Goal: Task Accomplishment & Management: Manage account settings

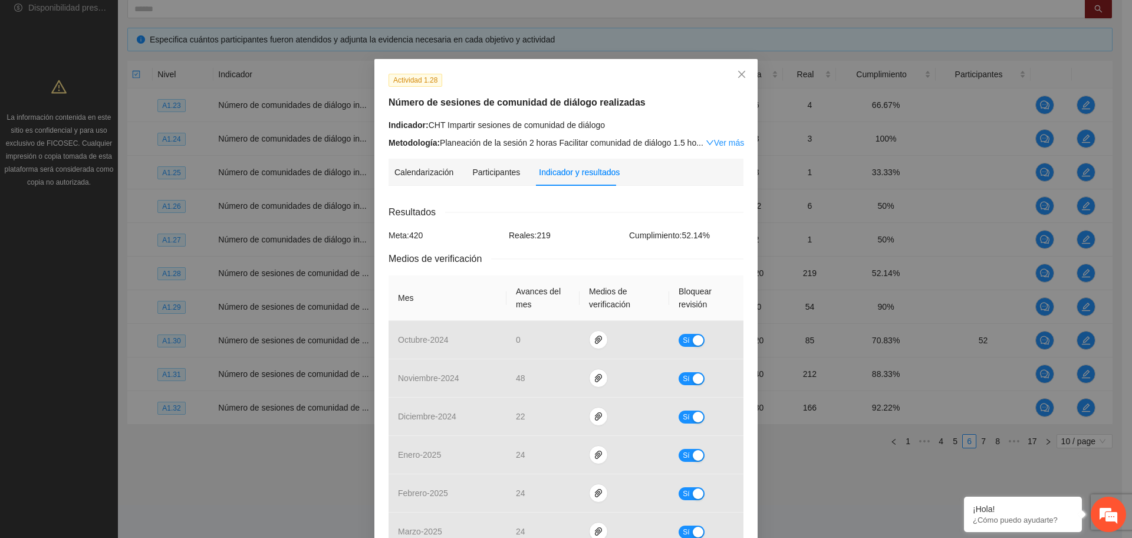
scroll to position [233, 0]
drag, startPoint x: 601, startPoint y: 199, endPoint x: 599, endPoint y: 193, distance: 6.7
click at [599, 195] on div "Calendarización 2025 Aug Month Year Su Mo Tu We Th Fr Sa 27 28 29 30 31 01 02 0…" at bounding box center [566, 477] width 355 height 564
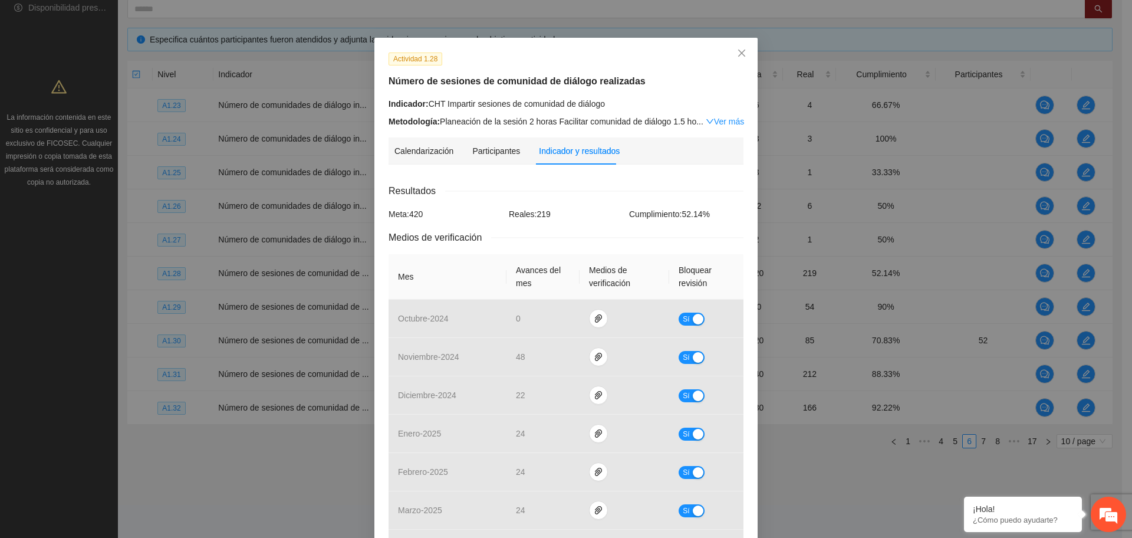
scroll to position [0, 0]
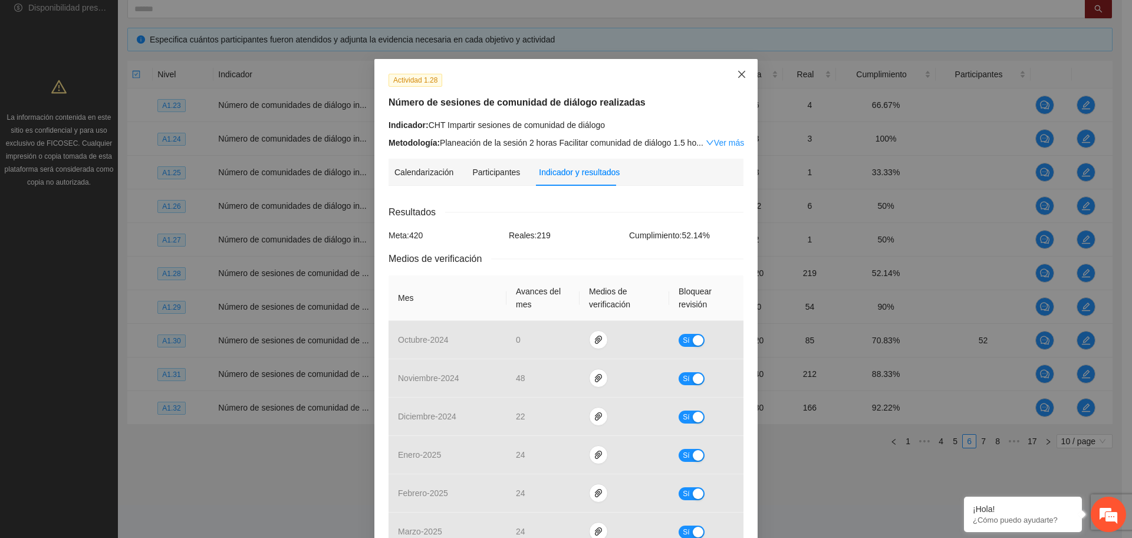
click at [740, 80] on span "Close" at bounding box center [742, 75] width 32 height 32
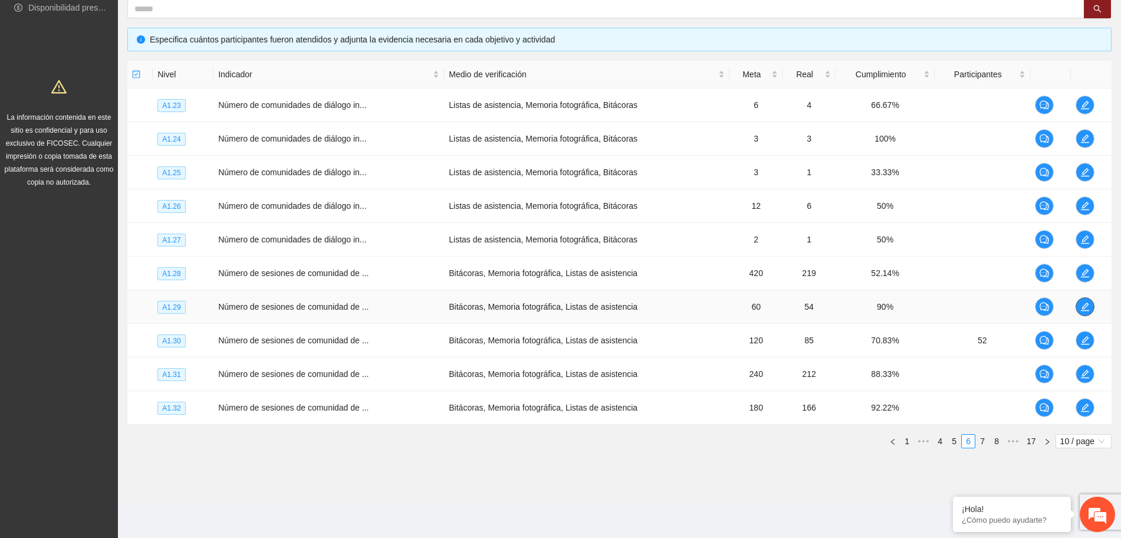
click at [1085, 305] on icon "edit" at bounding box center [1084, 306] width 9 height 9
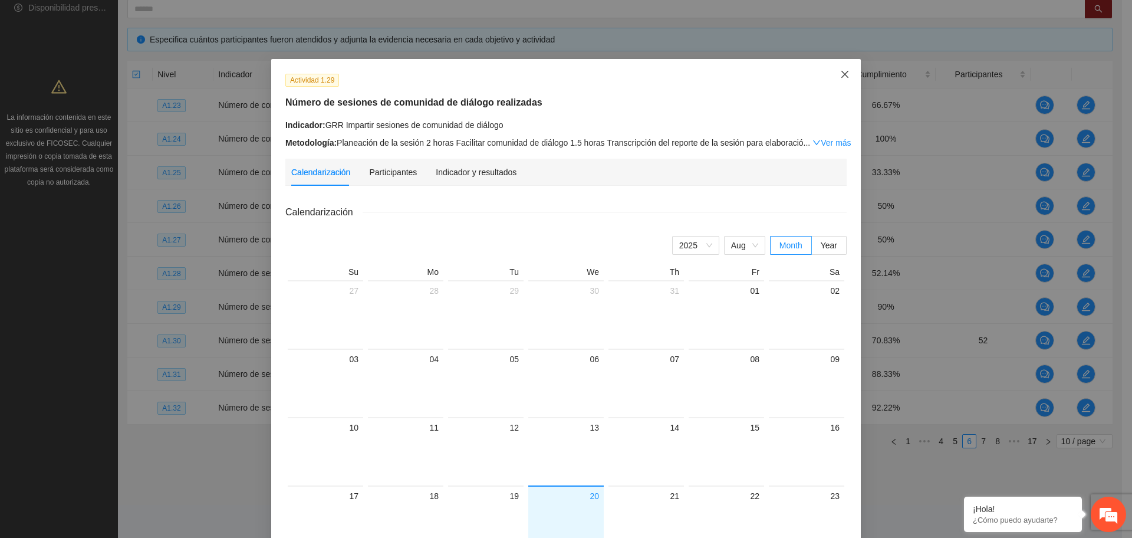
click at [837, 79] on span "Close" at bounding box center [845, 75] width 32 height 32
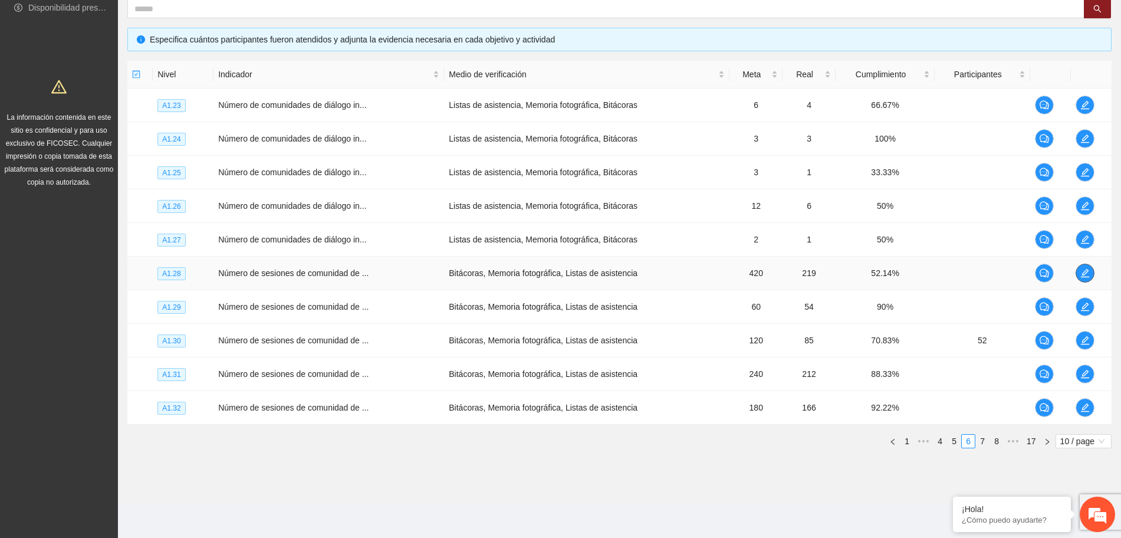
click at [1089, 271] on icon "edit" at bounding box center [1084, 272] width 9 height 9
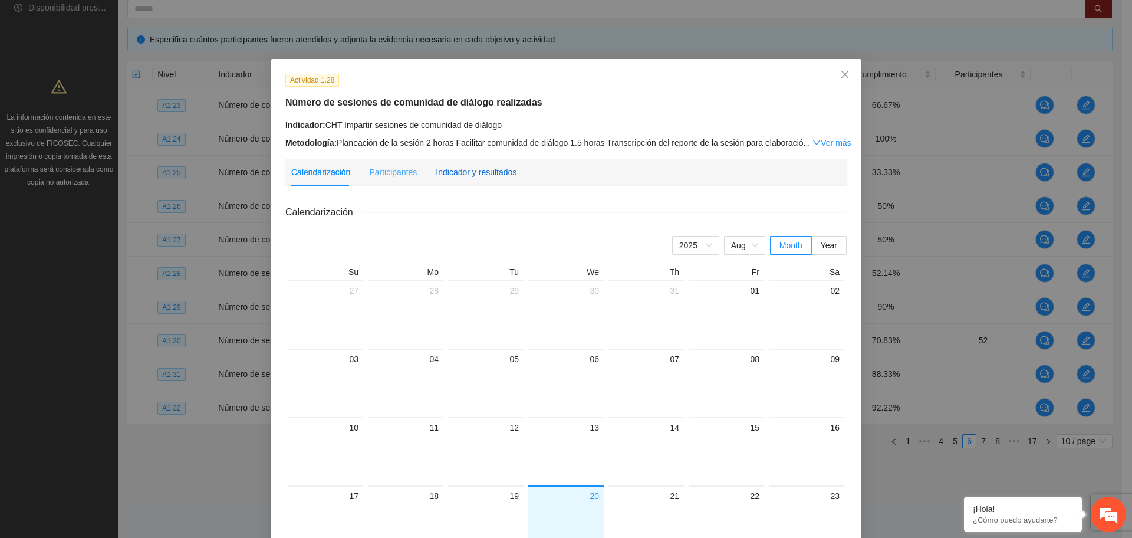
drag, startPoint x: 468, startPoint y: 165, endPoint x: 473, endPoint y: 175, distance: 11.3
click at [468, 166] on div "Indicador y resultados" at bounding box center [476, 172] width 81 height 13
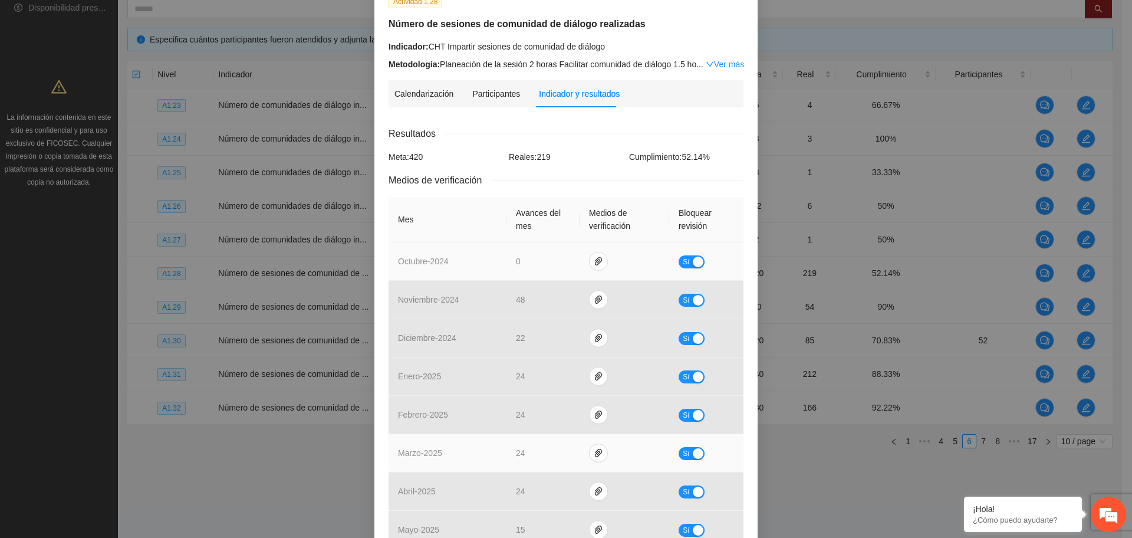
scroll to position [280, 0]
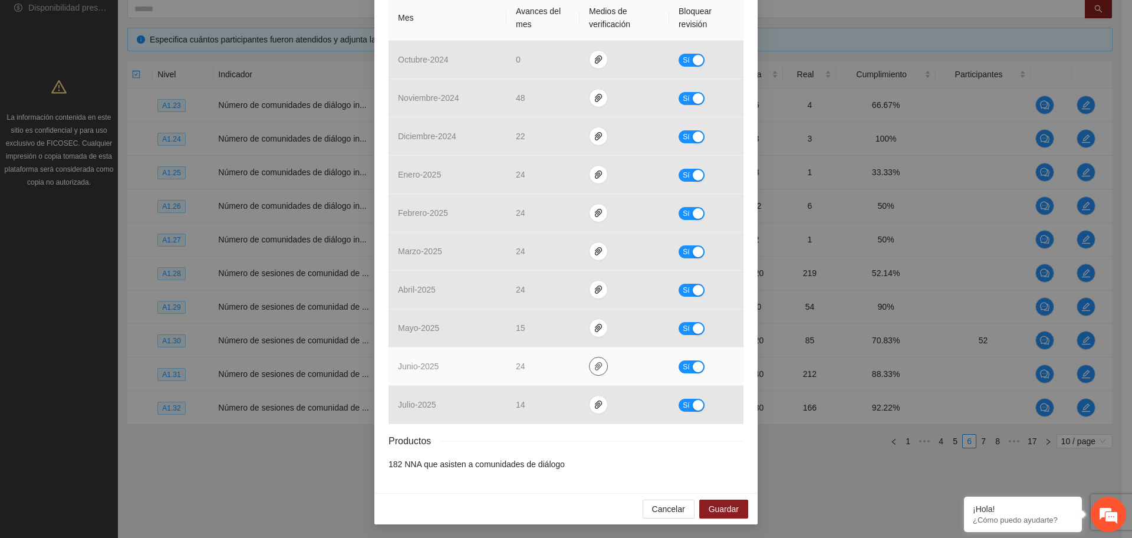
click at [590, 367] on span "paper-clip" at bounding box center [599, 365] width 18 height 9
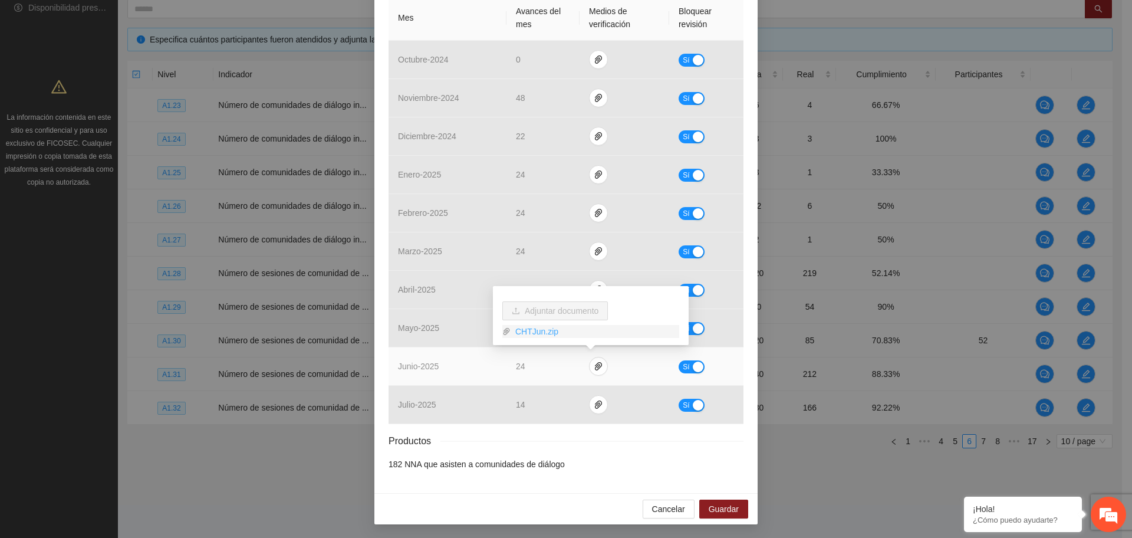
click at [548, 331] on link "CHTJun.zip" at bounding box center [595, 331] width 169 height 13
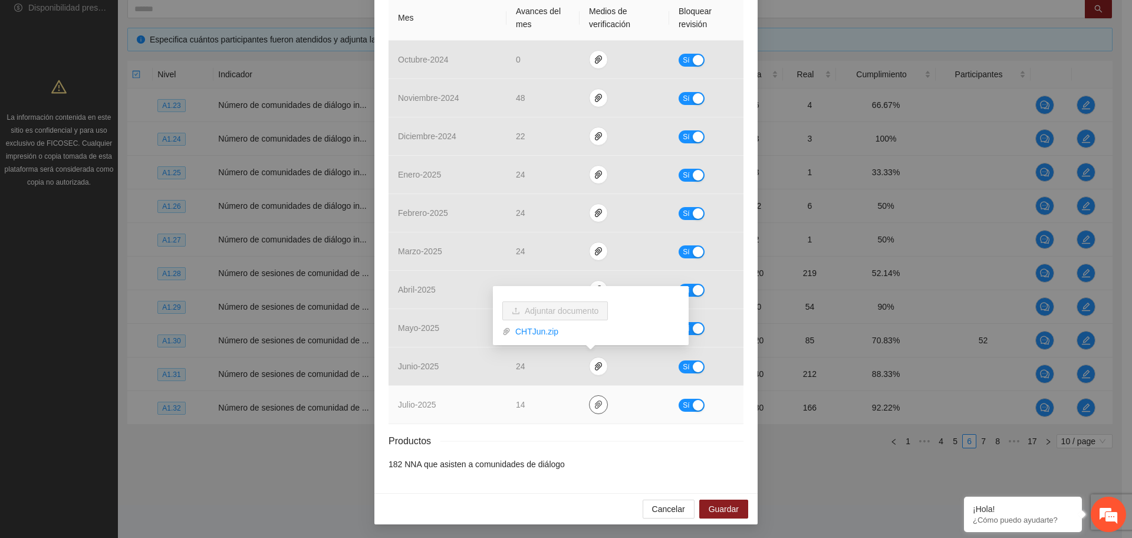
click at [597, 402] on span "paper-clip" at bounding box center [599, 404] width 18 height 9
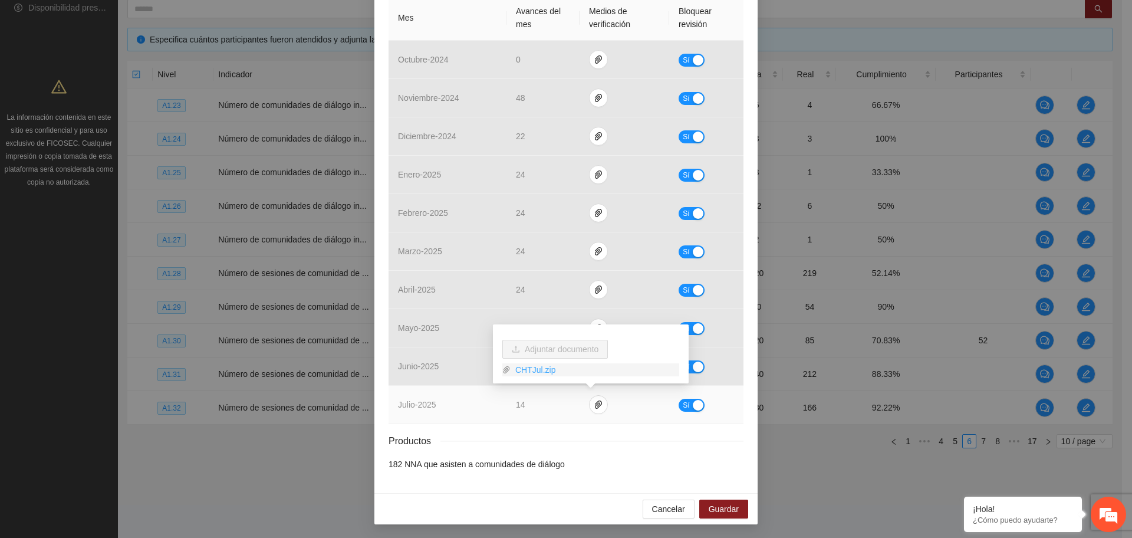
click at [546, 370] on link "CHTJul.zip" at bounding box center [595, 369] width 169 height 13
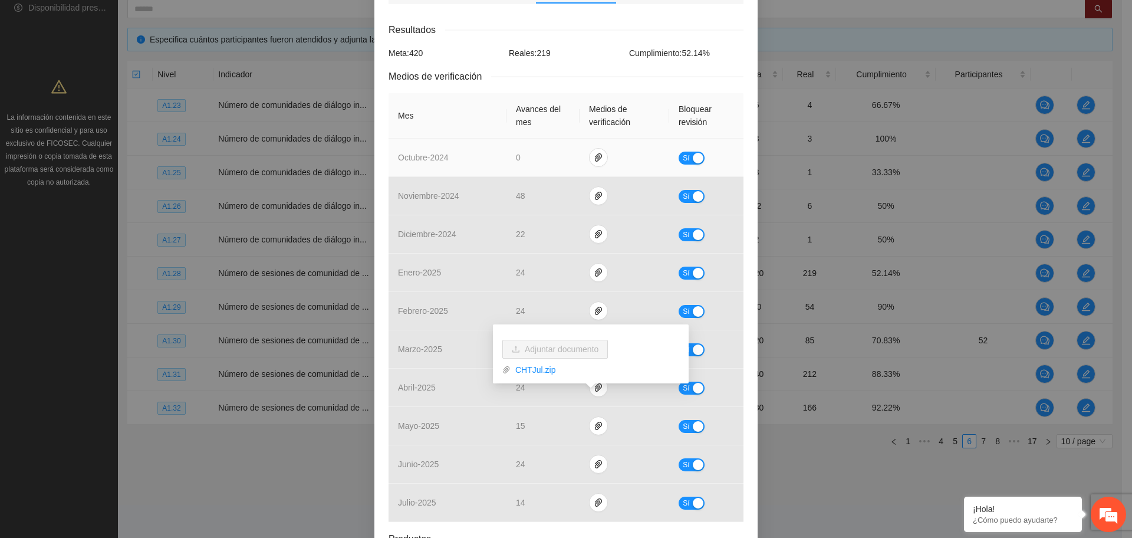
scroll to position [221, 0]
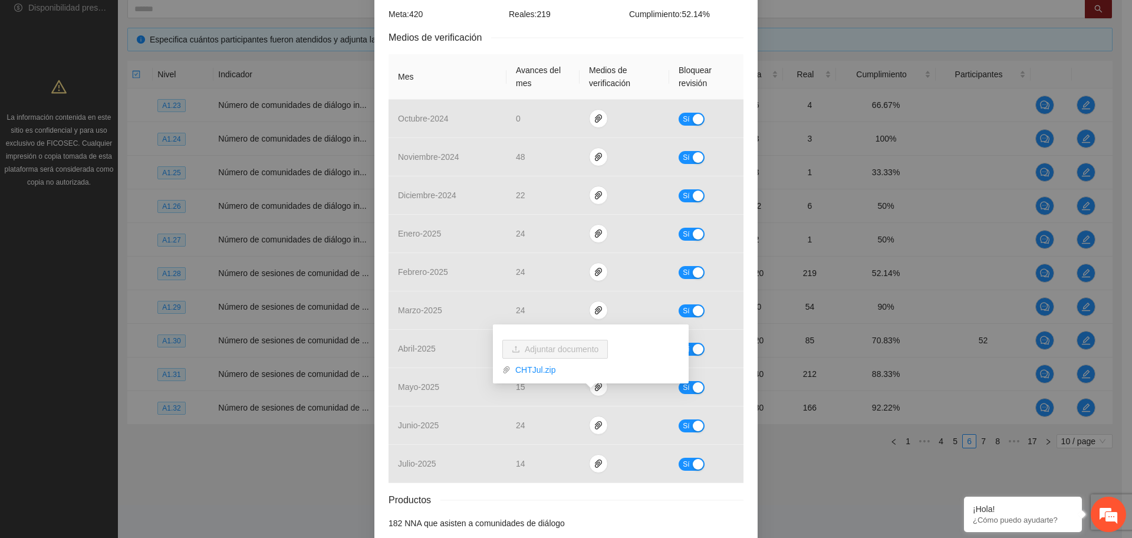
click at [513, 34] on div "Medios de verificación" at bounding box center [566, 37] width 355 height 15
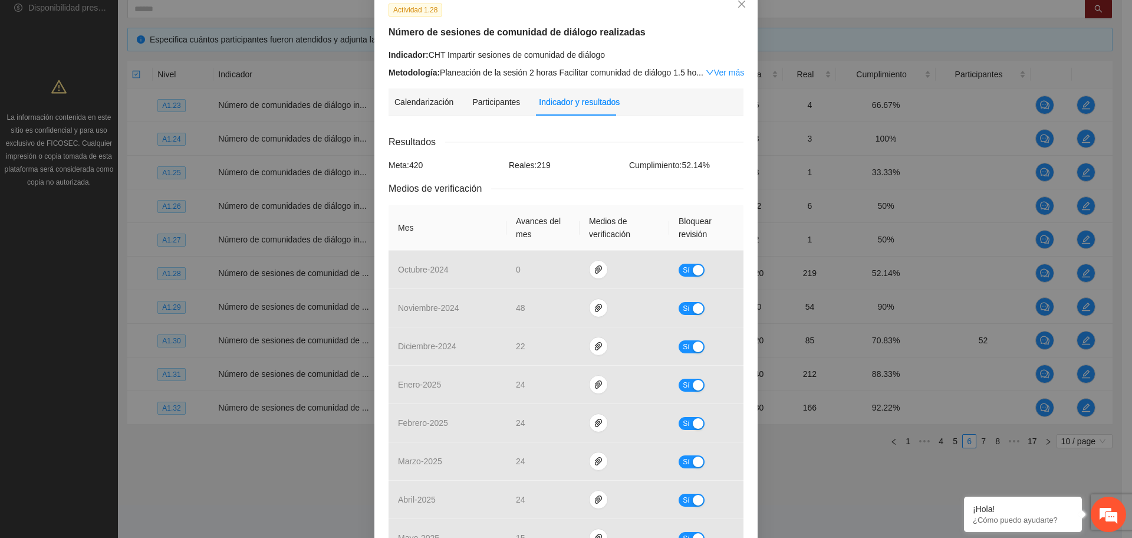
scroll to position [0, 0]
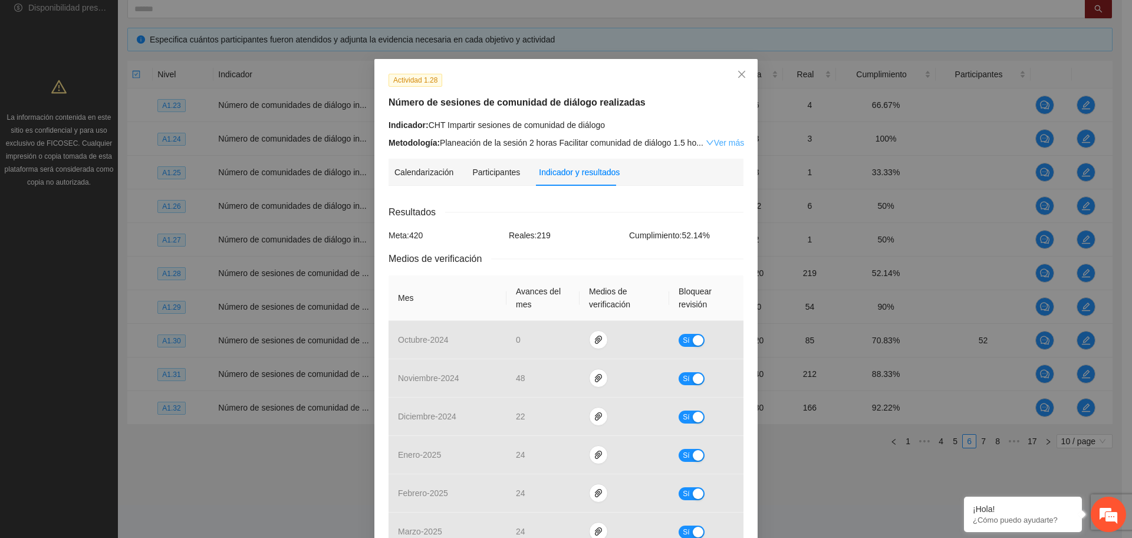
click at [710, 143] on link "Ver más" at bounding box center [725, 142] width 38 height 9
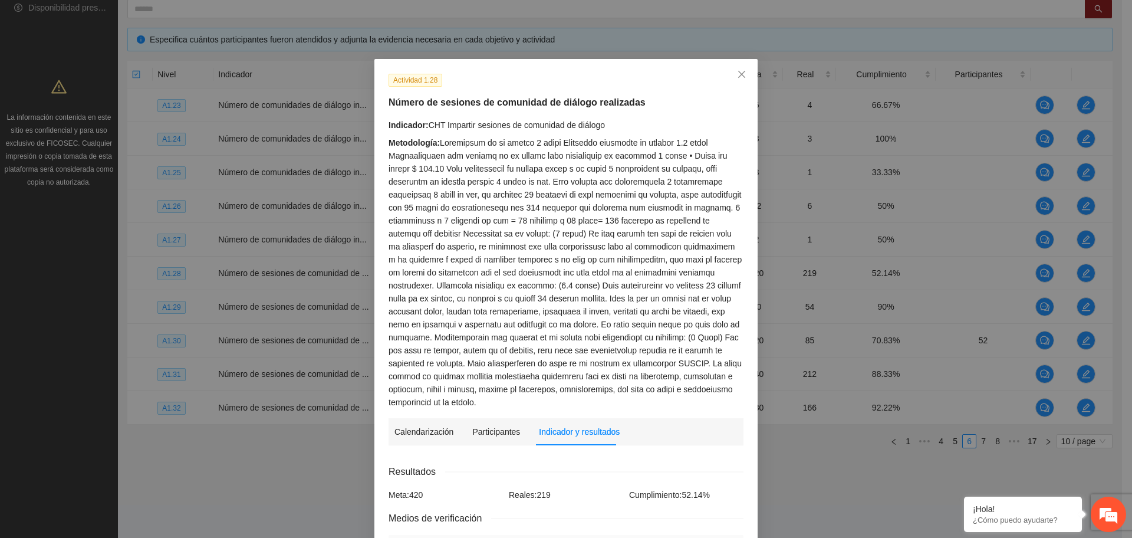
click at [700, 306] on div "Metodología:" at bounding box center [566, 272] width 355 height 272
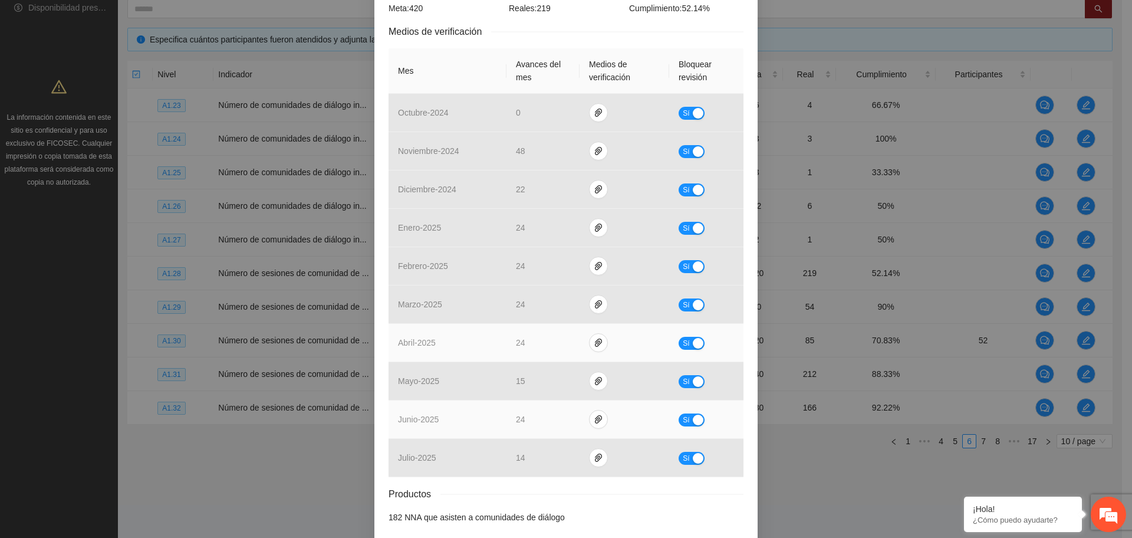
scroll to position [526, 0]
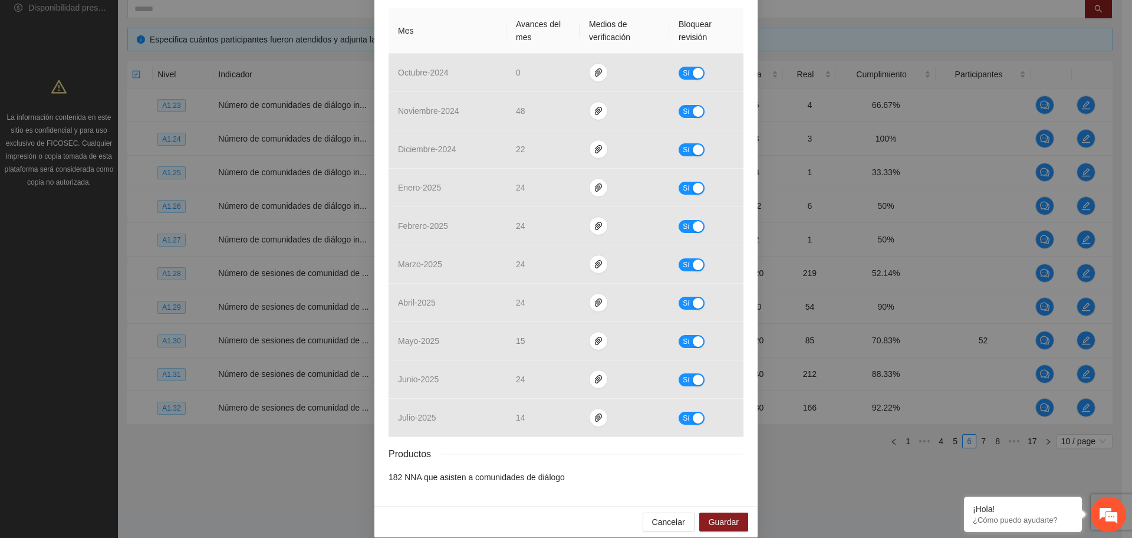
click at [558, 470] on li "182 NNA que asisten a comunidades de diálogo" at bounding box center [566, 476] width 355 height 13
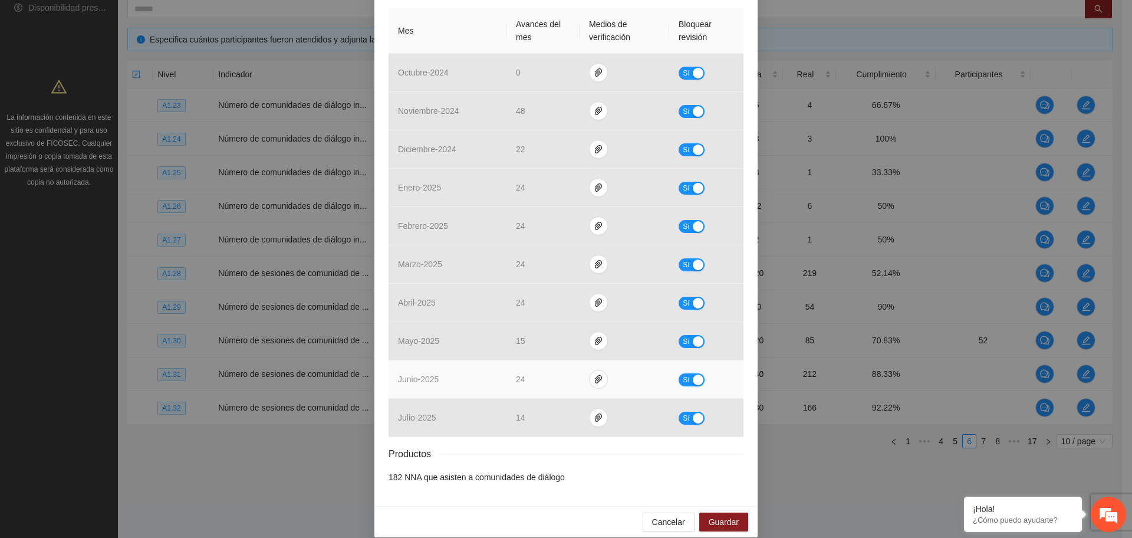
drag, startPoint x: 692, startPoint y: 368, endPoint x: 668, endPoint y: 379, distance: 26.1
click at [693, 374] on div "button" at bounding box center [698, 379] width 11 height 11
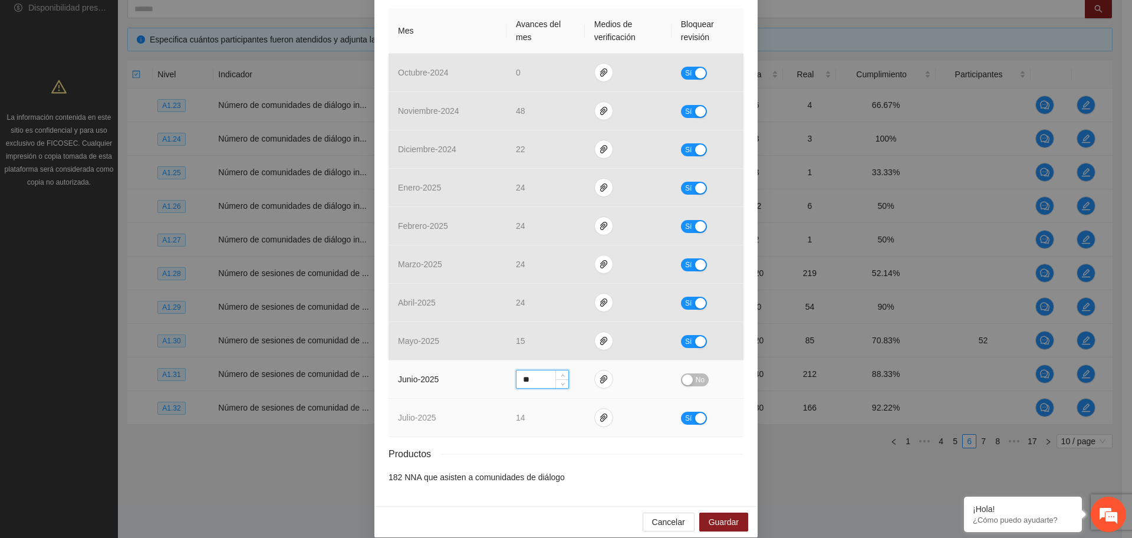
drag, startPoint x: 524, startPoint y: 368, endPoint x: 480, endPoint y: 385, distance: 46.6
click at [480, 385] on tbody "octubre - 2024 0 Sí noviembre - 2024 48 Sí diciembre - 2024 22 Sí enero - 2025 …" at bounding box center [566, 245] width 355 height 383
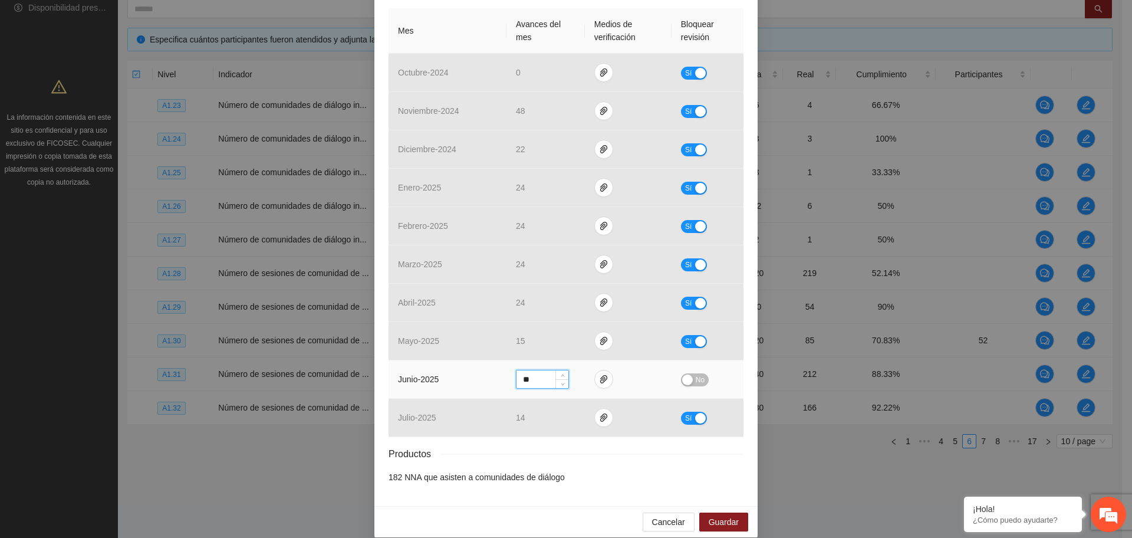
type input "**"
click at [690, 373] on button "No" at bounding box center [695, 379] width 28 height 13
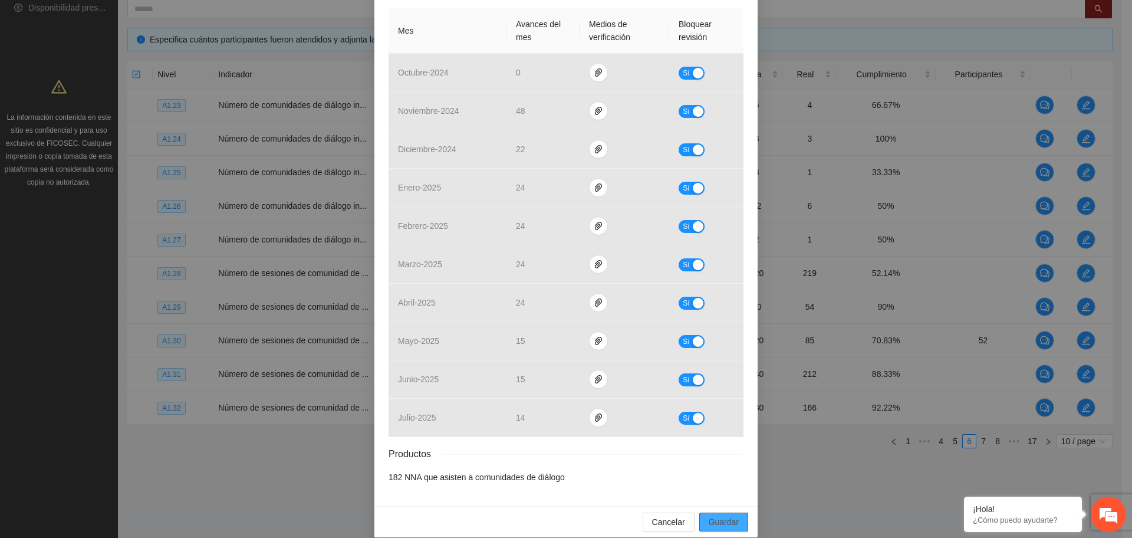
click at [714, 515] on span "Guardar" at bounding box center [724, 521] width 30 height 13
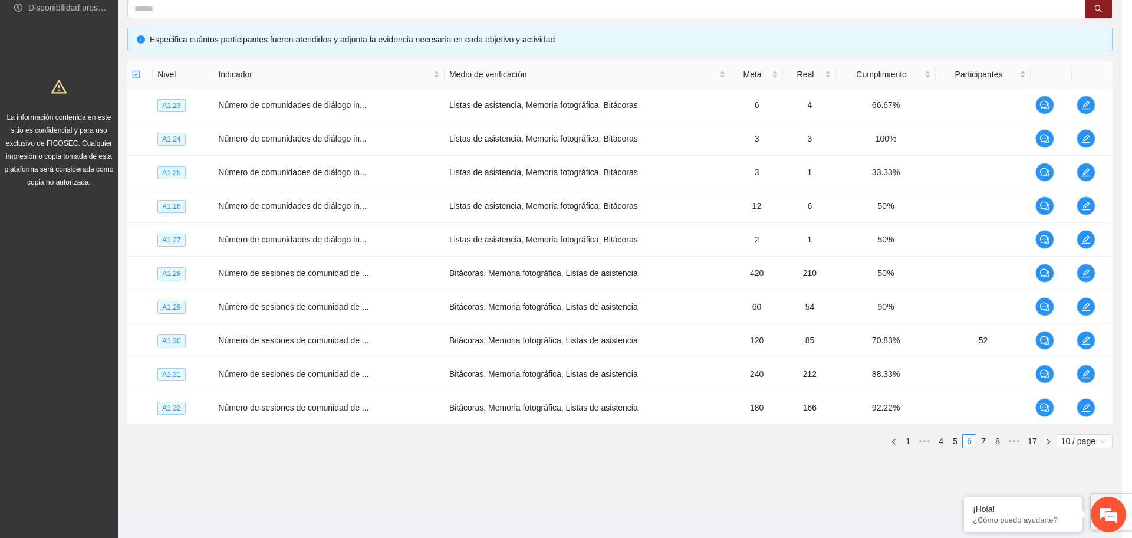
scroll to position [468, 0]
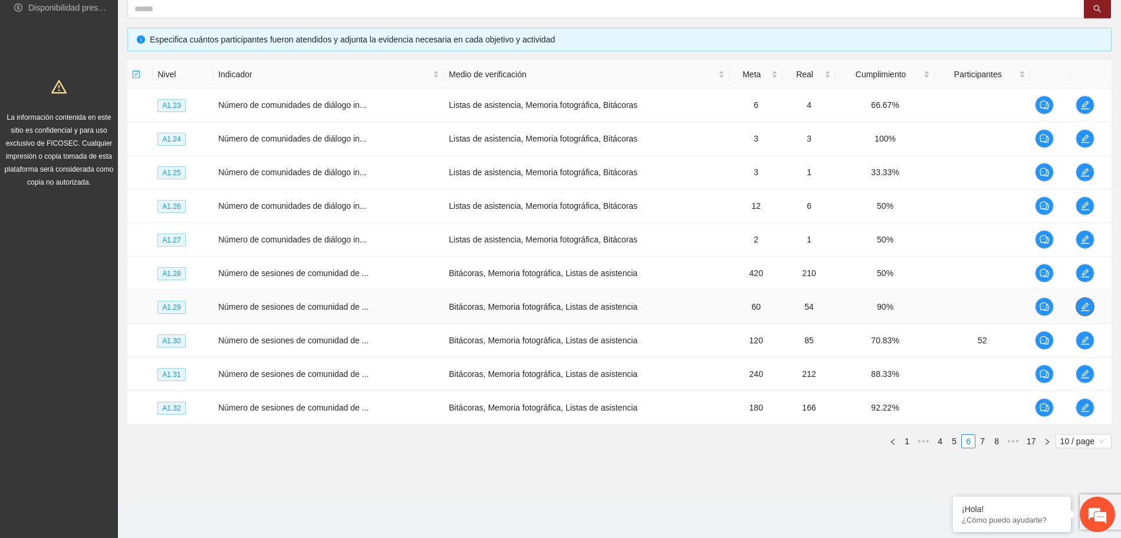
click at [1083, 313] on button "button" at bounding box center [1084, 306] width 19 height 19
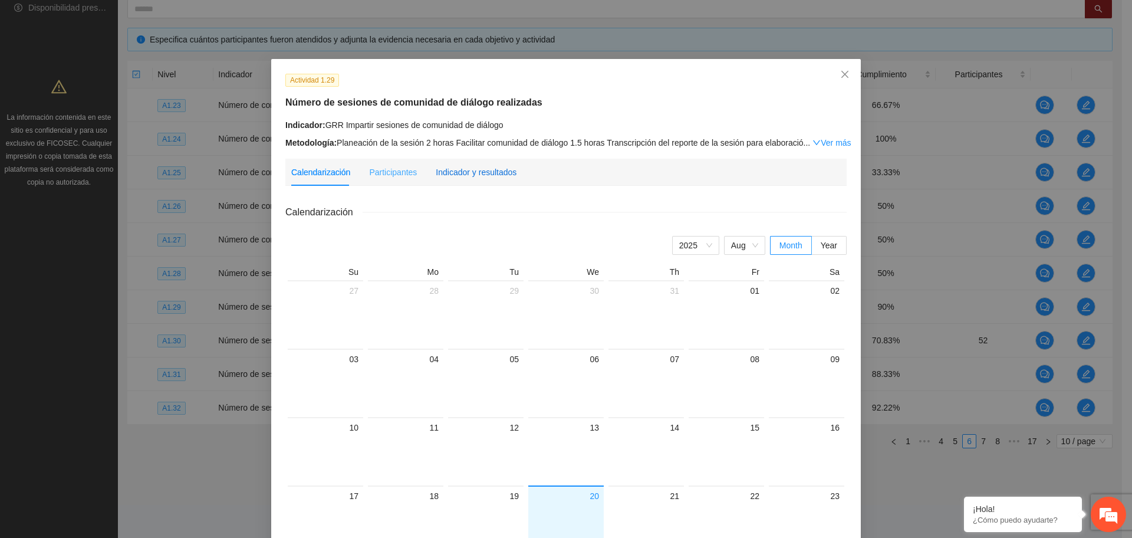
click at [491, 173] on div "Indicador y resultados" at bounding box center [476, 172] width 81 height 13
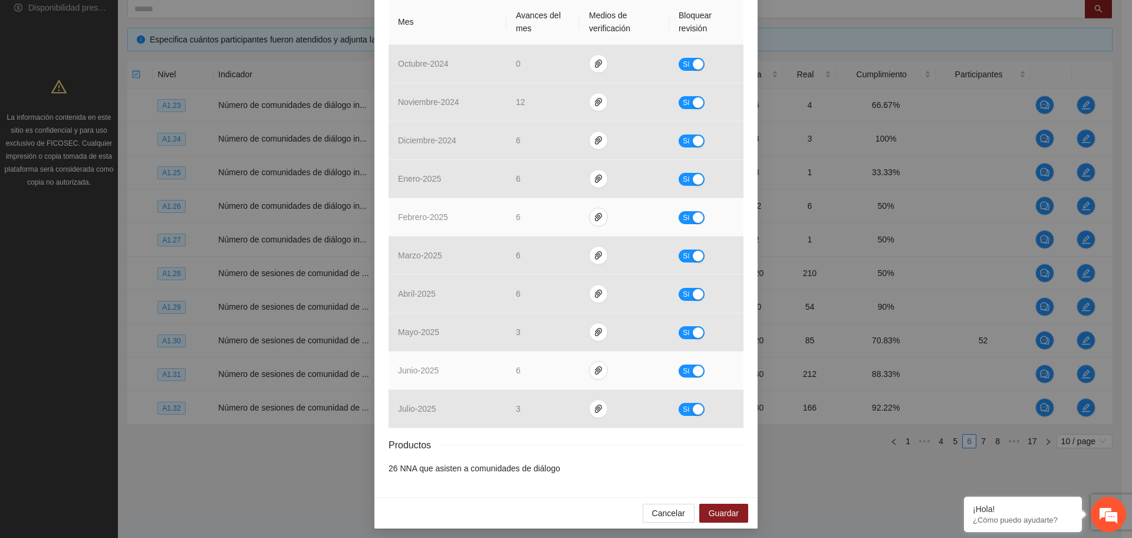
scroll to position [280, 0]
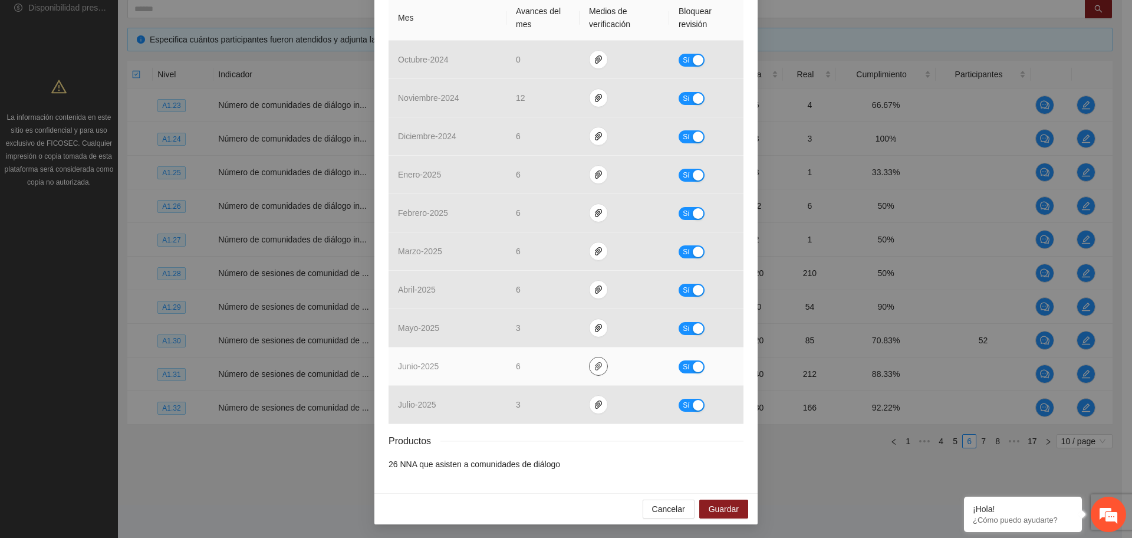
click at [594, 366] on icon "paper-clip" at bounding box center [598, 365] width 9 height 9
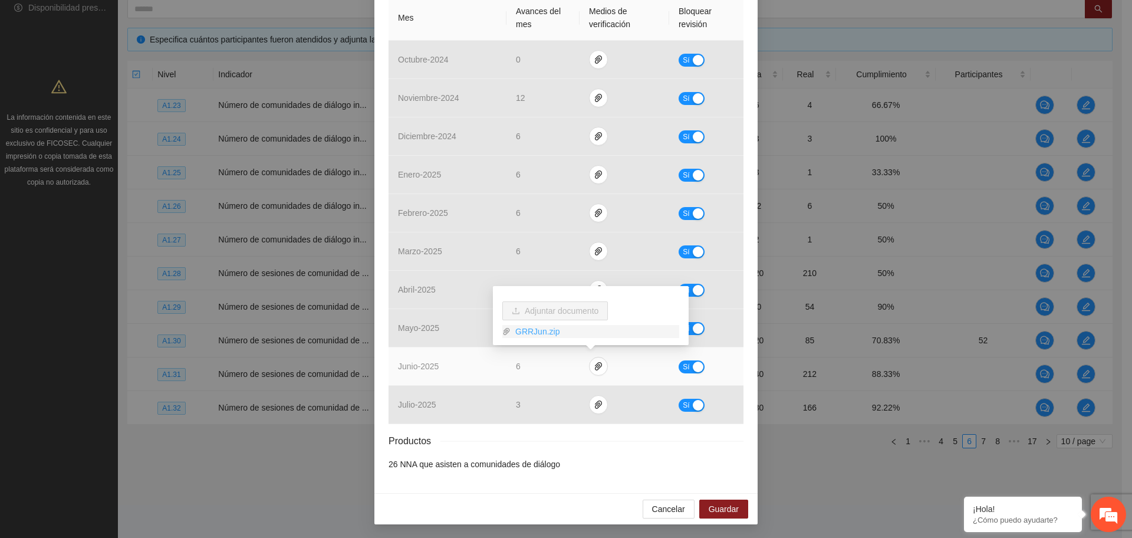
click at [540, 335] on link "GRRJun.zip" at bounding box center [595, 331] width 169 height 13
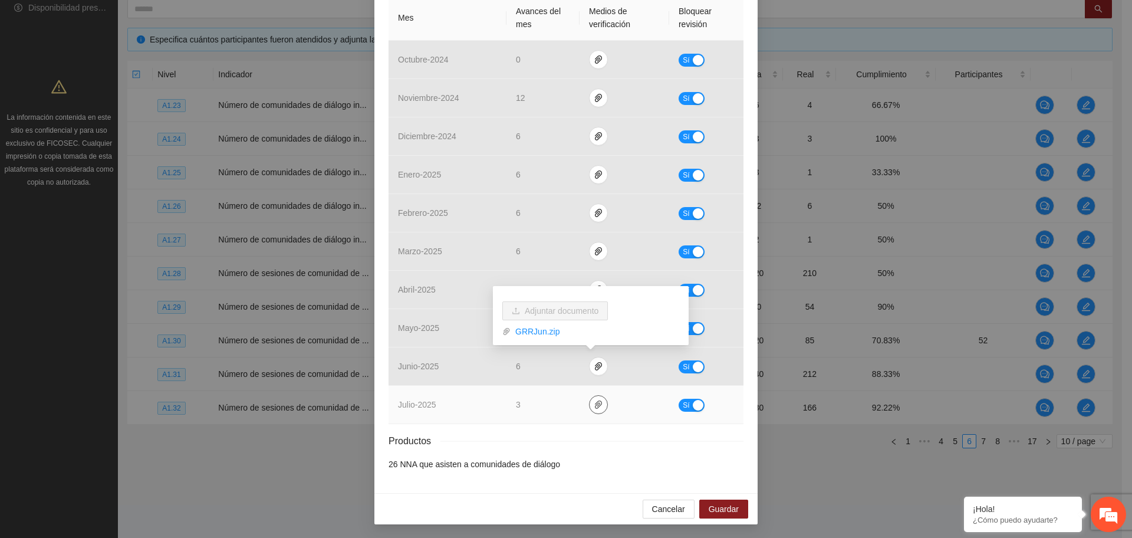
click at [594, 405] on icon "paper-clip" at bounding box center [598, 404] width 9 height 9
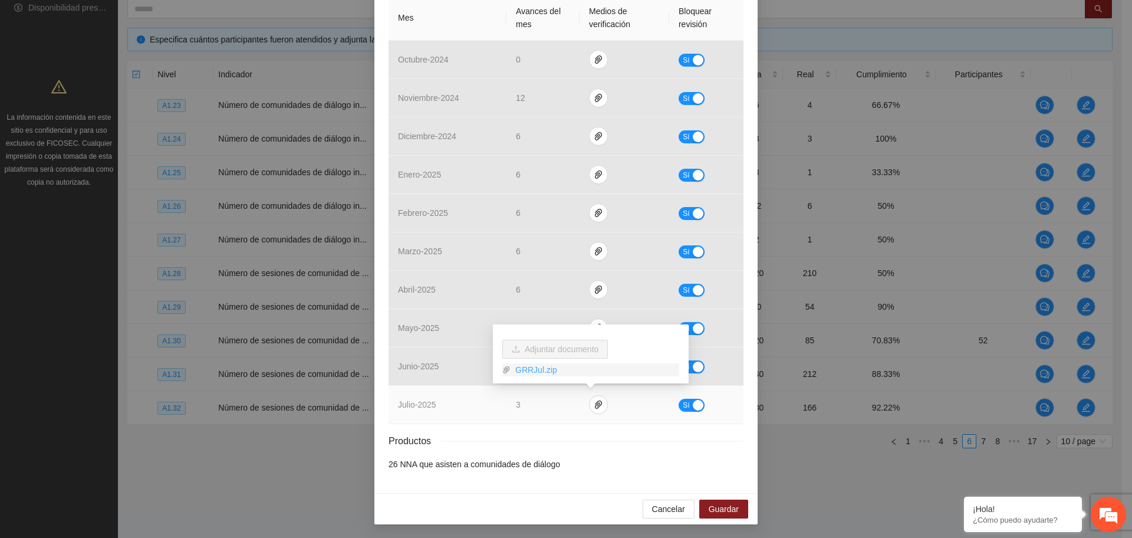
click at [544, 372] on link "GRRJul.zip" at bounding box center [595, 369] width 169 height 13
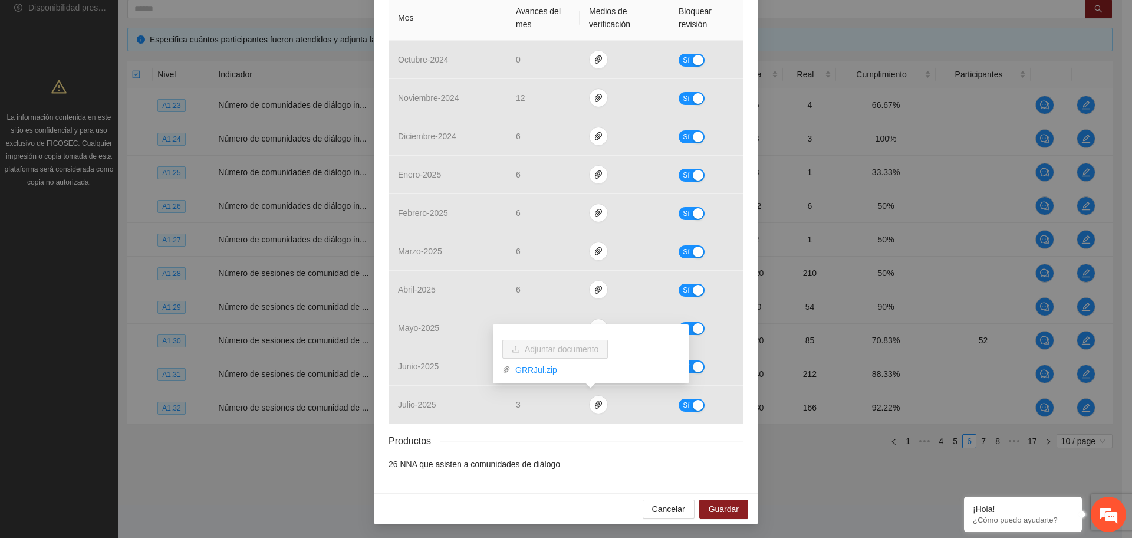
click at [512, 445] on div "Productos" at bounding box center [566, 440] width 355 height 15
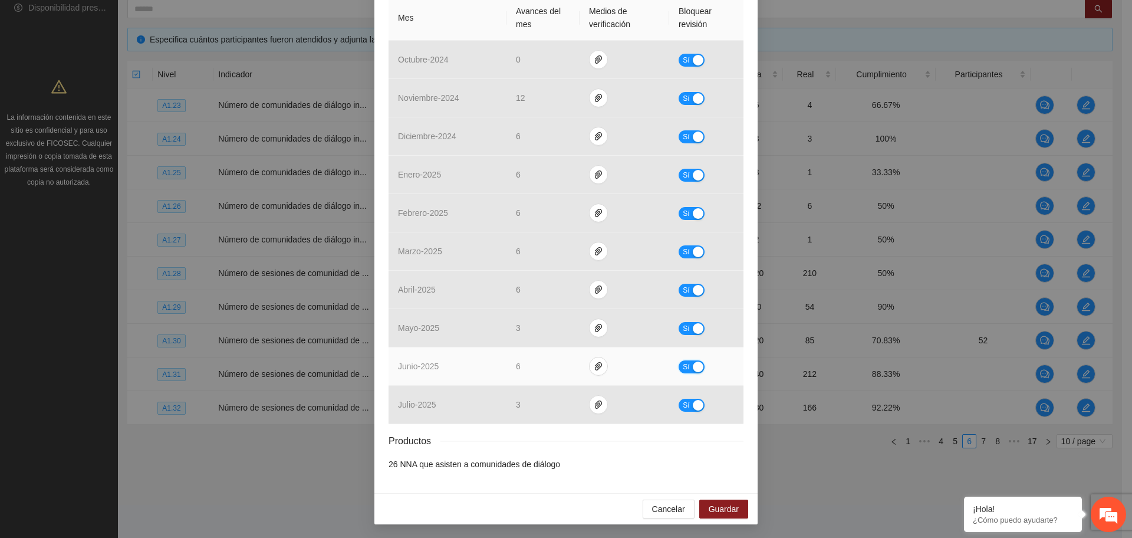
drag, startPoint x: 688, startPoint y: 366, endPoint x: 650, endPoint y: 370, distance: 38.0
click at [680, 366] on button "Sí" at bounding box center [692, 366] width 26 height 13
drag, startPoint x: 524, startPoint y: 370, endPoint x: 481, endPoint y: 378, distance: 43.9
click at [481, 378] on tr "junio - 2025 * No" at bounding box center [566, 366] width 355 height 38
type input "*"
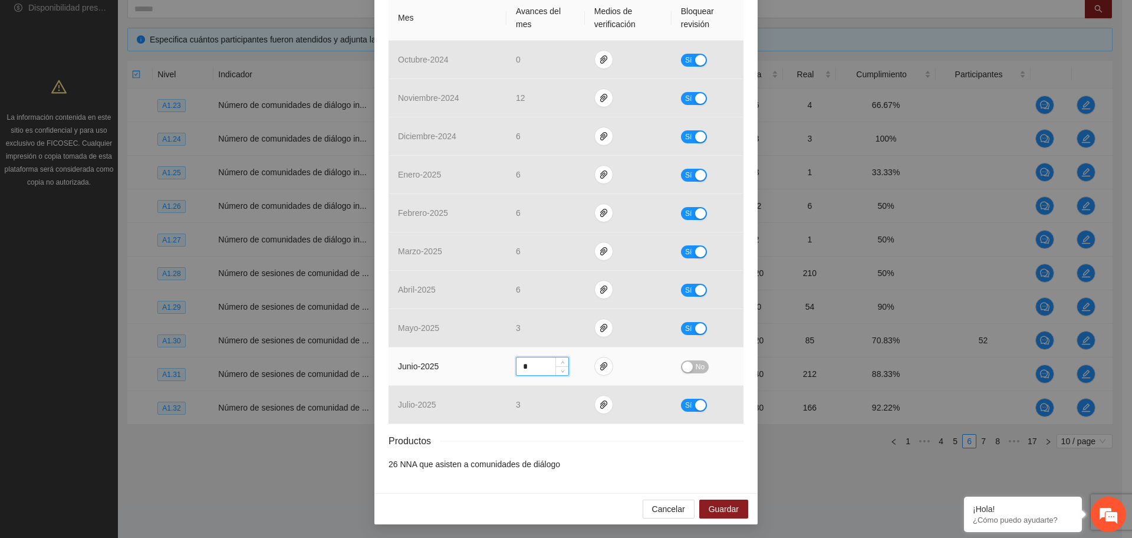
drag, startPoint x: 696, startPoint y: 368, endPoint x: 688, endPoint y: 361, distance: 10.9
click at [696, 368] on span "No" at bounding box center [700, 366] width 9 height 13
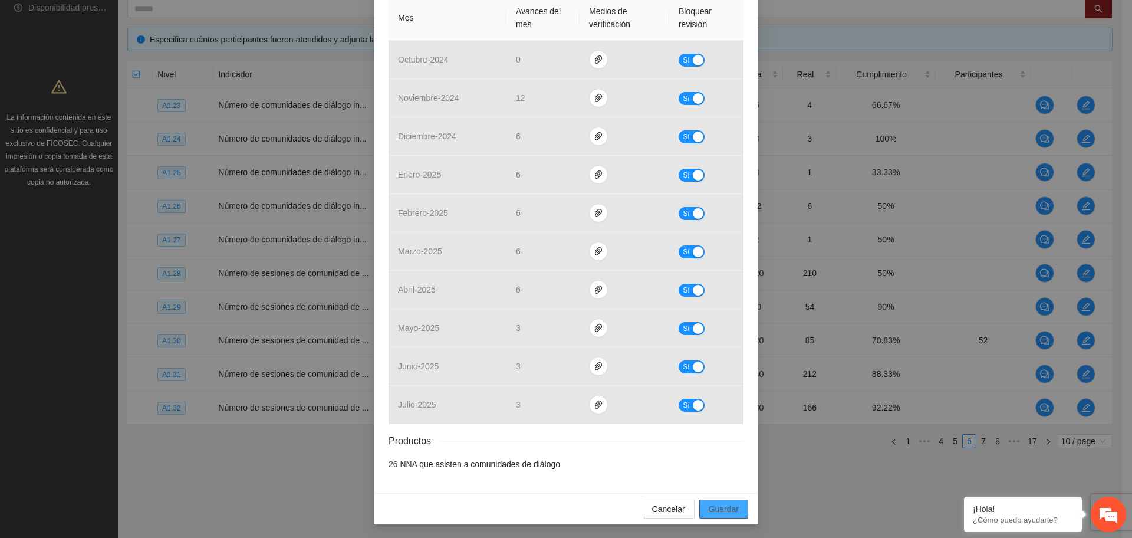
click at [727, 509] on span "Guardar" at bounding box center [724, 508] width 30 height 13
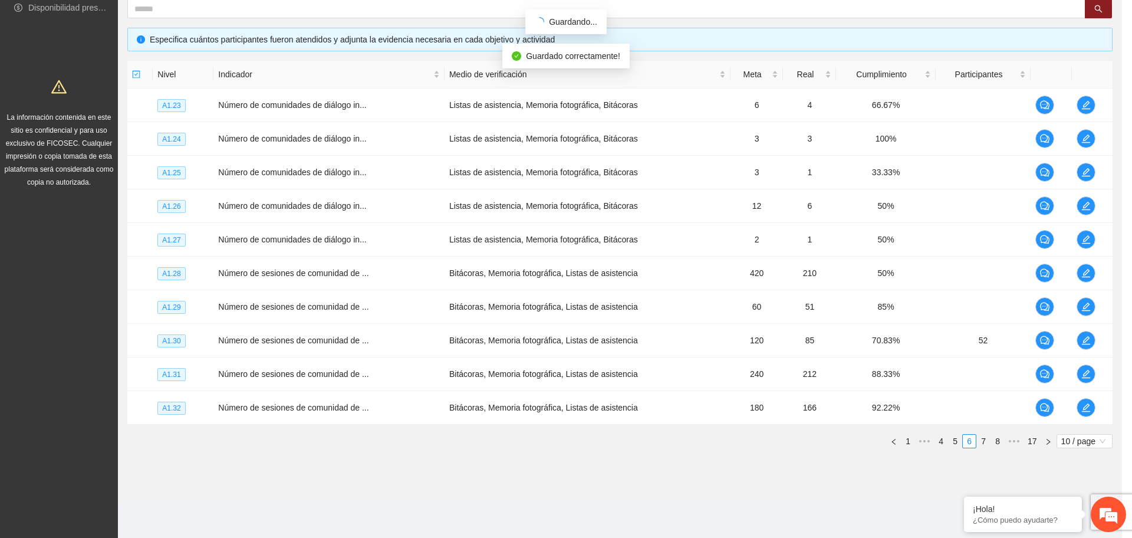
scroll to position [221, 0]
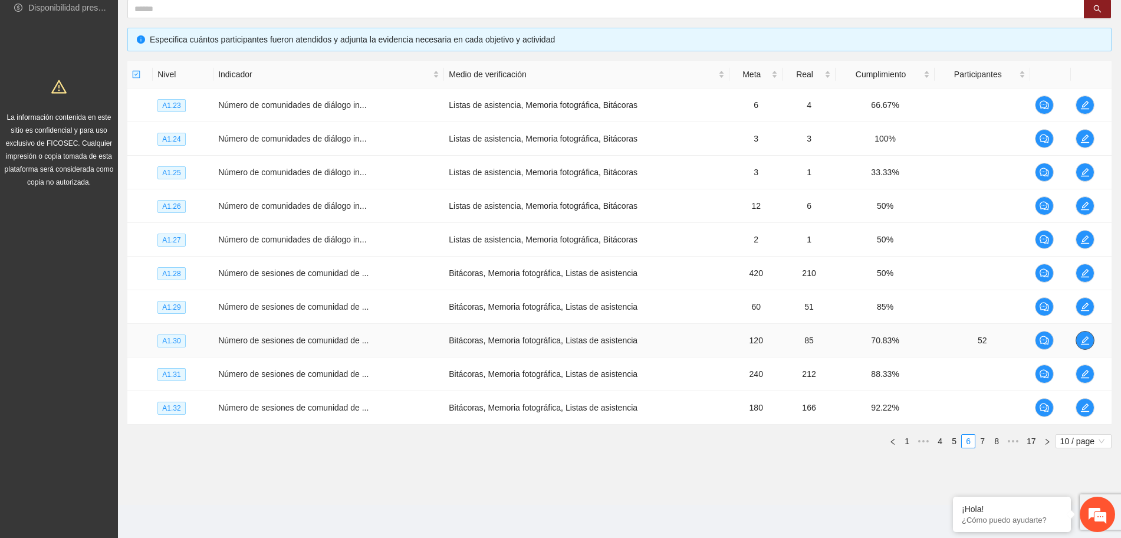
click at [1085, 339] on icon "edit" at bounding box center [1084, 339] width 9 height 9
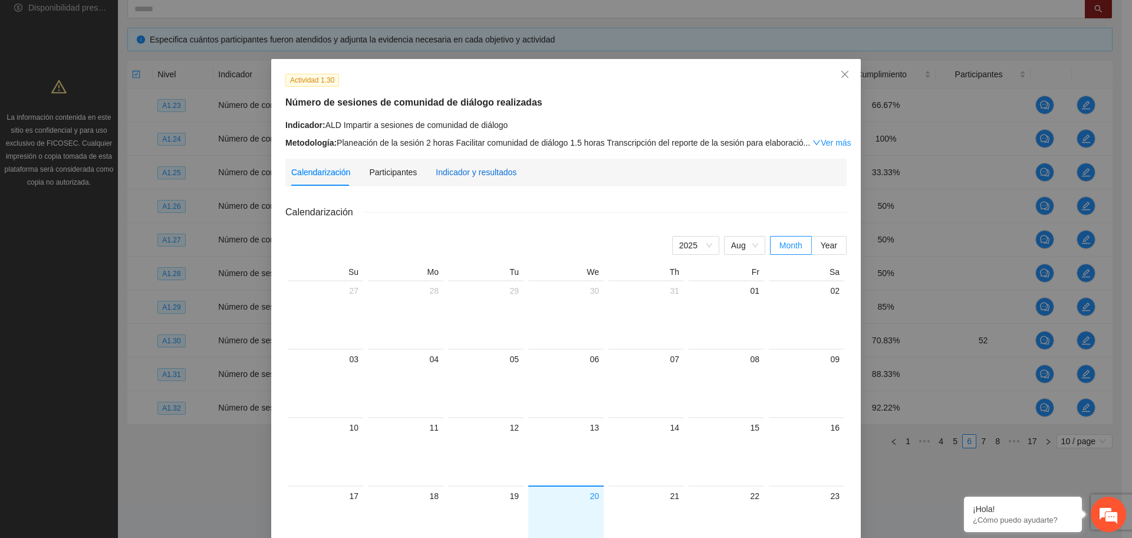
click at [452, 172] on div "Indicador y resultados" at bounding box center [476, 172] width 81 height 13
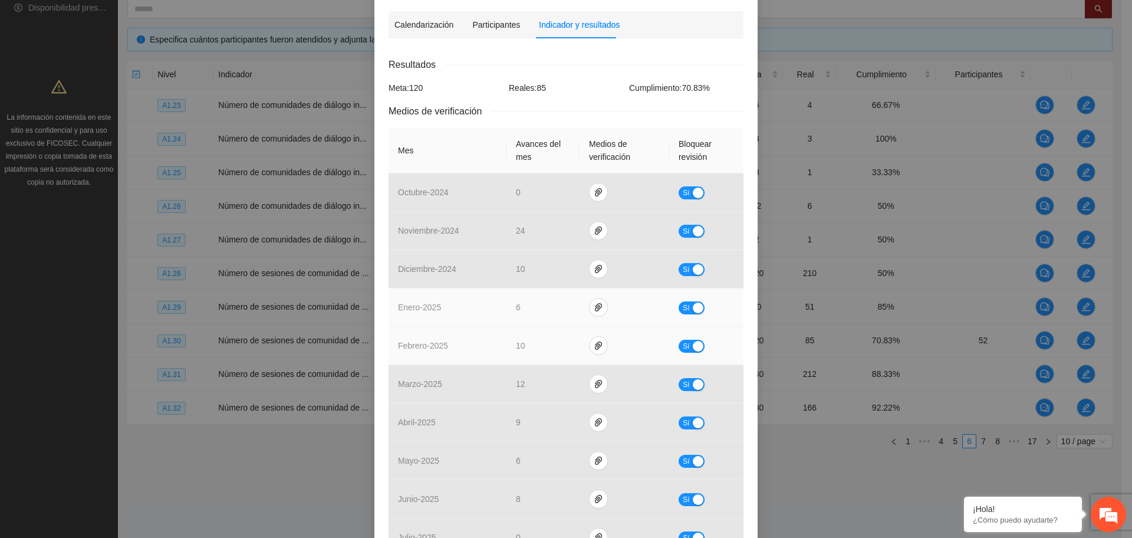
scroll to position [280, 0]
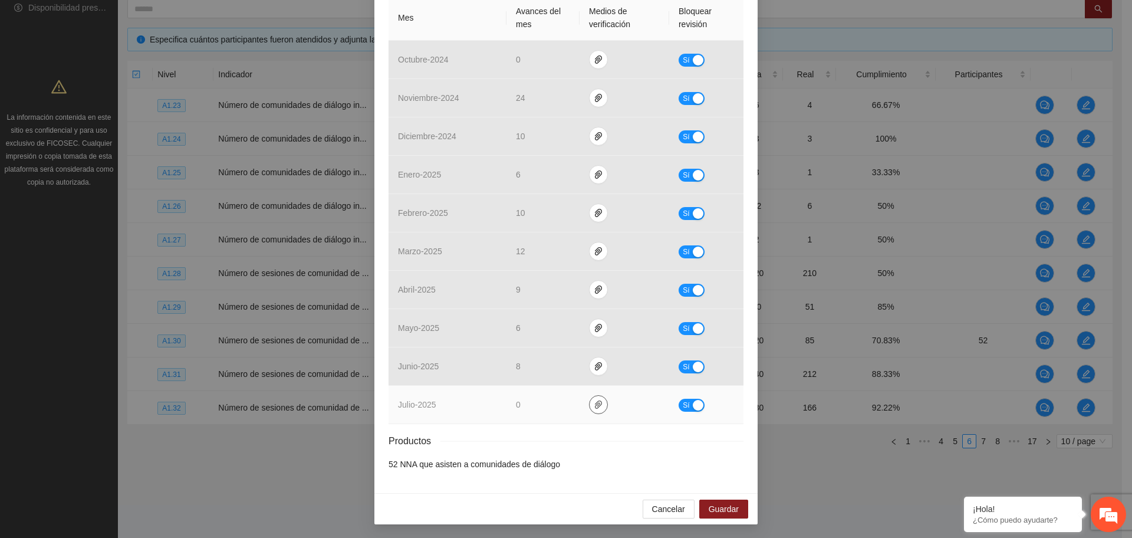
click at [594, 402] on icon "paper-clip" at bounding box center [598, 404] width 9 height 9
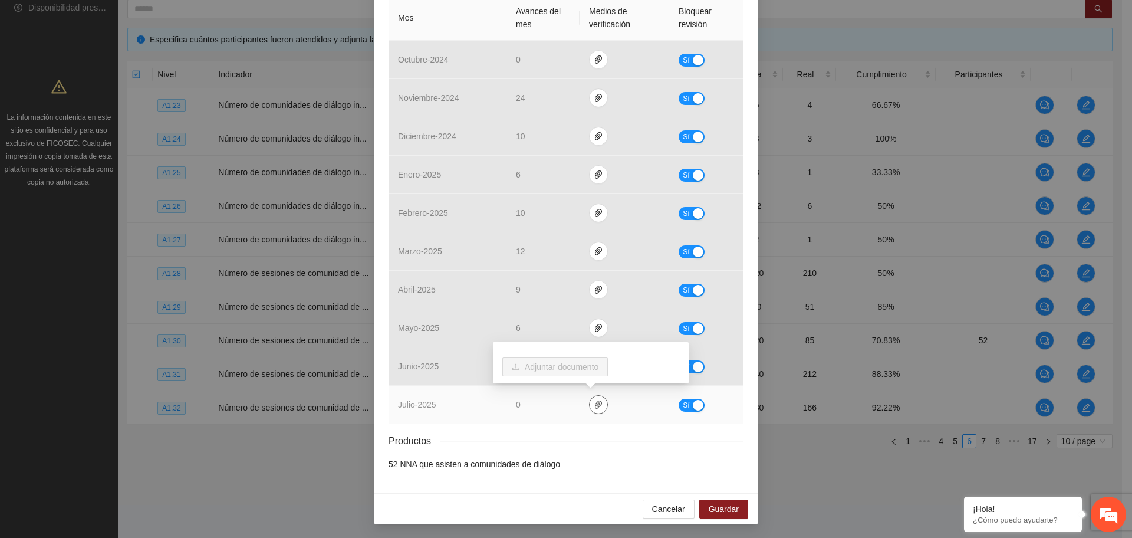
click at [594, 402] on icon "paper-clip" at bounding box center [598, 404] width 9 height 9
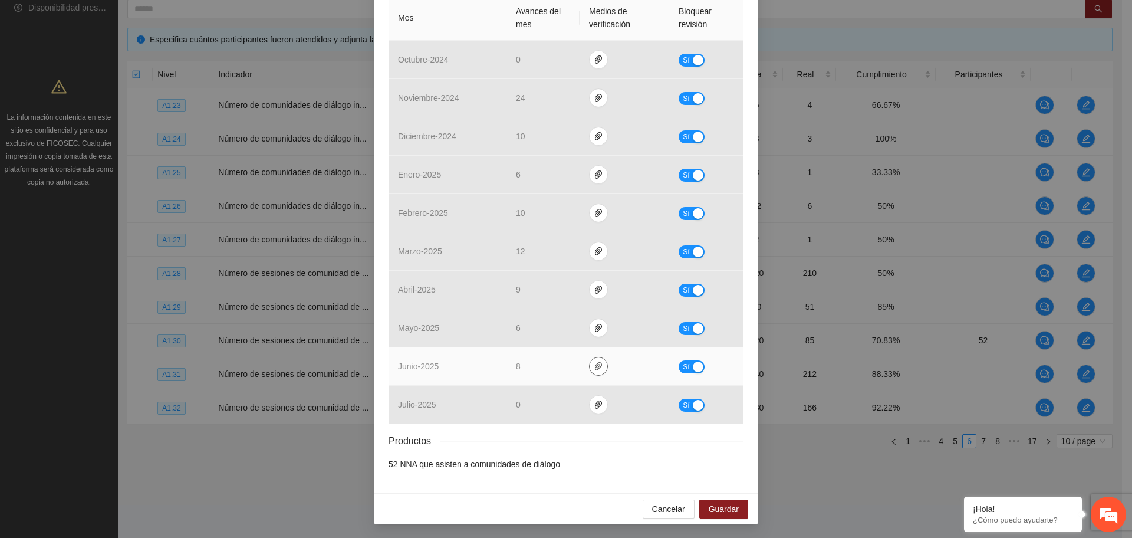
click at [595, 362] on icon "paper-clip" at bounding box center [598, 366] width 7 height 8
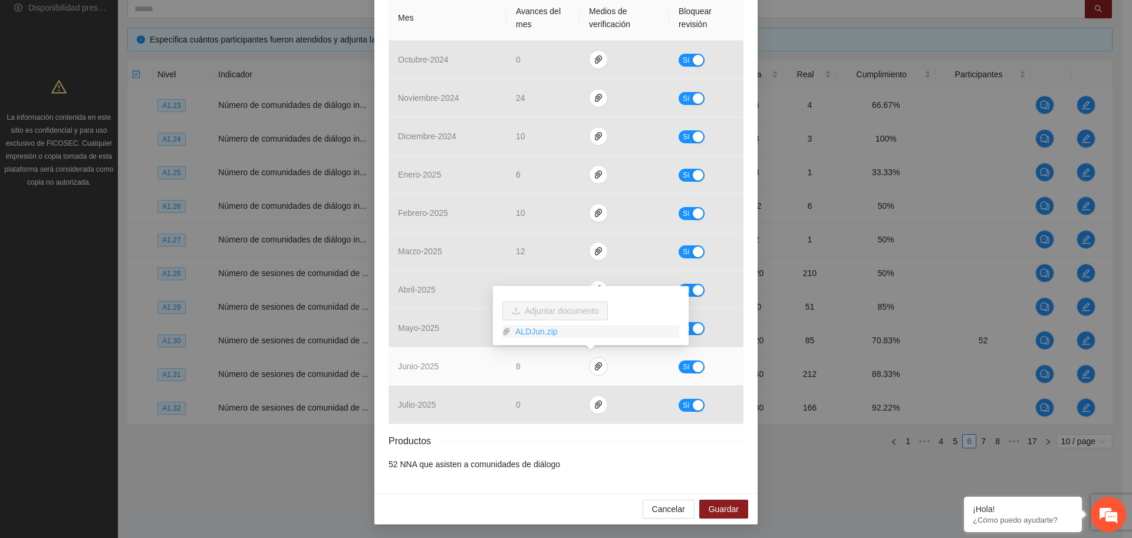
click at [539, 327] on link "ALDJun.zip" at bounding box center [595, 331] width 169 height 13
click at [683, 366] on span "Sí" at bounding box center [686, 366] width 7 height 13
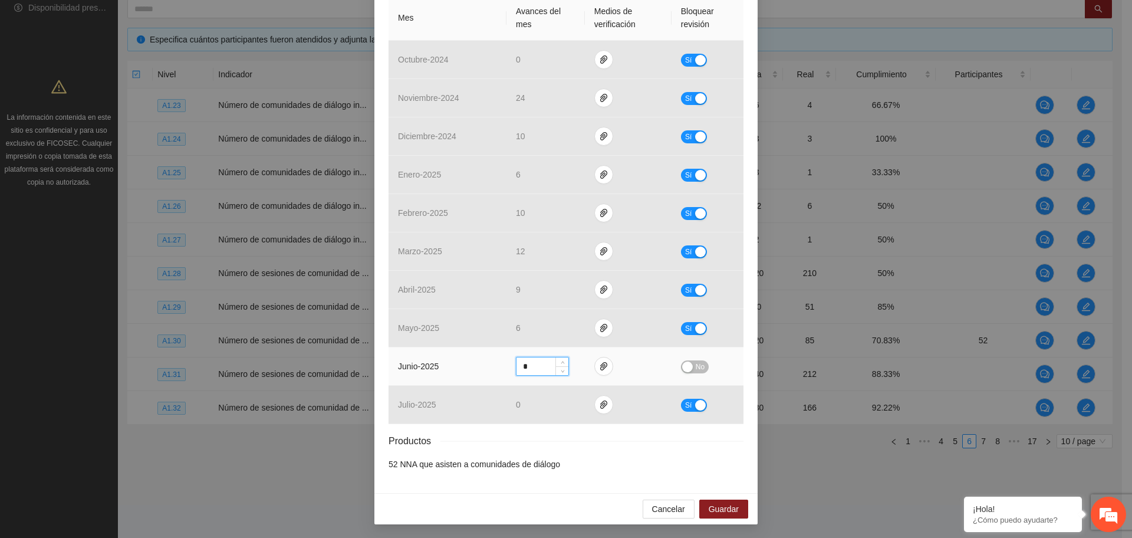
drag, startPoint x: 519, startPoint y: 368, endPoint x: 503, endPoint y: 368, distance: 15.3
click at [506, 368] on td "*" at bounding box center [545, 366] width 78 height 38
type input "*"
click at [687, 363] on button "No" at bounding box center [695, 366] width 28 height 13
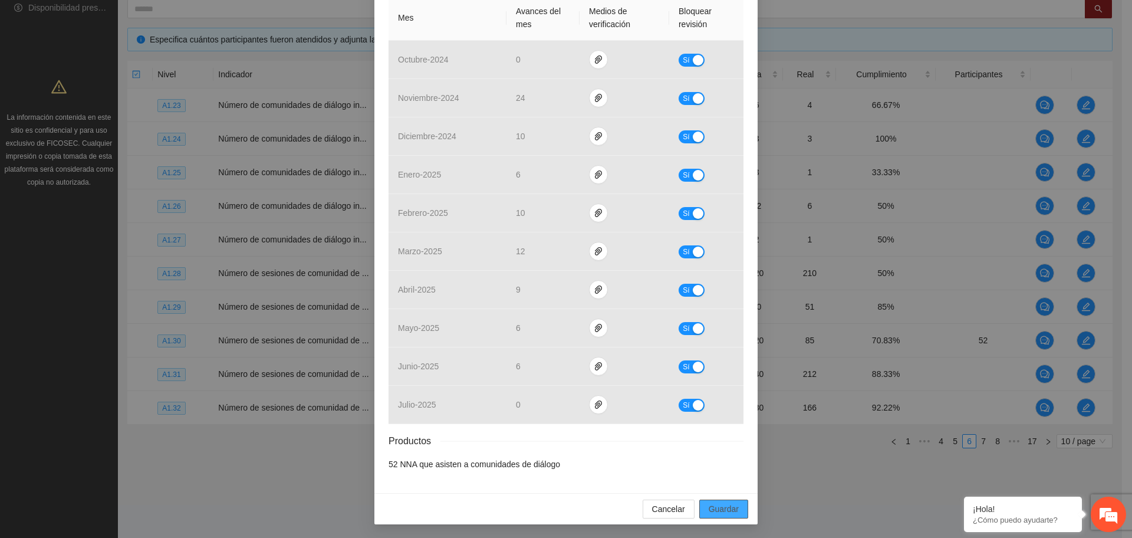
drag, startPoint x: 713, startPoint y: 513, endPoint x: 699, endPoint y: 508, distance: 14.9
click at [715, 513] on span "Guardar" at bounding box center [724, 508] width 30 height 13
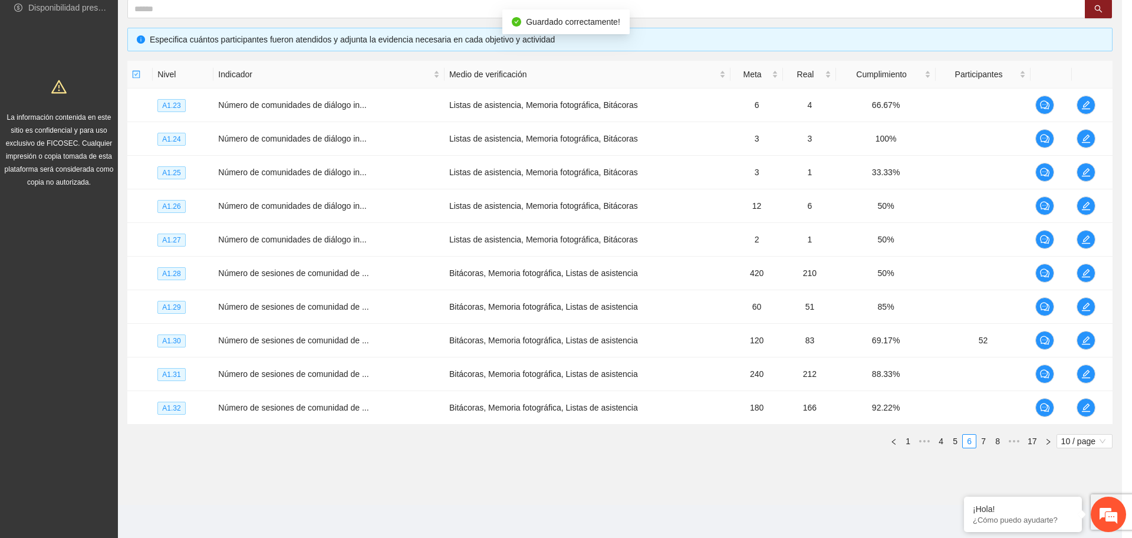
scroll to position [221, 0]
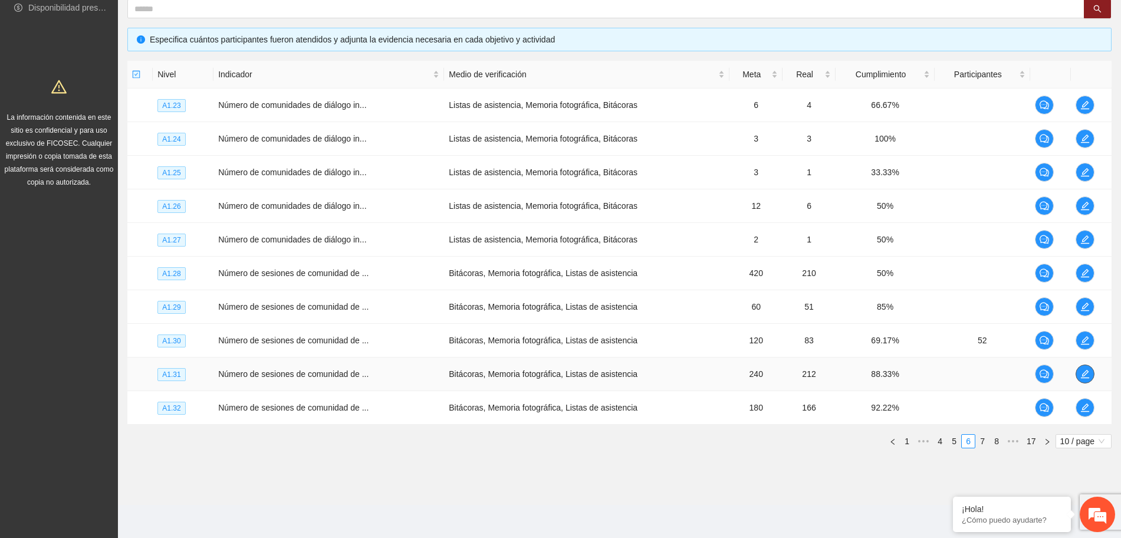
click at [1086, 376] on icon "edit" at bounding box center [1084, 373] width 9 height 9
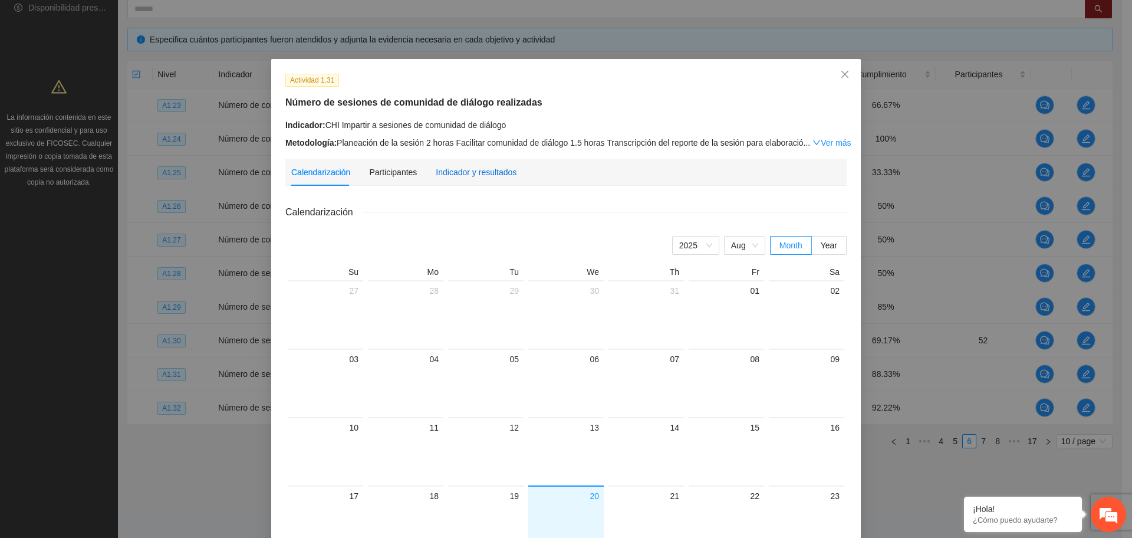
click at [495, 167] on div "Indicador y resultados" at bounding box center [476, 172] width 81 height 13
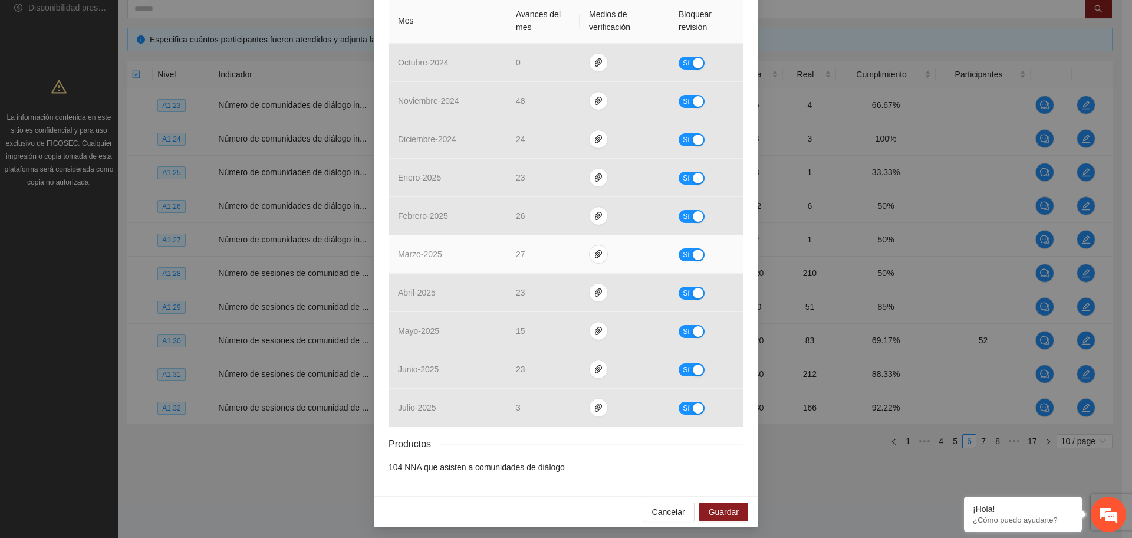
scroll to position [280, 0]
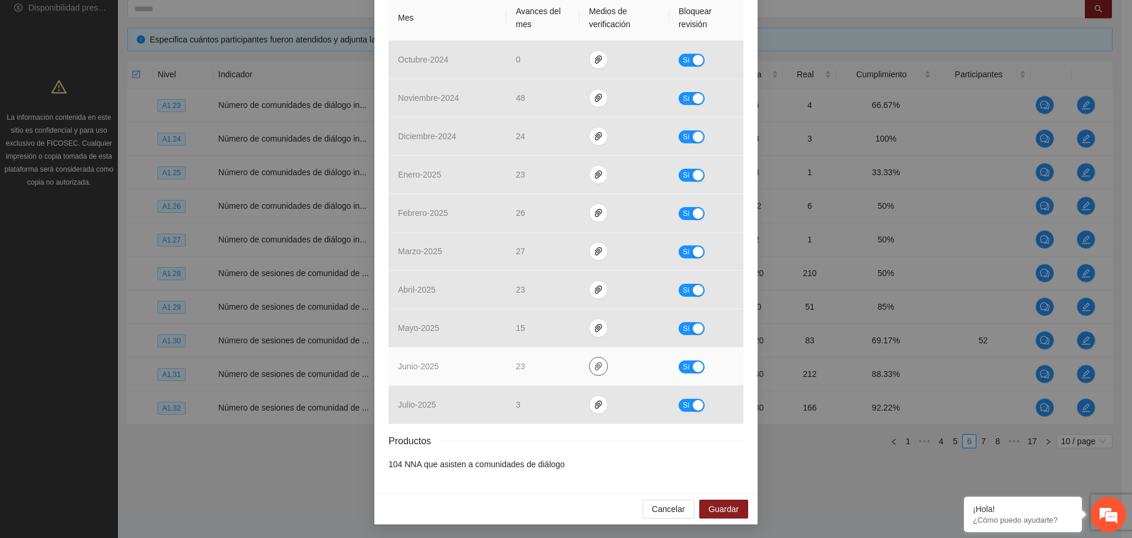
click at [589, 360] on button "button" at bounding box center [598, 366] width 19 height 19
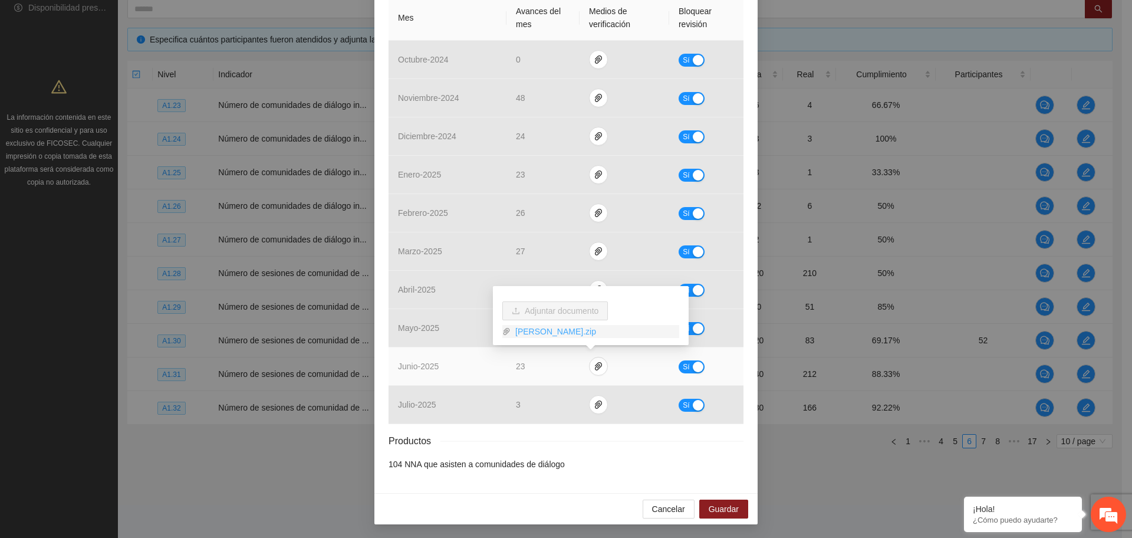
click at [531, 331] on link "CHIJun.zip" at bounding box center [595, 331] width 169 height 13
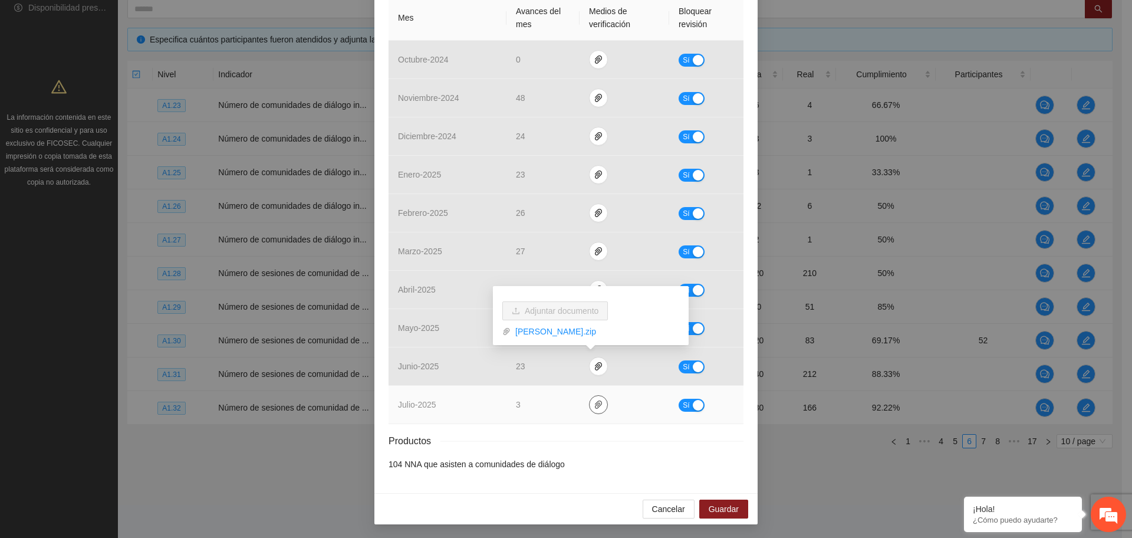
click at [598, 409] on button "button" at bounding box center [598, 404] width 19 height 19
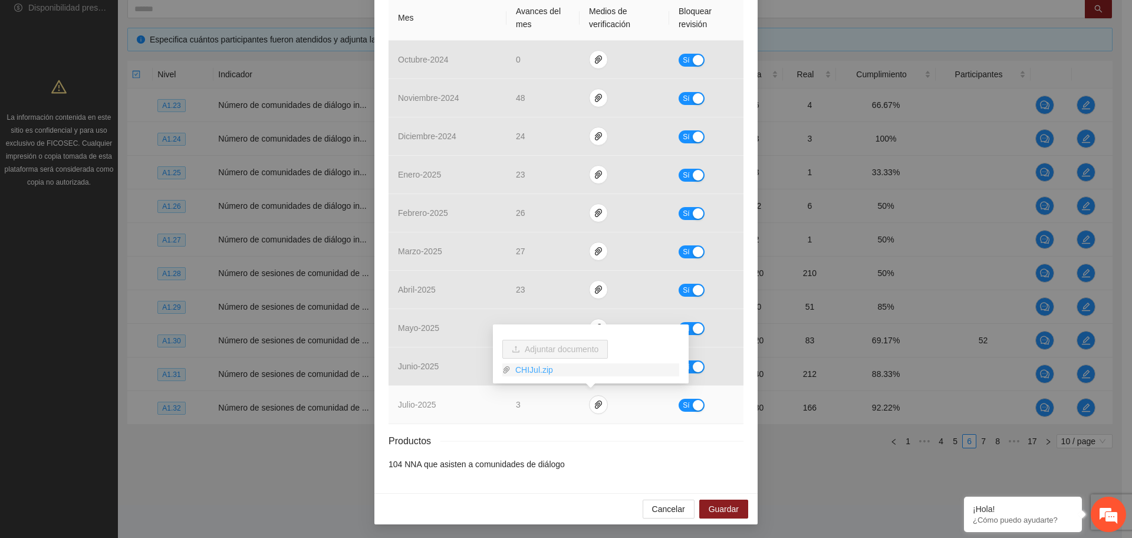
click at [531, 367] on link "CHIJul.zip" at bounding box center [595, 369] width 169 height 13
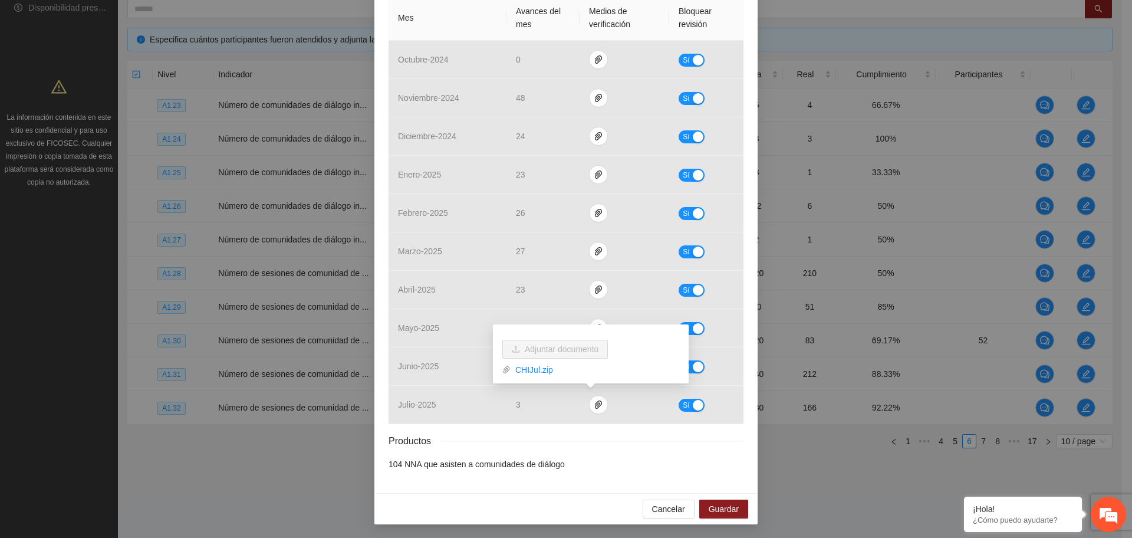
click at [592, 434] on div "Productos" at bounding box center [566, 440] width 355 height 15
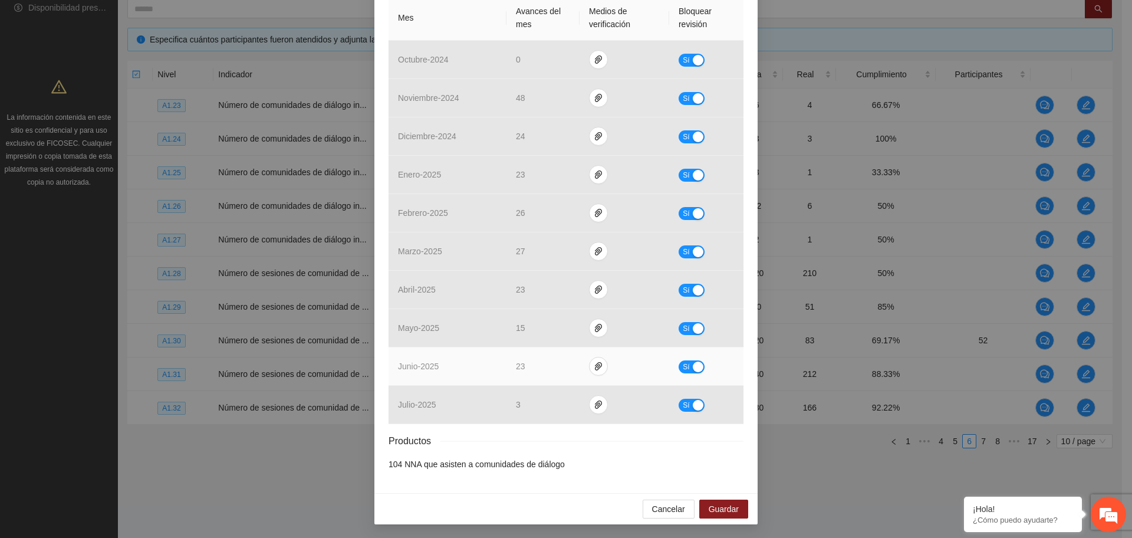
drag, startPoint x: 692, startPoint y: 359, endPoint x: 676, endPoint y: 362, distance: 16.8
click at [690, 360] on button "Sí" at bounding box center [692, 366] width 26 height 13
drag, startPoint x: 528, startPoint y: 370, endPoint x: 485, endPoint y: 368, distance: 43.7
click at [485, 368] on tr "junio - 2025 ** No" at bounding box center [566, 366] width 355 height 38
type input "**"
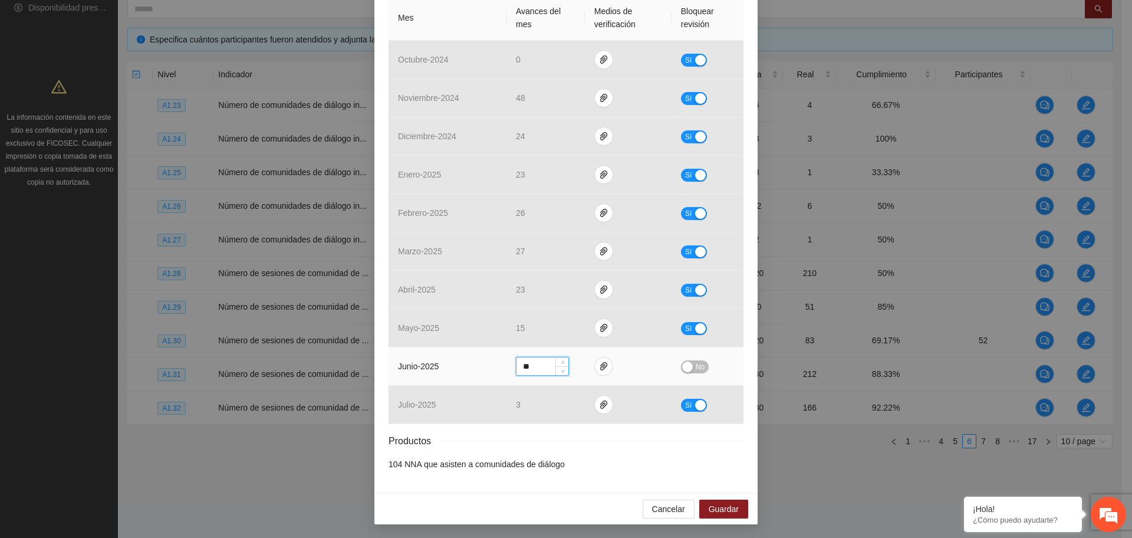
click at [687, 364] on button "No" at bounding box center [695, 366] width 28 height 13
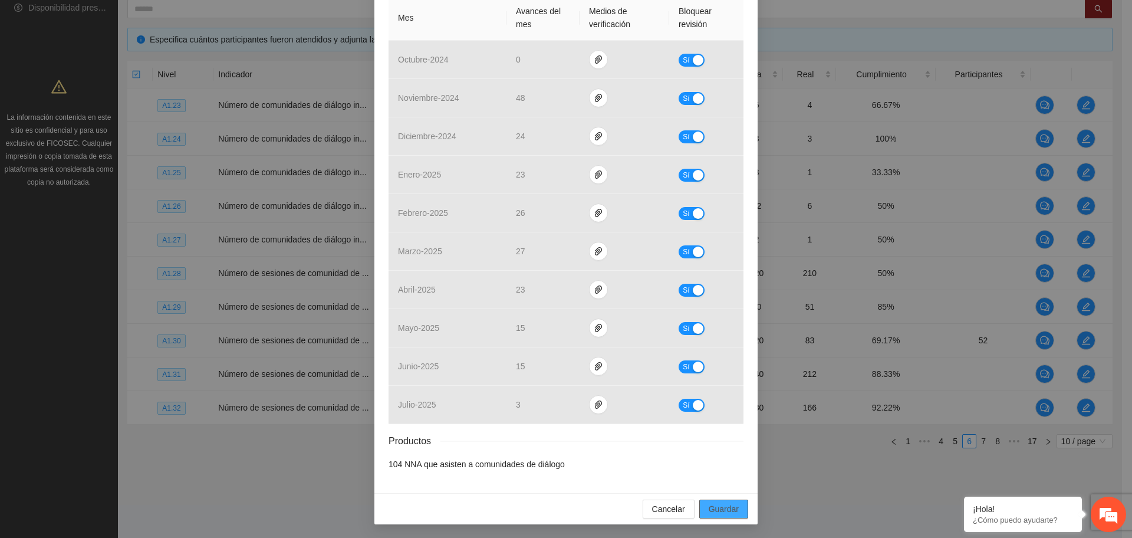
click at [717, 506] on span "Guardar" at bounding box center [724, 508] width 30 height 13
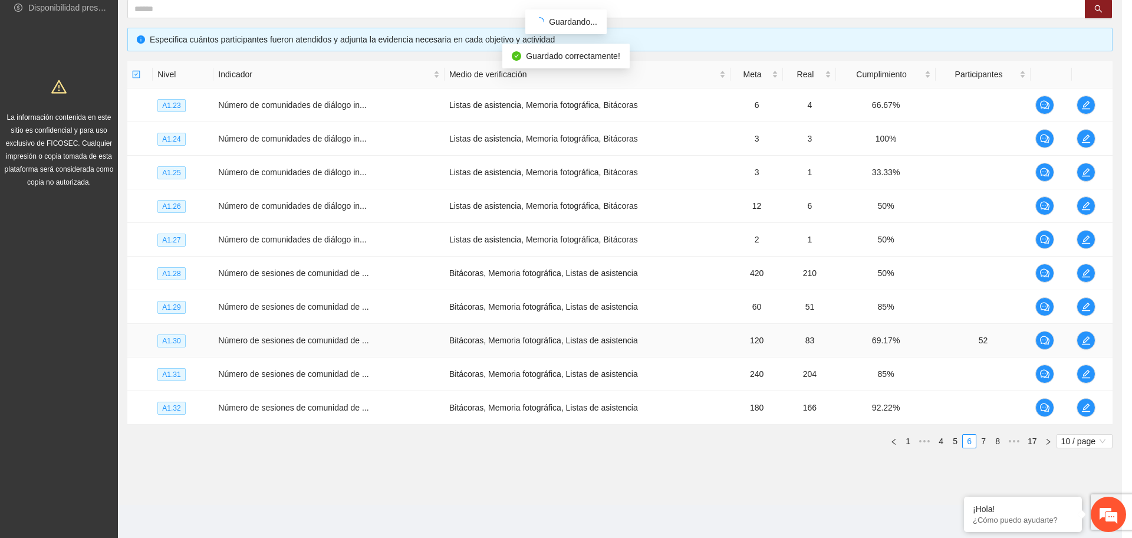
scroll to position [221, 0]
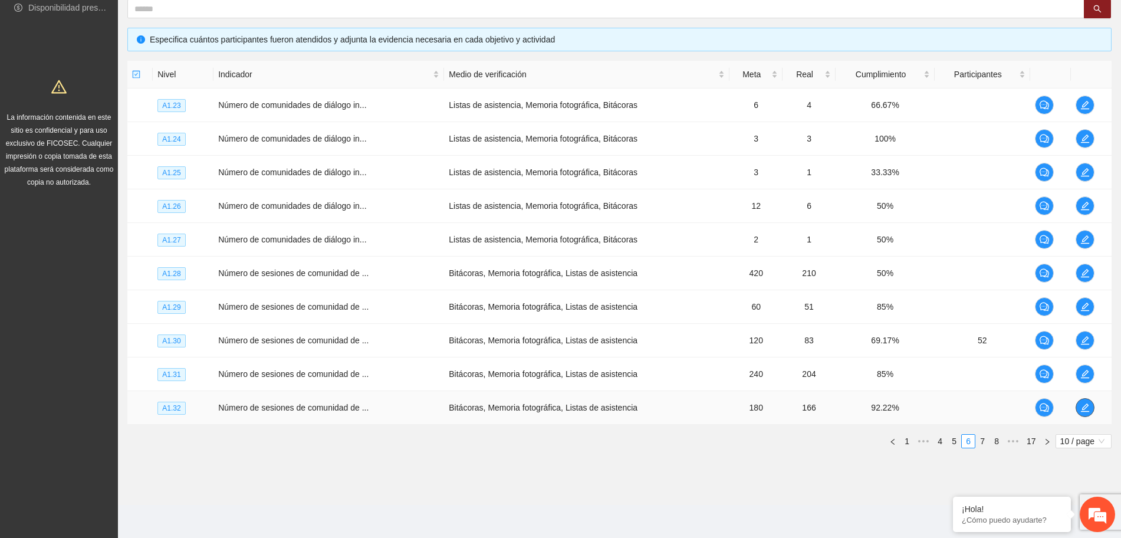
click at [1087, 405] on icon "edit" at bounding box center [1084, 407] width 9 height 9
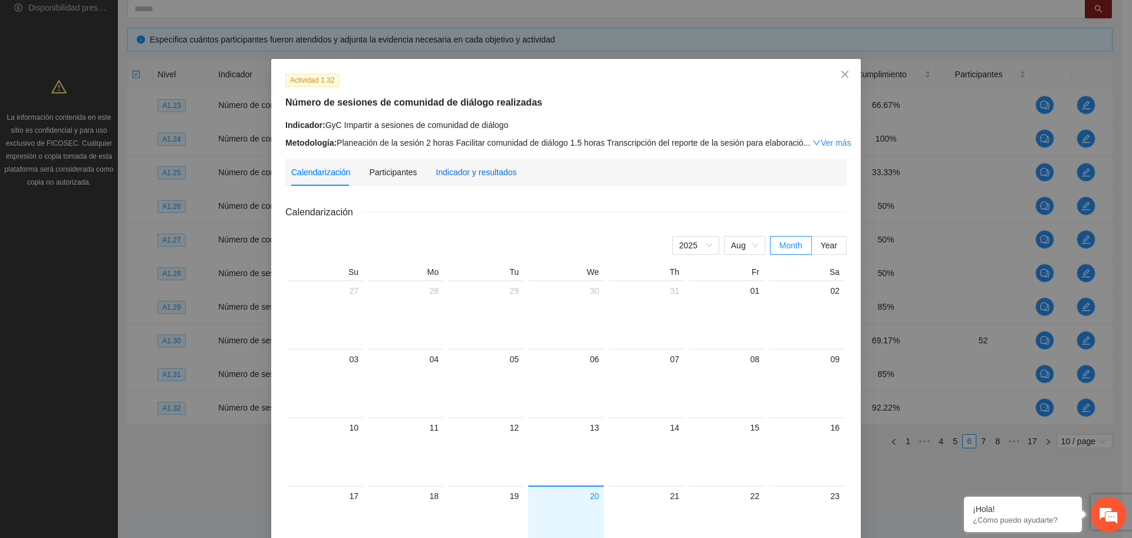
drag, startPoint x: 472, startPoint y: 169, endPoint x: 516, endPoint y: 134, distance: 57.1
click at [472, 169] on div "Indicador y resultados" at bounding box center [476, 172] width 81 height 13
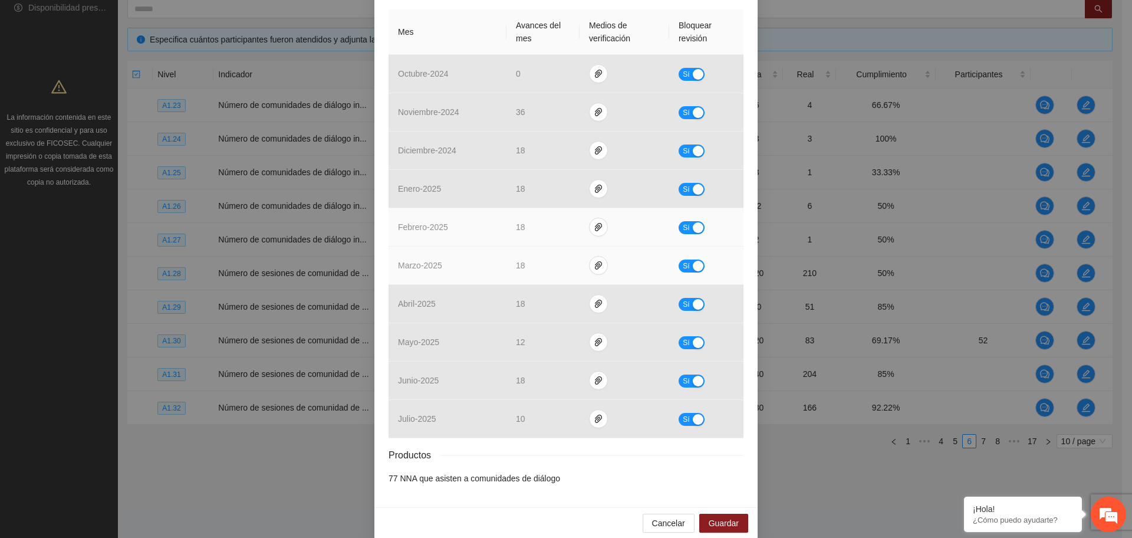
scroll to position [280, 0]
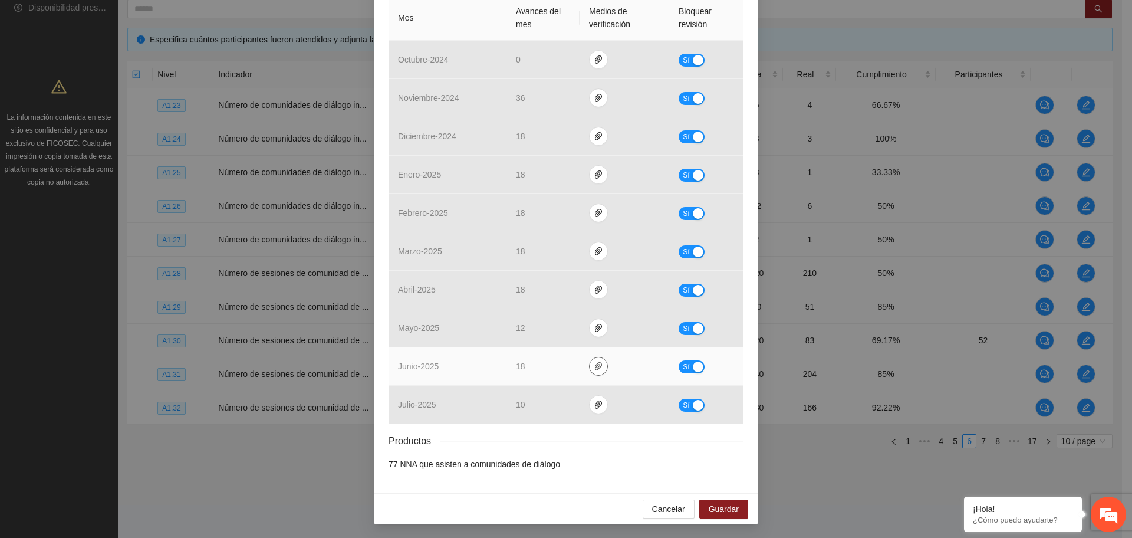
click at [594, 367] on icon "paper-clip" at bounding box center [598, 365] width 9 height 9
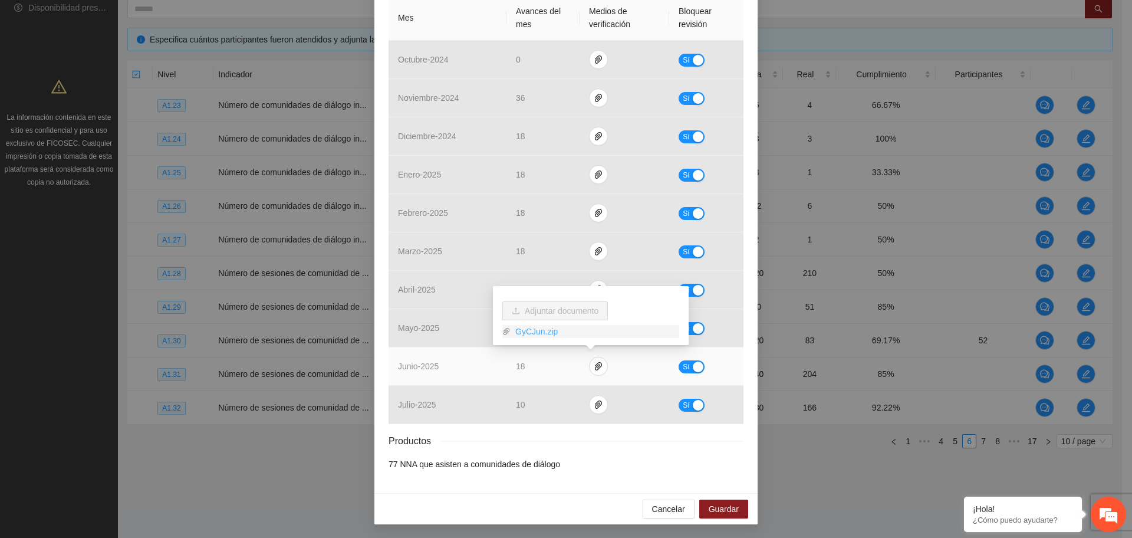
click at [534, 333] on link "GyCJun.zip" at bounding box center [595, 331] width 169 height 13
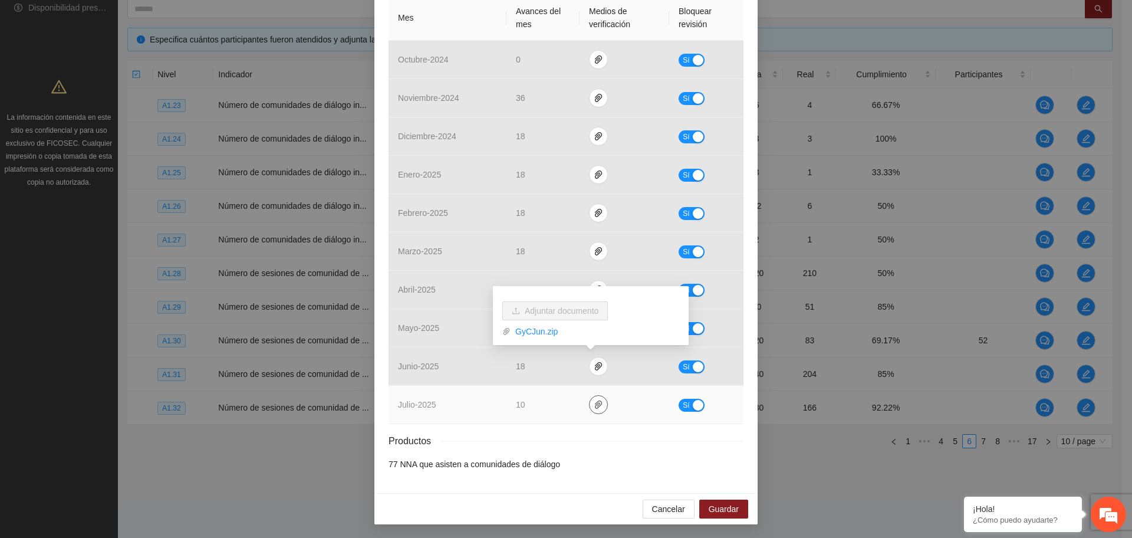
click at [594, 406] on icon "paper-clip" at bounding box center [598, 404] width 9 height 9
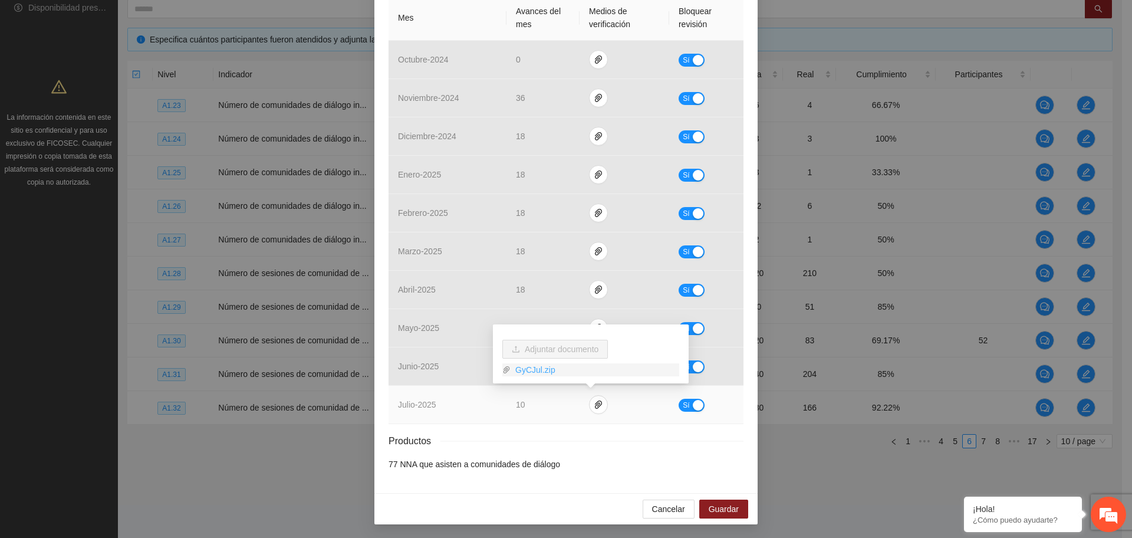
click at [537, 372] on link "GyCJul.zip" at bounding box center [595, 369] width 169 height 13
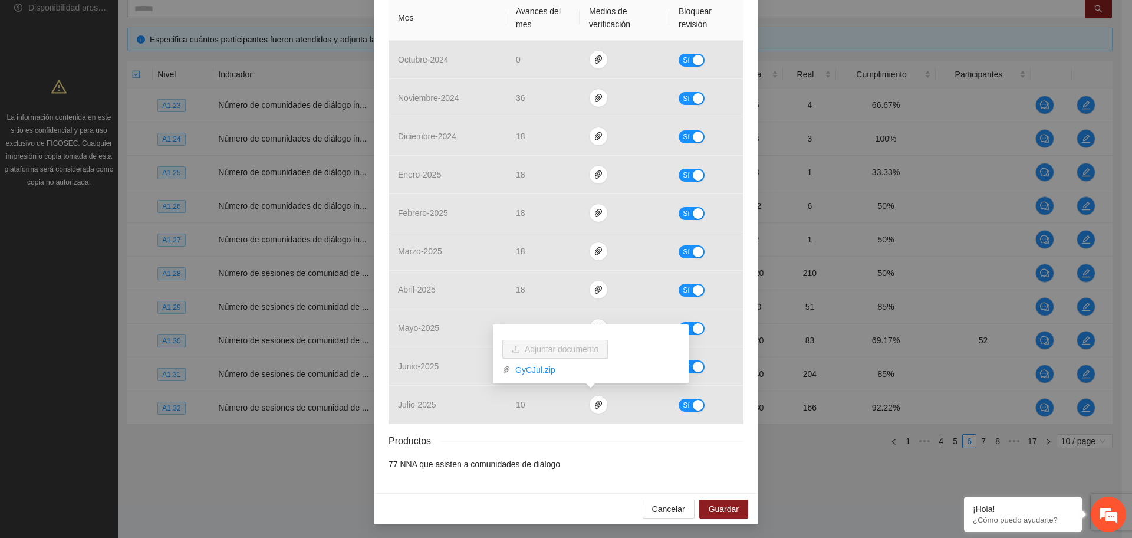
click at [571, 457] on li "77 NNA que asisten a comunidades de diálogo" at bounding box center [566, 463] width 355 height 13
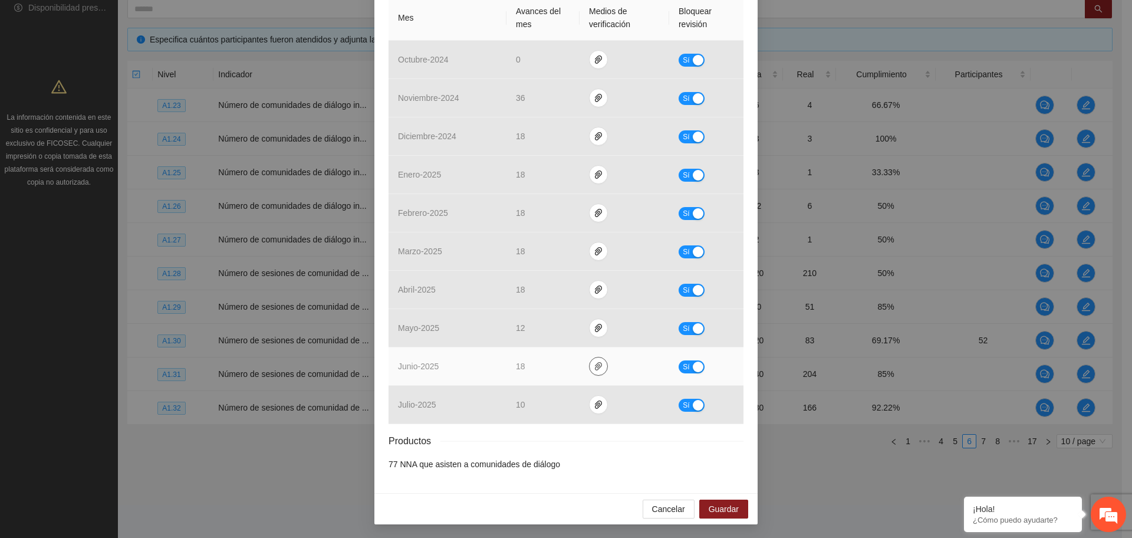
click at [590, 369] on span "paper-clip" at bounding box center [599, 365] width 18 height 9
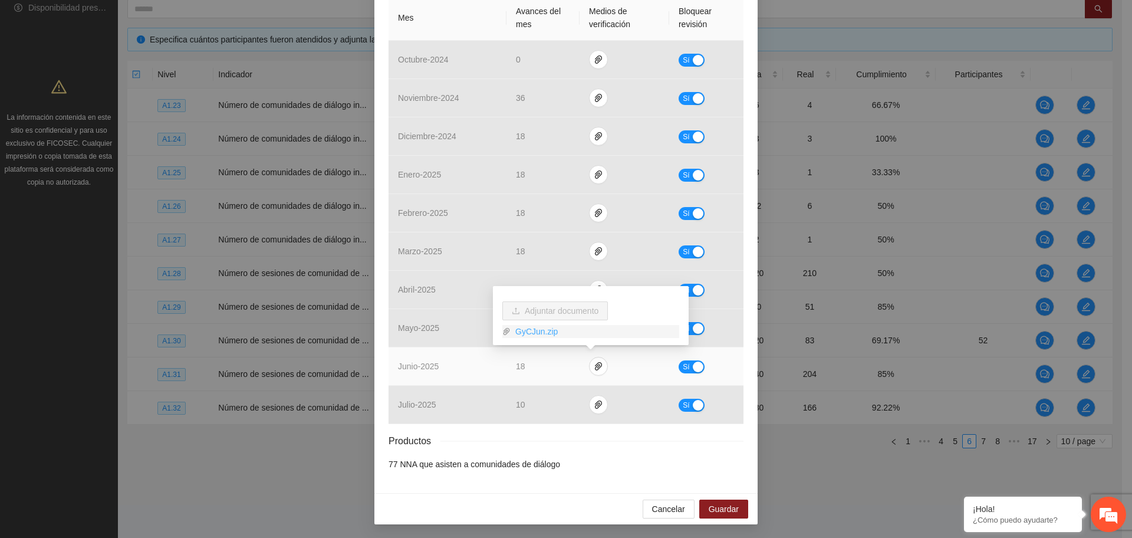
click at [550, 333] on link "GyCJun.zip" at bounding box center [595, 331] width 169 height 13
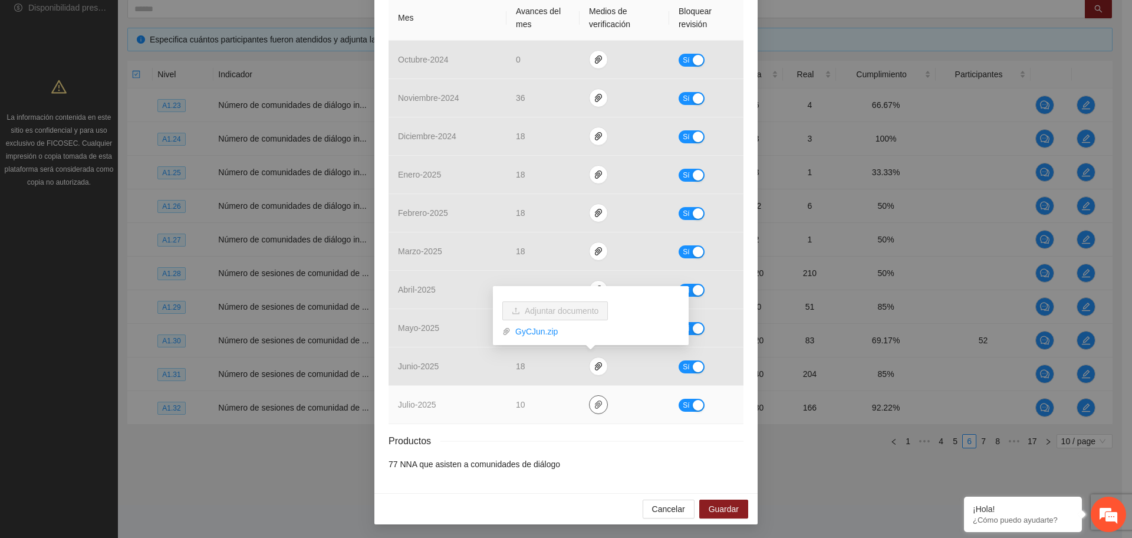
drag, startPoint x: 603, startPoint y: 394, endPoint x: 595, endPoint y: 397, distance: 8.0
click at [597, 396] on td at bounding box center [625, 405] width 90 height 38
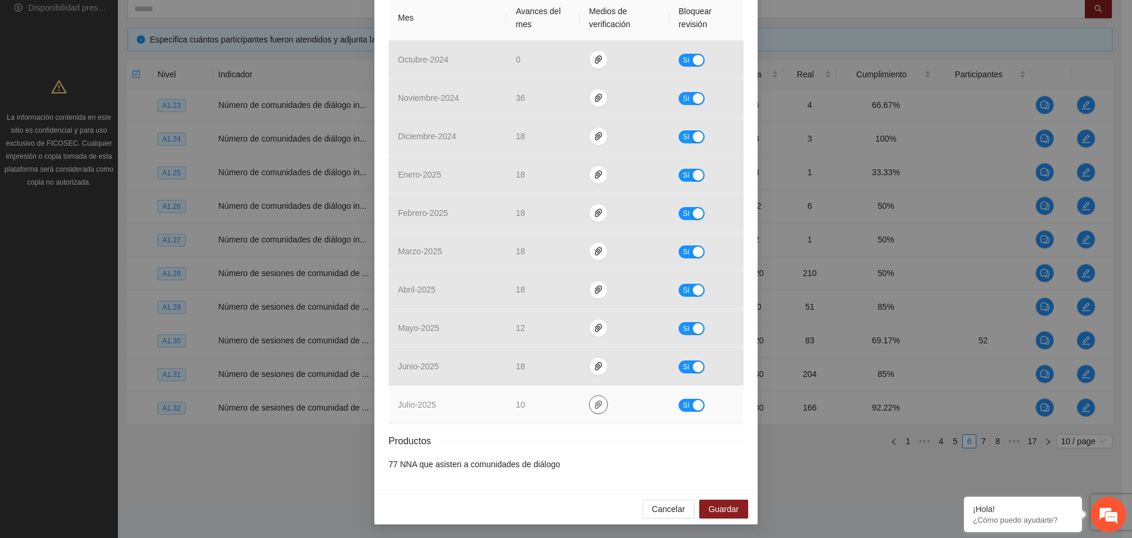
click at [593, 399] on button "button" at bounding box center [598, 404] width 19 height 19
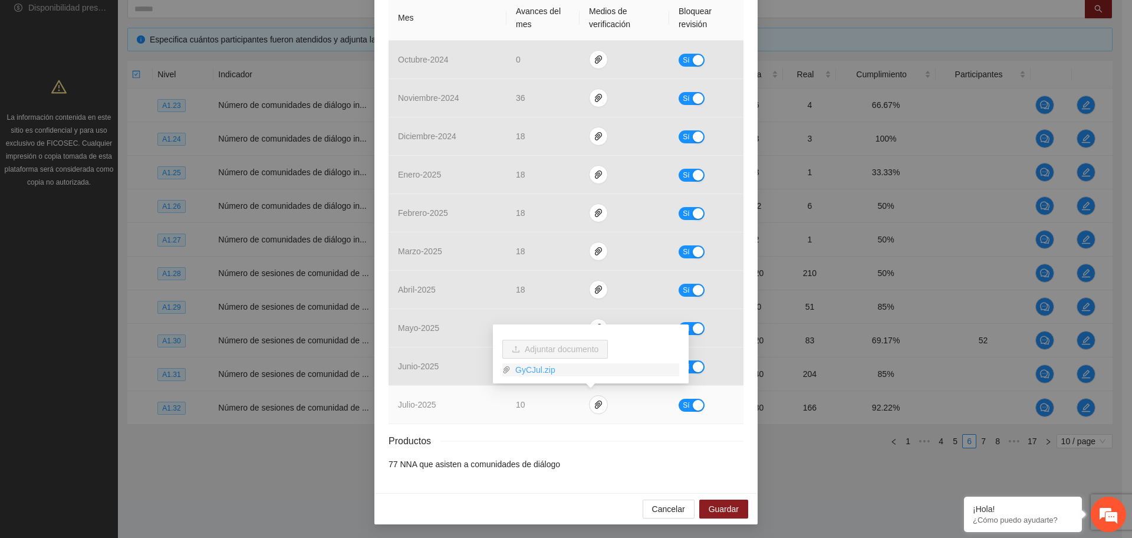
click at [538, 366] on link "GyCJul.zip" at bounding box center [595, 369] width 169 height 13
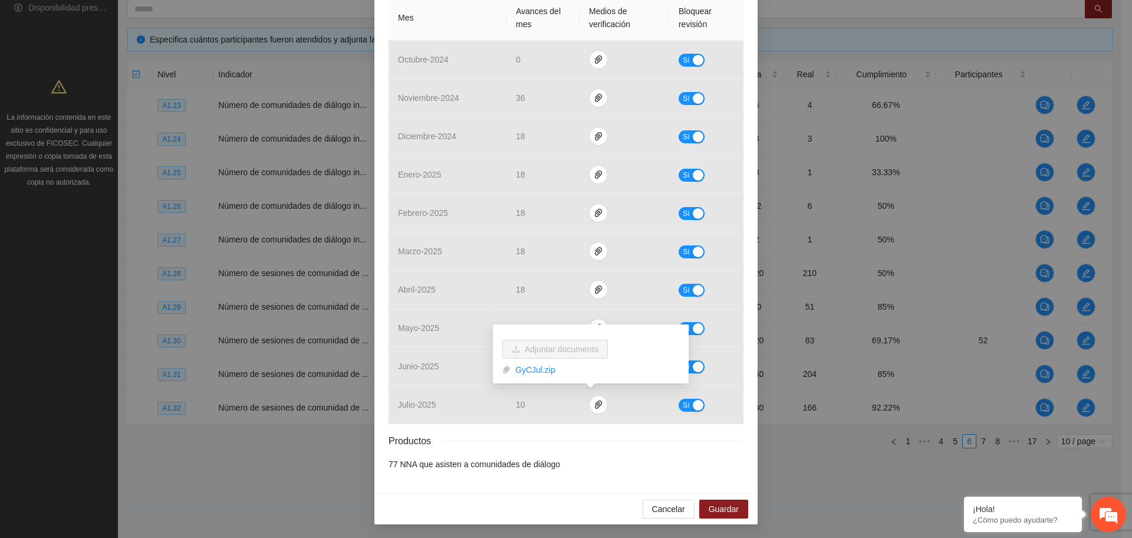
click at [598, 451] on div "Resultados Meta: 180 Reales: 166 Cumplimiento: 92.22 % Medios de verificación M…" at bounding box center [566, 198] width 355 height 546
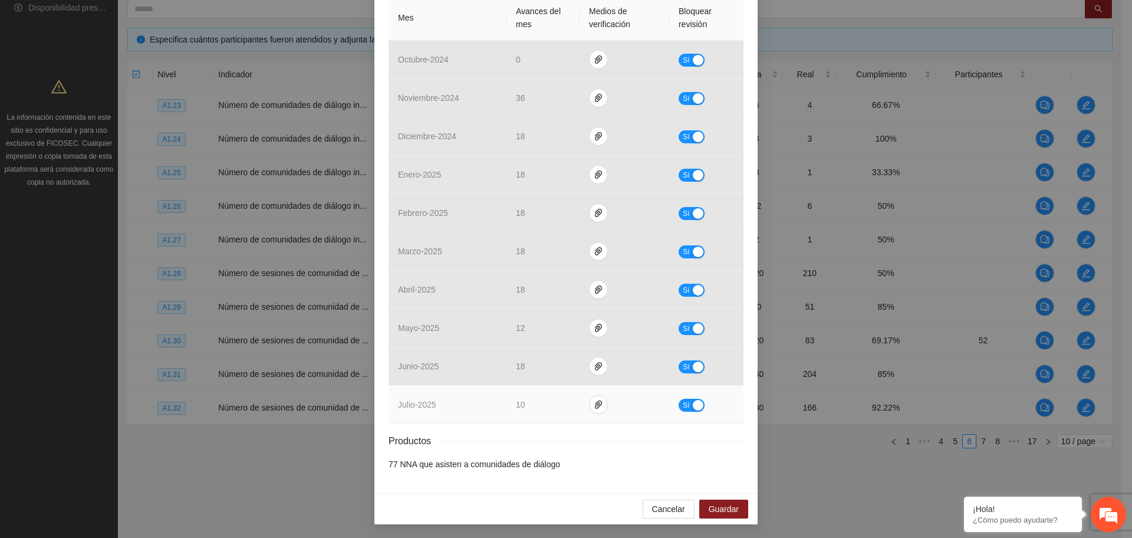
click at [684, 404] on button "Sí" at bounding box center [692, 405] width 26 height 13
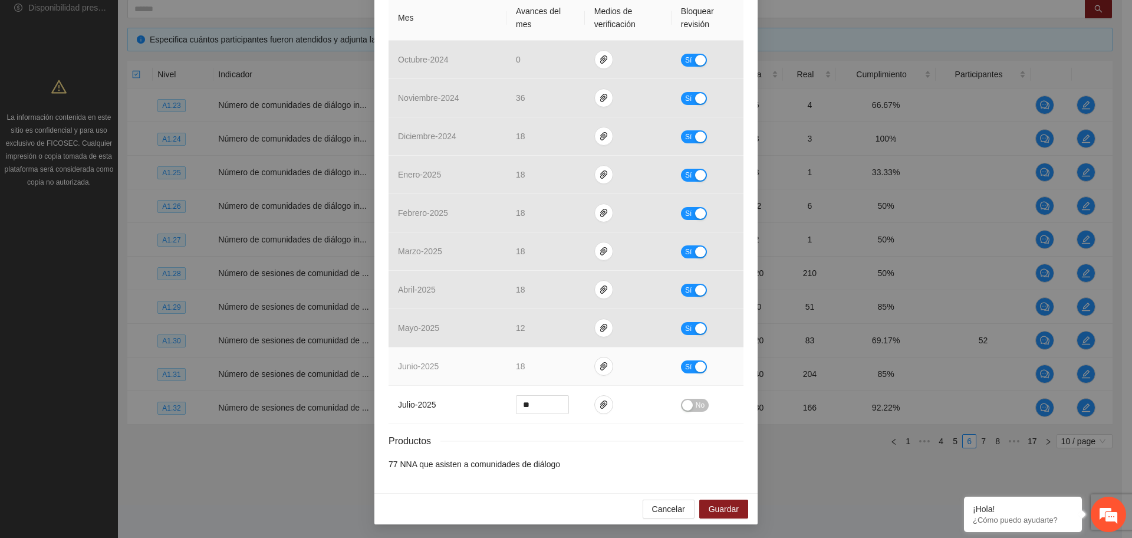
drag, startPoint x: 684, startPoint y: 365, endPoint x: 677, endPoint y: 363, distance: 6.9
click at [685, 365] on span "Sí" at bounding box center [688, 366] width 7 height 13
drag, startPoint x: 534, startPoint y: 361, endPoint x: 479, endPoint y: 377, distance: 57.7
click at [479, 377] on tr "junio - 2025 ** No" at bounding box center [566, 366] width 355 height 38
type input "**"
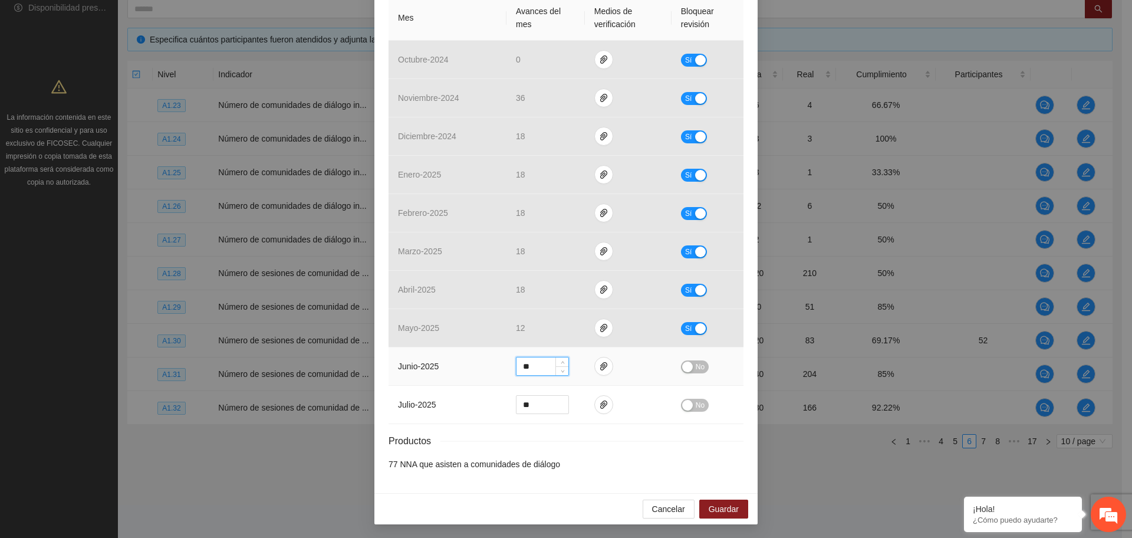
click at [696, 361] on span "No" at bounding box center [700, 366] width 9 height 13
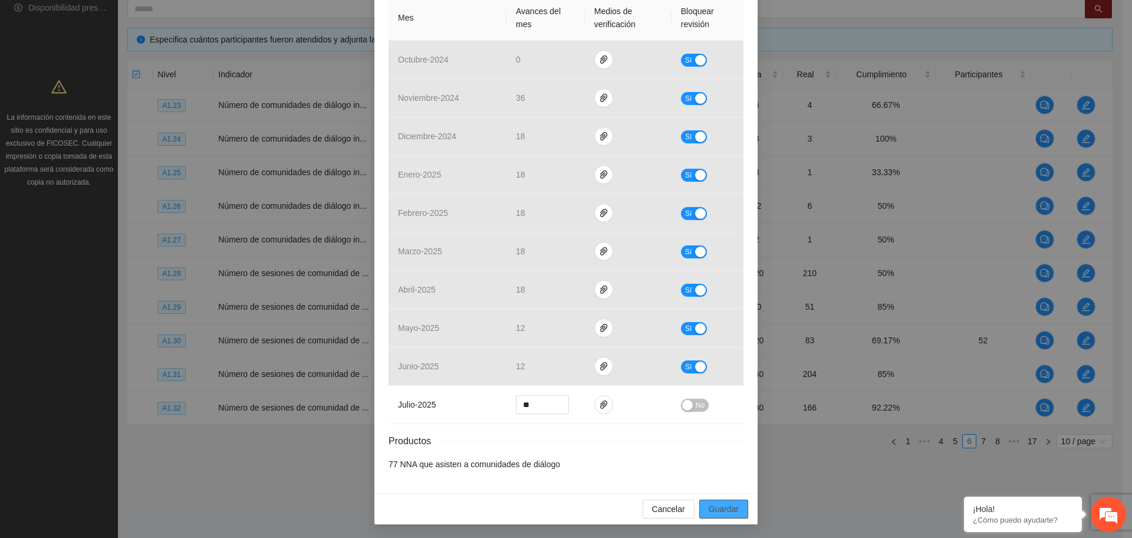
click at [726, 511] on span "Guardar" at bounding box center [724, 508] width 30 height 13
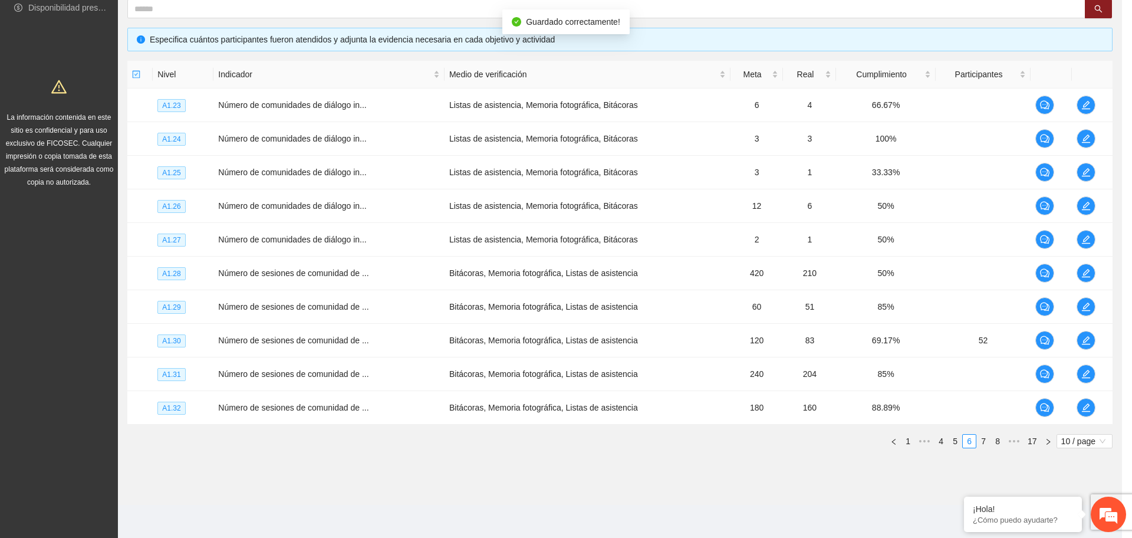
scroll to position [221, 0]
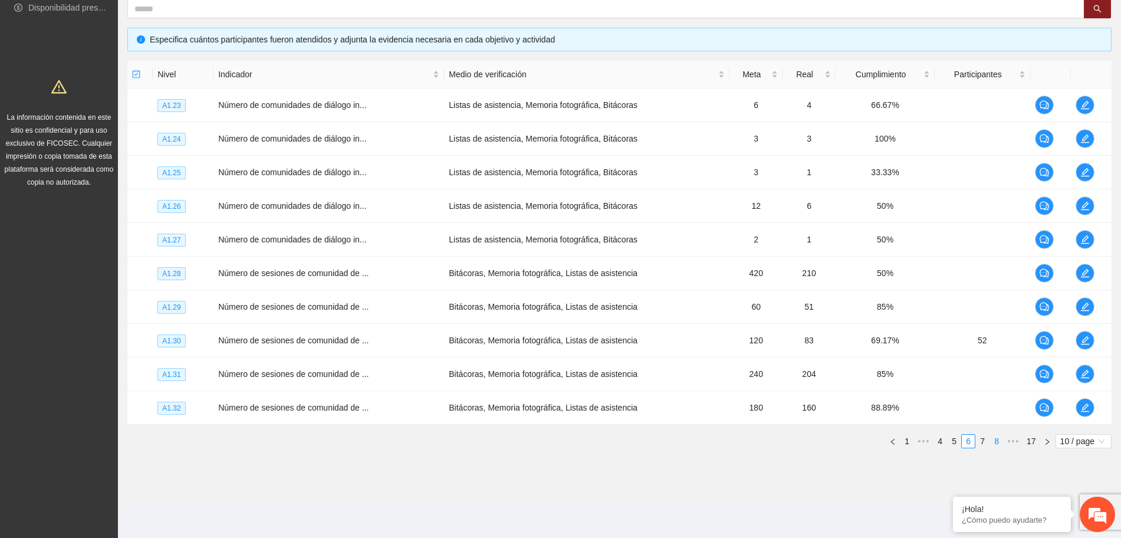
click at [982, 436] on link "7" at bounding box center [982, 440] width 13 height 13
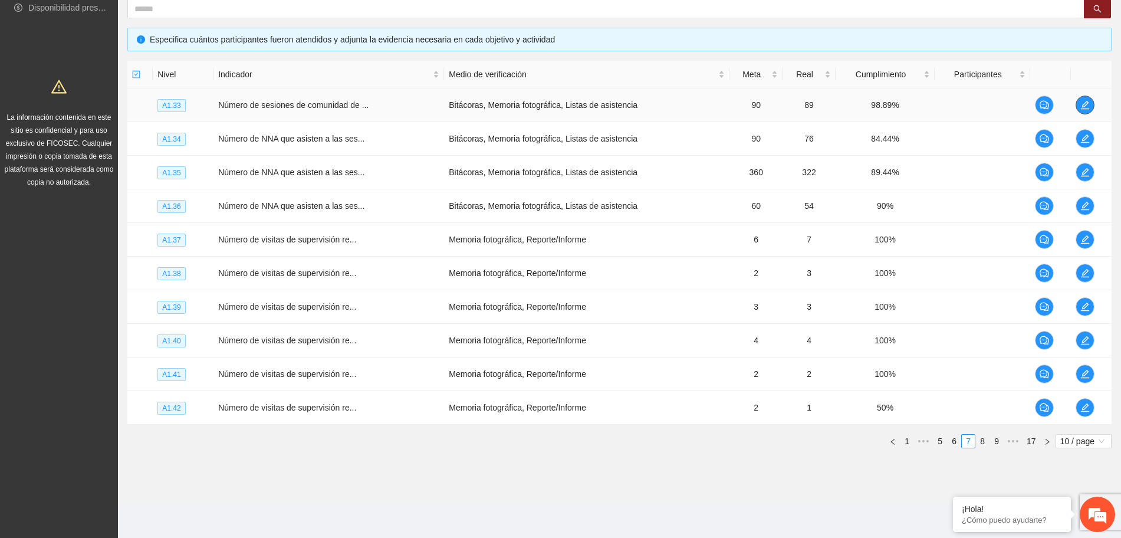
click at [1082, 108] on icon "edit" at bounding box center [1084, 104] width 9 height 9
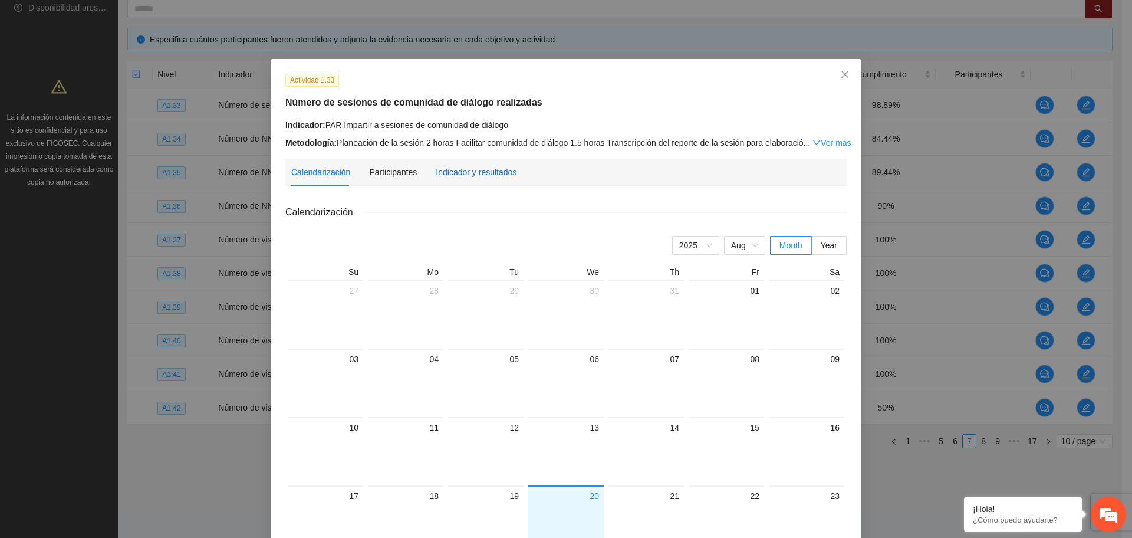
click at [492, 169] on div "Indicador y resultados" at bounding box center [476, 172] width 81 height 13
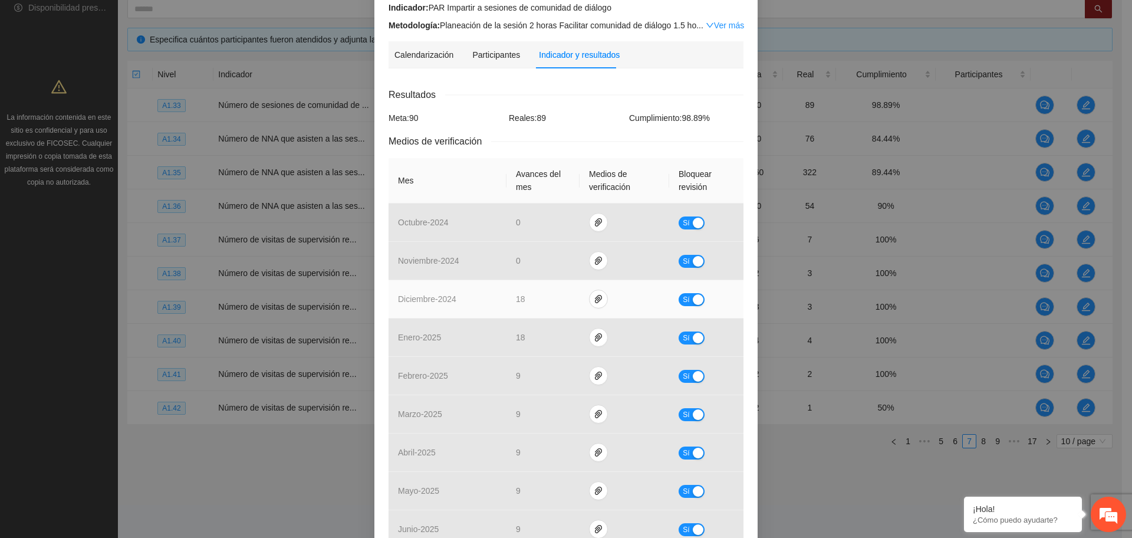
scroll to position [0, 0]
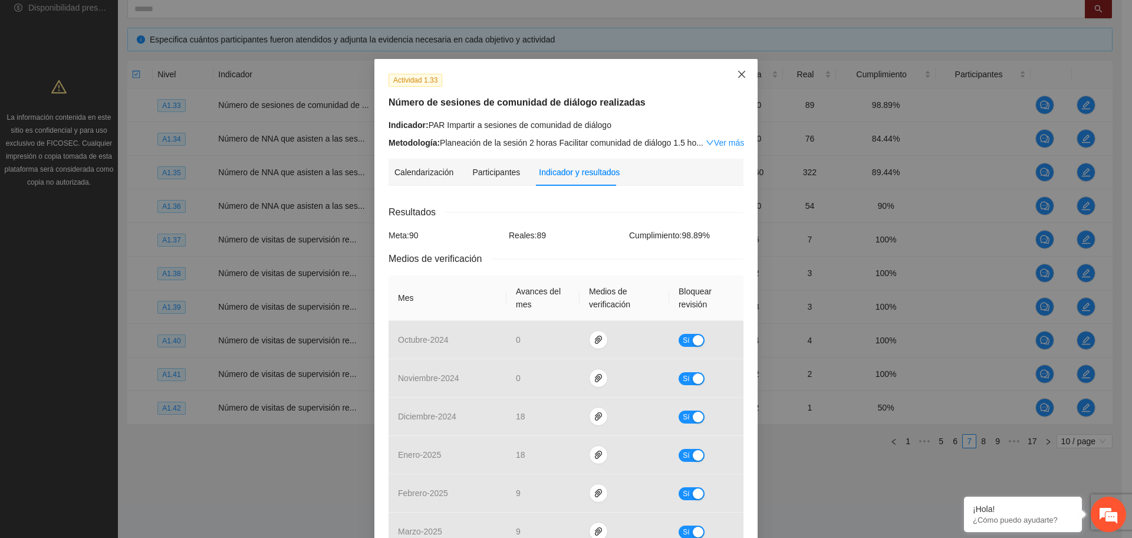
click at [730, 76] on span "Close" at bounding box center [742, 75] width 32 height 32
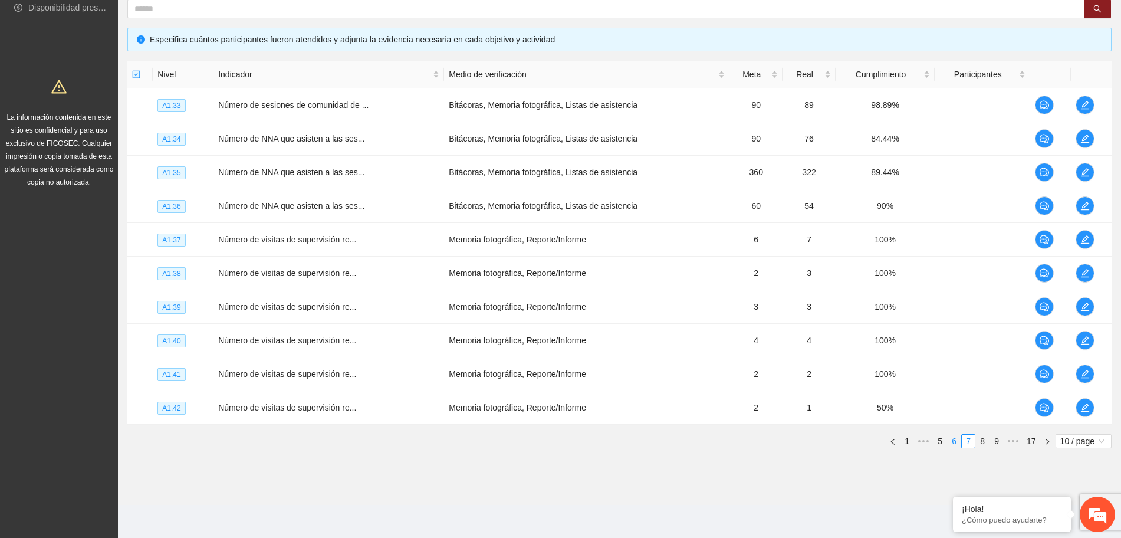
click at [952, 440] on link "6" at bounding box center [953, 440] width 13 height 13
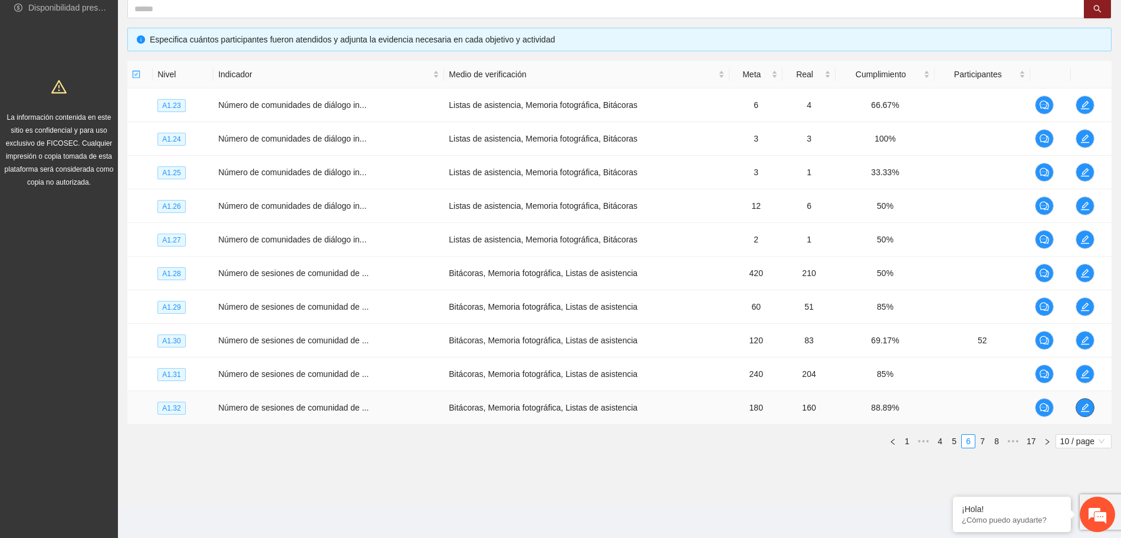
click at [1084, 414] on button "button" at bounding box center [1084, 407] width 19 height 19
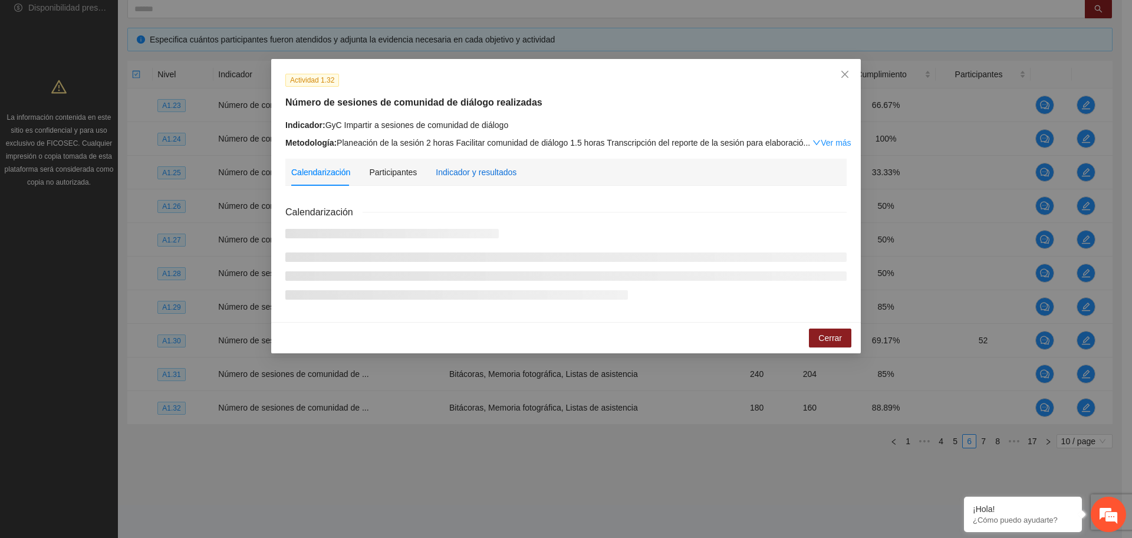
click at [452, 171] on div "Indicador y resultados" at bounding box center [476, 172] width 81 height 13
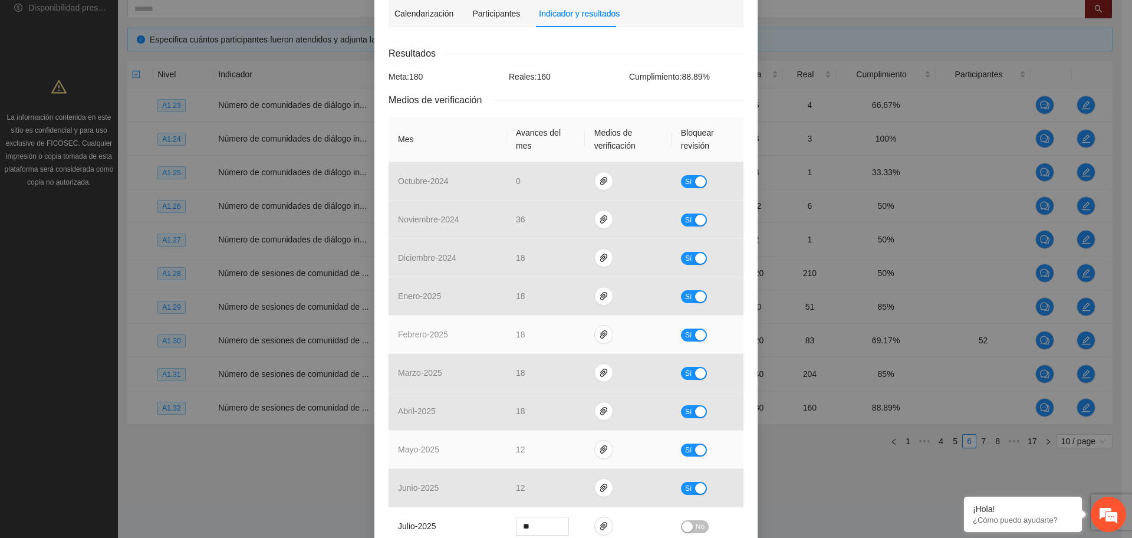
scroll to position [280, 0]
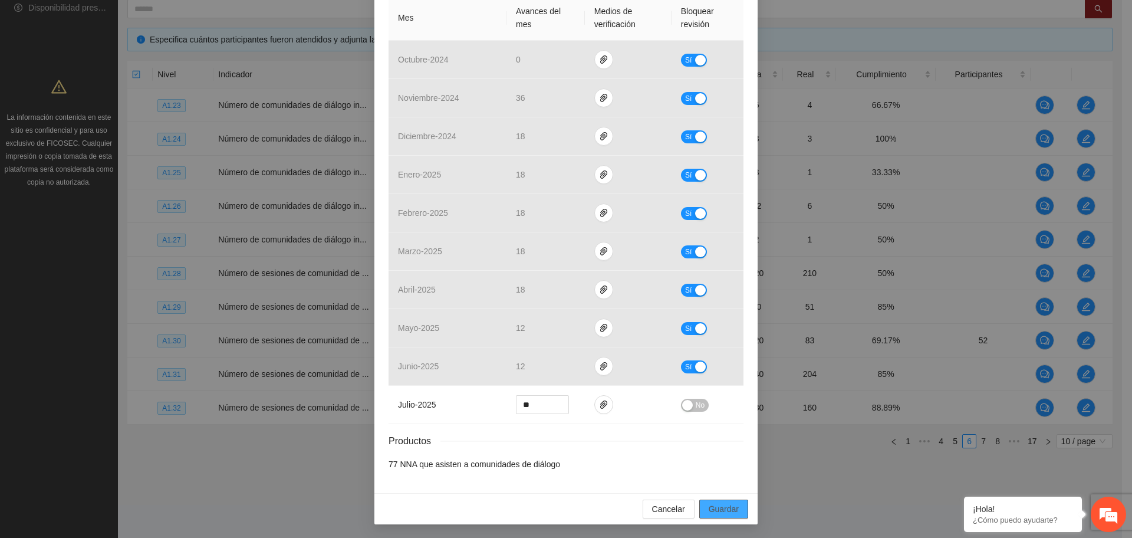
click at [713, 509] on span "Guardar" at bounding box center [724, 508] width 30 height 13
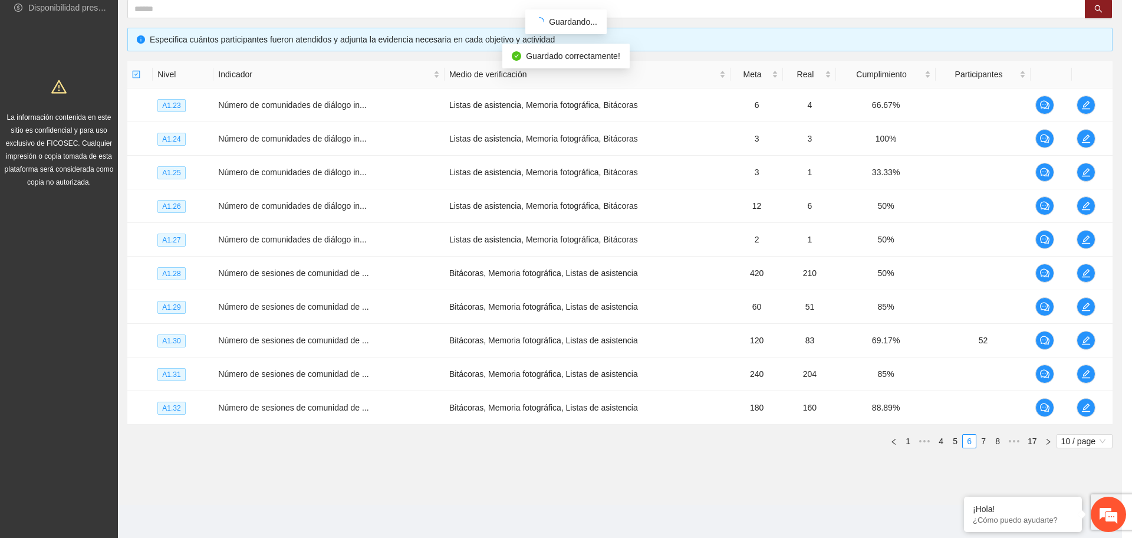
scroll to position [221, 0]
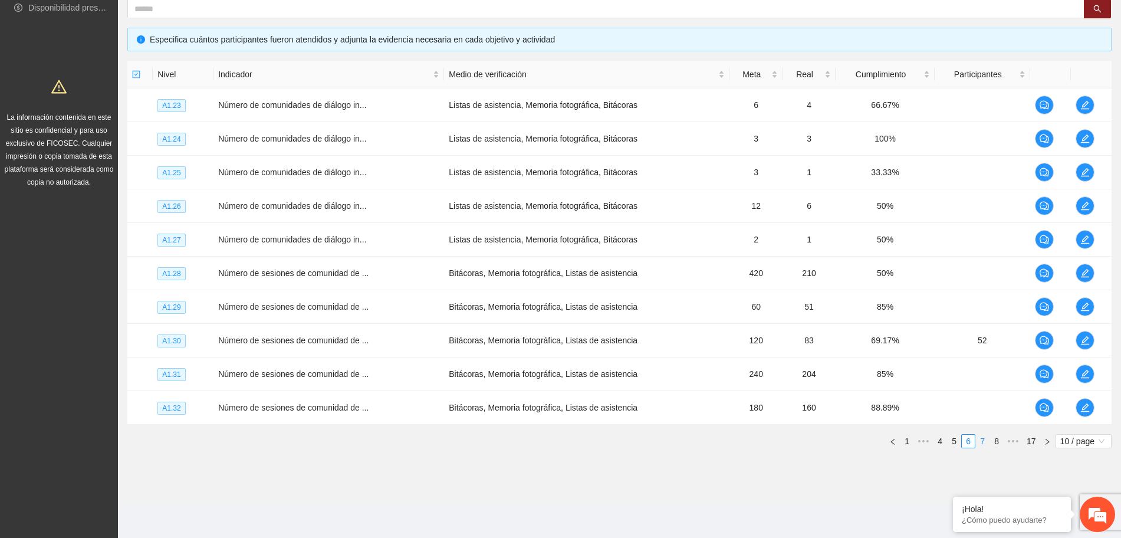
click at [980, 441] on link "7" at bounding box center [982, 440] width 13 height 13
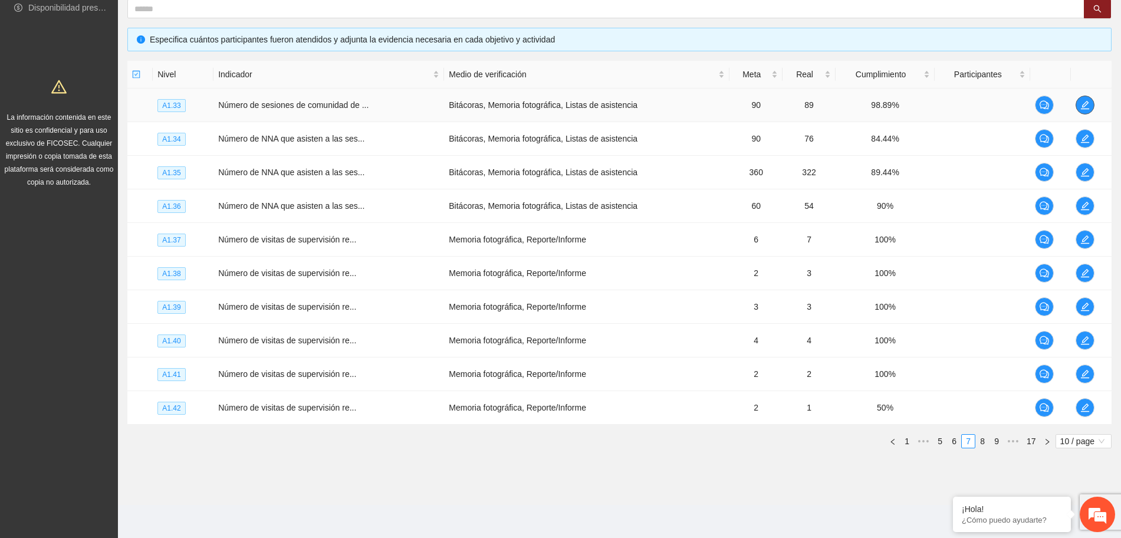
click at [1094, 100] on td at bounding box center [1091, 105] width 41 height 34
click at [1089, 107] on span "edit" at bounding box center [1085, 104] width 18 height 9
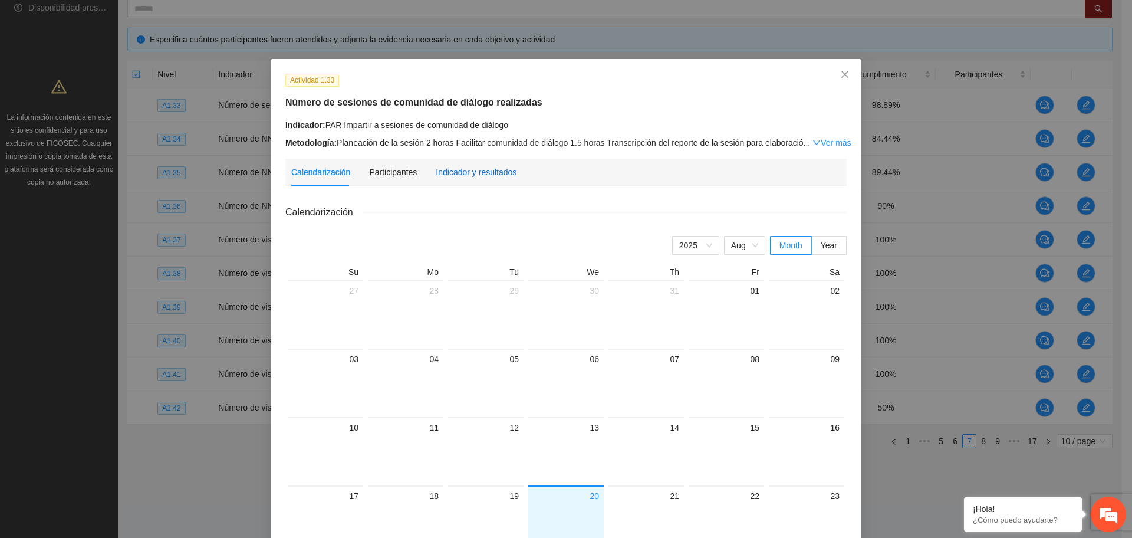
click at [501, 169] on div "Indicador y resultados" at bounding box center [476, 172] width 81 height 13
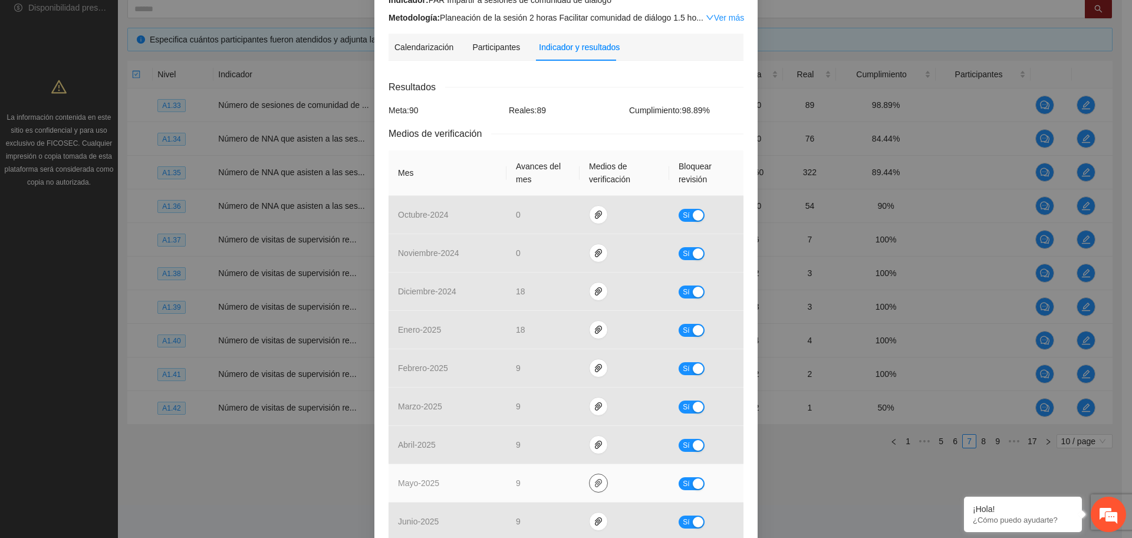
scroll to position [280, 0]
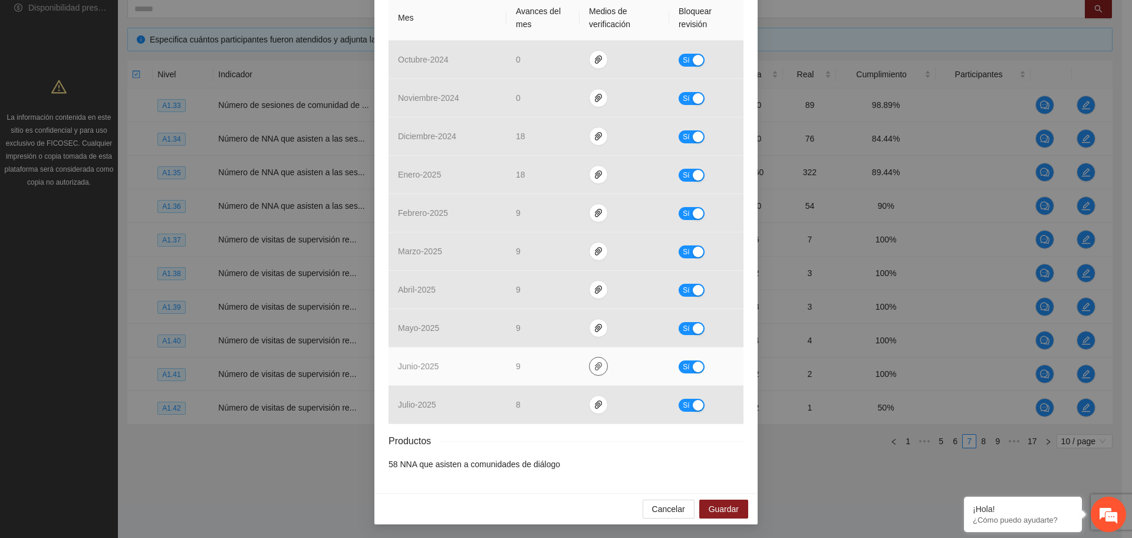
click at [594, 361] on icon "paper-clip" at bounding box center [598, 365] width 9 height 9
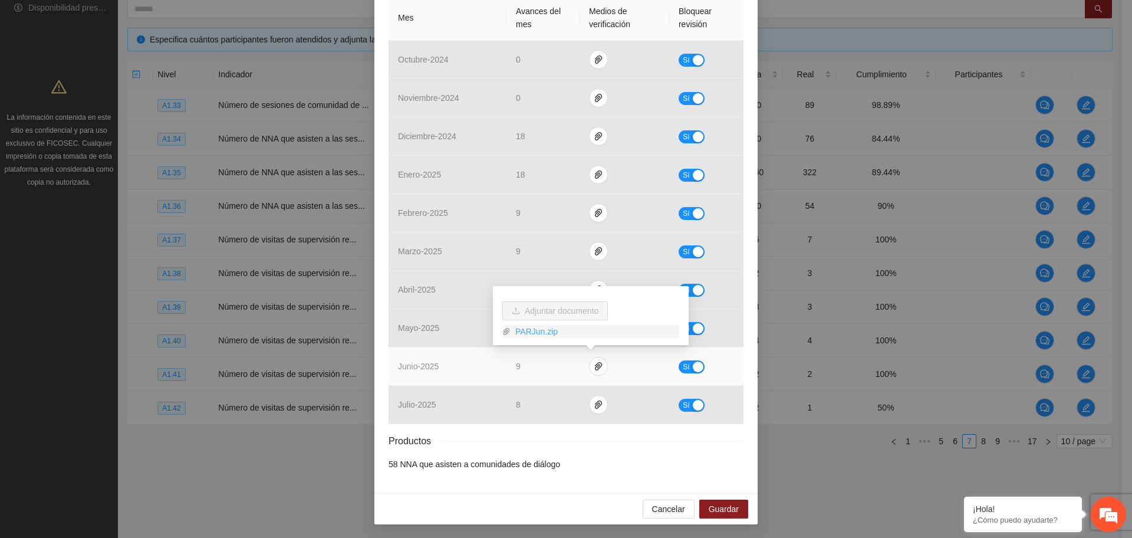
click at [520, 333] on link "PARJun.zip" at bounding box center [595, 331] width 169 height 13
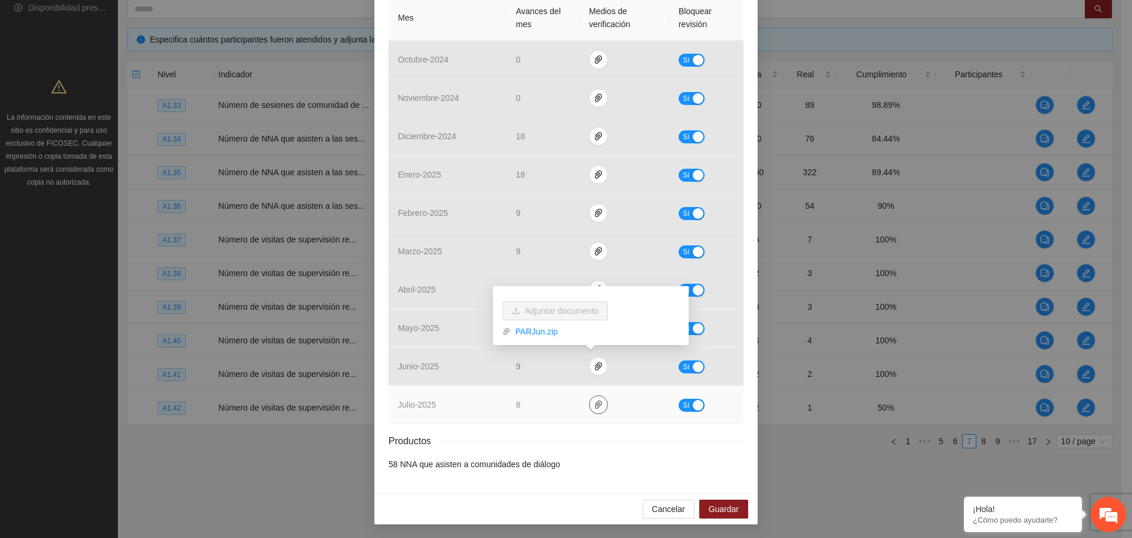
click at [594, 404] on icon "paper-clip" at bounding box center [598, 404] width 9 height 9
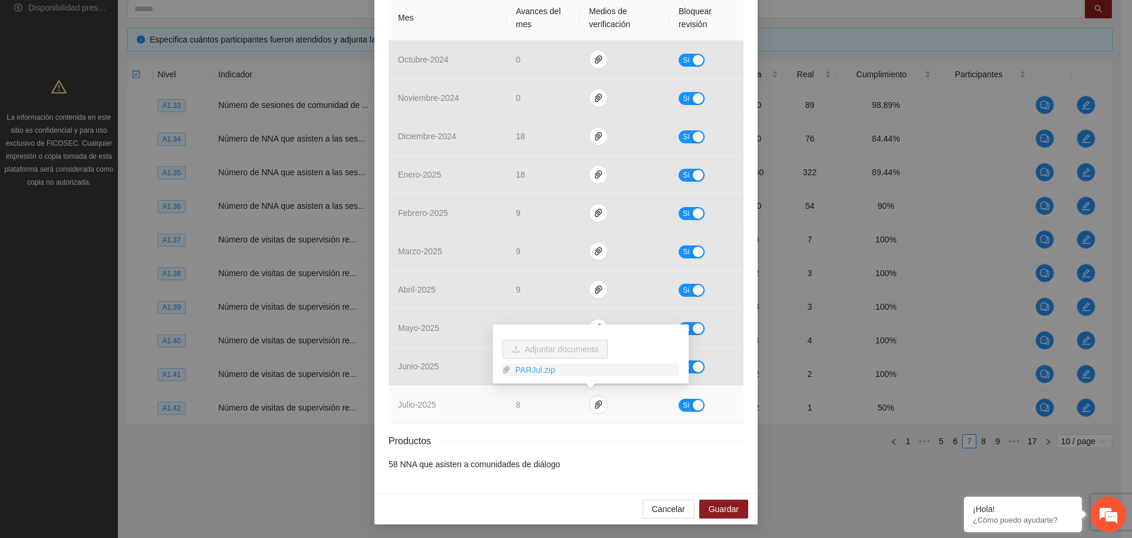
click at [532, 368] on link "PARJul.zip" at bounding box center [595, 369] width 169 height 13
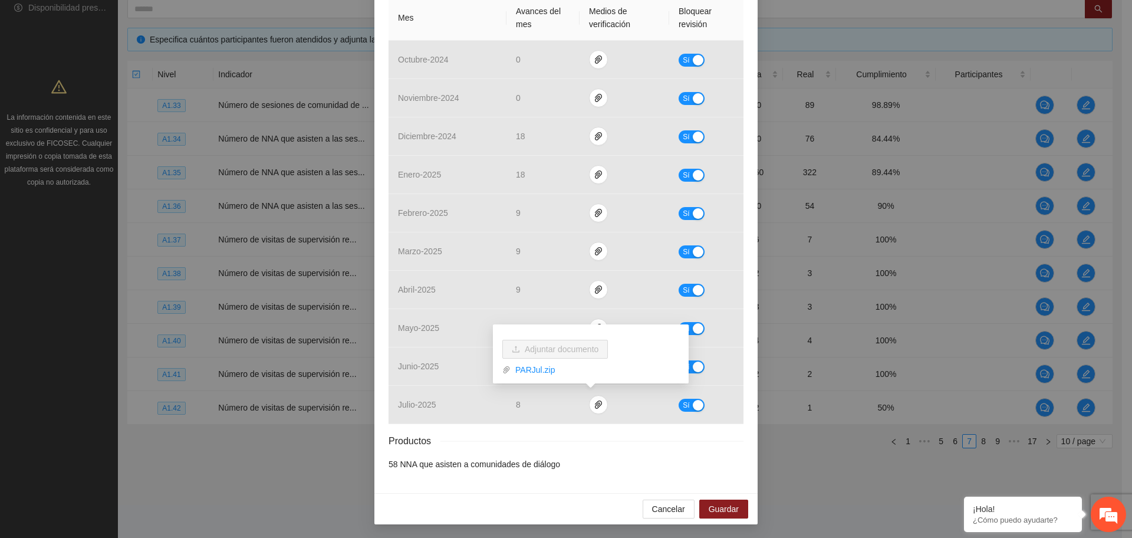
click at [591, 460] on li "58 NNA que asisten a comunidades de diálogo" at bounding box center [566, 463] width 355 height 13
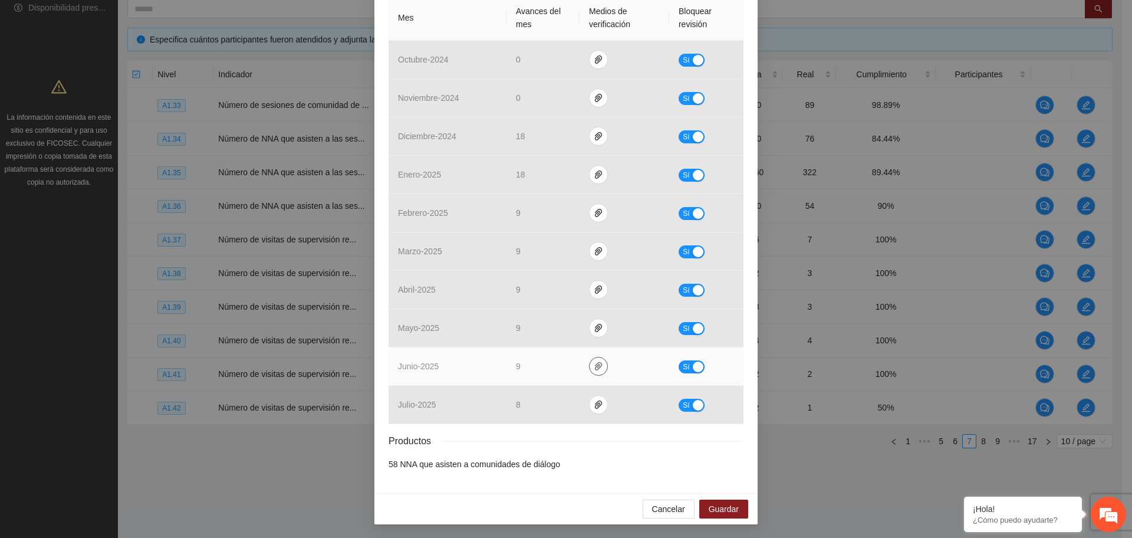
click at [590, 365] on span "paper-clip" at bounding box center [599, 365] width 18 height 9
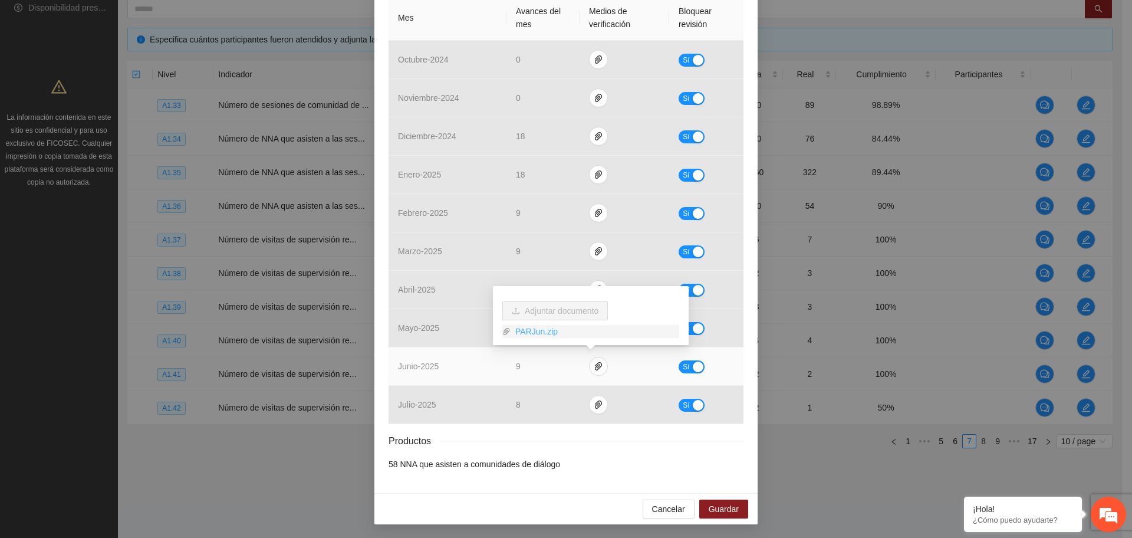
click at [542, 335] on link "PARJun.zip" at bounding box center [595, 331] width 169 height 13
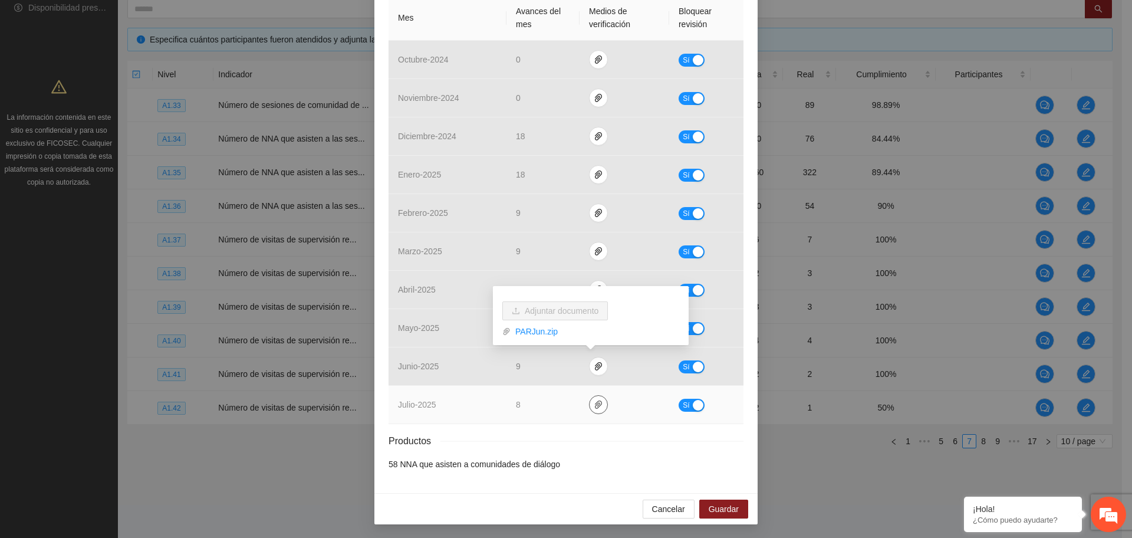
click at [589, 410] on button "button" at bounding box center [598, 404] width 19 height 19
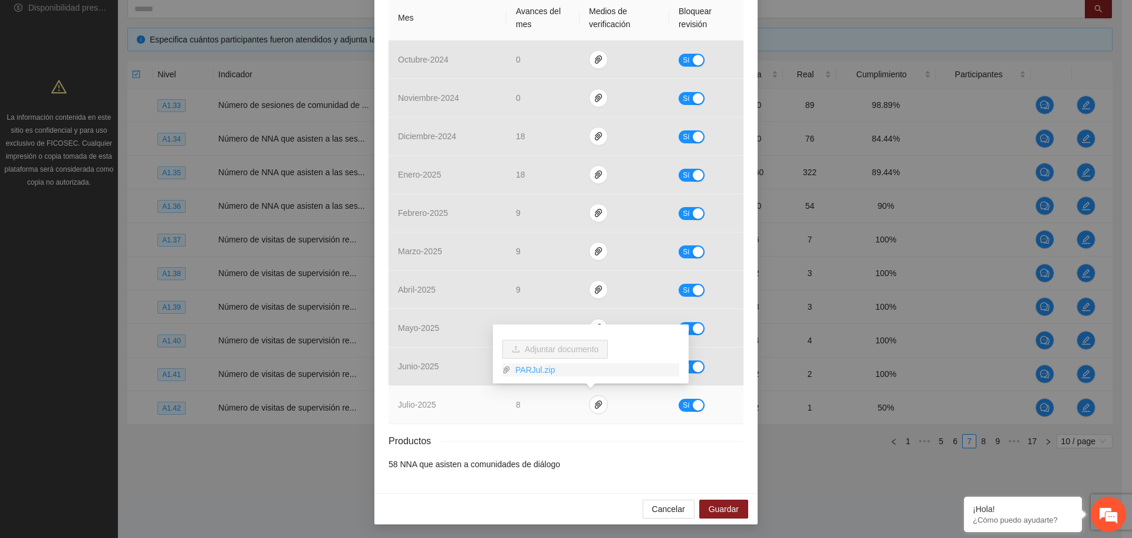
click at [538, 368] on link "PARJul.zip" at bounding box center [595, 369] width 169 height 13
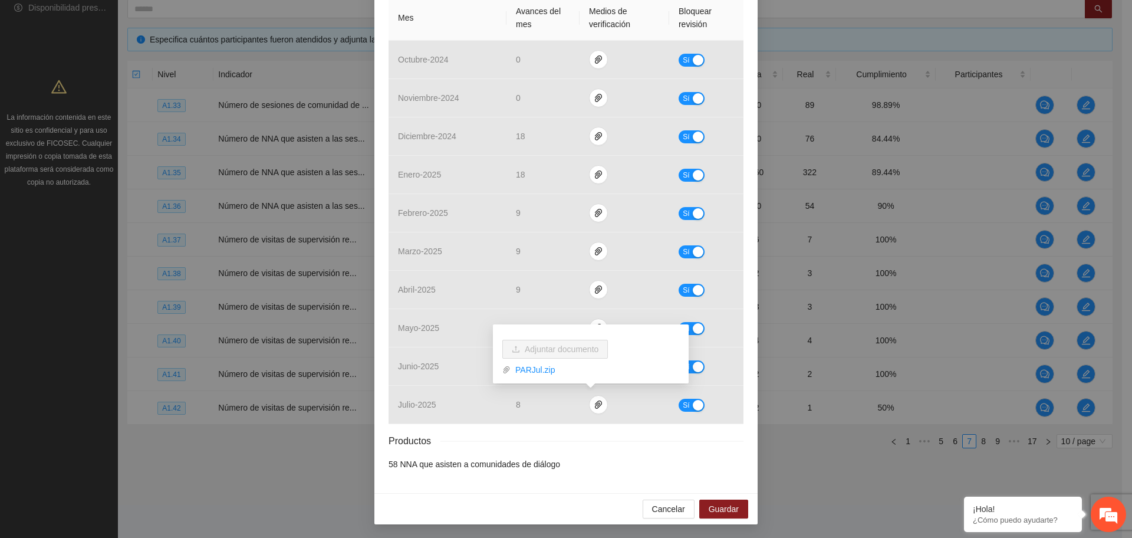
drag, startPoint x: 618, startPoint y: 434, endPoint x: 604, endPoint y: 427, distance: 16.1
click at [613, 434] on div "Productos" at bounding box center [566, 440] width 355 height 15
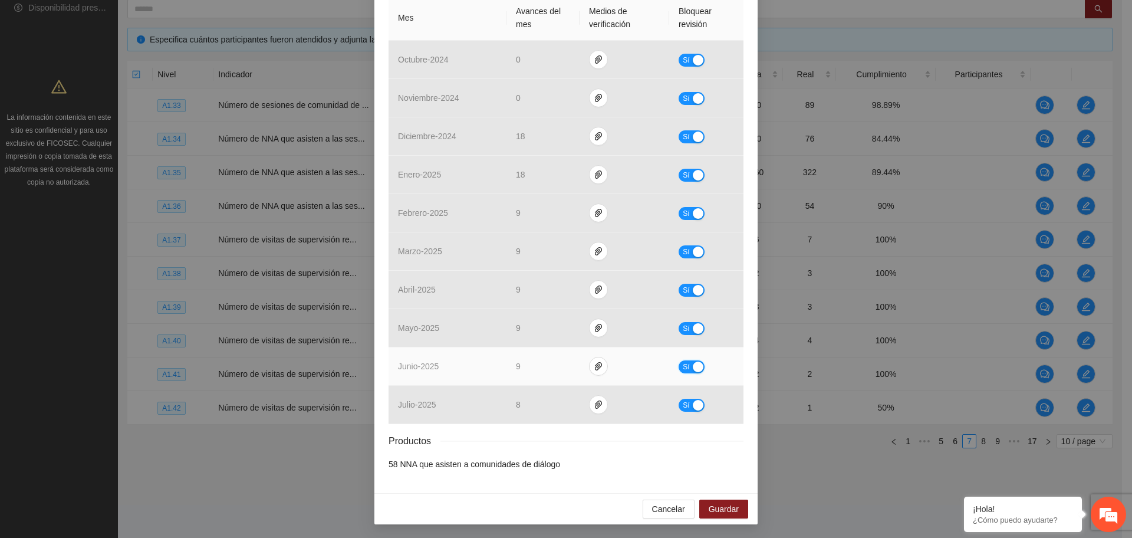
drag, startPoint x: 696, startPoint y: 362, endPoint x: 680, endPoint y: 357, distance: 17.2
click at [693, 361] on div "button" at bounding box center [698, 366] width 11 height 11
drag, startPoint x: 532, startPoint y: 367, endPoint x: 457, endPoint y: 354, distance: 76.0
click at [457, 354] on tr "junio - 2025 * No" at bounding box center [566, 366] width 355 height 38
type input "*"
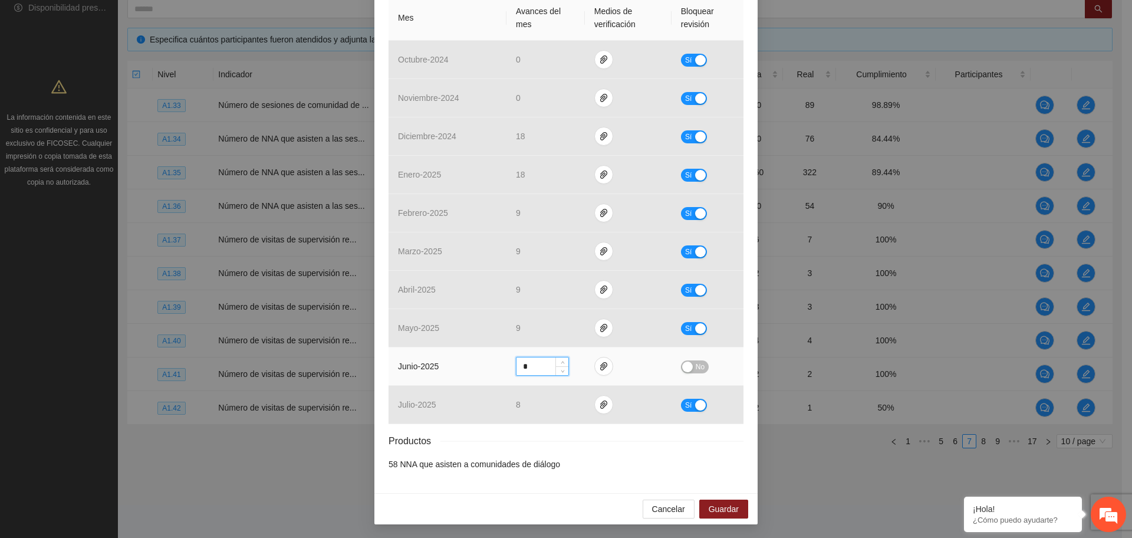
click at [686, 366] on div "button" at bounding box center [687, 366] width 11 height 11
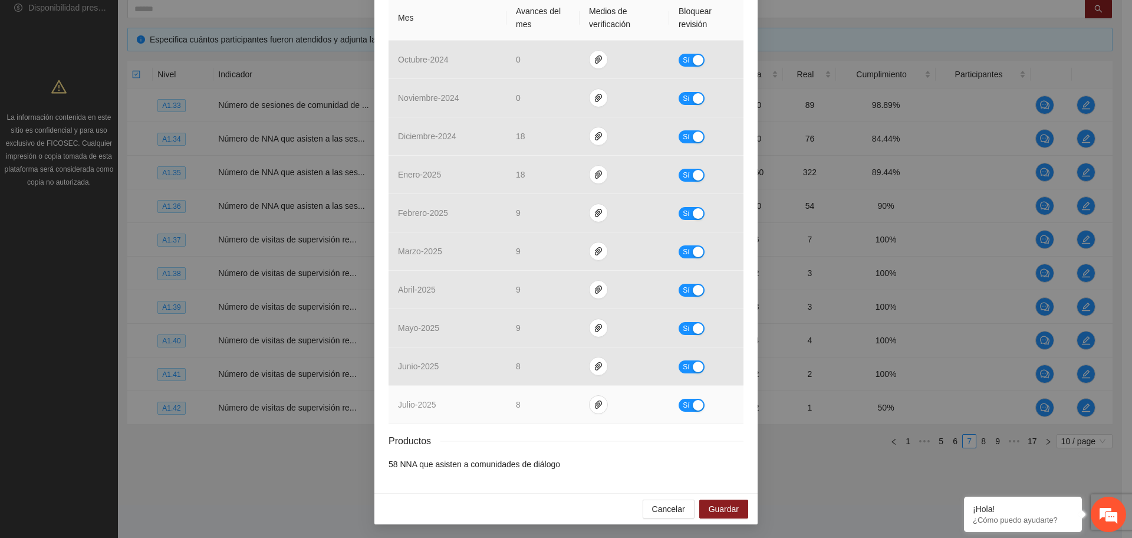
drag, startPoint x: 690, startPoint y: 406, endPoint x: 683, endPoint y: 404, distance: 6.9
click at [693, 406] on div "button" at bounding box center [698, 405] width 11 height 11
drag, startPoint x: 540, startPoint y: 401, endPoint x: 490, endPoint y: 407, distance: 50.5
click at [490, 407] on tr "julio - 2025 * No" at bounding box center [566, 405] width 355 height 38
type input "*"
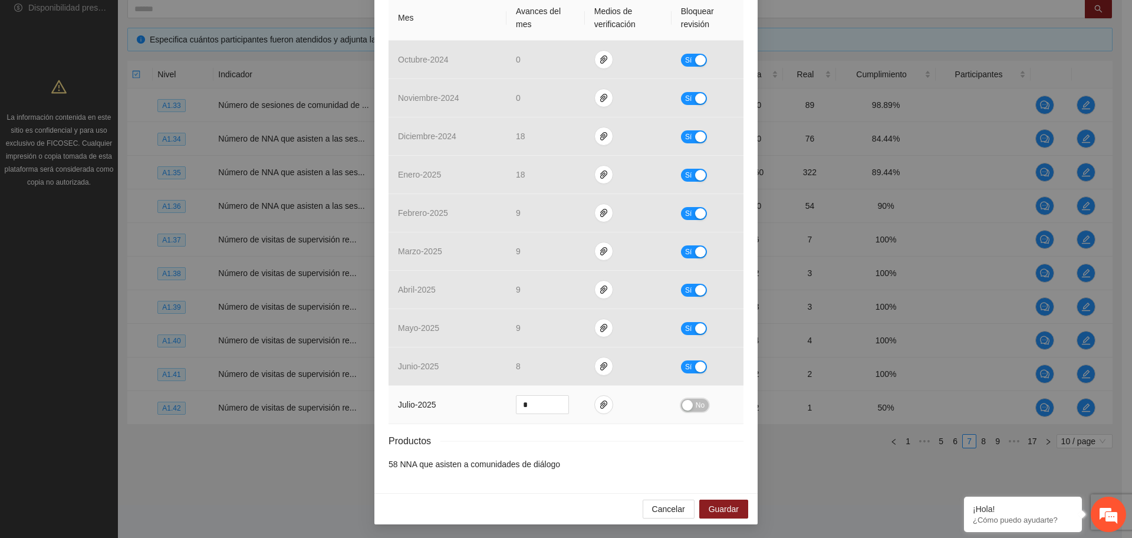
drag, startPoint x: 681, startPoint y: 405, endPoint x: 710, endPoint y: 445, distance: 49.3
click at [682, 405] on div "button" at bounding box center [687, 405] width 11 height 11
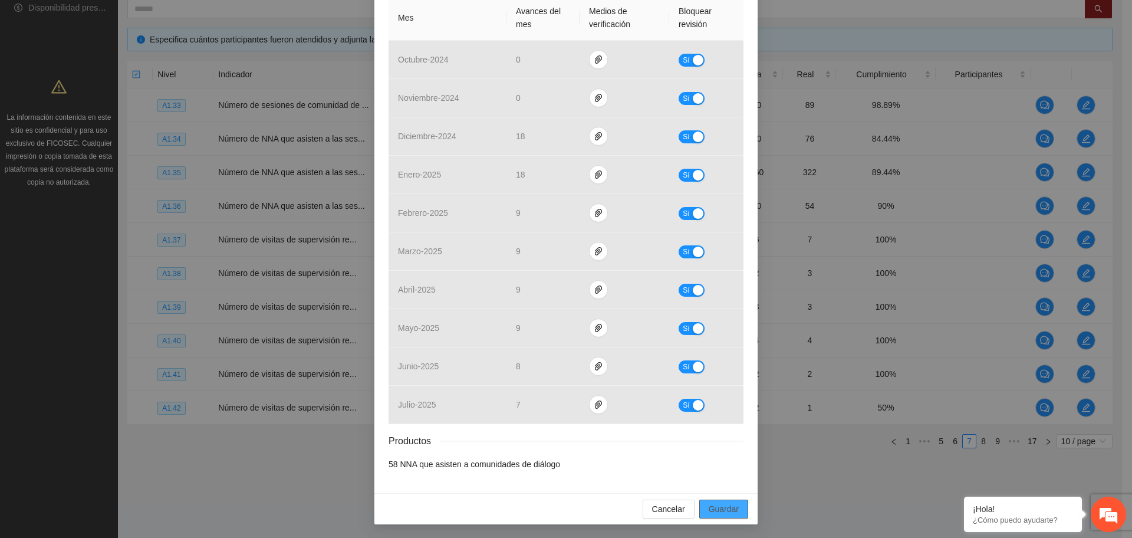
click at [736, 508] on button "Guardar" at bounding box center [723, 508] width 49 height 19
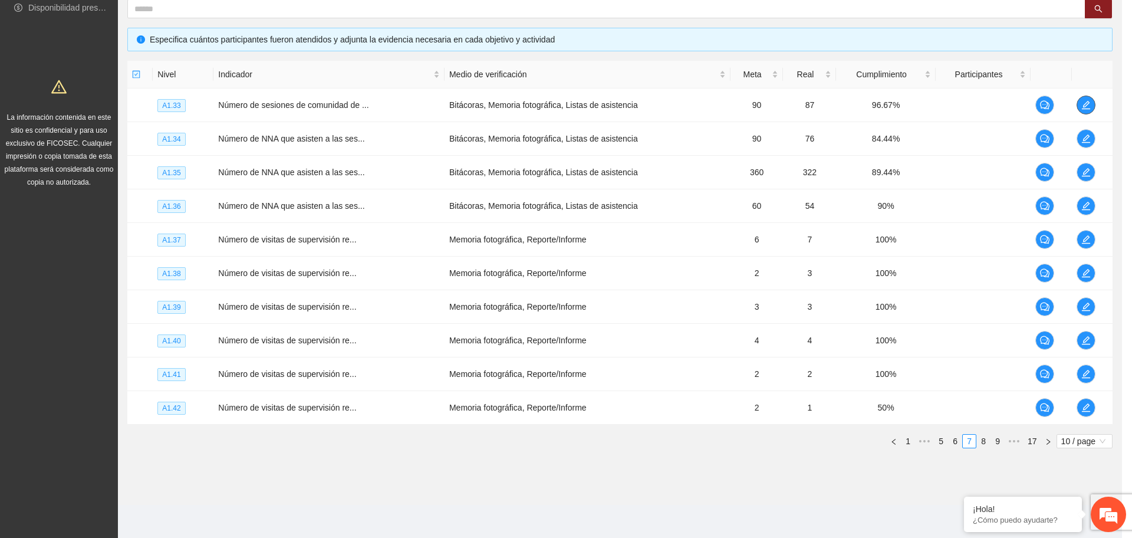
scroll to position [0, 0]
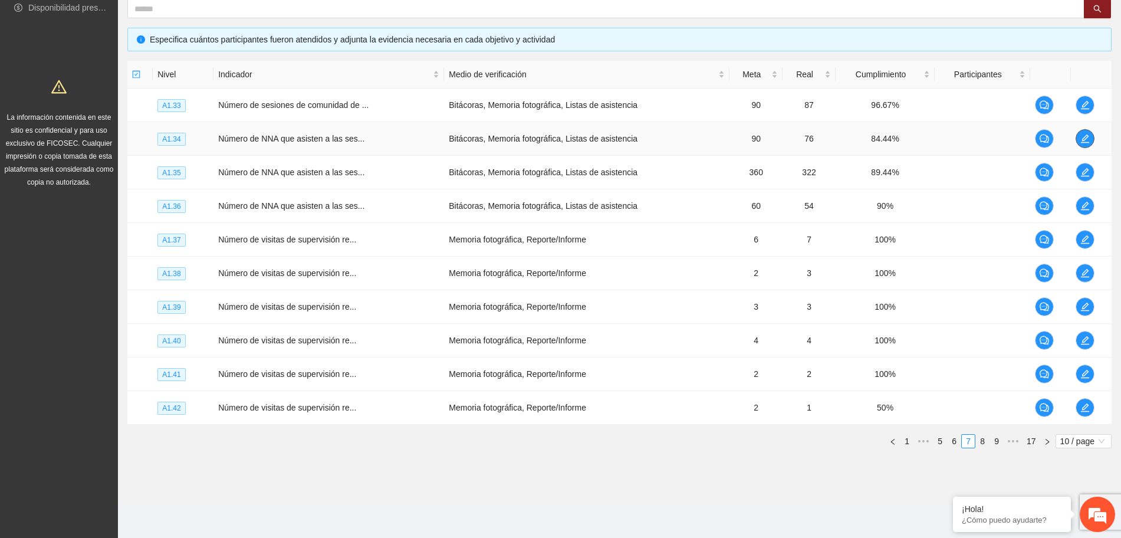
click at [1085, 137] on icon "edit" at bounding box center [1084, 138] width 9 height 9
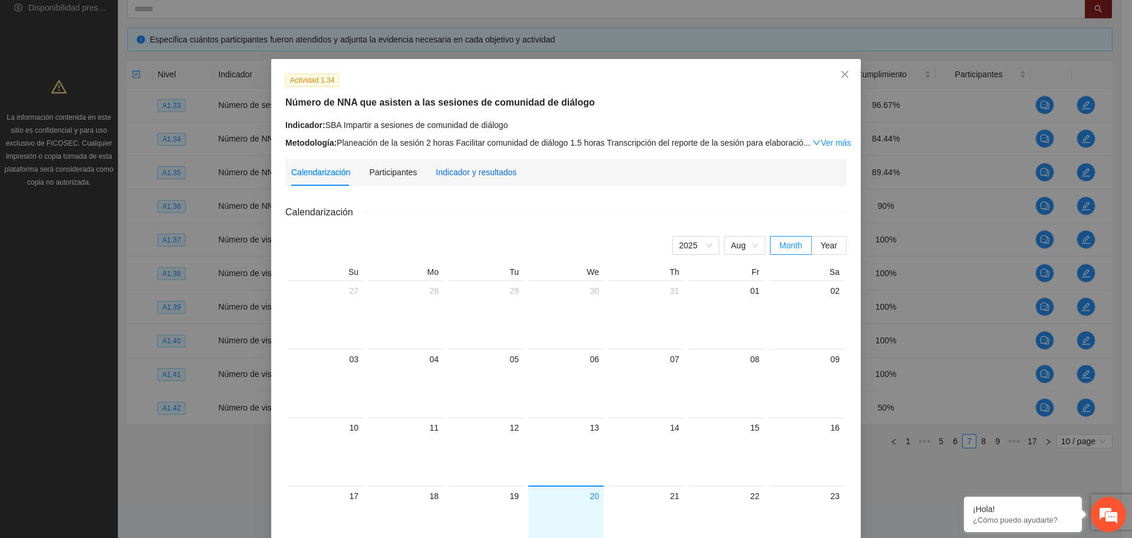
click at [447, 168] on div "Indicador y resultados" at bounding box center [476, 172] width 81 height 13
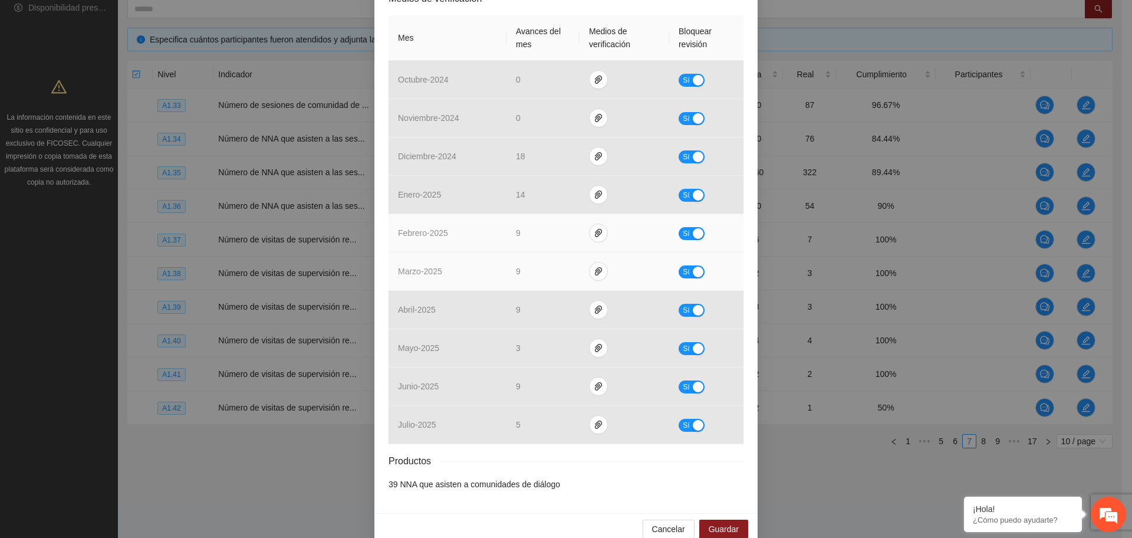
scroll to position [280, 0]
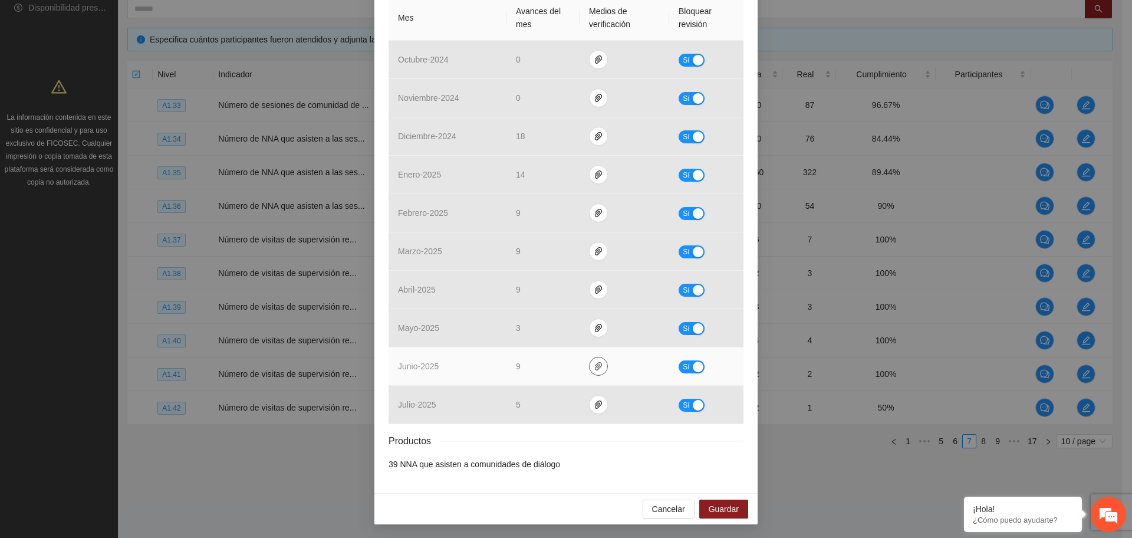
click at [594, 363] on icon "paper-clip" at bounding box center [598, 365] width 9 height 9
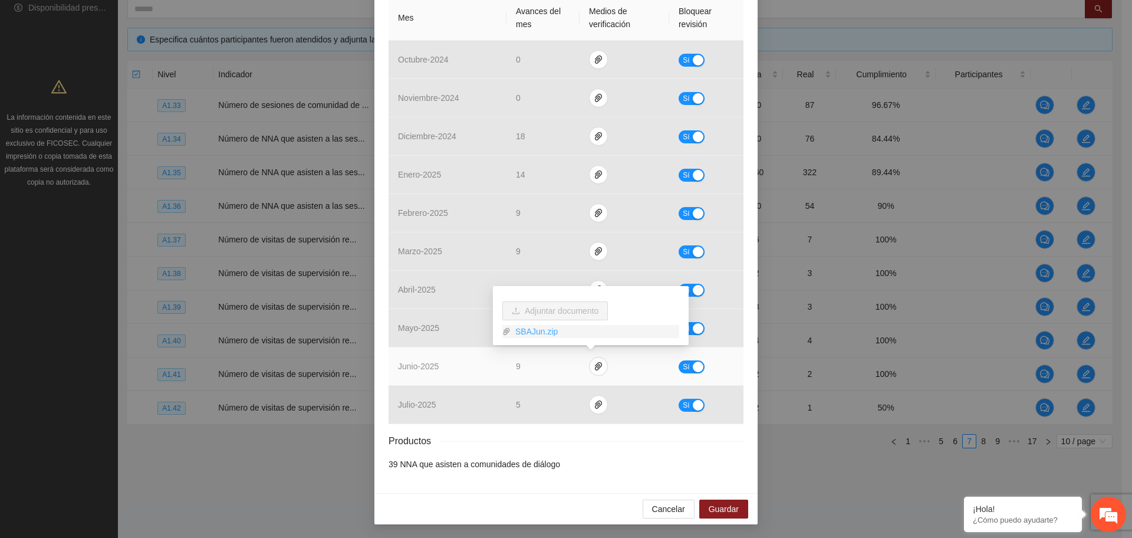
click at [541, 333] on link "SBAJun.zip" at bounding box center [595, 331] width 169 height 13
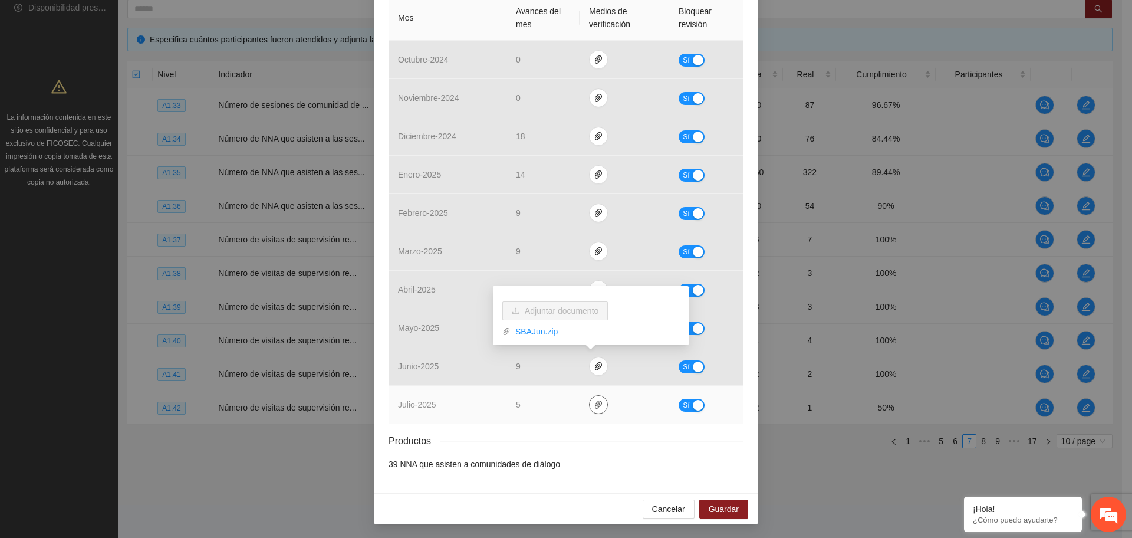
click at [594, 406] on icon "paper-clip" at bounding box center [598, 404] width 9 height 9
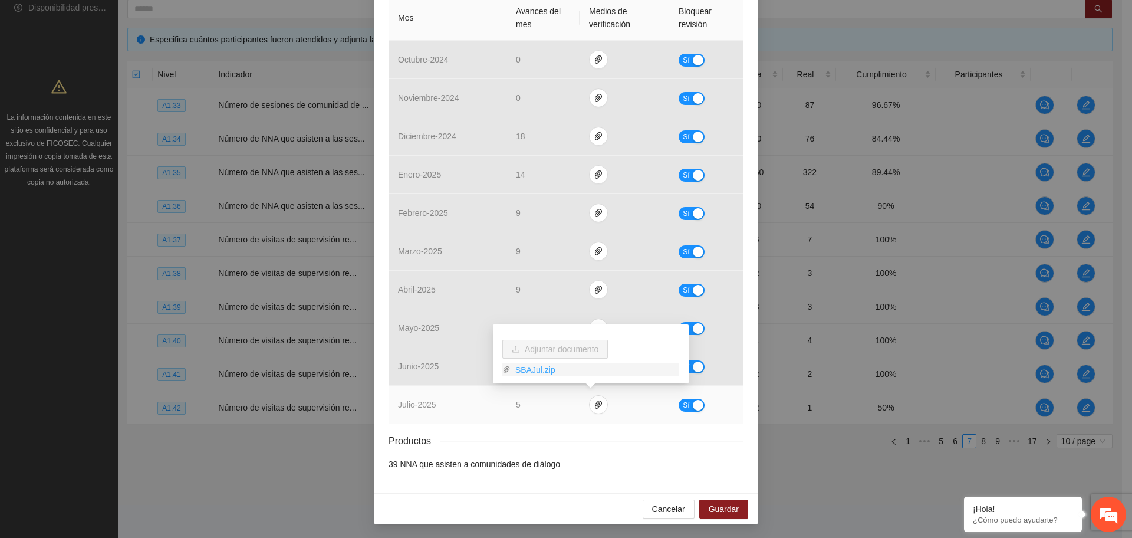
click at [541, 372] on link "SBAJul.zip" at bounding box center [595, 369] width 169 height 13
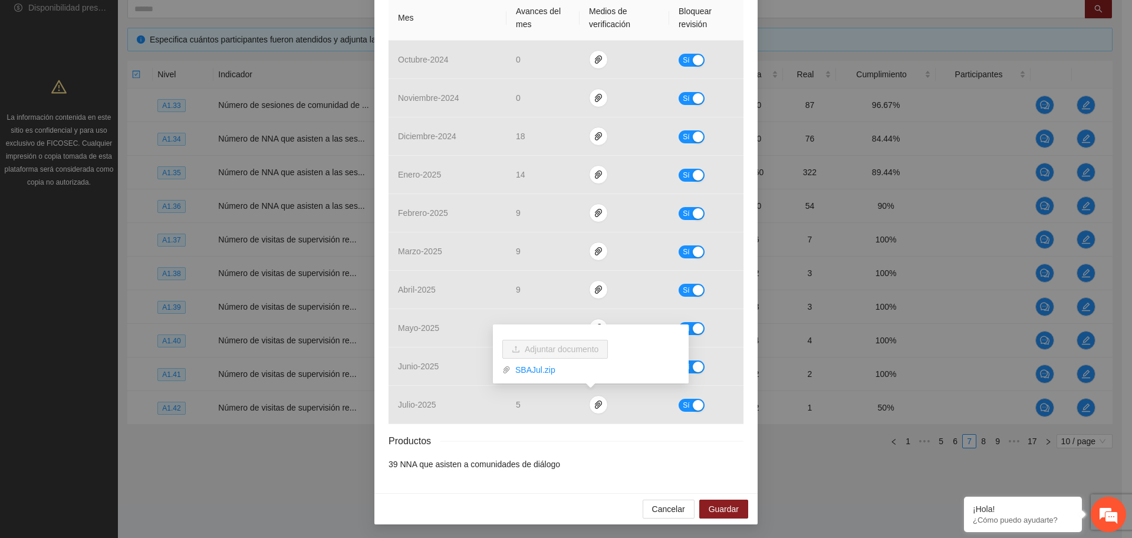
click at [586, 426] on div "Resultados Meta: 90 Reales: 76 Cumplimiento: 84.44 % Medios de verificación Mes…" at bounding box center [566, 198] width 355 height 546
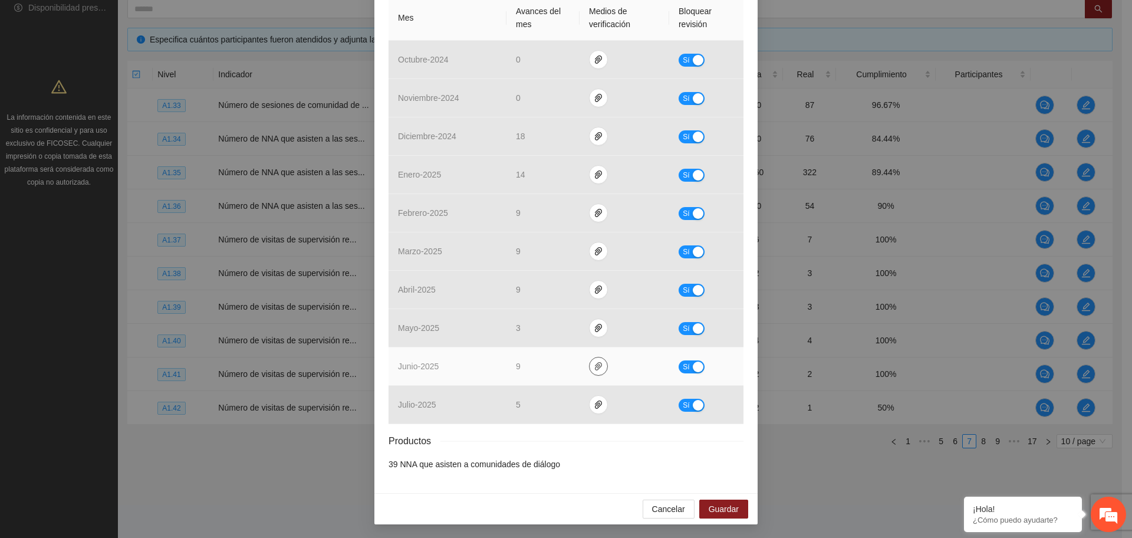
click at [590, 364] on span "paper-clip" at bounding box center [599, 365] width 18 height 9
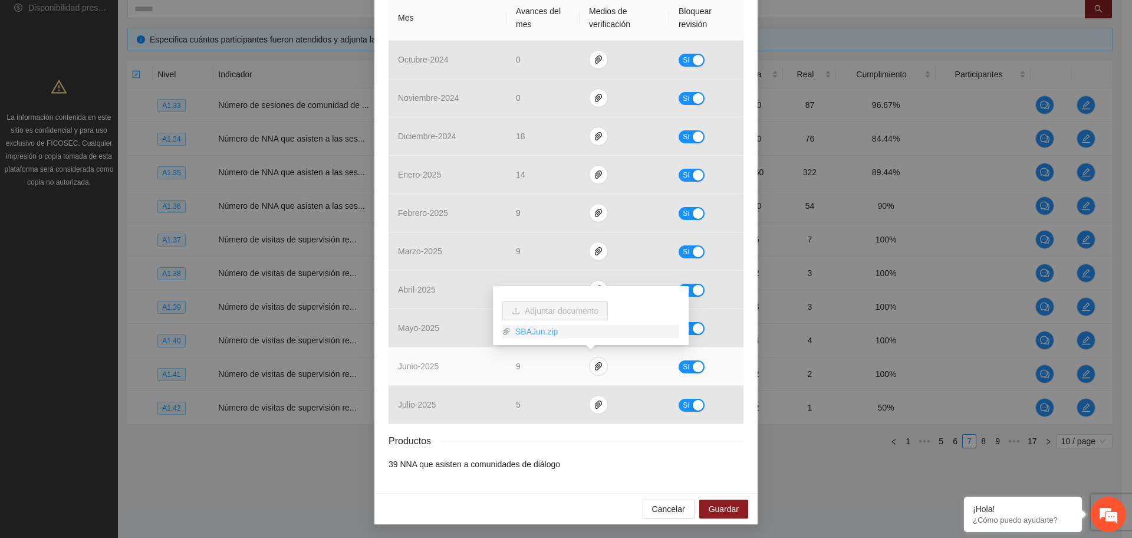
click at [545, 332] on link "SBAJun.zip" at bounding box center [595, 331] width 169 height 13
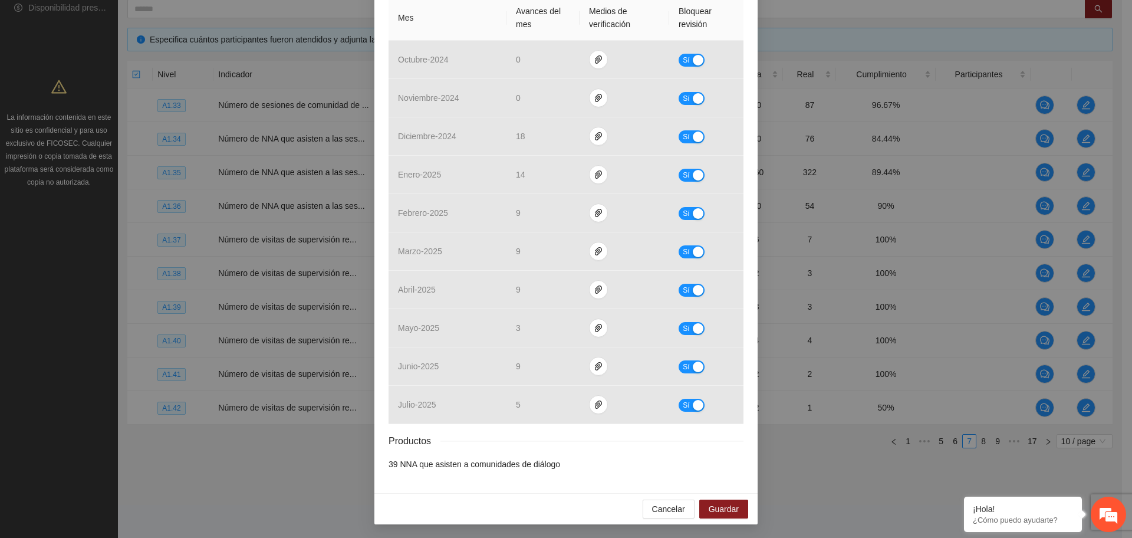
click at [575, 433] on div "Productos" at bounding box center [566, 440] width 355 height 15
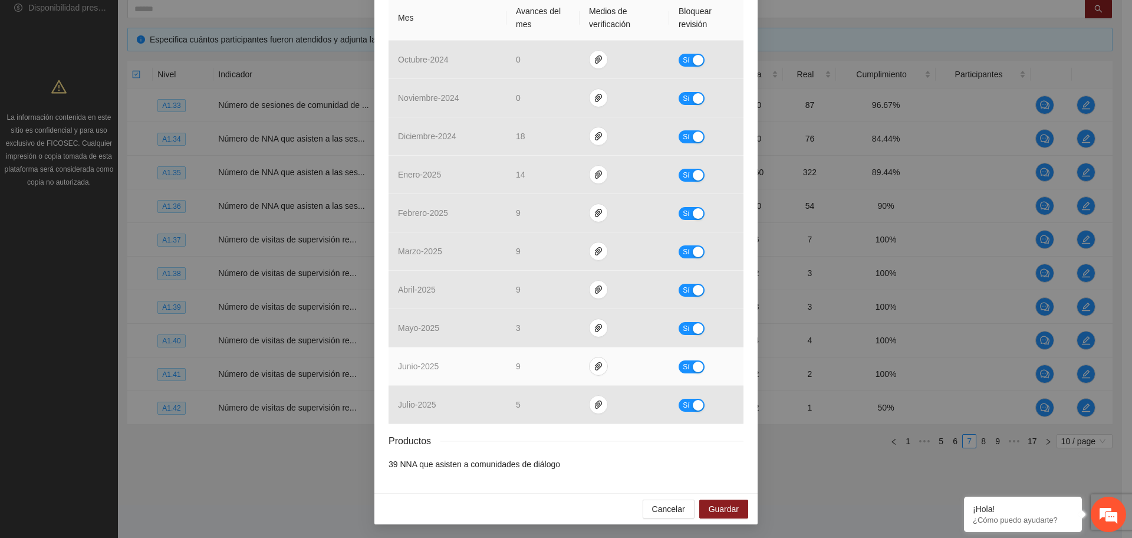
click at [683, 366] on span "Sí" at bounding box center [686, 366] width 7 height 13
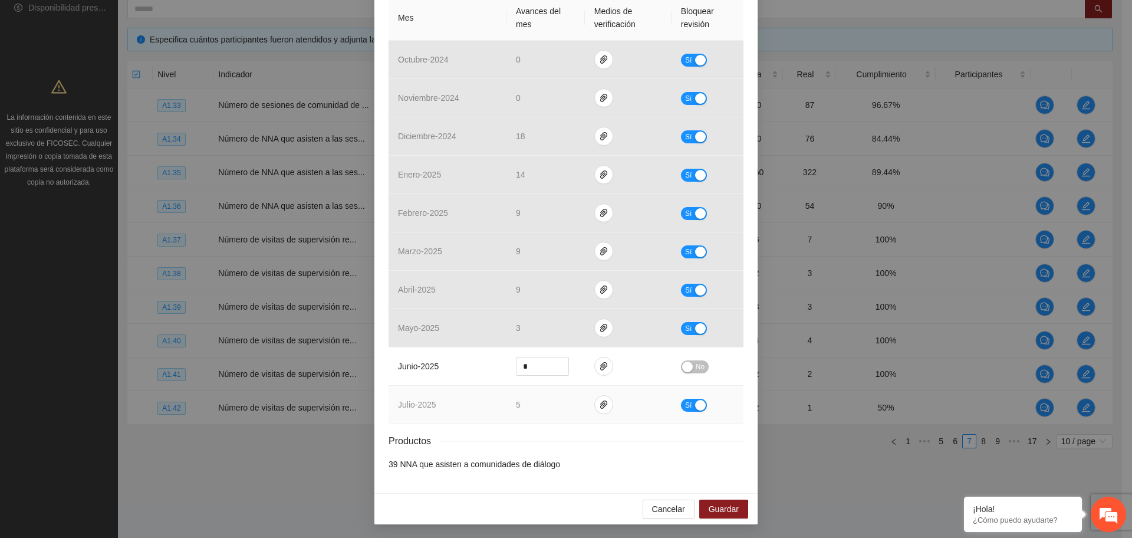
click at [693, 410] on button "Sí" at bounding box center [694, 405] width 26 height 13
drag, startPoint x: 528, startPoint y: 367, endPoint x: 493, endPoint y: 371, distance: 35.0
click at [494, 371] on tr "junio - 2025 * No" at bounding box center [566, 366] width 355 height 38
type input "*"
drag, startPoint x: 528, startPoint y: 407, endPoint x: 503, endPoint y: 410, distance: 24.3
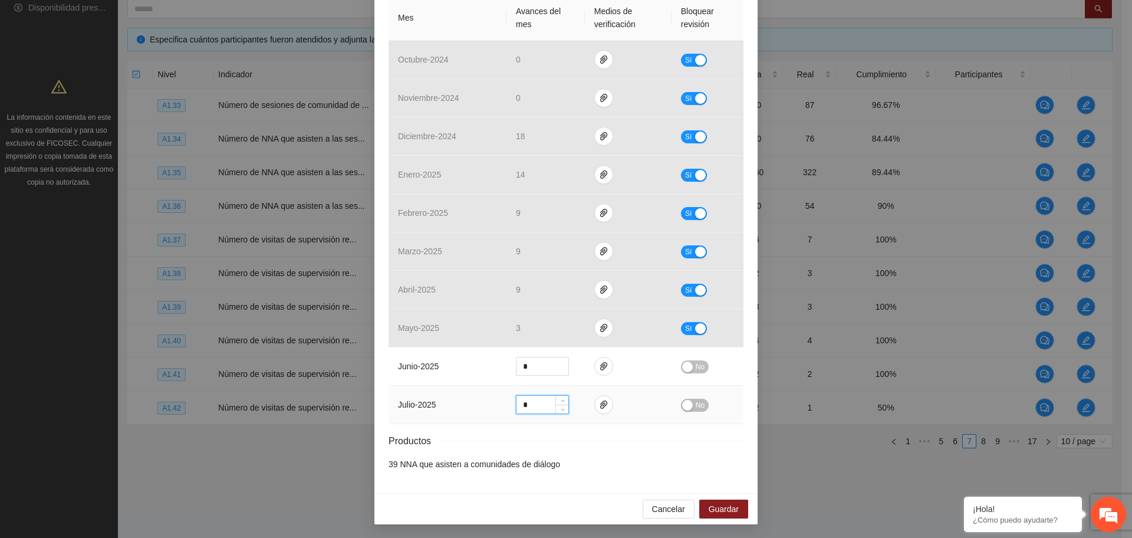
click at [506, 410] on td "*" at bounding box center [545, 405] width 78 height 38
type input "*"
click at [685, 365] on div "button" at bounding box center [687, 366] width 11 height 11
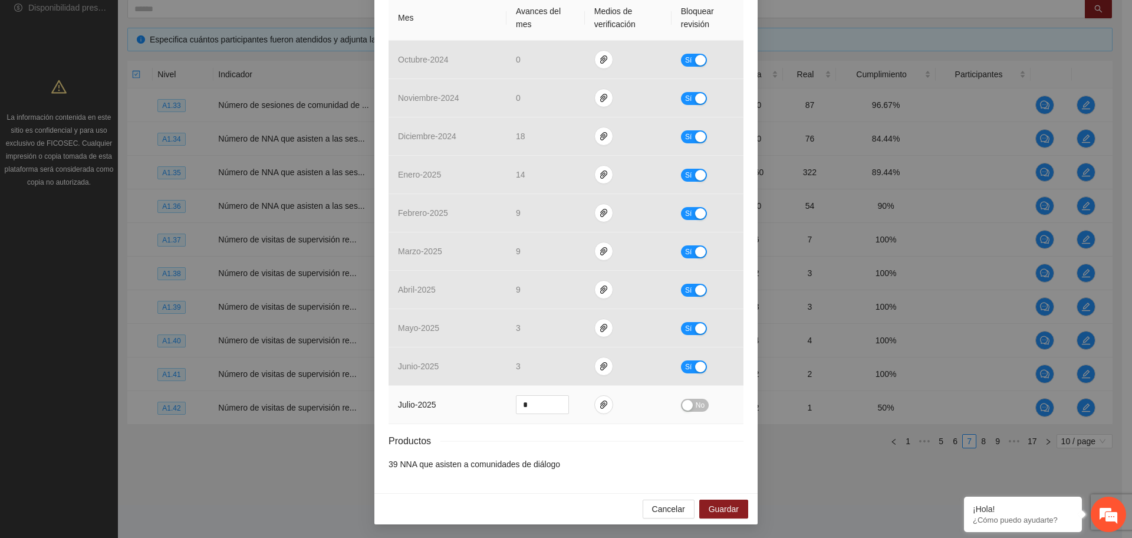
click at [696, 406] on span "No" at bounding box center [700, 405] width 9 height 13
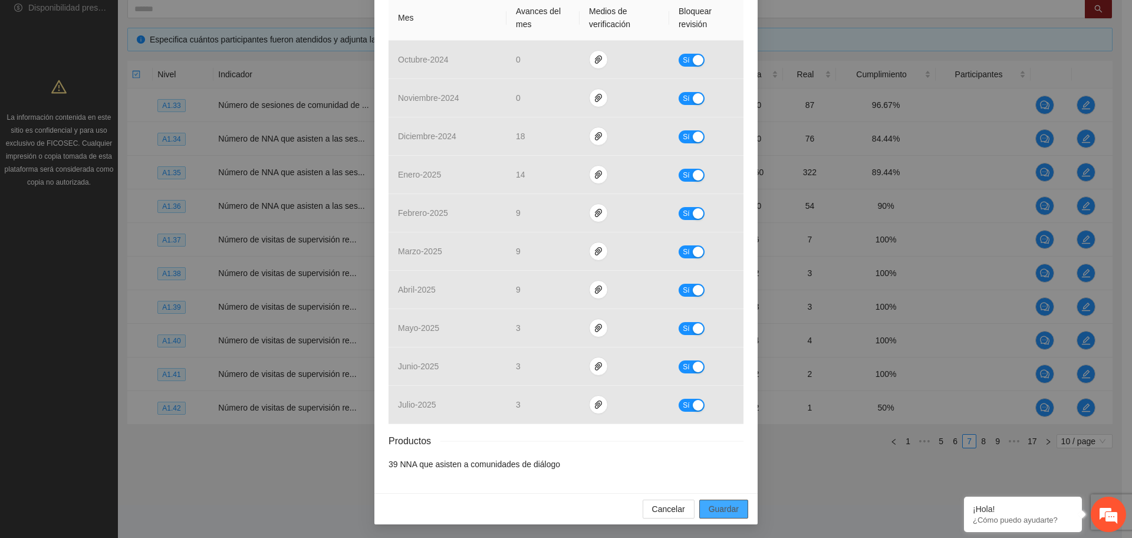
click at [729, 505] on span "Guardar" at bounding box center [724, 508] width 30 height 13
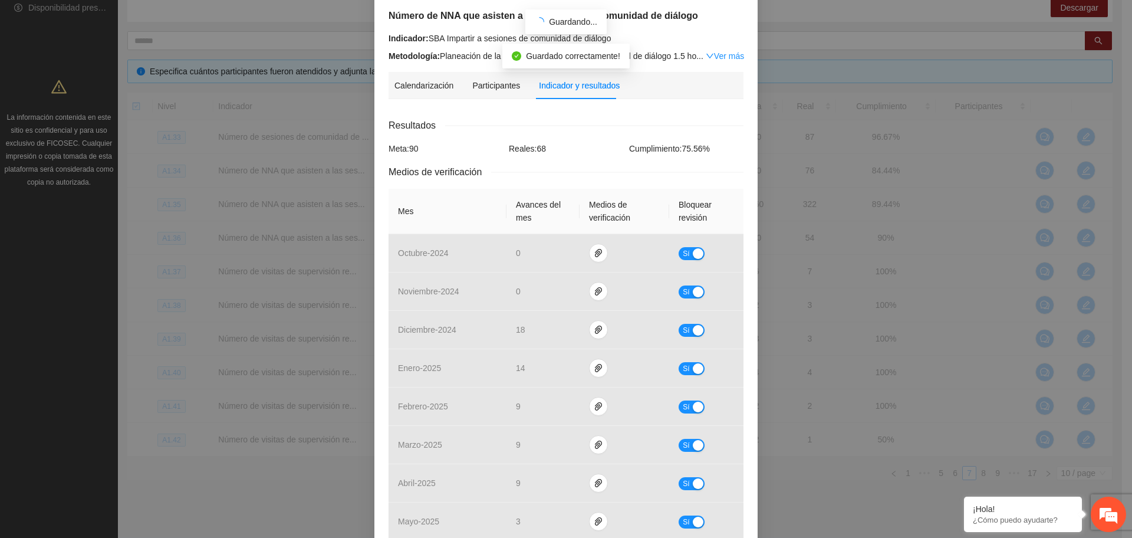
scroll to position [59, 0]
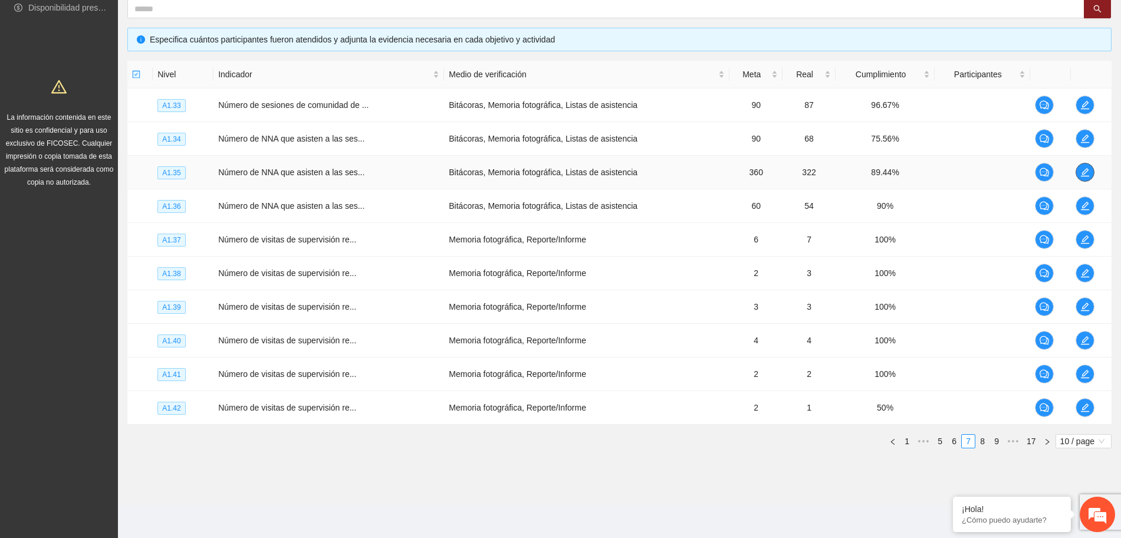
click at [1083, 169] on icon "edit" at bounding box center [1084, 171] width 9 height 9
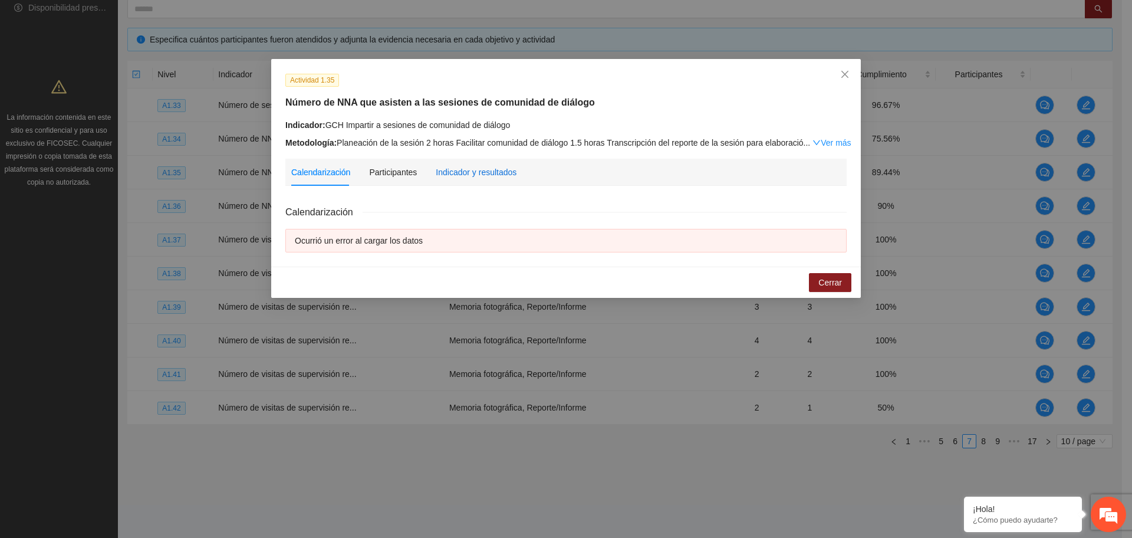
click at [475, 172] on div "Indicador y resultados" at bounding box center [476, 172] width 81 height 13
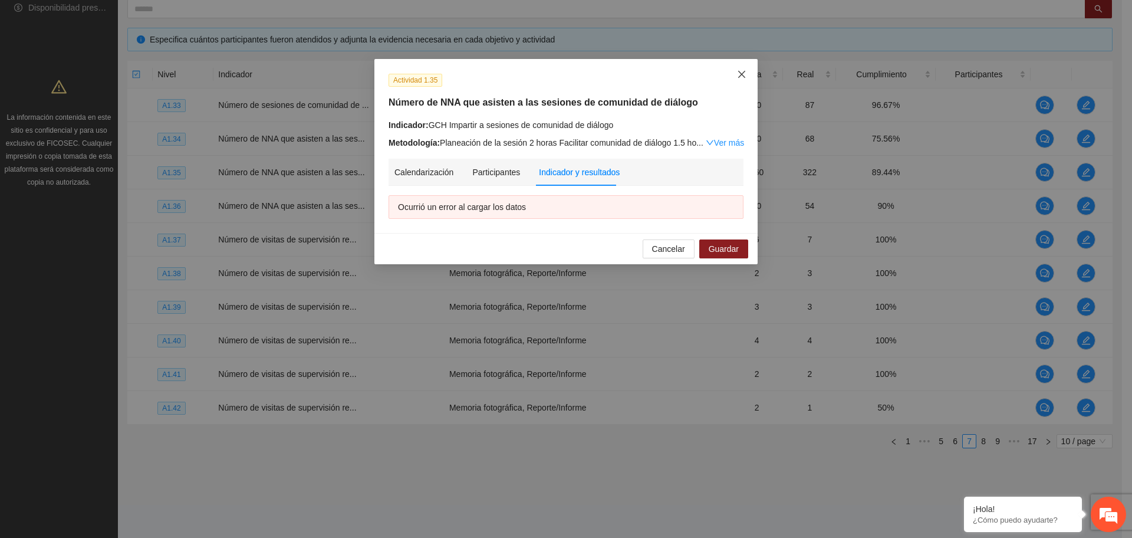
click at [736, 77] on span "Close" at bounding box center [742, 75] width 32 height 32
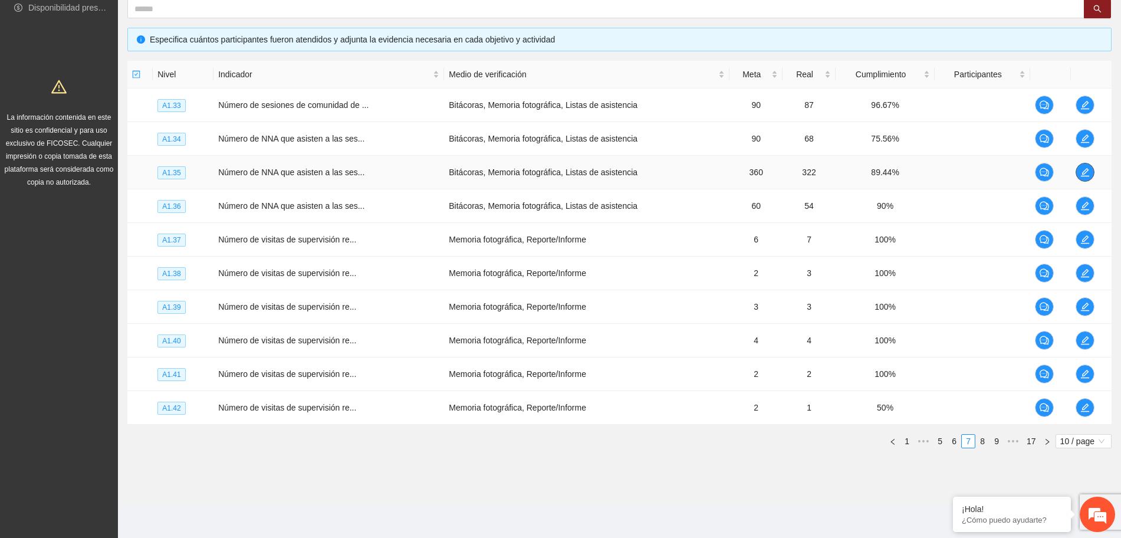
click at [1078, 179] on button "button" at bounding box center [1084, 172] width 19 height 19
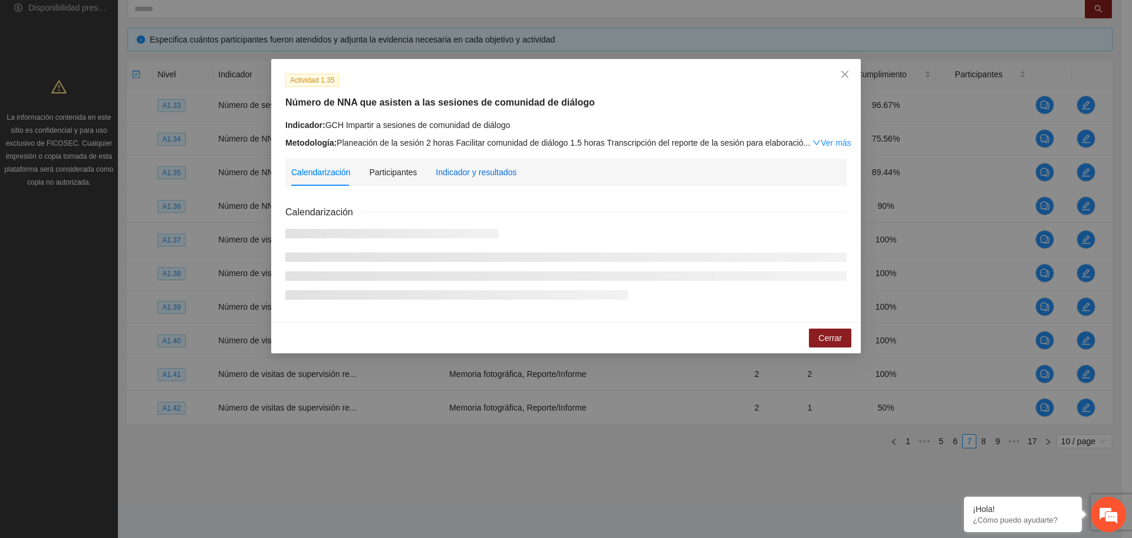
click at [479, 173] on div "Indicador y resultados" at bounding box center [476, 172] width 81 height 13
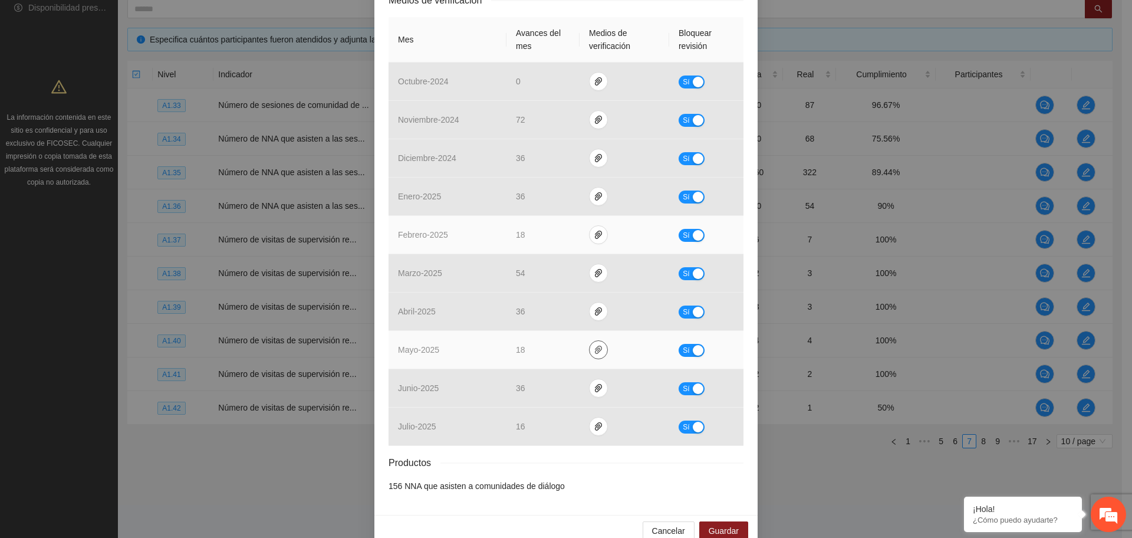
scroll to position [280, 0]
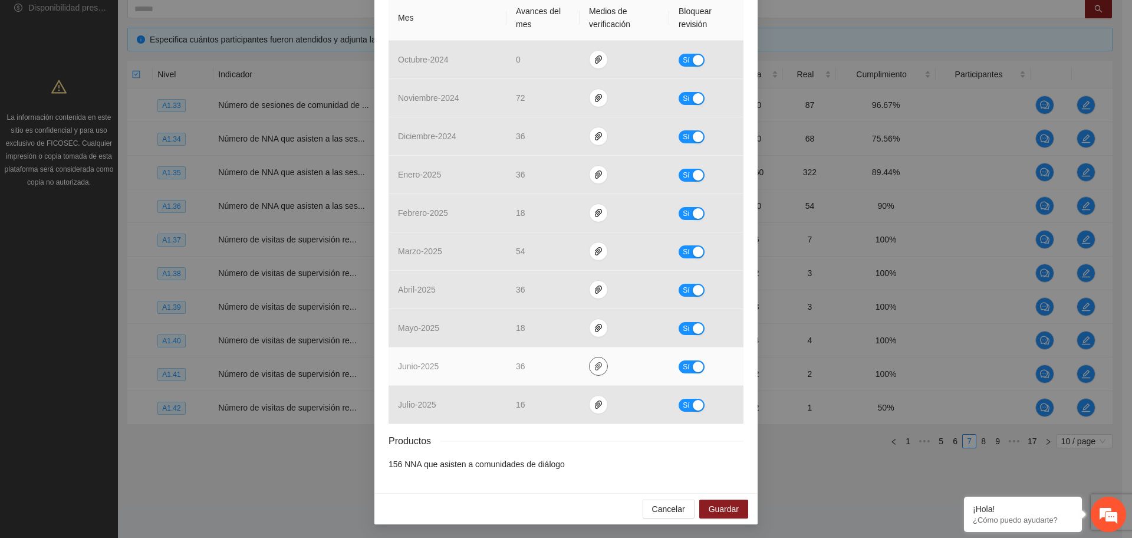
click at [594, 362] on icon "paper-clip" at bounding box center [598, 365] width 9 height 9
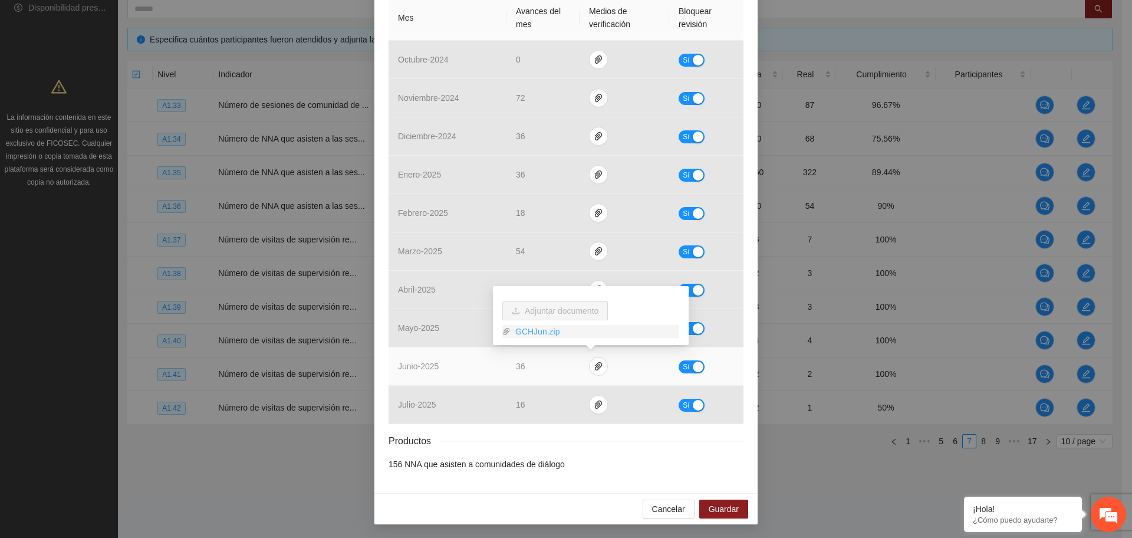
click at [539, 331] on link "GCHJun.zip" at bounding box center [595, 331] width 169 height 13
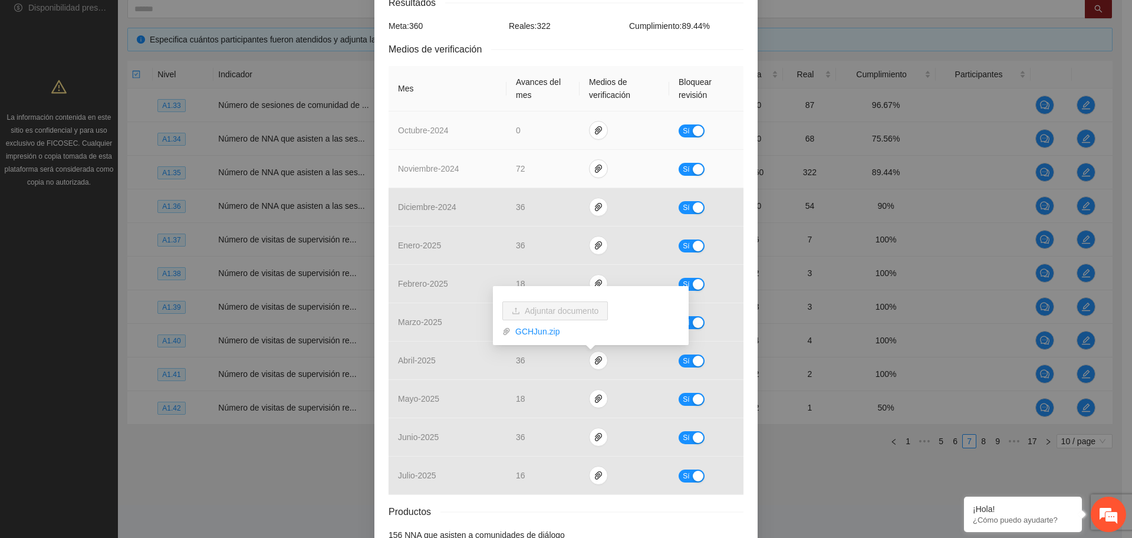
scroll to position [221, 0]
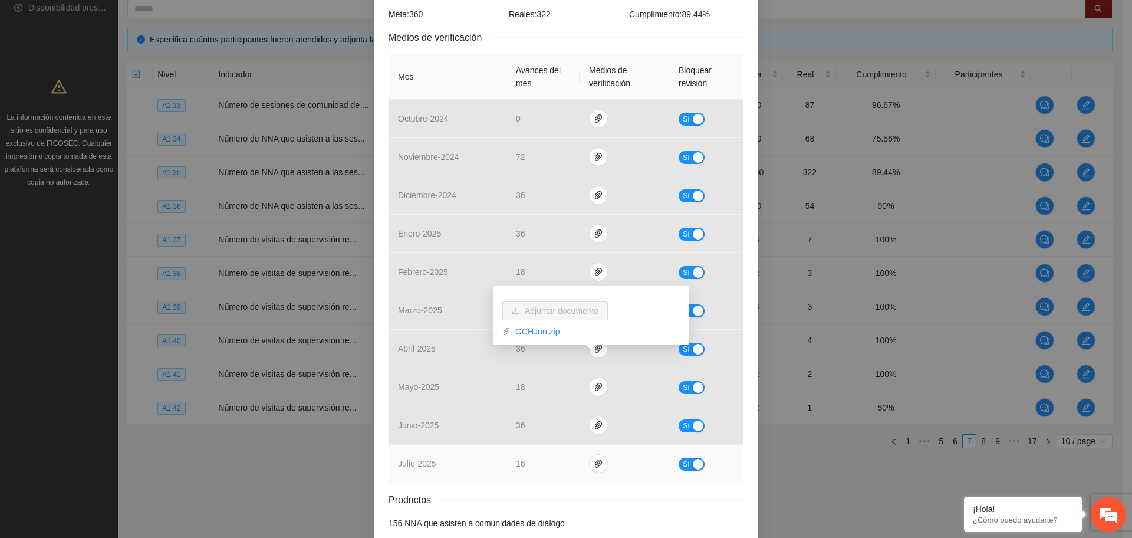
click at [591, 472] on td at bounding box center [625, 464] width 90 height 38
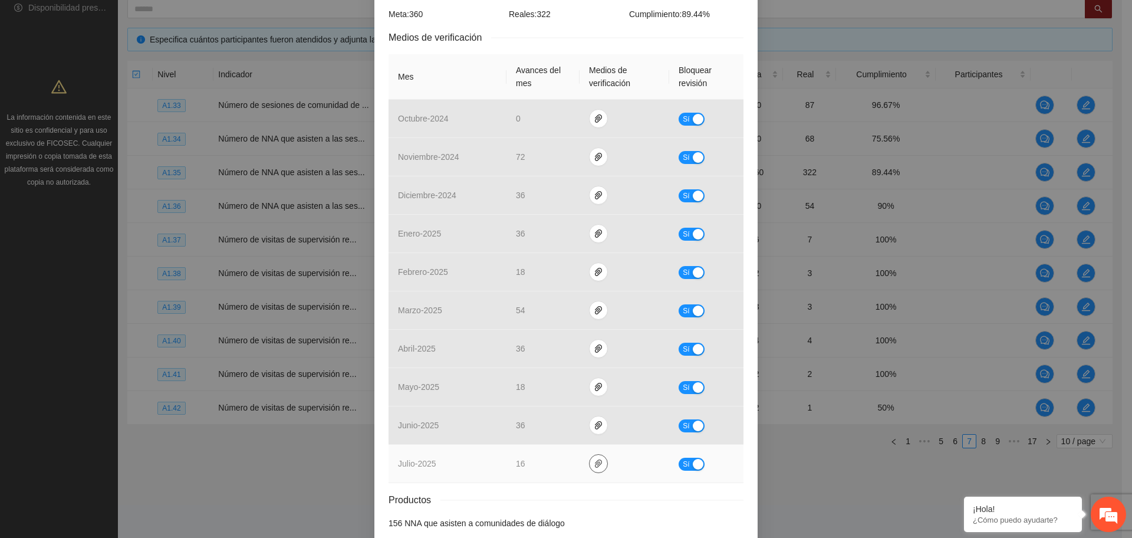
click at [594, 461] on icon "paper-clip" at bounding box center [598, 463] width 9 height 9
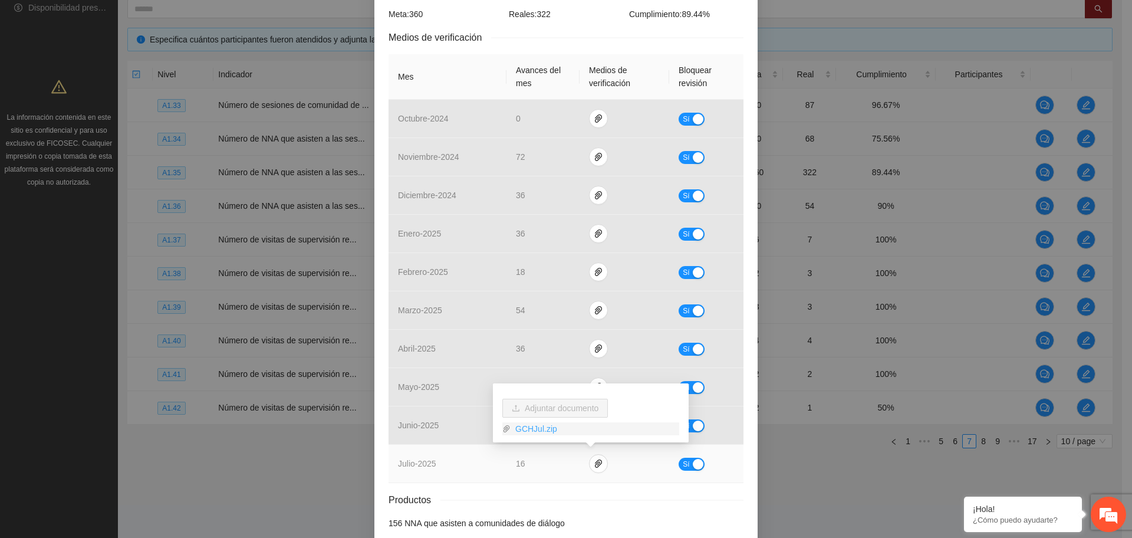
click at [530, 428] on link "GCHJul.zip" at bounding box center [595, 428] width 169 height 13
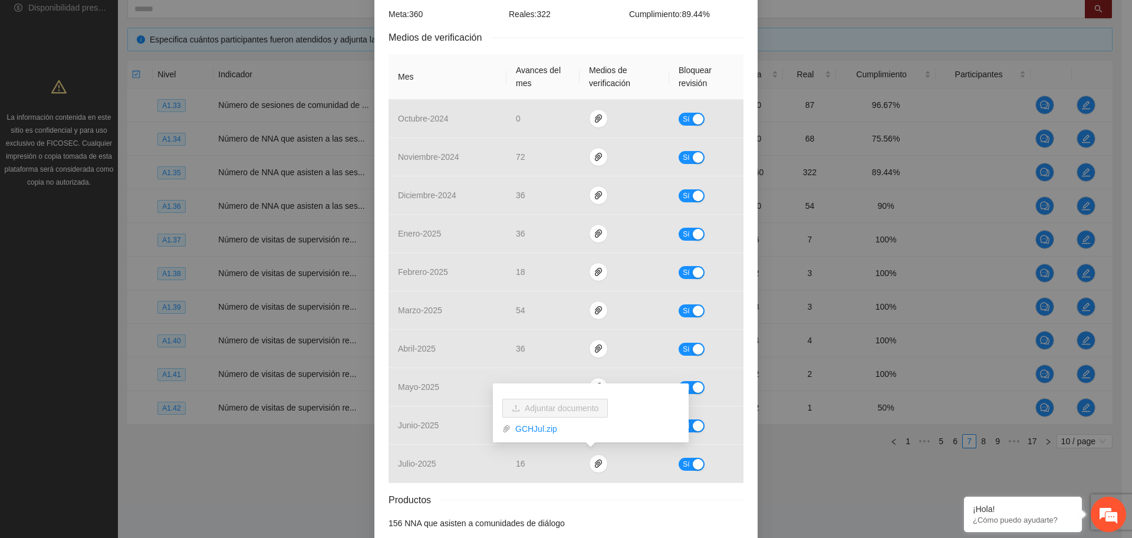
click at [666, 508] on div "Resultados Meta: 360 Reales: 322 Cumplimiento: 89.44 % Medios de verificación M…" at bounding box center [566, 256] width 355 height 546
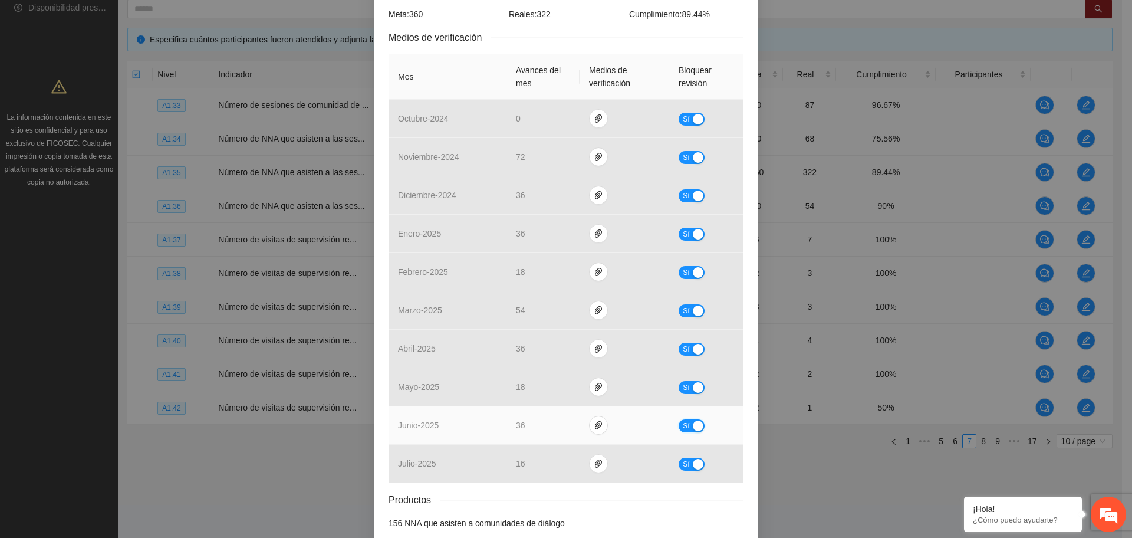
drag, startPoint x: 681, startPoint y: 428, endPoint x: 649, endPoint y: 425, distance: 32.0
click at [683, 427] on span "Sí" at bounding box center [686, 425] width 7 height 13
drag, startPoint x: 528, startPoint y: 426, endPoint x: 488, endPoint y: 429, distance: 40.2
click at [488, 429] on tr "junio - 2025 ** No" at bounding box center [566, 425] width 355 height 38
type input "**"
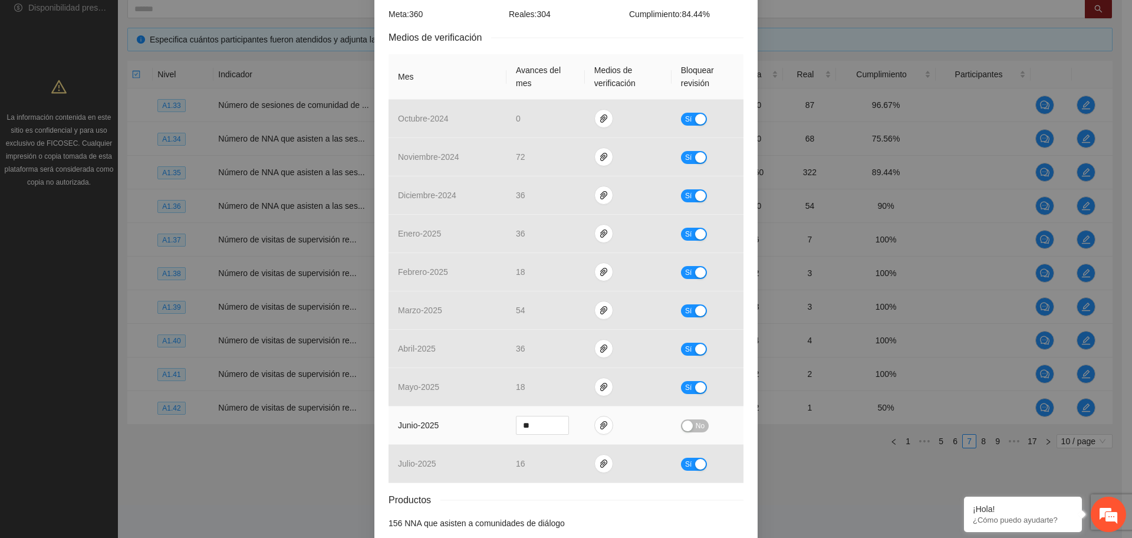
click at [689, 423] on button "No" at bounding box center [695, 425] width 28 height 13
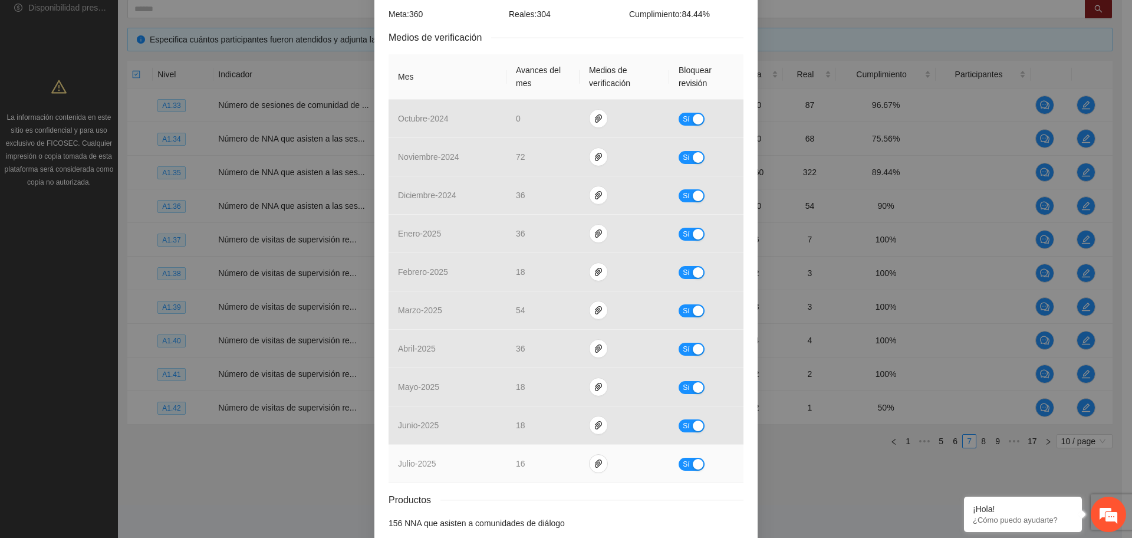
click at [693, 463] on div "button" at bounding box center [698, 464] width 11 height 11
drag, startPoint x: 539, startPoint y: 462, endPoint x: 499, endPoint y: 466, distance: 40.9
click at [499, 466] on tr "julio - 2025 ** No" at bounding box center [566, 464] width 355 height 38
type input "**"
drag, startPoint x: 689, startPoint y: 460, endPoint x: 692, endPoint y: 466, distance: 6.6
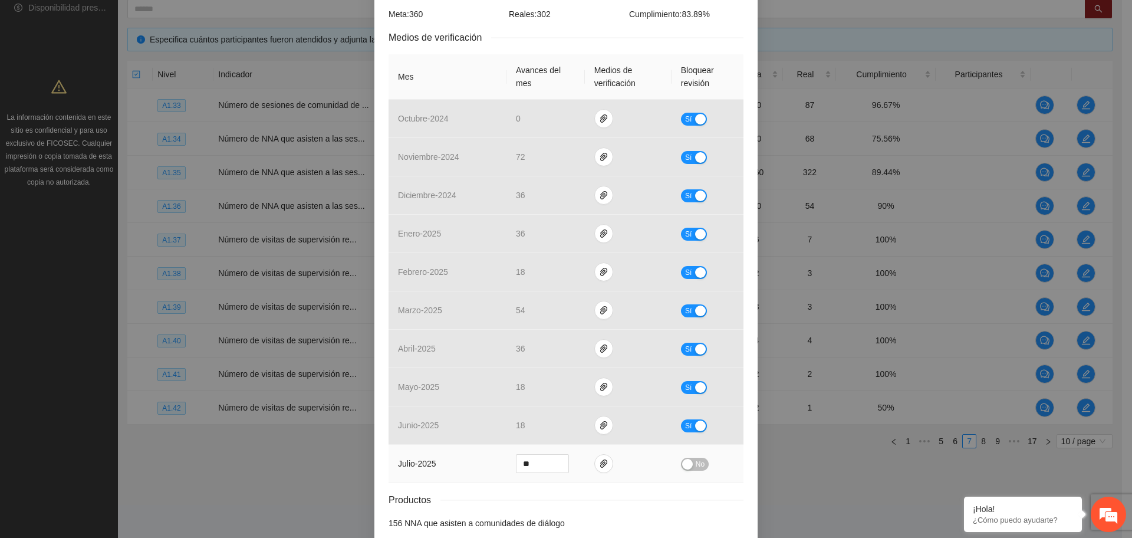
click at [692, 461] on button "No" at bounding box center [695, 463] width 28 height 13
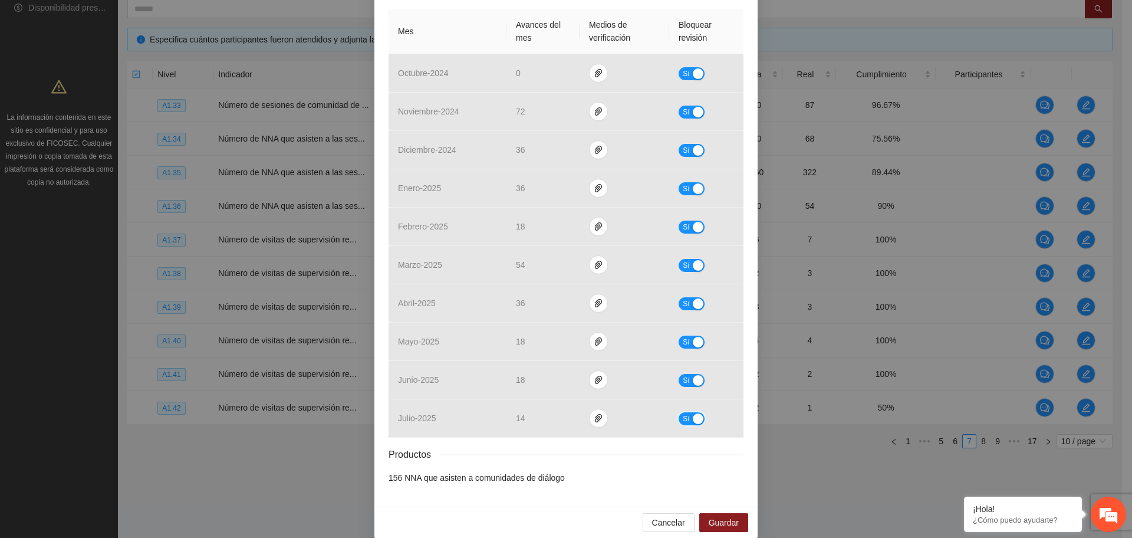
scroll to position [280, 0]
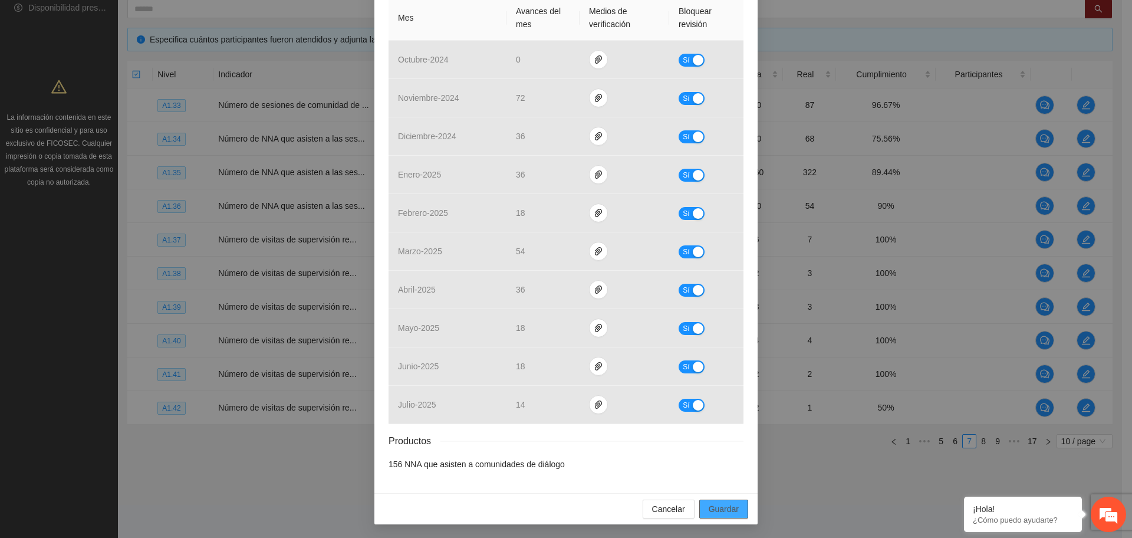
click at [717, 505] on span "Guardar" at bounding box center [724, 508] width 30 height 13
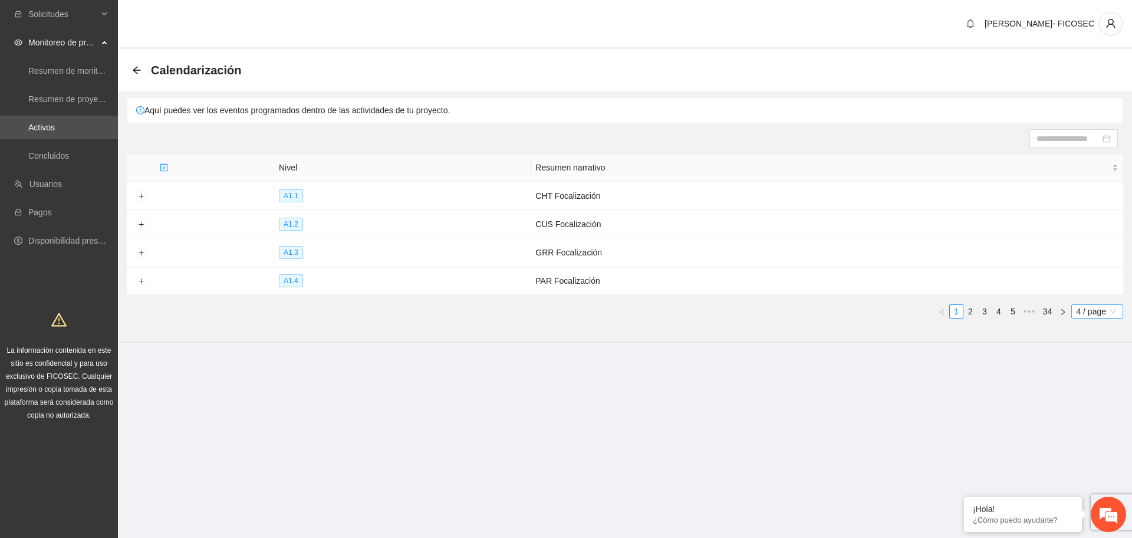
click at [1096, 312] on span "4 / page" at bounding box center [1097, 311] width 42 height 13
click at [1103, 409] on div "100 / page" at bounding box center [1097, 407] width 39 height 13
click at [1086, 312] on span "4 / page" at bounding box center [1097, 311] width 42 height 13
click at [1092, 401] on div "100 / page" at bounding box center [1097, 407] width 39 height 13
click at [1006, 307] on li "5" at bounding box center [1013, 311] width 14 height 14
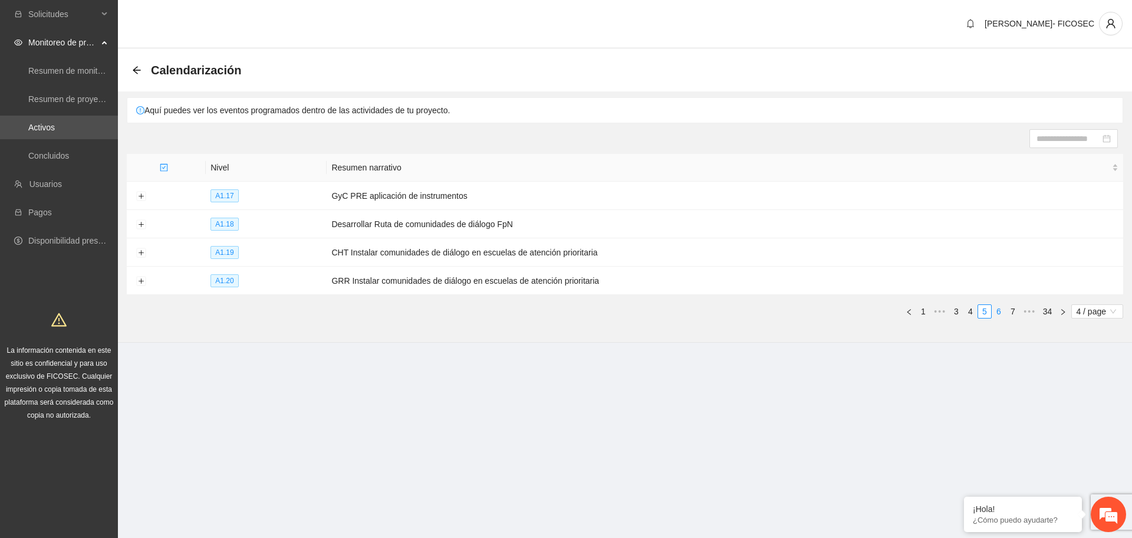
click at [1002, 309] on link "6" at bounding box center [998, 311] width 13 height 13
click at [1000, 310] on link "7" at bounding box center [998, 311] width 13 height 13
click at [141, 278] on button "Expand row" at bounding box center [140, 280] width 9 height 9
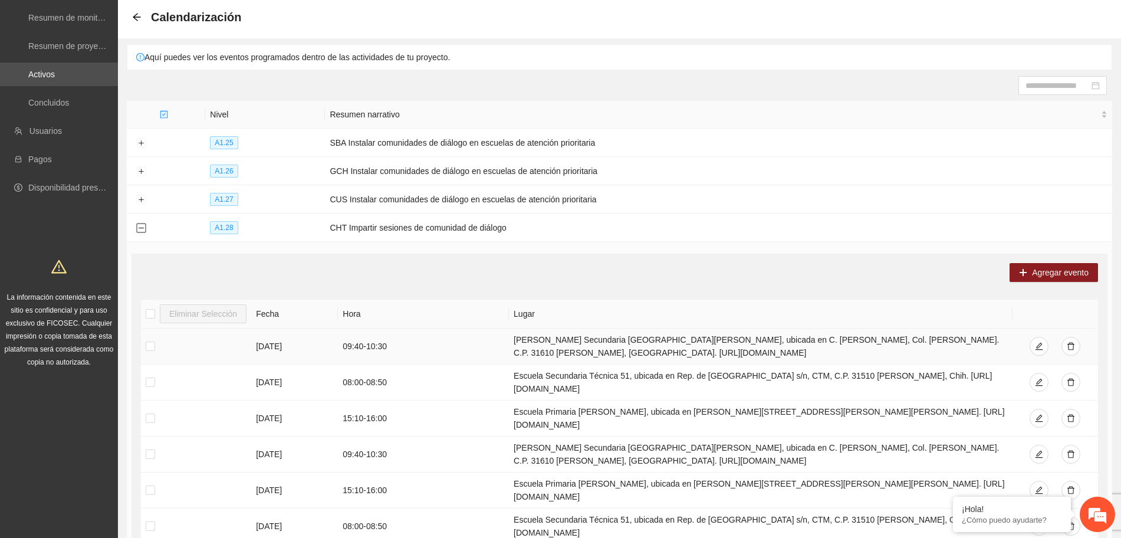
scroll to position [346, 0]
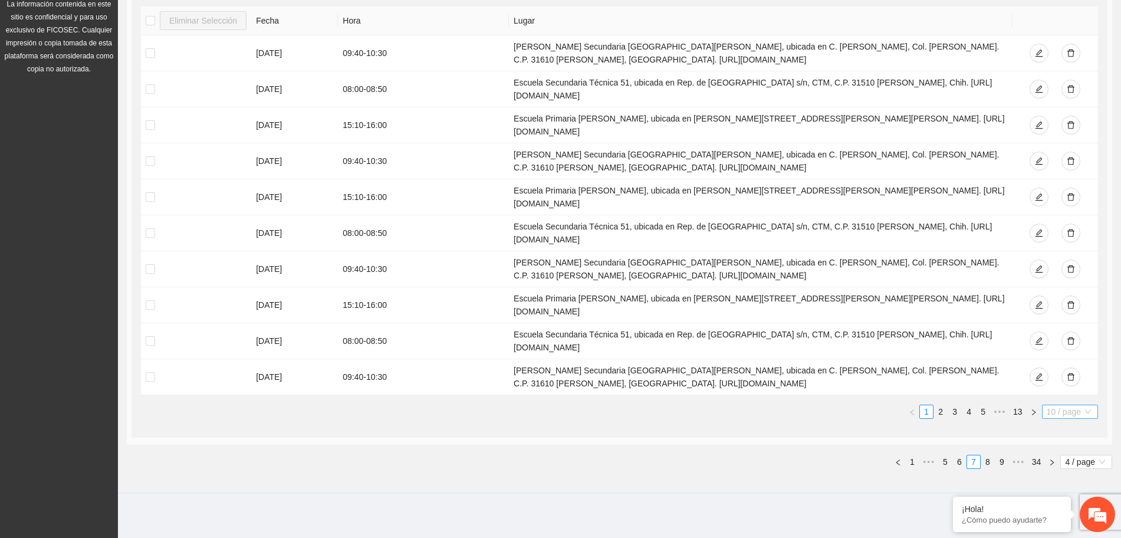
click at [1045, 406] on div "10 / page" at bounding box center [1070, 411] width 56 height 14
click at [1065, 488] on div "100 / page" at bounding box center [1070, 489] width 42 height 13
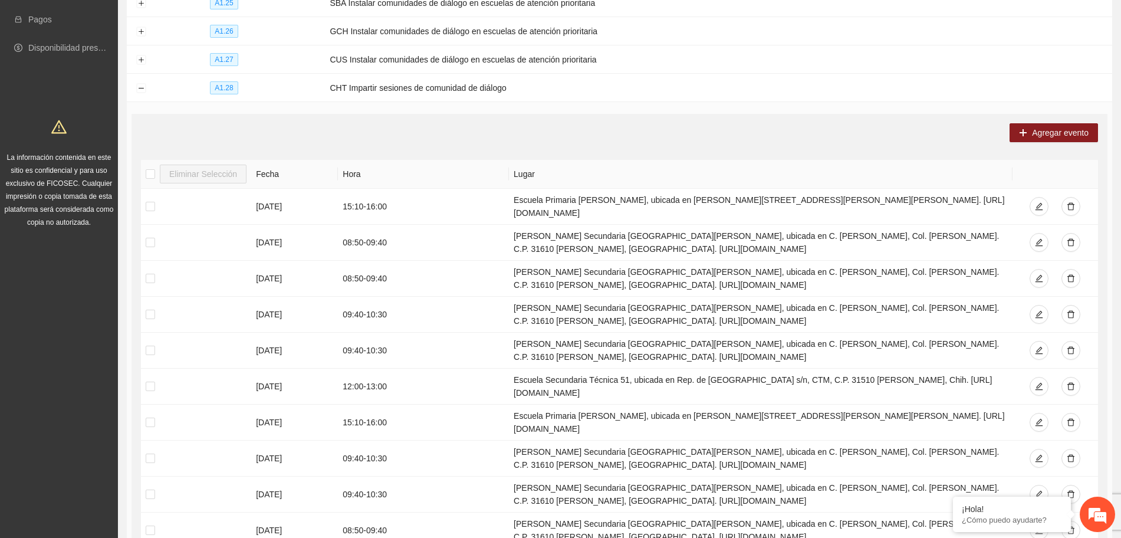
scroll to position [0, 0]
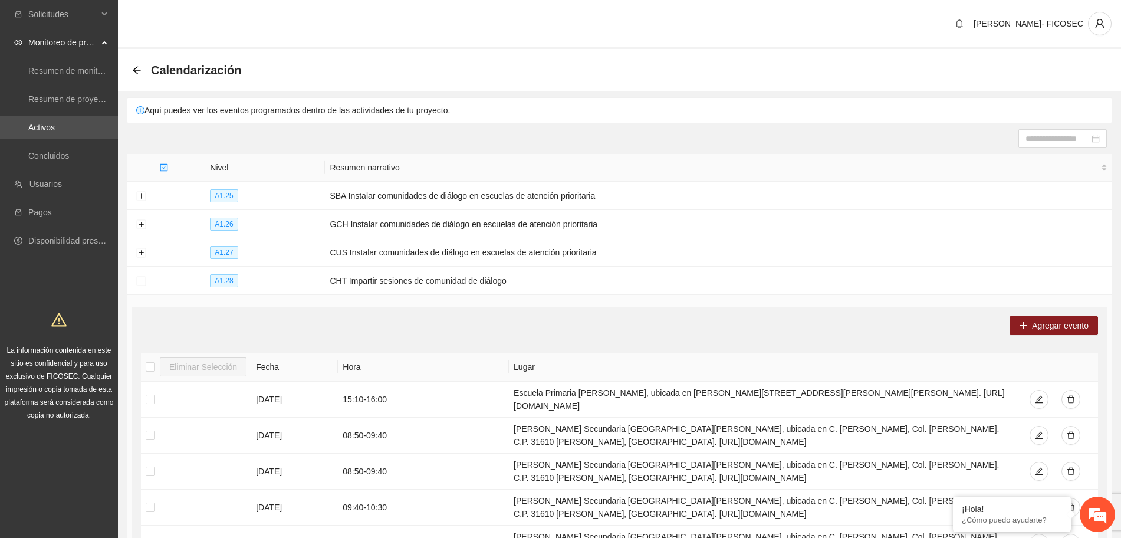
click at [292, 322] on div "Agregar evento" at bounding box center [619, 325] width 957 height 19
click at [139, 276] on button "Collapse row" at bounding box center [140, 280] width 9 height 9
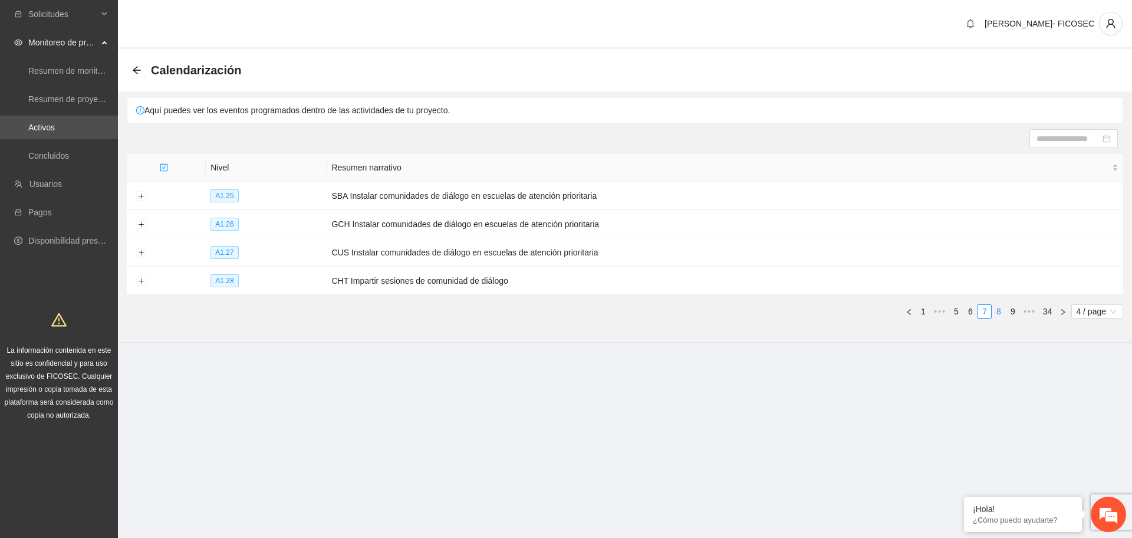
click at [1002, 309] on link "8" at bounding box center [998, 311] width 13 height 13
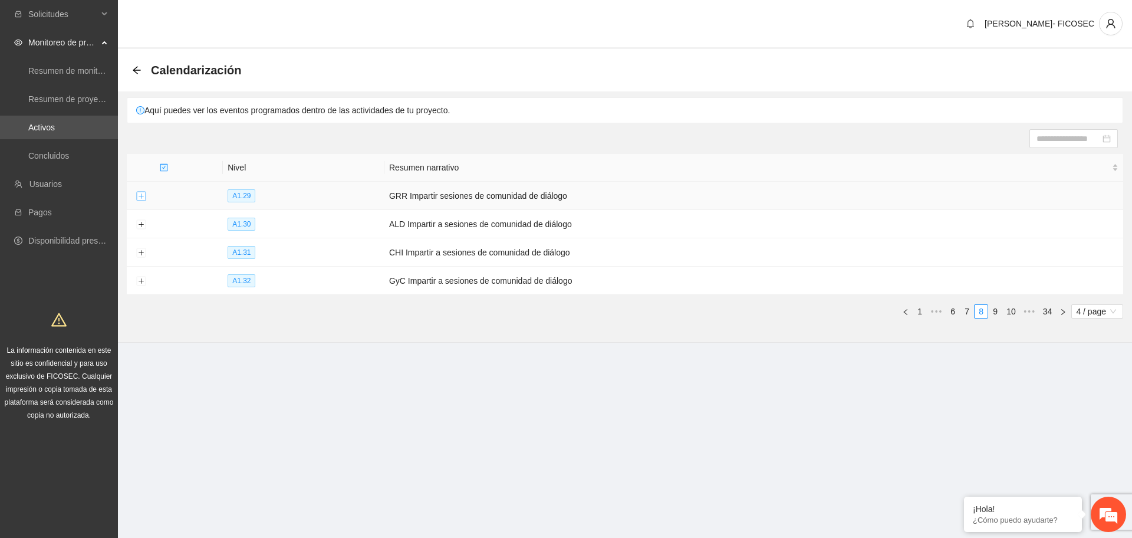
click at [141, 195] on button "Expand row" at bounding box center [140, 196] width 9 height 9
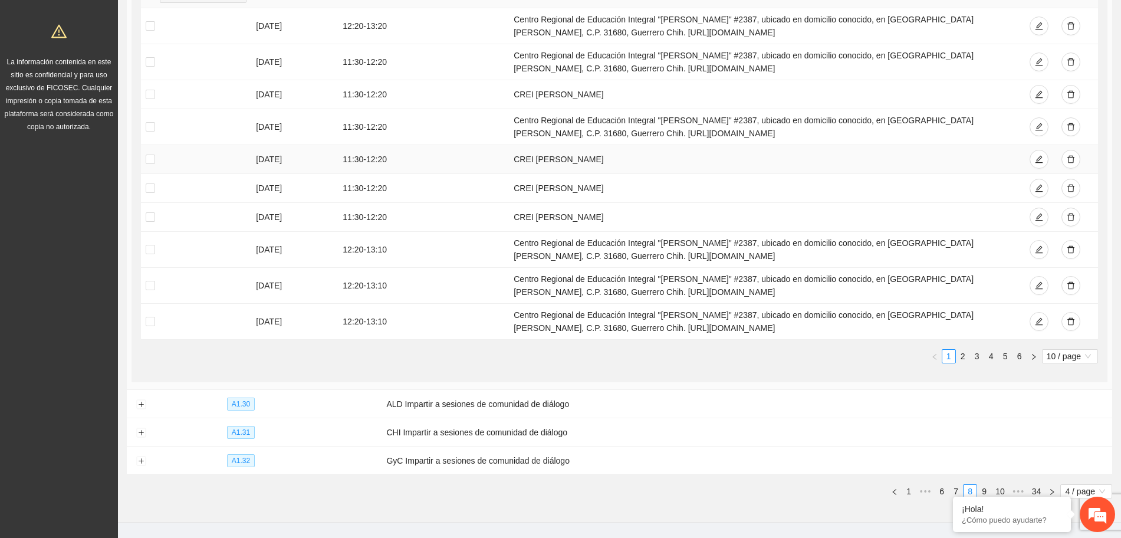
scroll to position [318, 0]
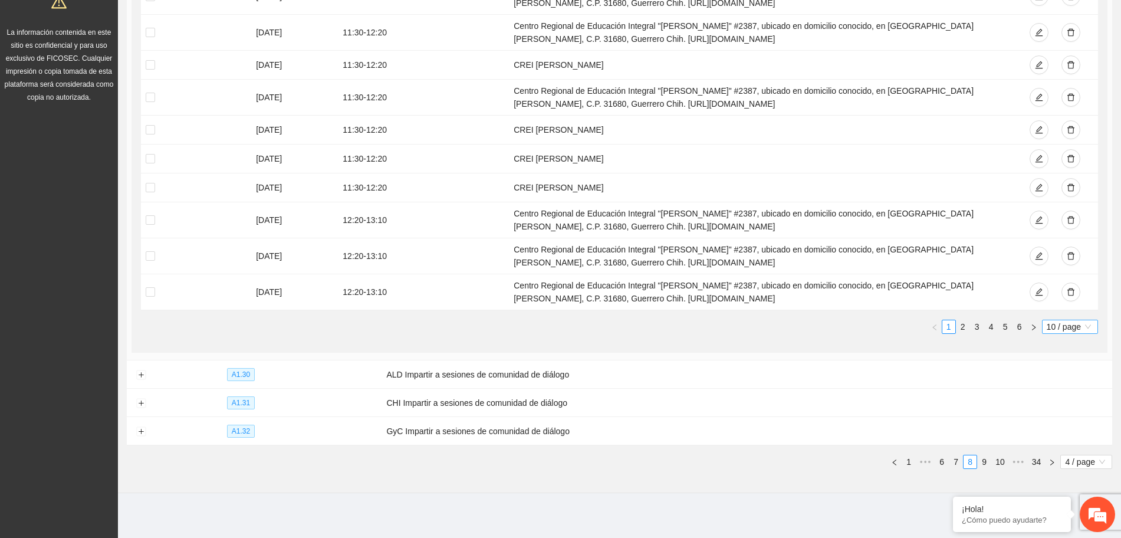
click at [1053, 329] on span "10 / page" at bounding box center [1069, 326] width 47 height 13
click at [1074, 403] on div "100 / page" at bounding box center [1070, 404] width 42 height 13
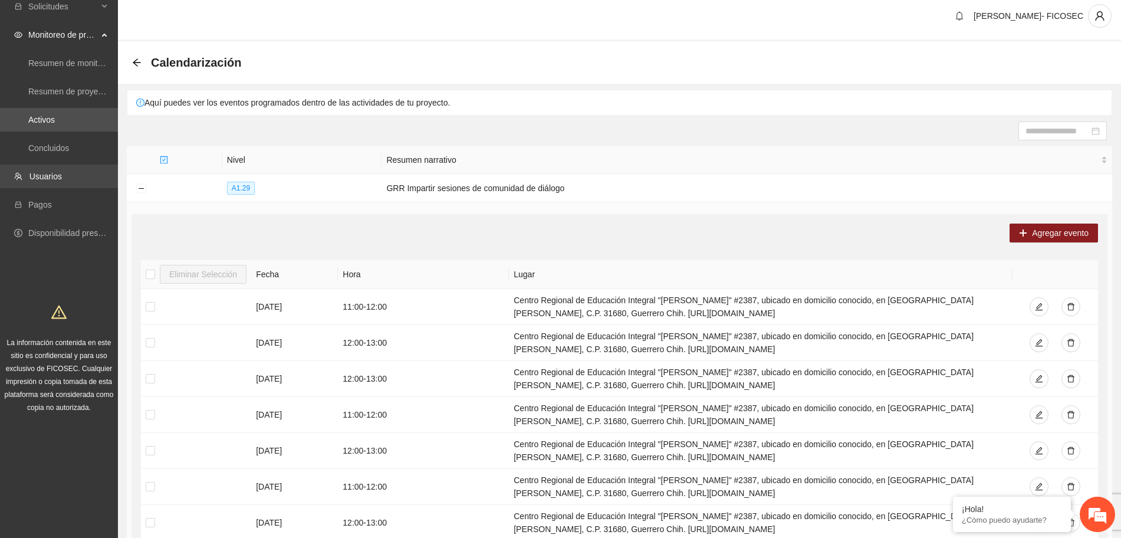
scroll to position [0, 0]
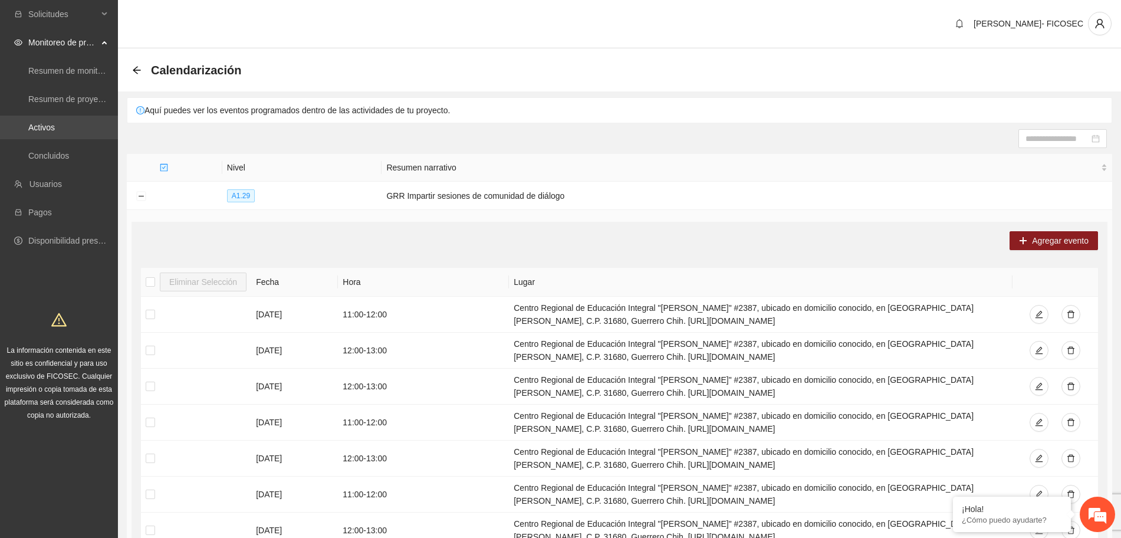
click at [55, 129] on link "Activos" at bounding box center [41, 127] width 27 height 9
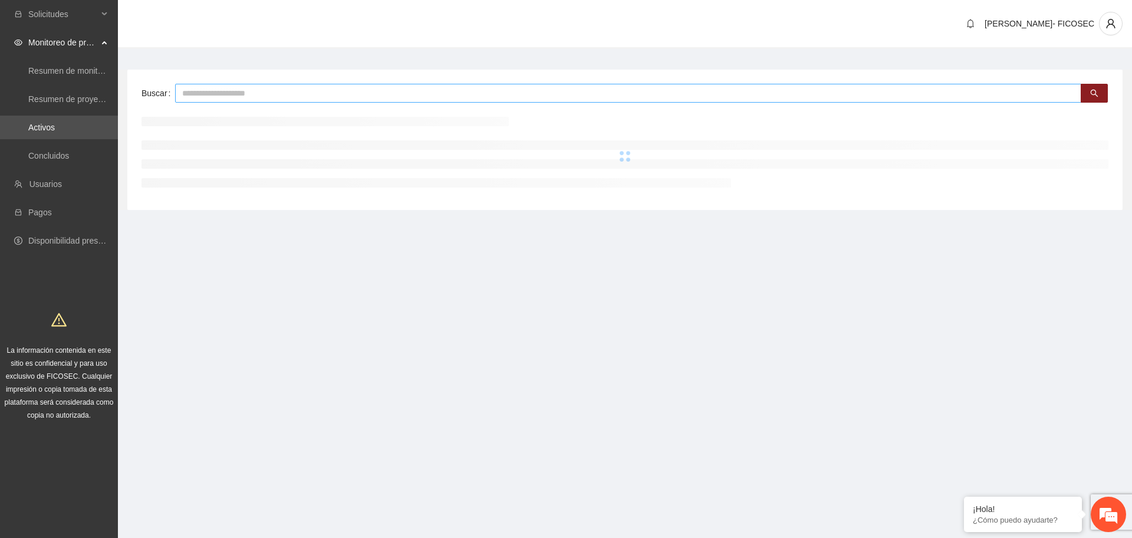
click at [321, 98] on input "text" at bounding box center [628, 93] width 906 height 19
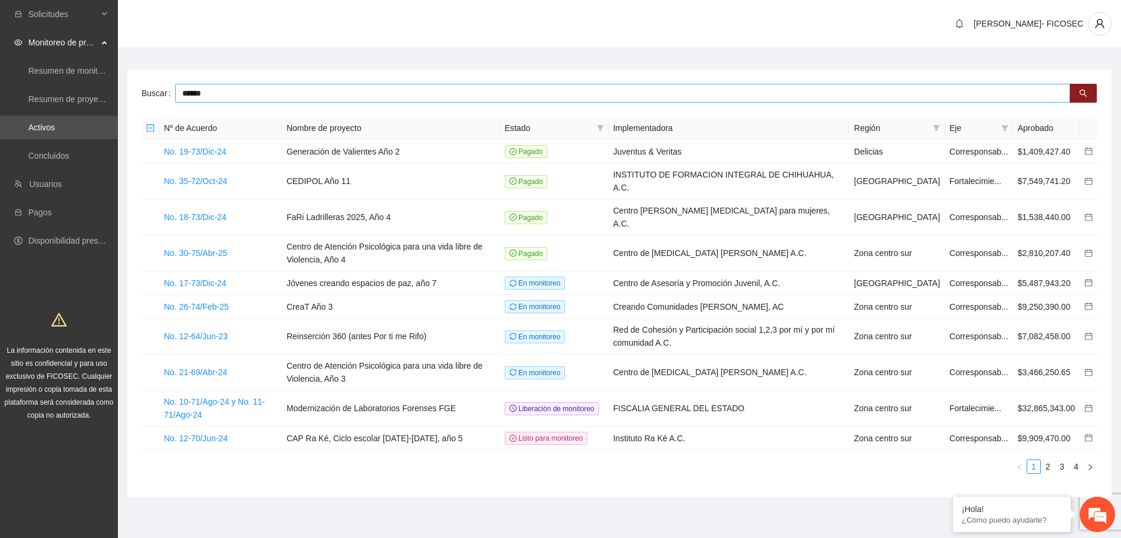
type input "******"
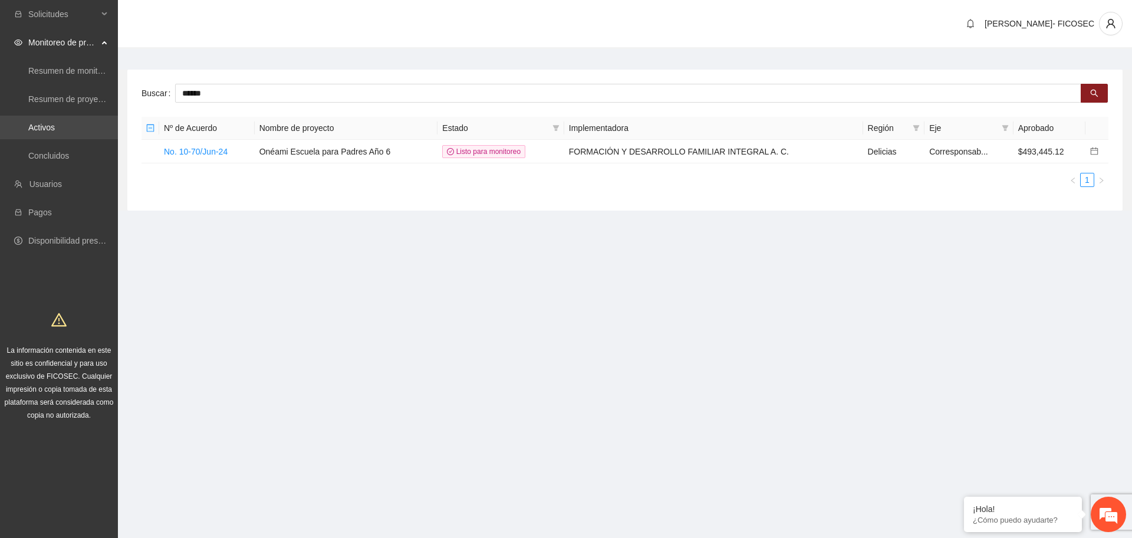
click at [55, 126] on link "Activos" at bounding box center [41, 127] width 27 height 9
click at [75, 40] on span "Monitoreo de proyectos" at bounding box center [63, 43] width 70 height 24
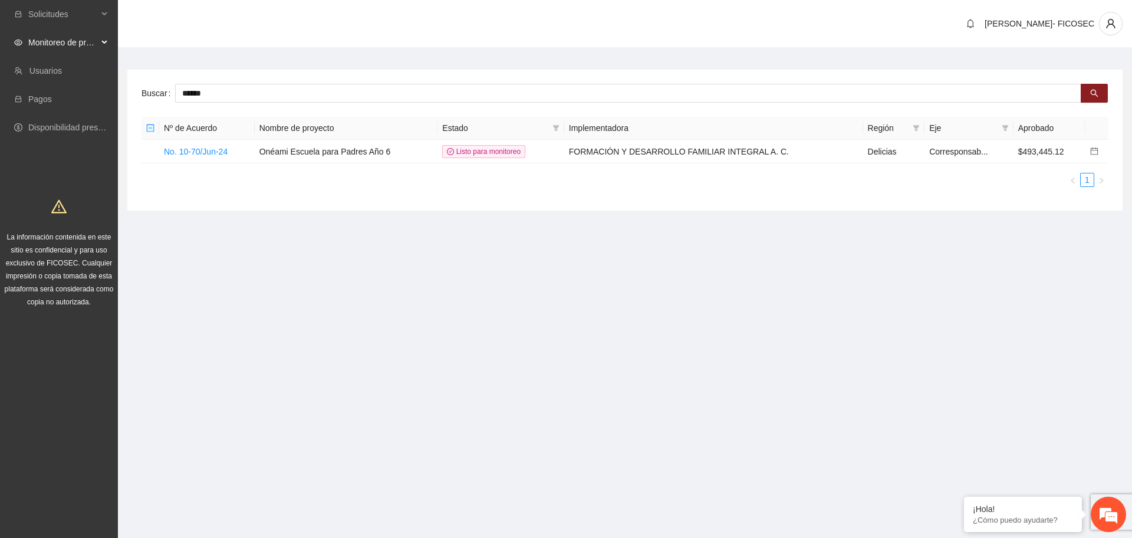
click at [75, 40] on span "Monitoreo de proyectos" at bounding box center [63, 43] width 70 height 24
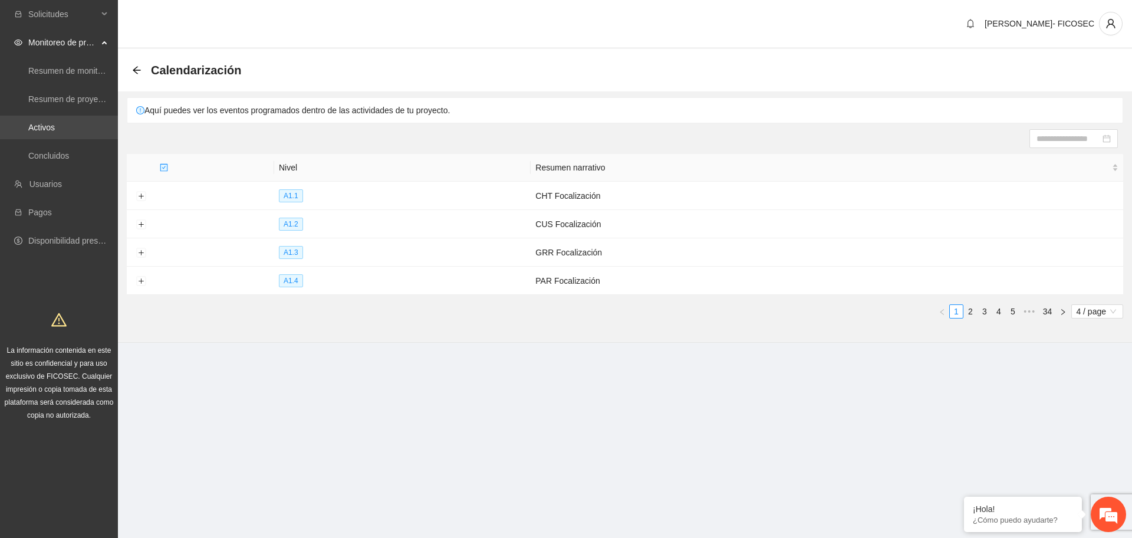
click at [55, 129] on link "Activos" at bounding box center [41, 127] width 27 height 9
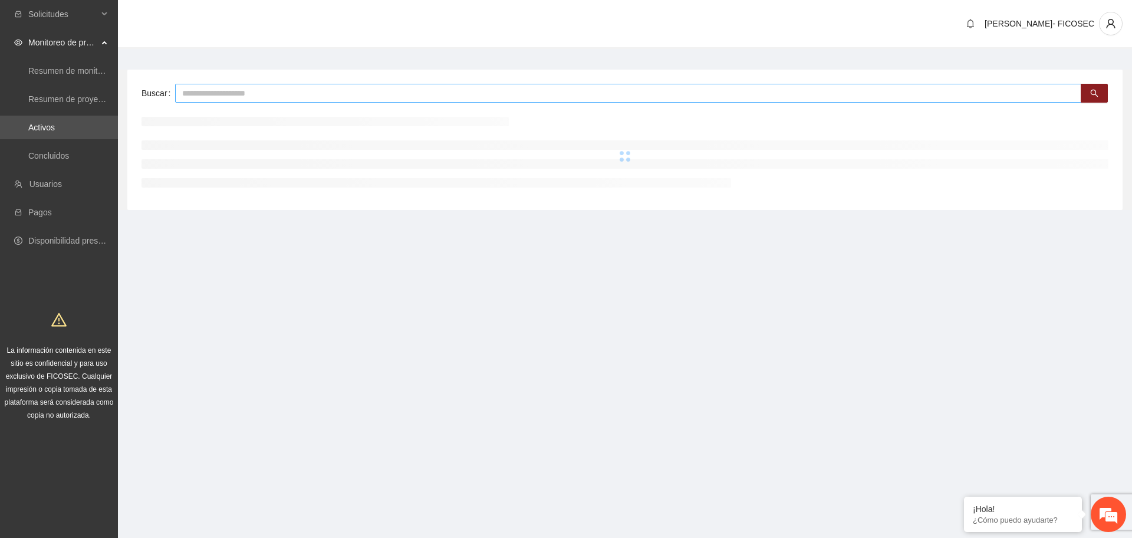
click at [223, 88] on input "text" at bounding box center [628, 93] width 906 height 19
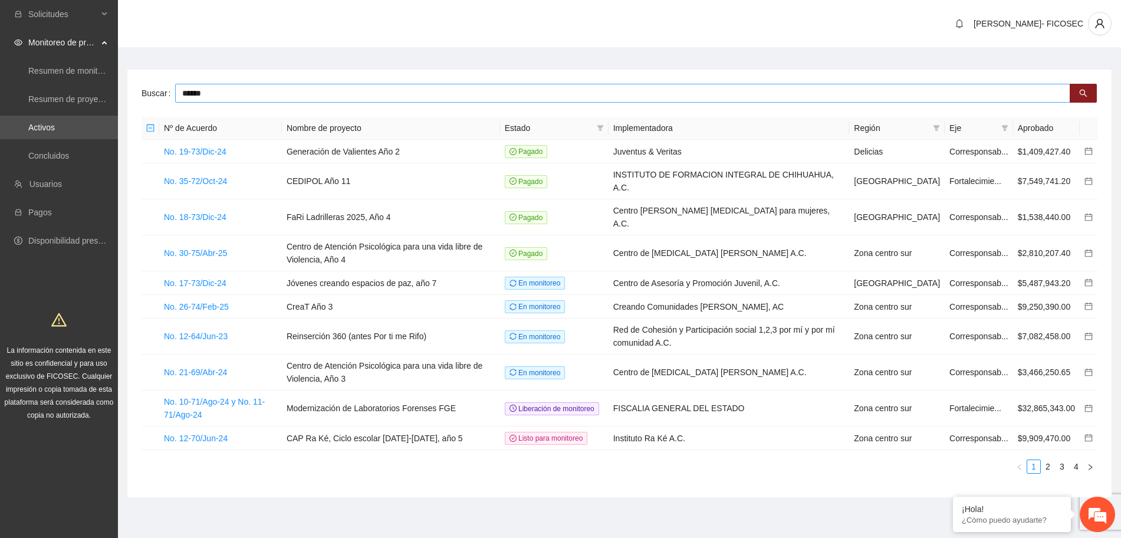
type input "******"
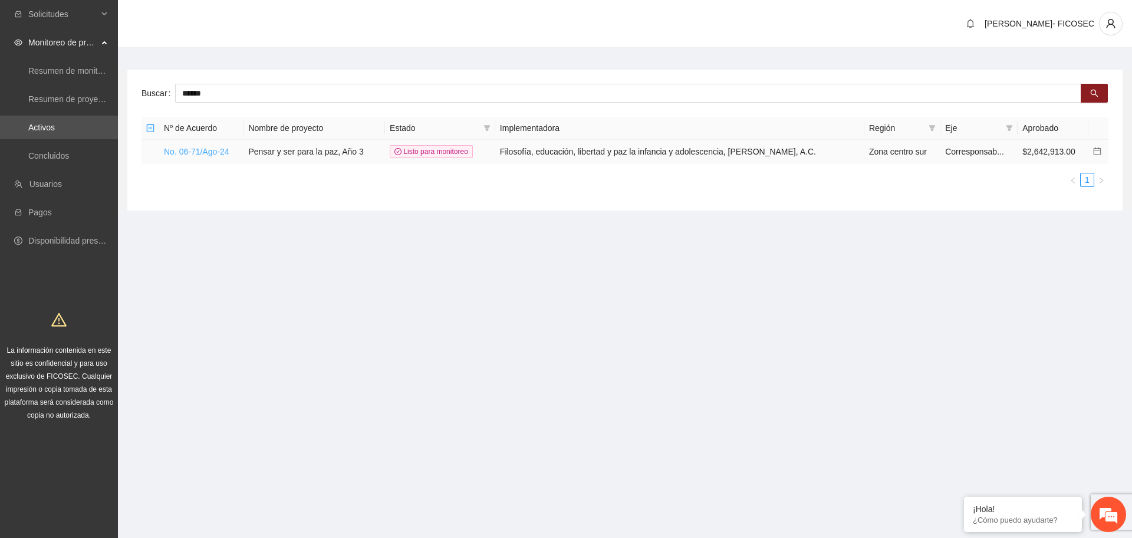
click at [205, 152] on link "No. 06-71/Ago-24" at bounding box center [196, 151] width 65 height 9
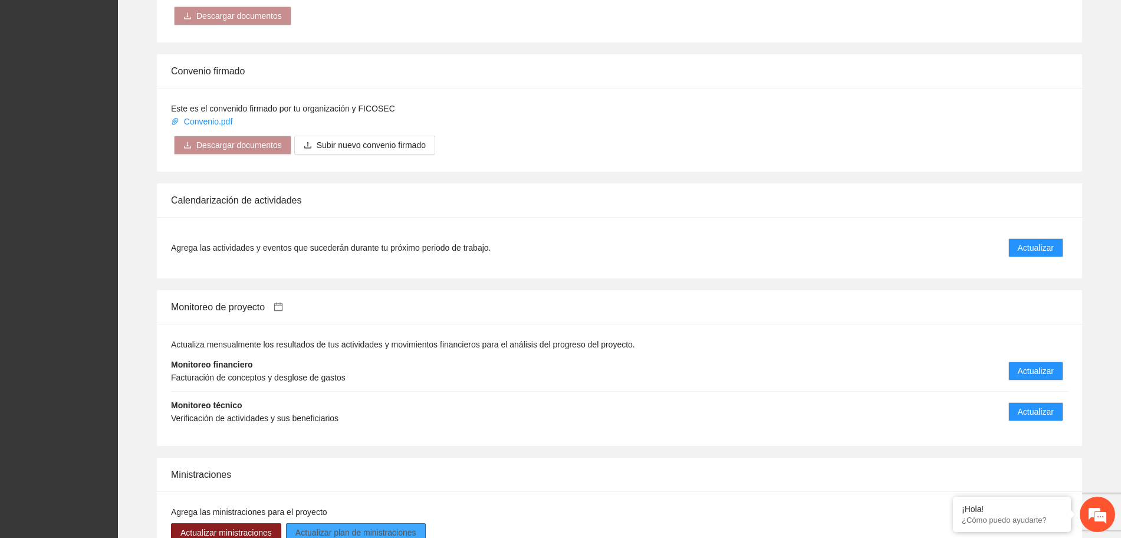
scroll to position [1033, 0]
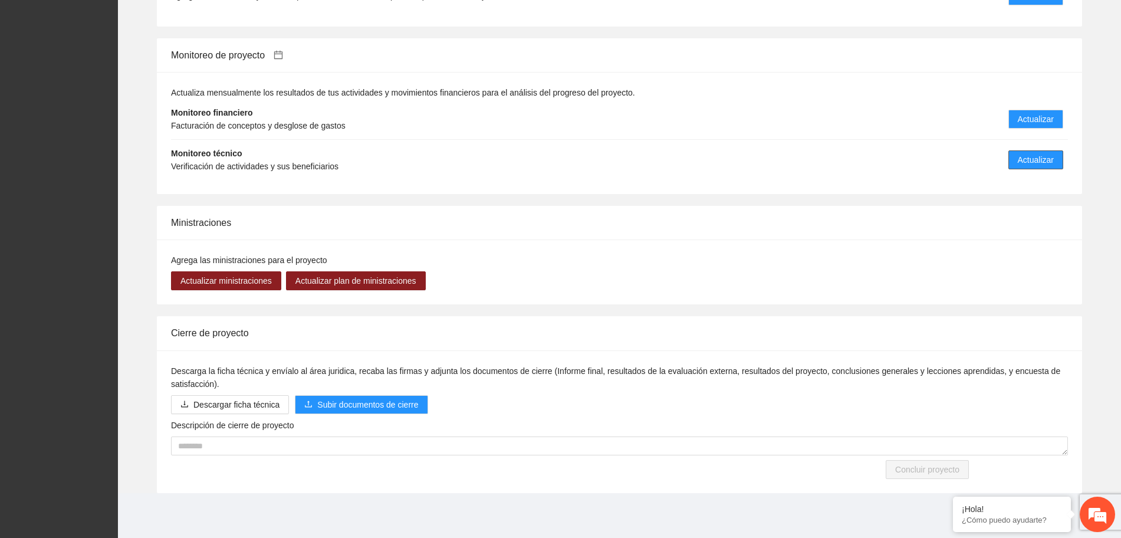
click at [1040, 157] on span "Actualizar" at bounding box center [1036, 159] width 36 height 13
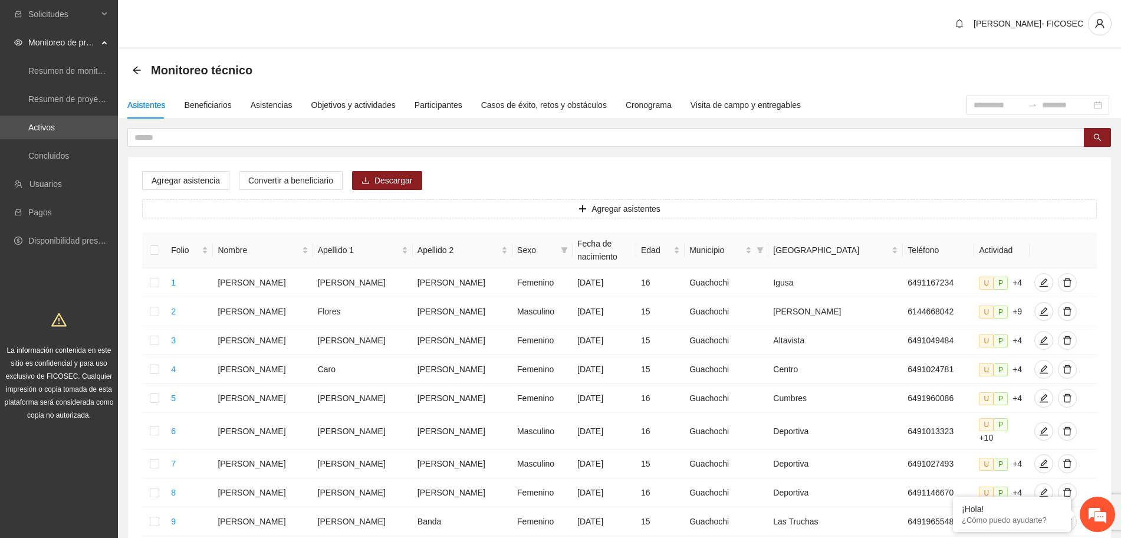
click at [136, 71] on icon "arrow-left" at bounding box center [136, 69] width 9 height 9
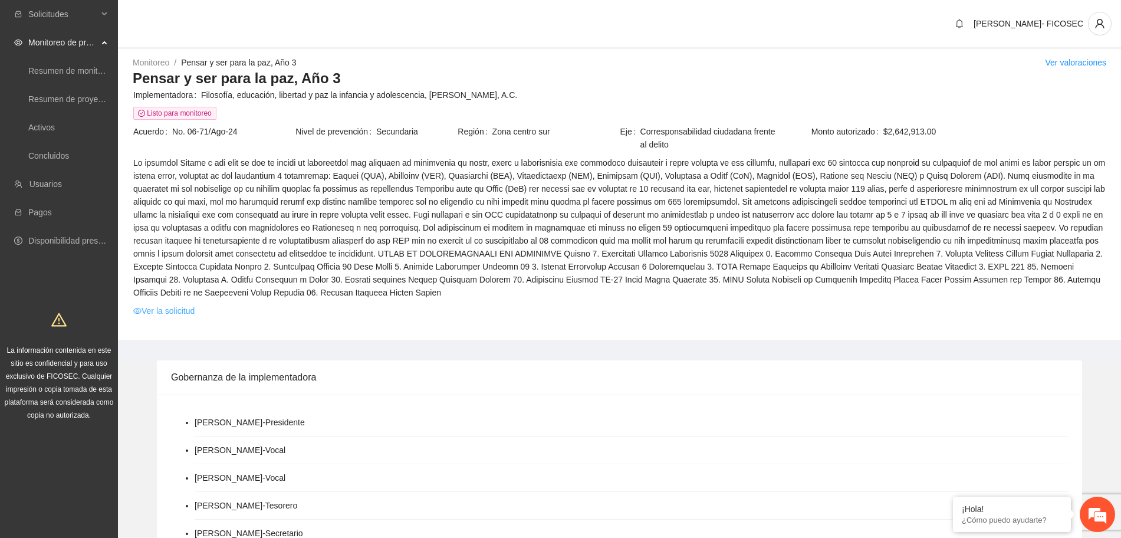
click at [159, 315] on link "Ver la solicitud" at bounding box center [163, 310] width 61 height 13
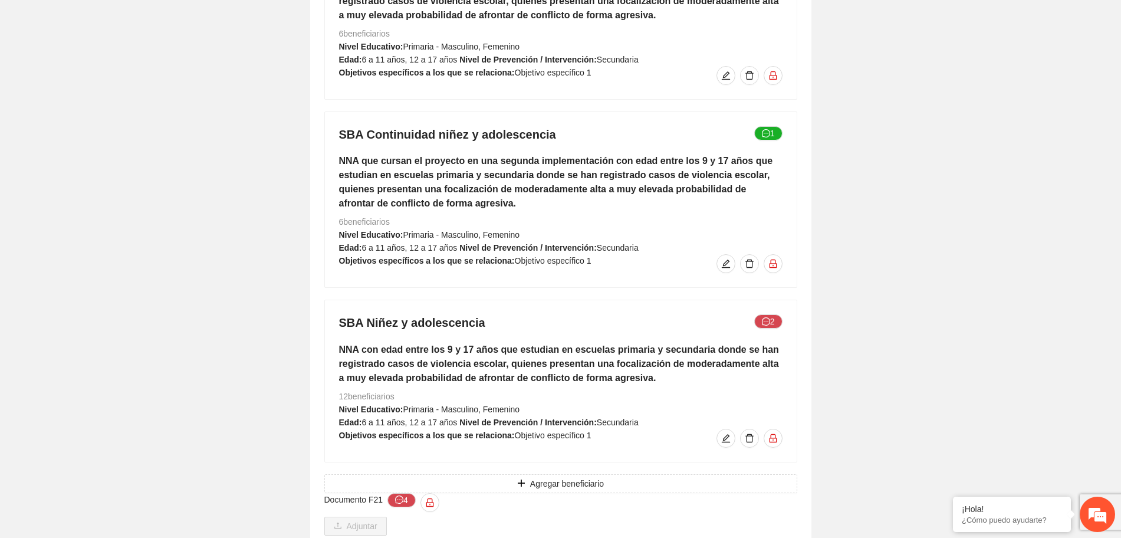
scroll to position [4422, 0]
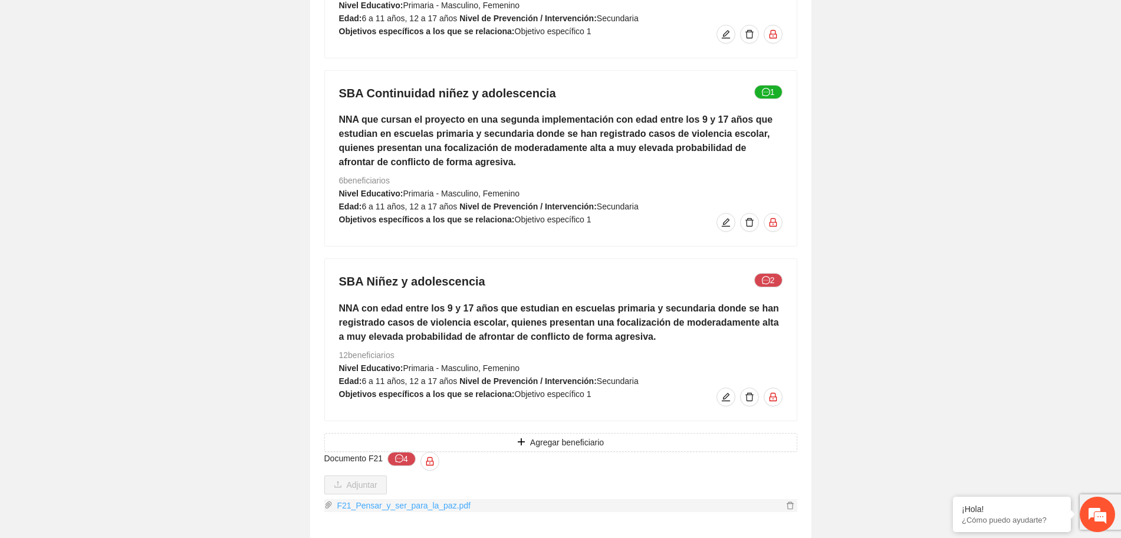
click at [412, 499] on link "F21_Pensar_y_ser_para_la_paz.pdf" at bounding box center [558, 505] width 450 height 13
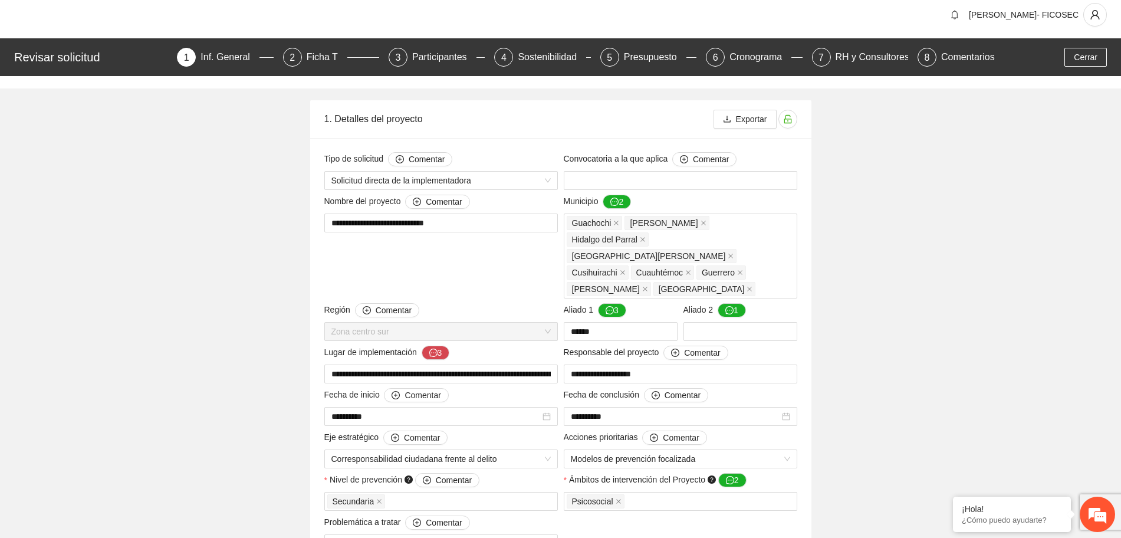
scroll to position [0, 0]
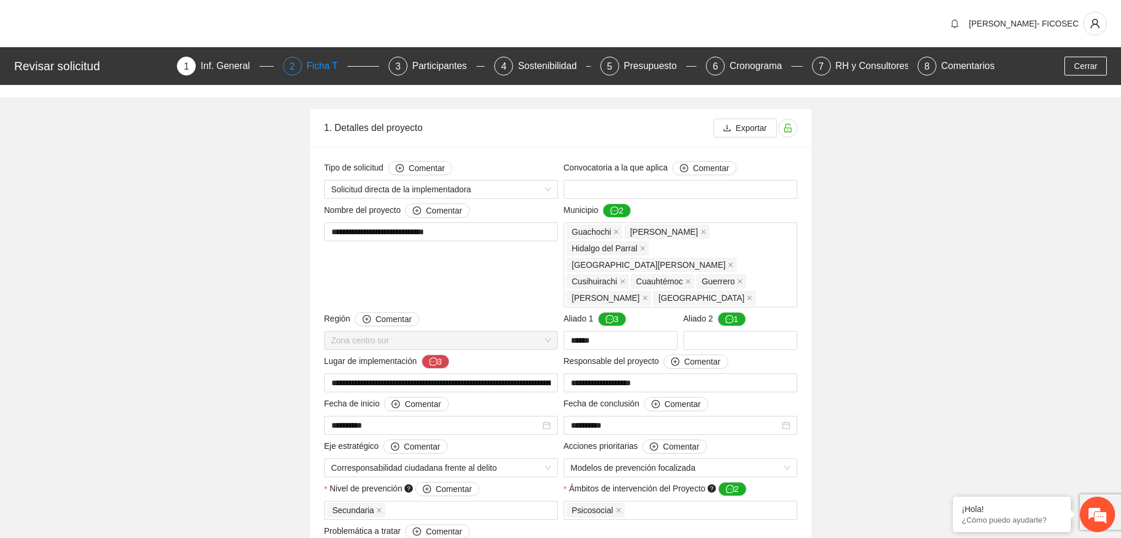
drag, startPoint x: 312, startPoint y: 67, endPoint x: 318, endPoint y: 60, distance: 8.4
click at [314, 67] on div "Ficha T" at bounding box center [327, 66] width 41 height 19
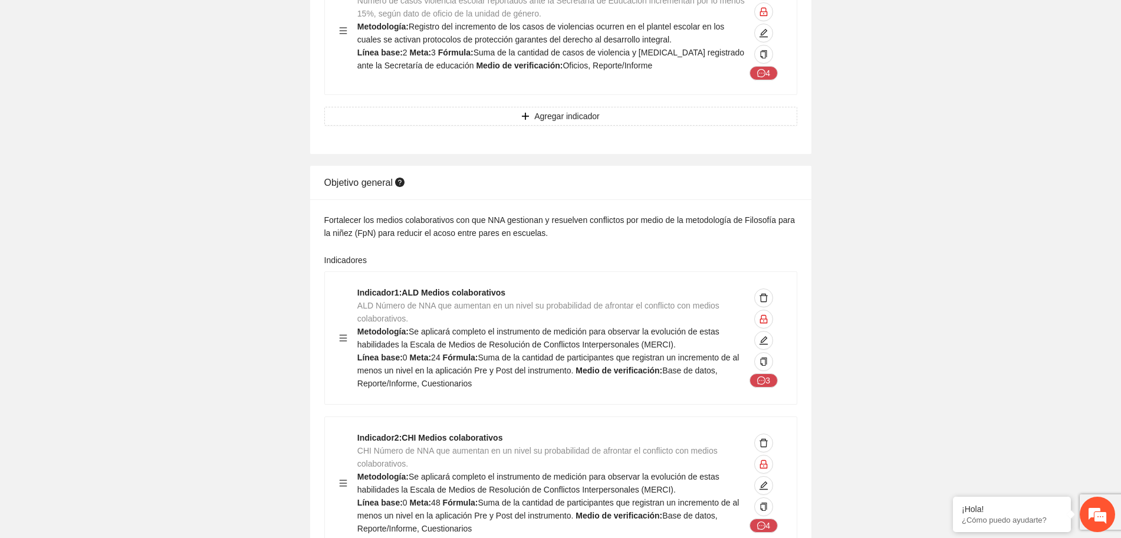
scroll to position [1474, 0]
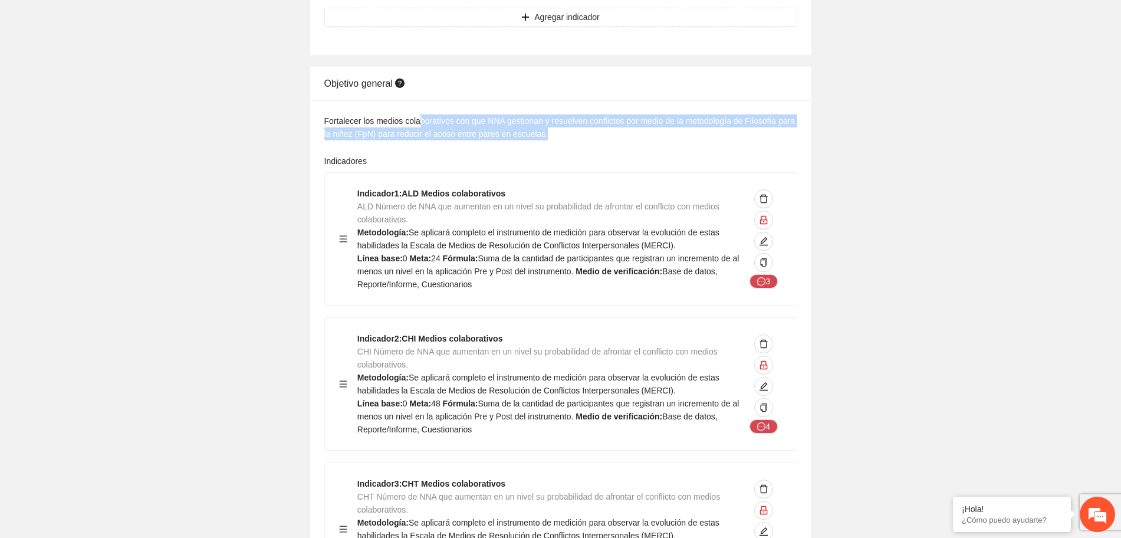
drag, startPoint x: 420, startPoint y: 123, endPoint x: 562, endPoint y: 128, distance: 142.2
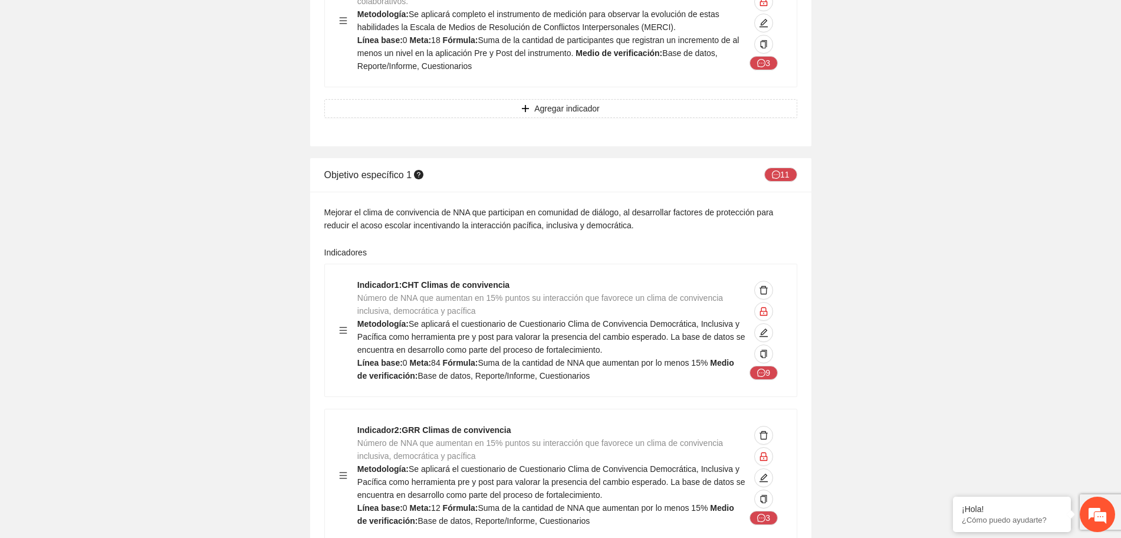
scroll to position [2874, 0]
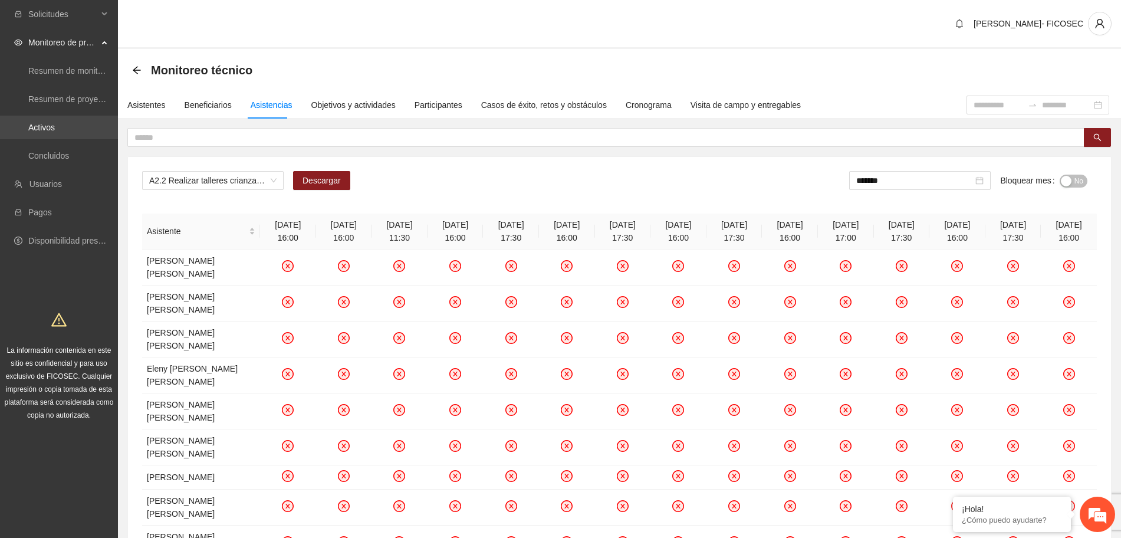
click at [55, 128] on link "Activos" at bounding box center [41, 127] width 27 height 9
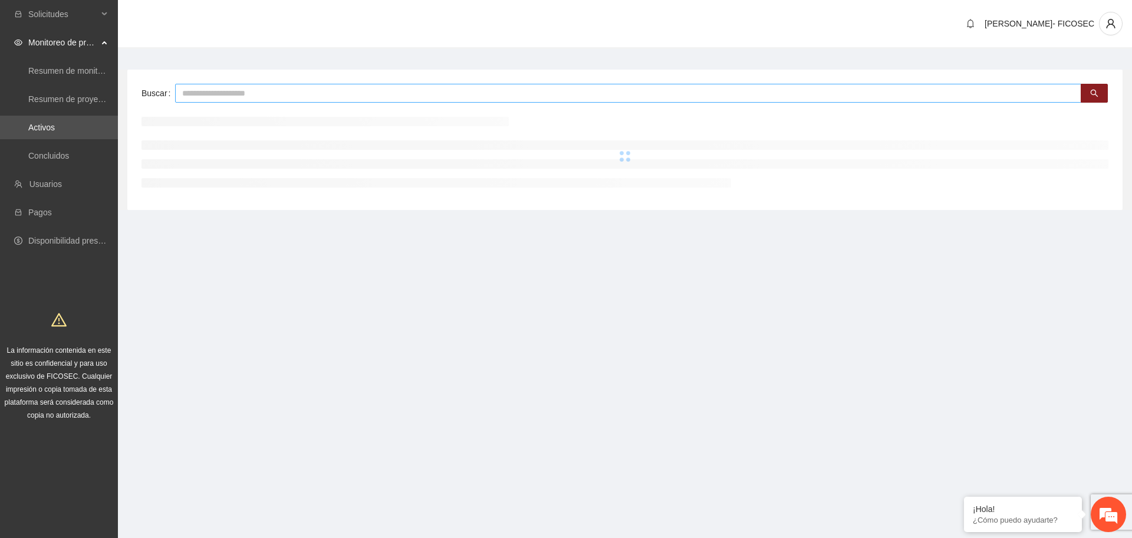
click at [231, 98] on input "text" at bounding box center [628, 93] width 906 height 19
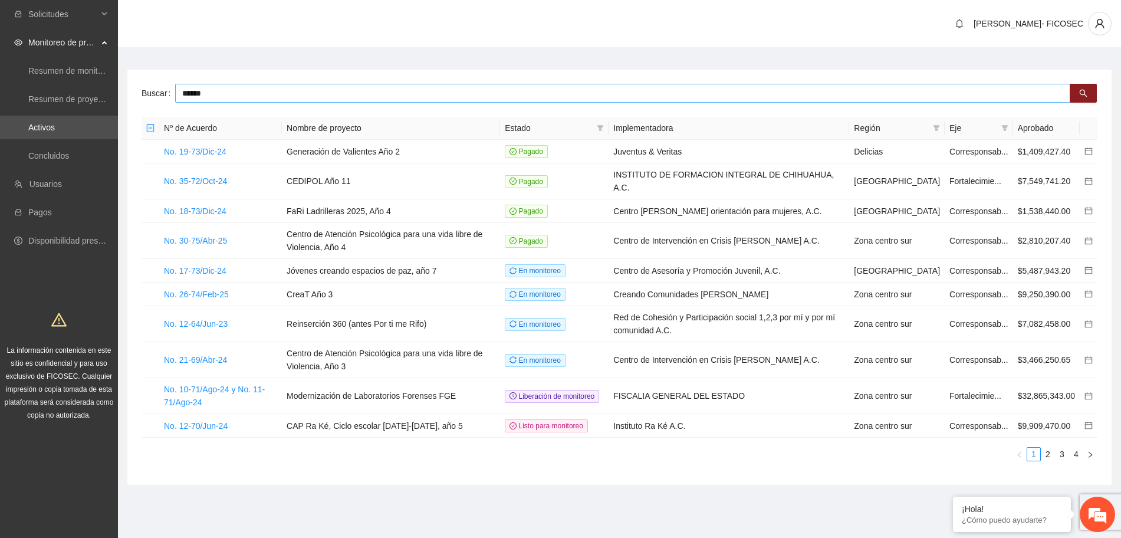
type input "******"
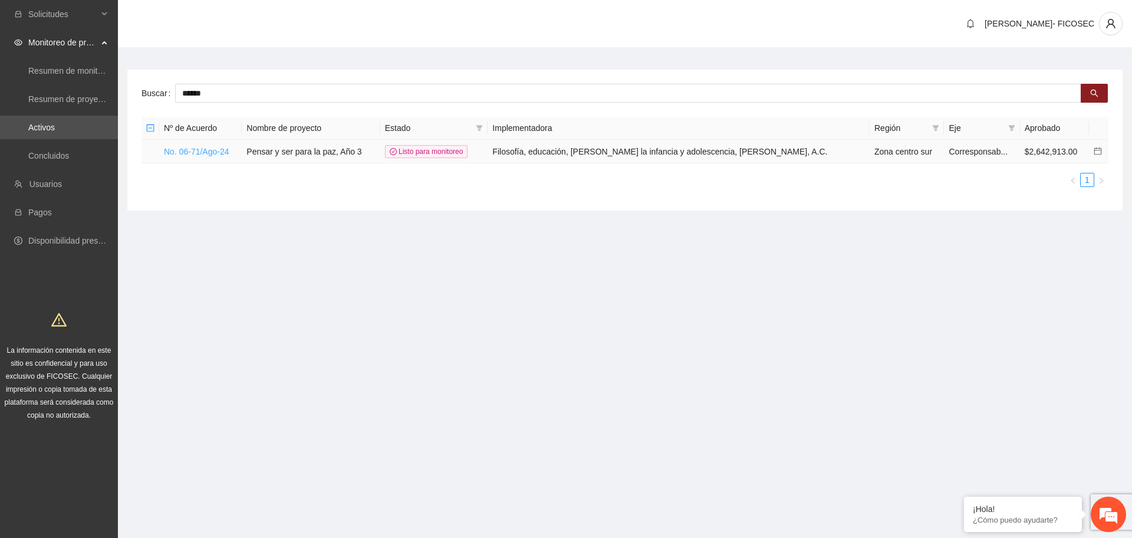
click at [176, 152] on link "No. 06-71/Ago-24" at bounding box center [196, 151] width 65 height 9
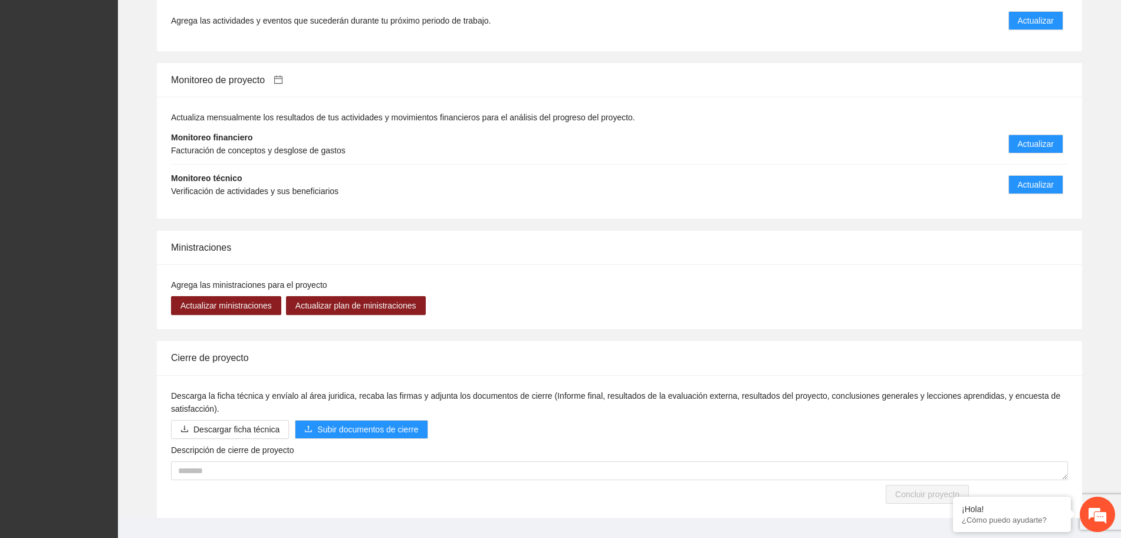
scroll to position [1033, 0]
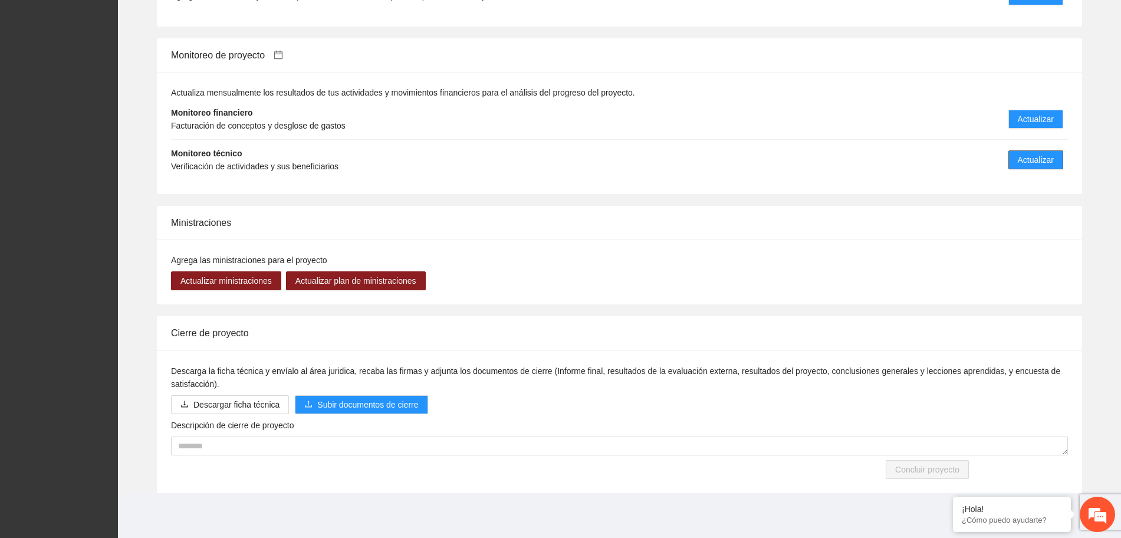
click at [1022, 154] on span "Actualizar" at bounding box center [1036, 159] width 36 height 13
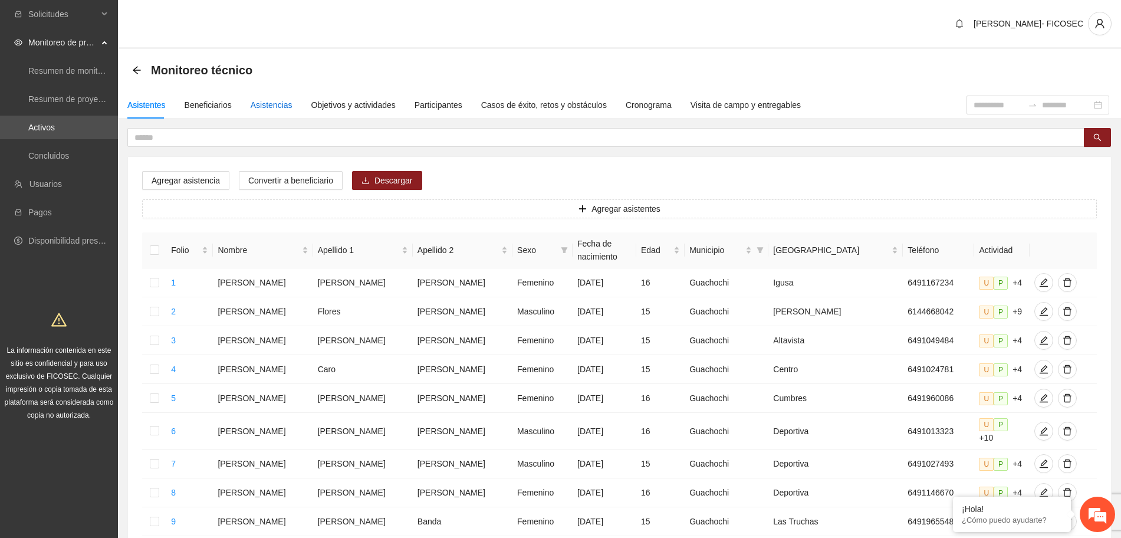
click at [282, 101] on div "Asistencias" at bounding box center [272, 104] width 42 height 13
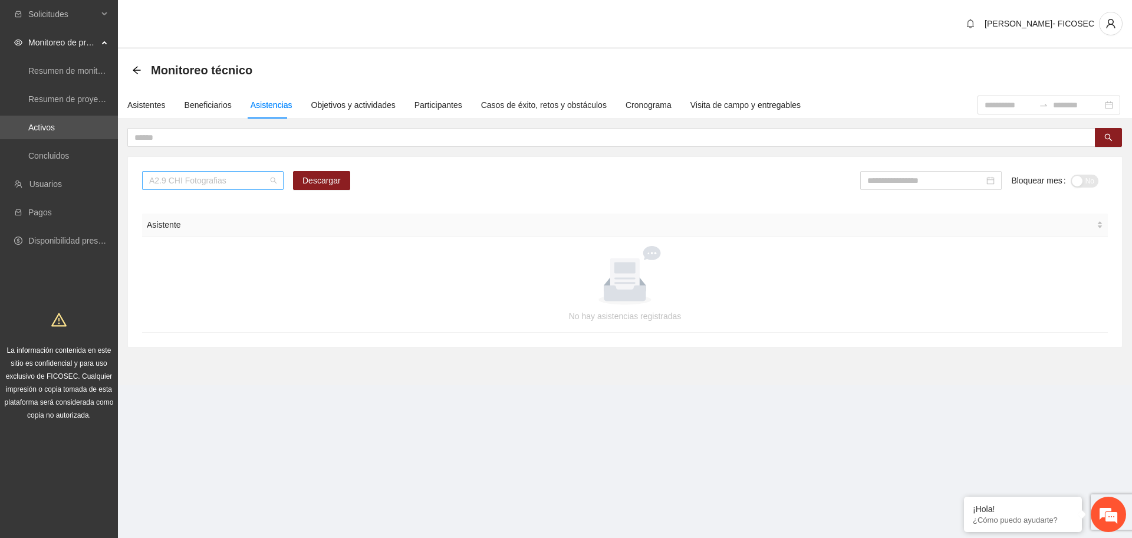
click at [207, 184] on span "A2.9 CHI Fotografias" at bounding box center [212, 181] width 127 height 18
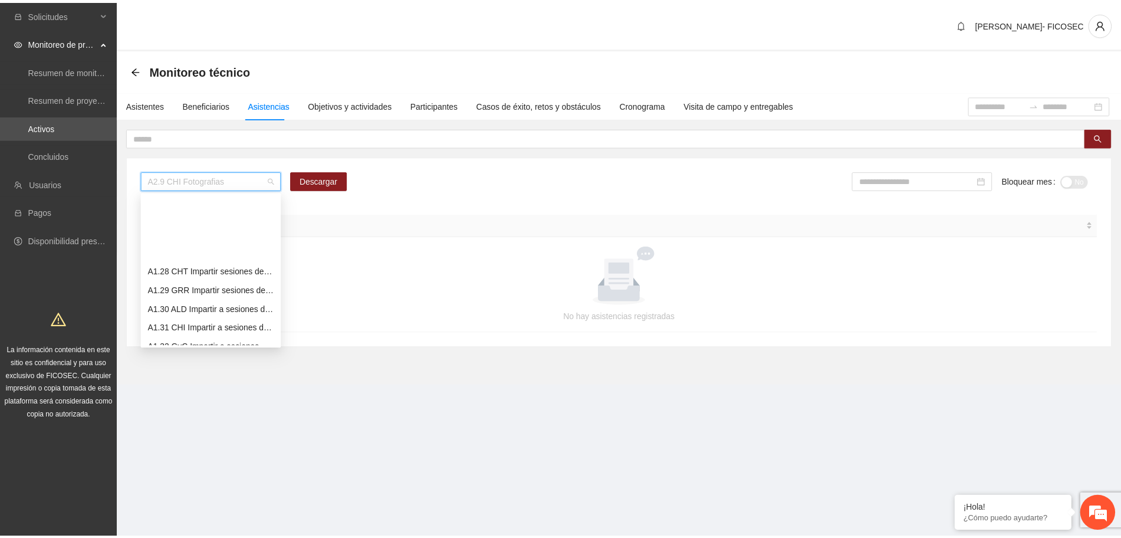
scroll to position [516, 0]
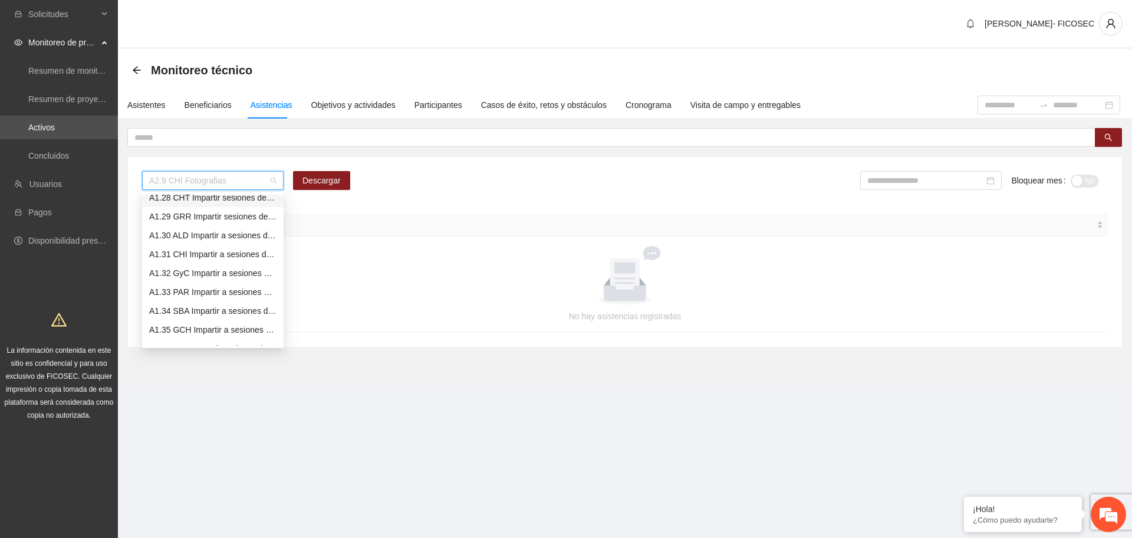
click at [206, 203] on div "A1.28 CHT Impartir sesiones de comunidad de diálogo" at bounding box center [212, 197] width 127 height 13
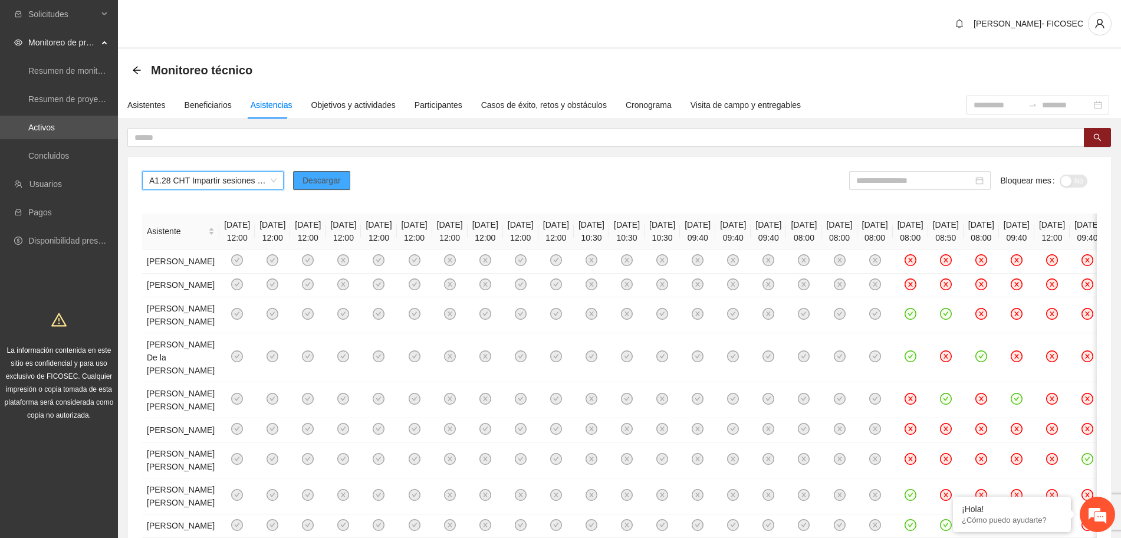
click at [315, 180] on span "Descargar" at bounding box center [321, 180] width 38 height 13
click at [901, 176] on input at bounding box center [914, 180] width 117 height 13
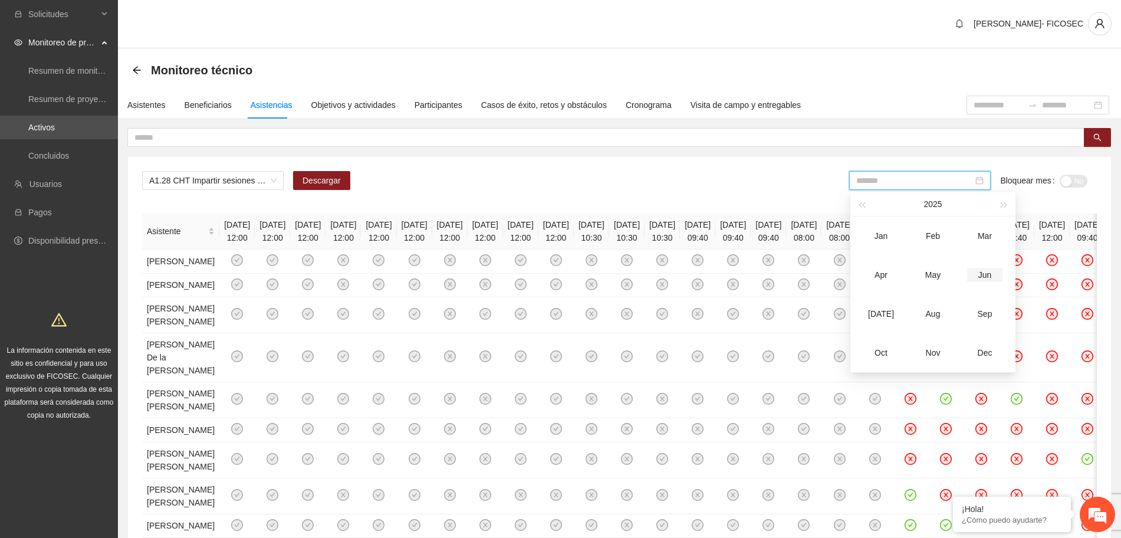
click at [982, 274] on div "Jun" at bounding box center [984, 275] width 35 height 14
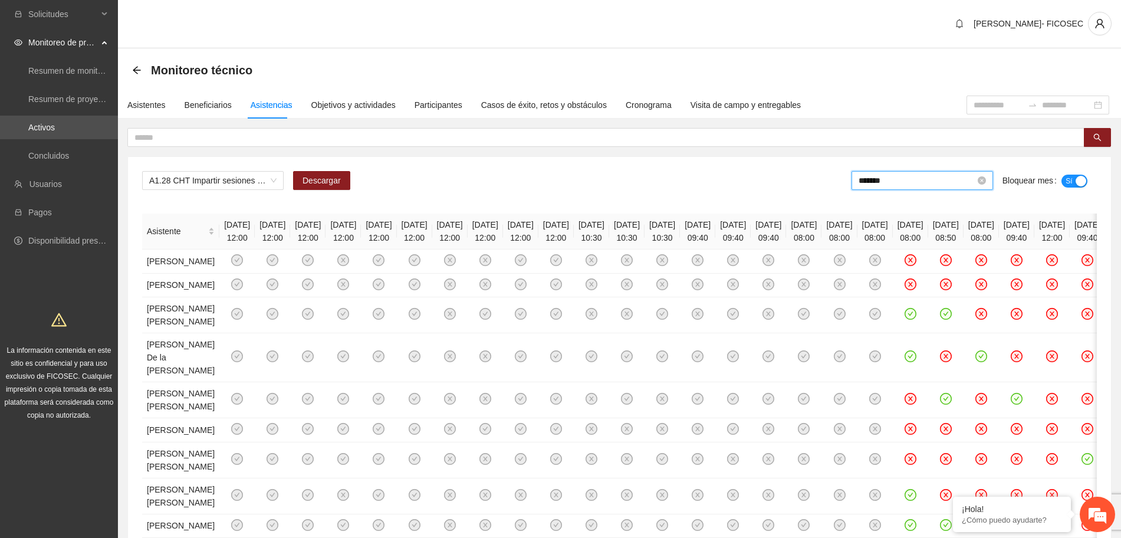
click at [901, 177] on input "*******" at bounding box center [916, 180] width 117 height 13
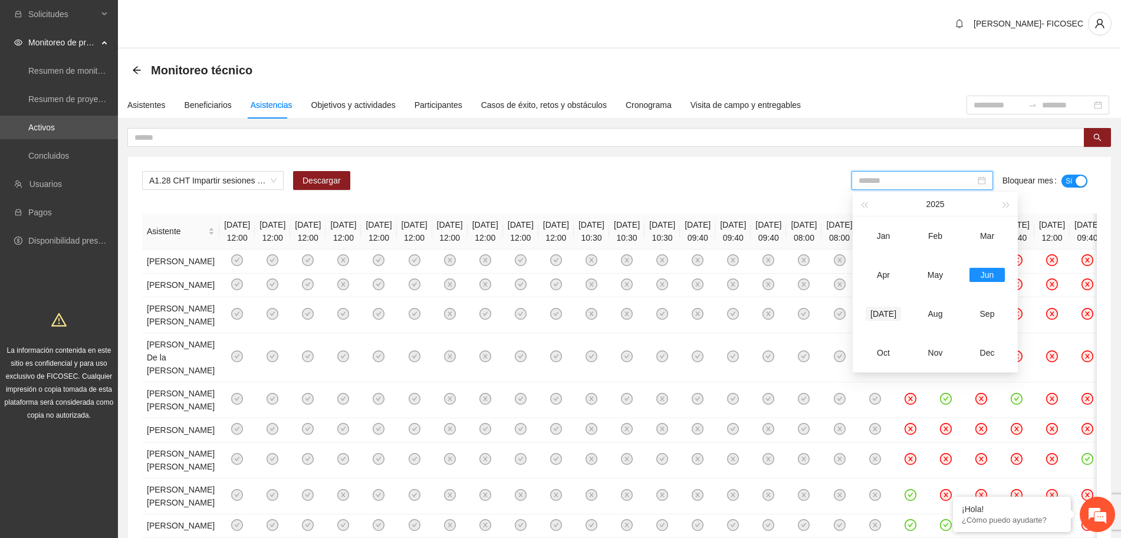
click at [884, 314] on div "[DATE]" at bounding box center [882, 314] width 35 height 14
type input "*******"
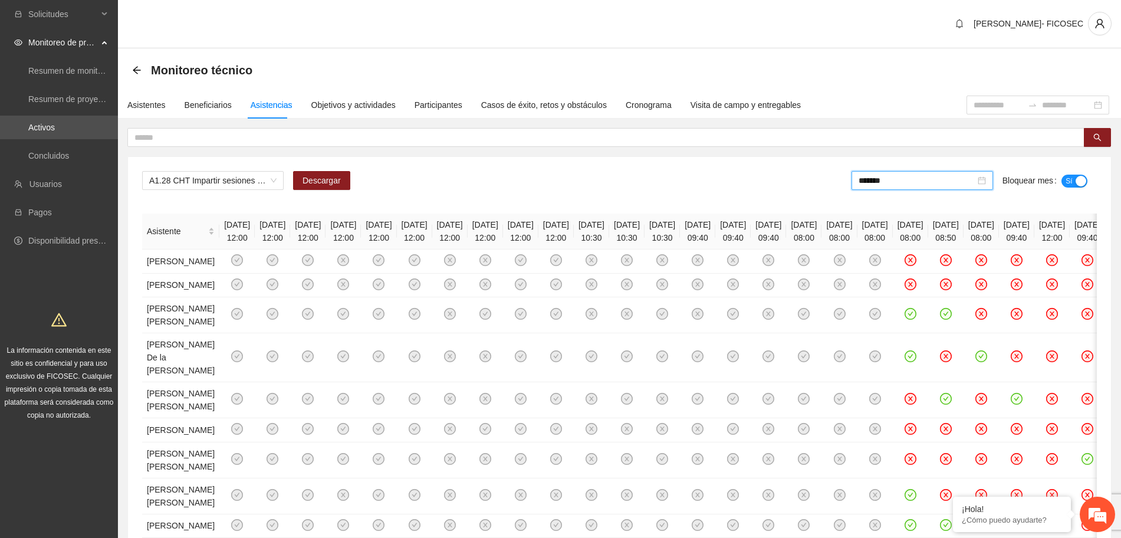
click at [752, 183] on div "A1.28 CHT Impartir sesiones de comunidad de diálogo Descargar ******* Bloquear …" at bounding box center [619, 185] width 954 height 28
click at [200, 183] on span "A1.28 CHT Impartir sesiones de comunidad de diálogo" at bounding box center [212, 181] width 127 height 18
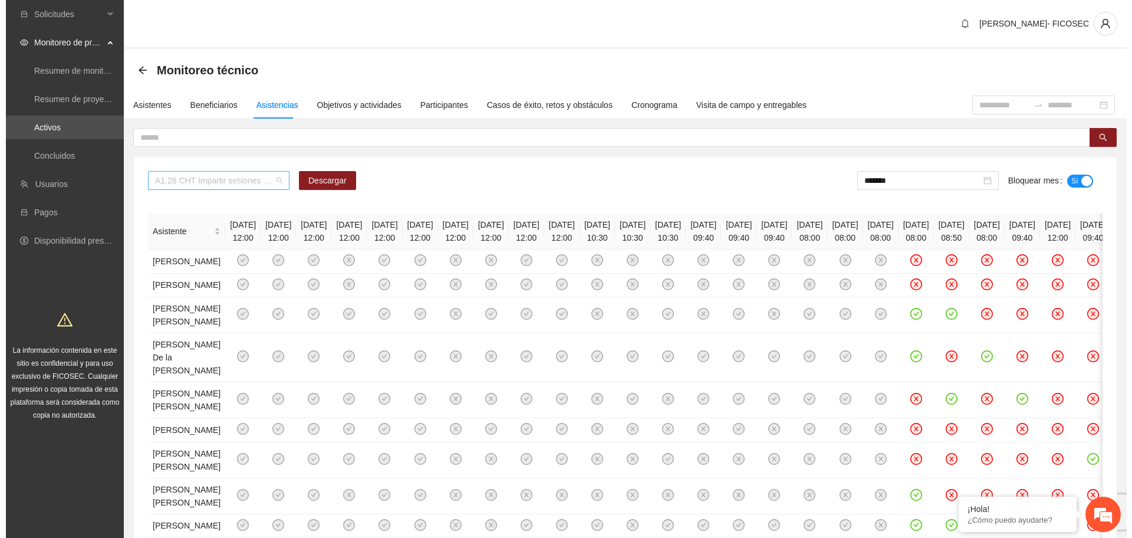
scroll to position [509, 0]
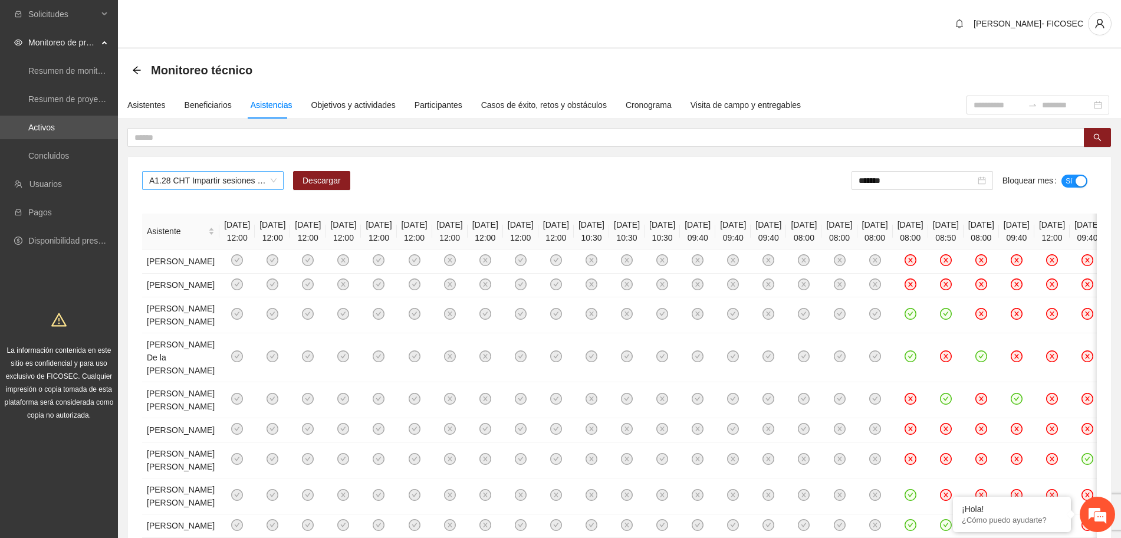
click at [218, 176] on span "A1.28 CHT Impartir sesiones de comunidad de diálogo" at bounding box center [212, 181] width 127 height 18
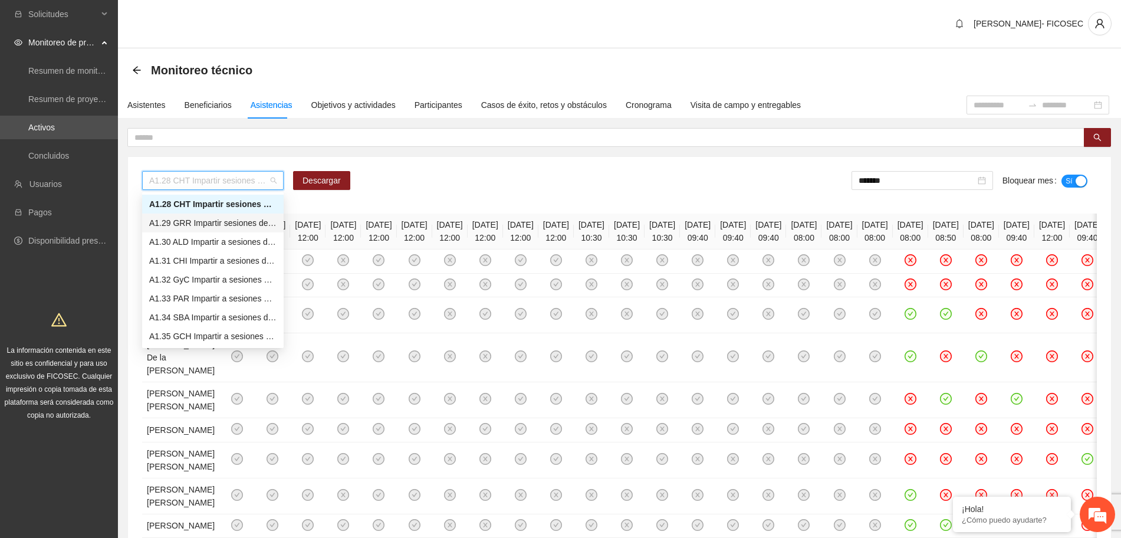
click at [204, 222] on div "A1.29 GRR Impartir sesiones de comunidad de diálogo" at bounding box center [212, 222] width 127 height 13
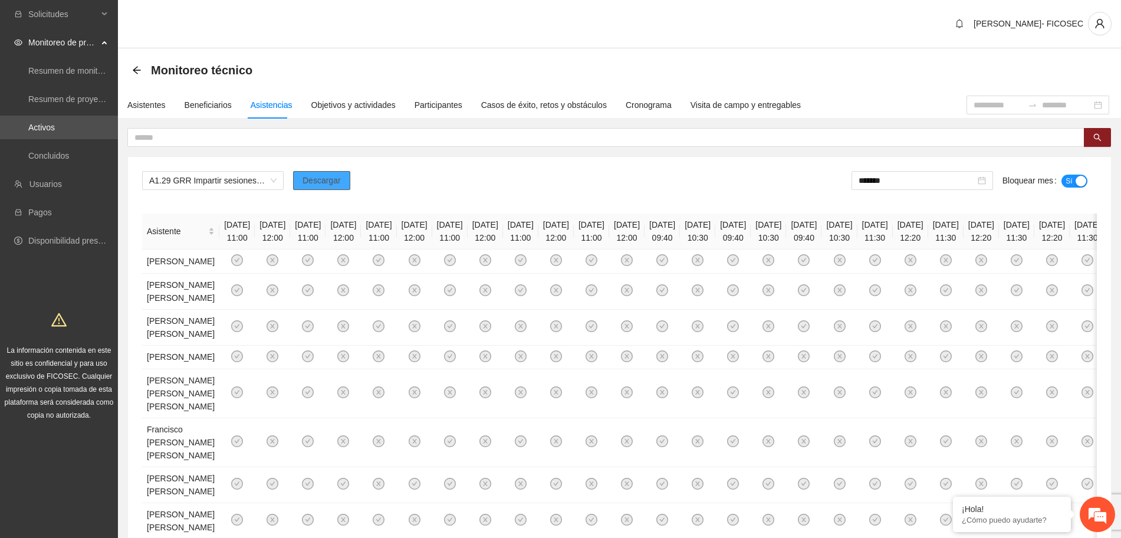
click at [330, 180] on span "Descargar" at bounding box center [321, 180] width 38 height 13
click at [196, 182] on span "A1.29 GRR Impartir sesiones de comunidad de diálogo" at bounding box center [212, 181] width 127 height 18
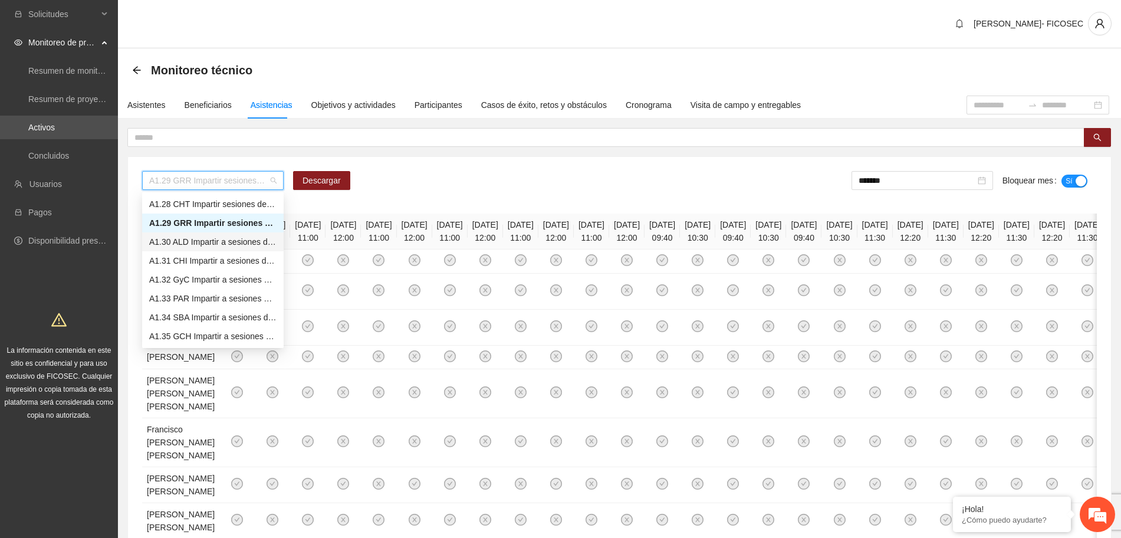
click at [181, 241] on div "A1.30 ALD Impartir a sesiones de comunidad de diálogo" at bounding box center [212, 241] width 127 height 13
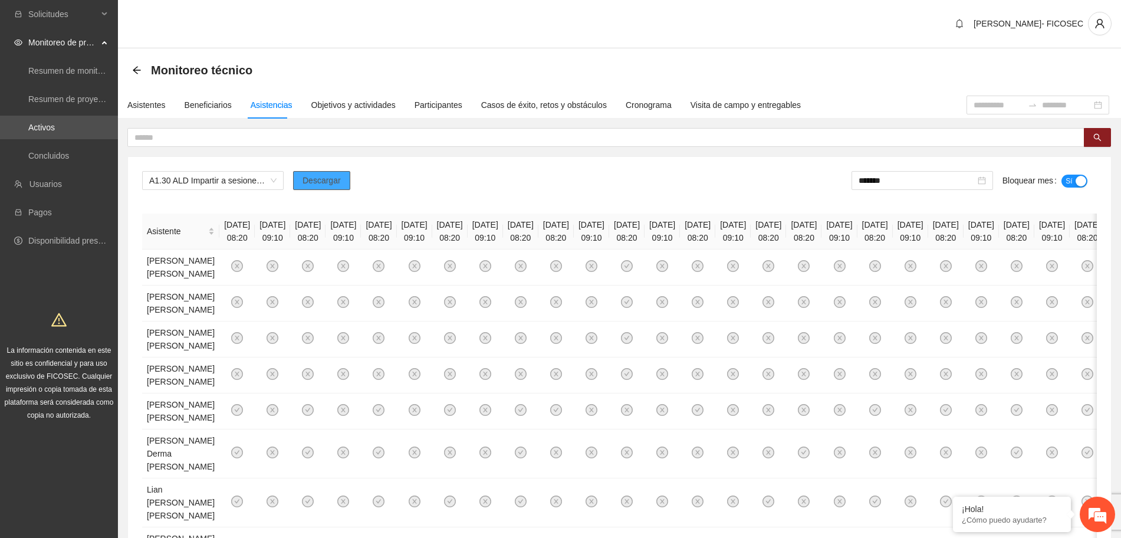
click at [325, 174] on span "Descargar" at bounding box center [321, 180] width 38 height 13
drag, startPoint x: 522, startPoint y: 31, endPoint x: 517, endPoint y: 26, distance: 7.5
click at [521, 29] on div "[PERSON_NAME]- FICOSEC" at bounding box center [619, 24] width 1003 height 49
click at [228, 185] on span "A1.30 ALD Impartir a sesiones de comunidad de diálogo" at bounding box center [212, 181] width 127 height 18
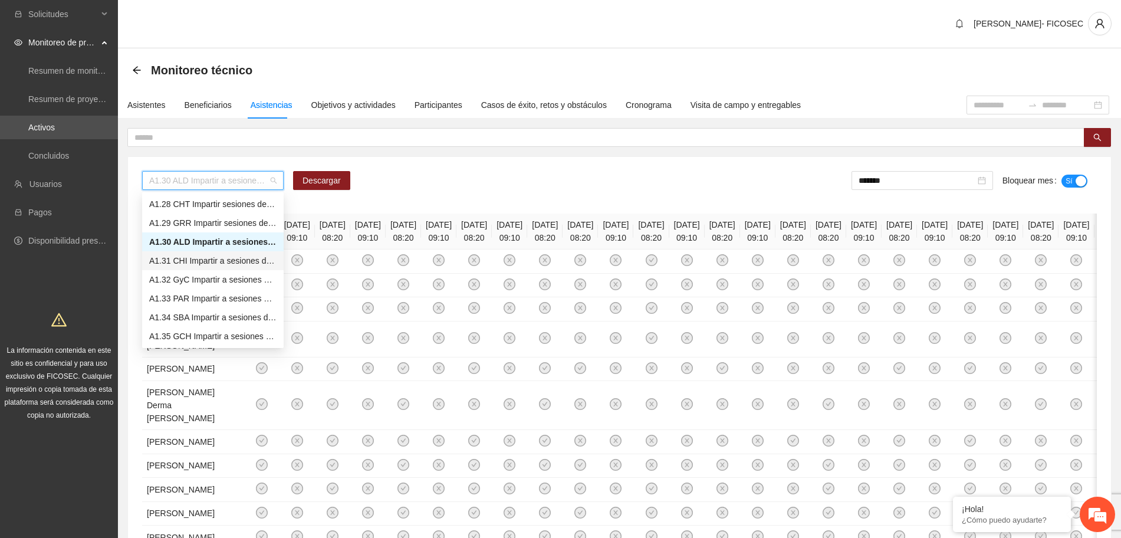
click at [197, 259] on div "A1.31 CHI Impartir a sesiones de comunidad de diálogo" at bounding box center [212, 260] width 127 height 13
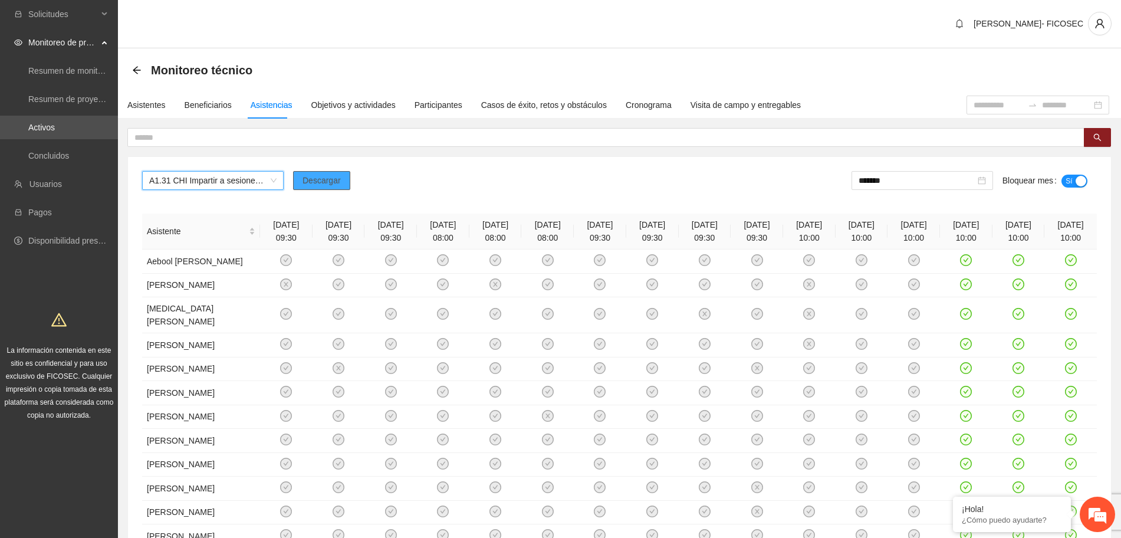
click at [325, 182] on span "Descargar" at bounding box center [321, 180] width 38 height 13
click at [212, 181] on span "A1.31 CHI Impartir a sesiones de comunidad de diálogo" at bounding box center [212, 181] width 127 height 18
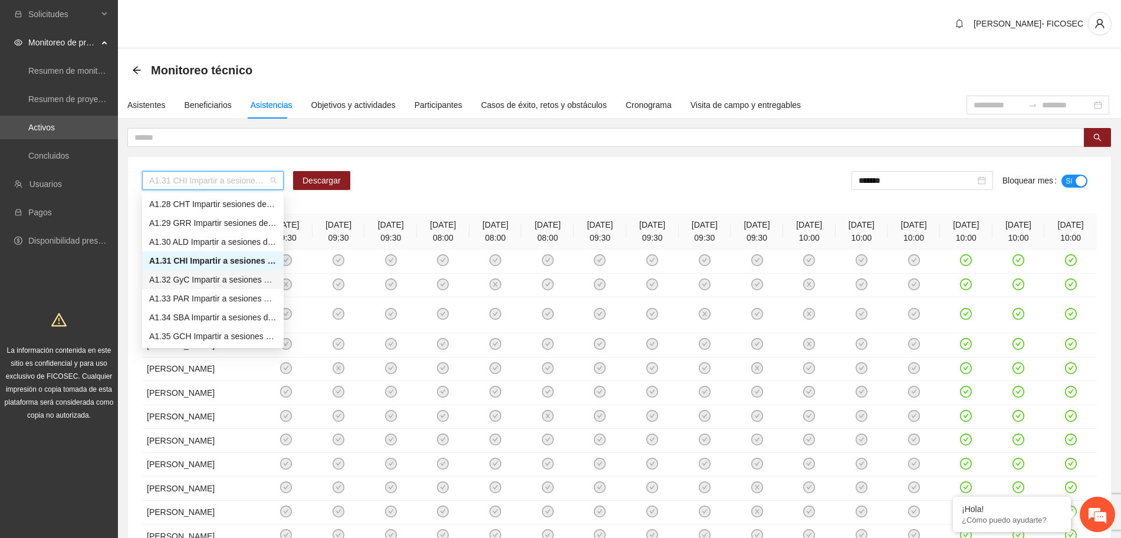
click at [192, 282] on div "A1.32 GyC Impartir a sesiones de comunidad de diálogo" at bounding box center [212, 279] width 127 height 13
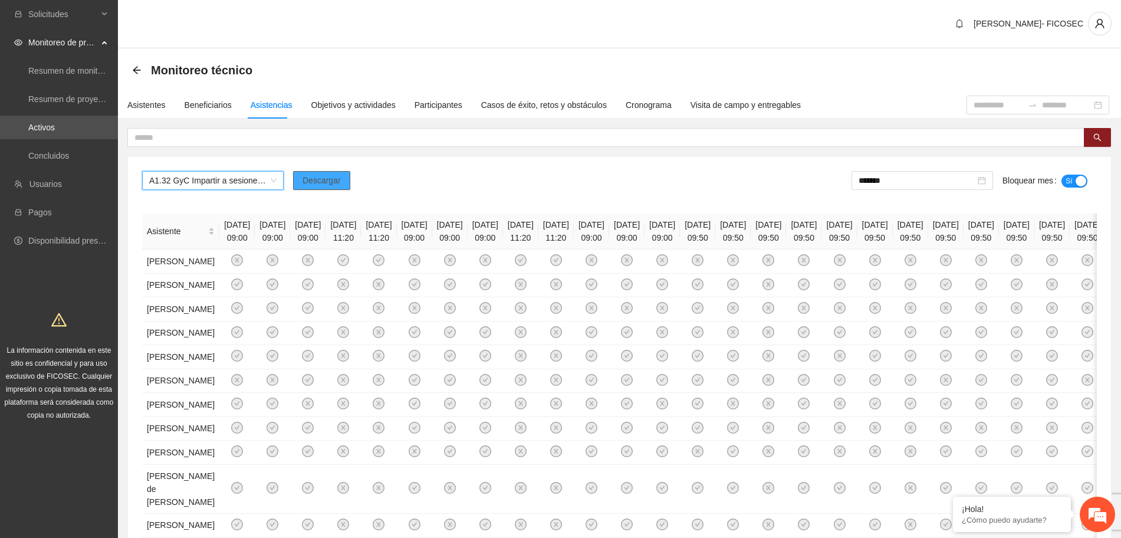
click at [321, 183] on span "Descargar" at bounding box center [321, 180] width 38 height 13
click at [239, 180] on span "A1.32 GyC Impartir a sesiones de comunidad de diálogo" at bounding box center [212, 181] width 127 height 18
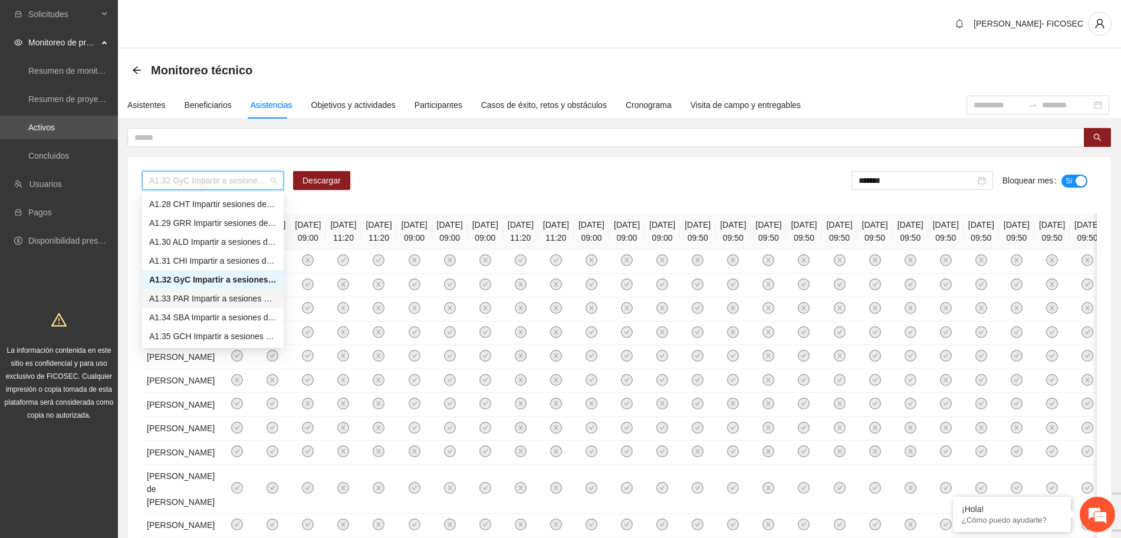
click at [232, 298] on div "A1.33 PAR Impartir a sesiones de comunidad de diálogo" at bounding box center [212, 298] width 127 height 13
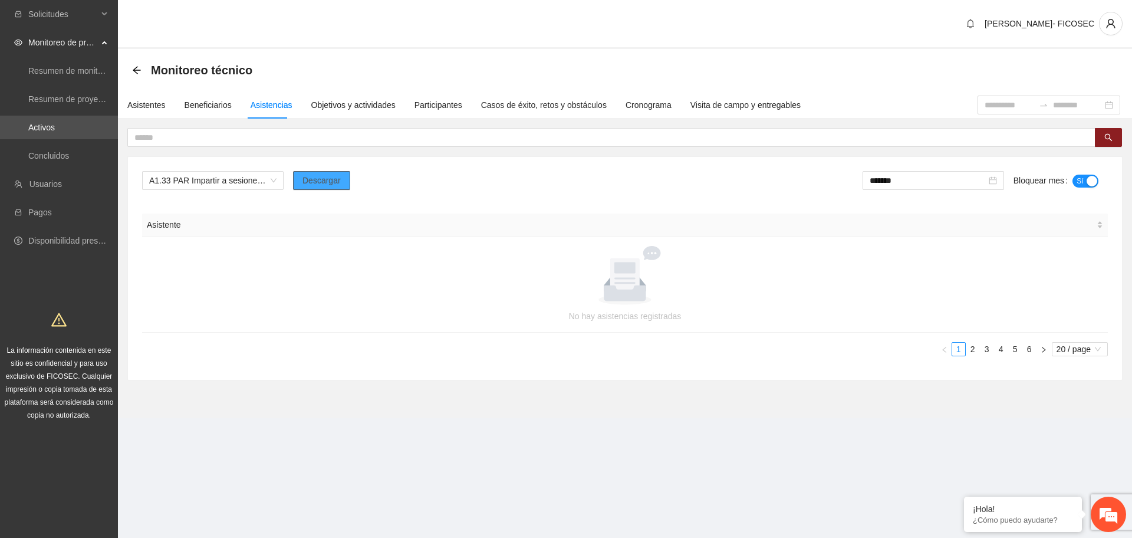
click at [310, 180] on span "Descargar" at bounding box center [321, 180] width 38 height 13
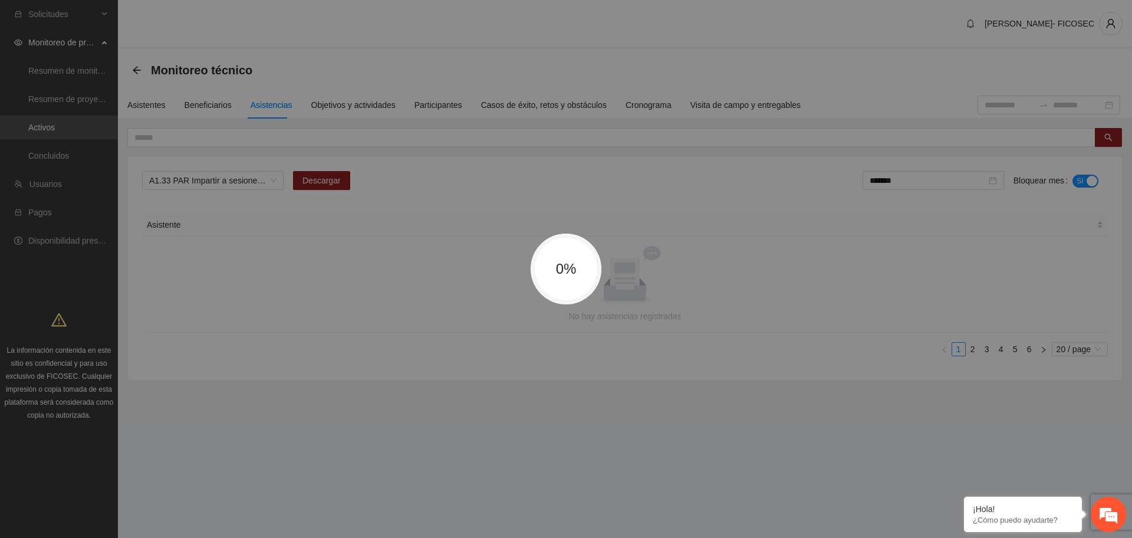
click at [399, 199] on div "0%" at bounding box center [566, 269] width 1132 height 538
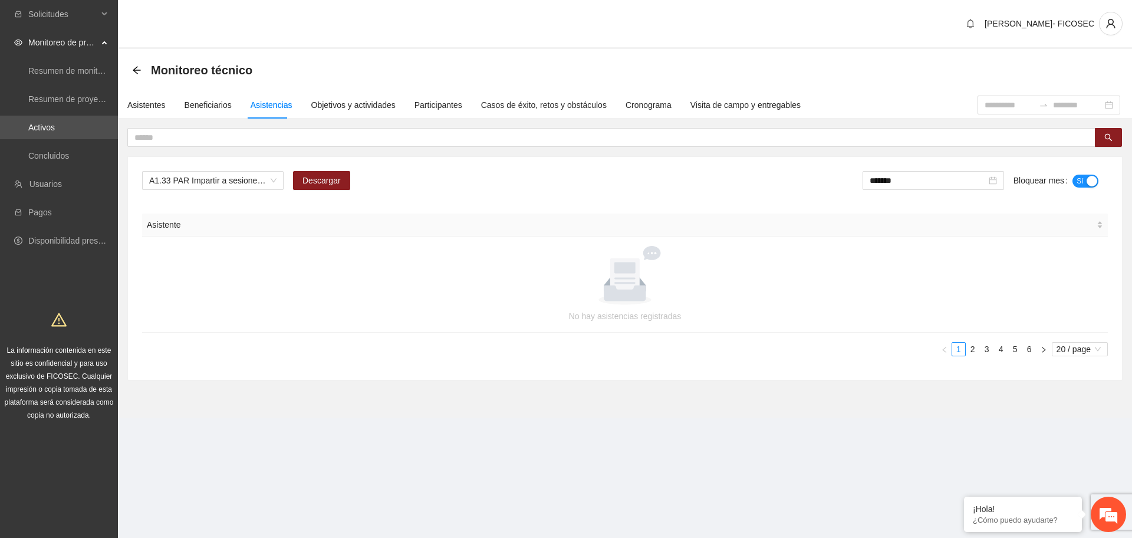
click at [410, 296] on div at bounding box center [624, 275] width 937 height 59
click at [219, 104] on div "Beneficiarios" at bounding box center [208, 104] width 47 height 13
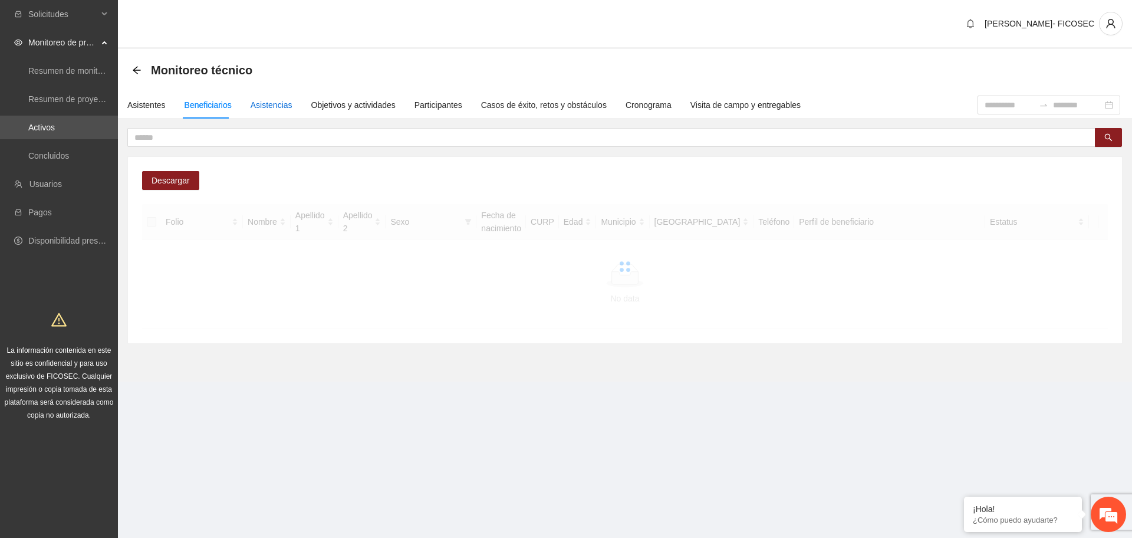
click at [266, 107] on div "Asistencias" at bounding box center [272, 104] width 42 height 13
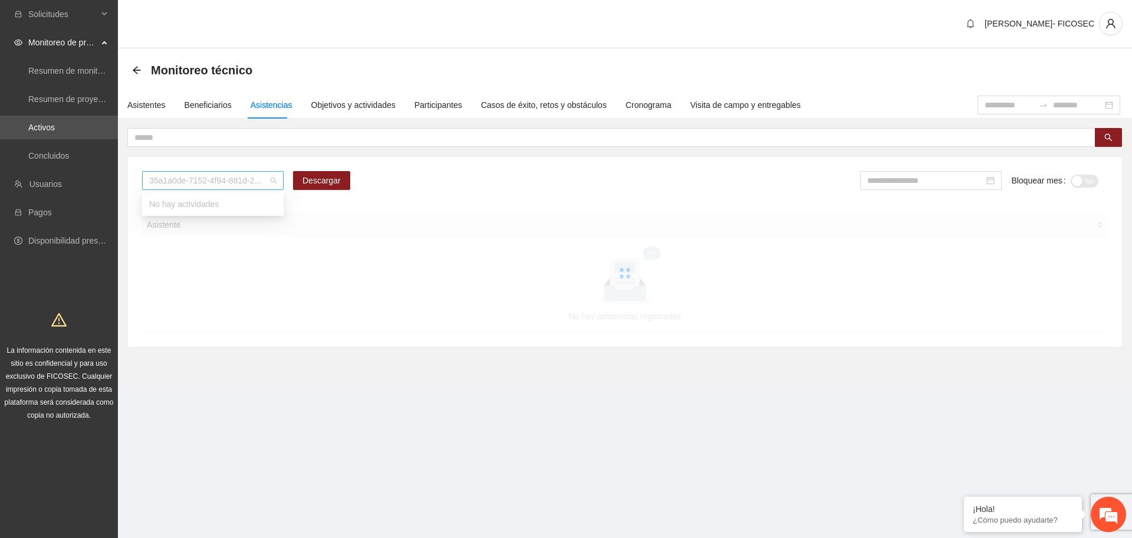
click at [219, 176] on span "35a1a0de-7152-4f94-881d-2e19e1dfd1c5" at bounding box center [212, 181] width 127 height 18
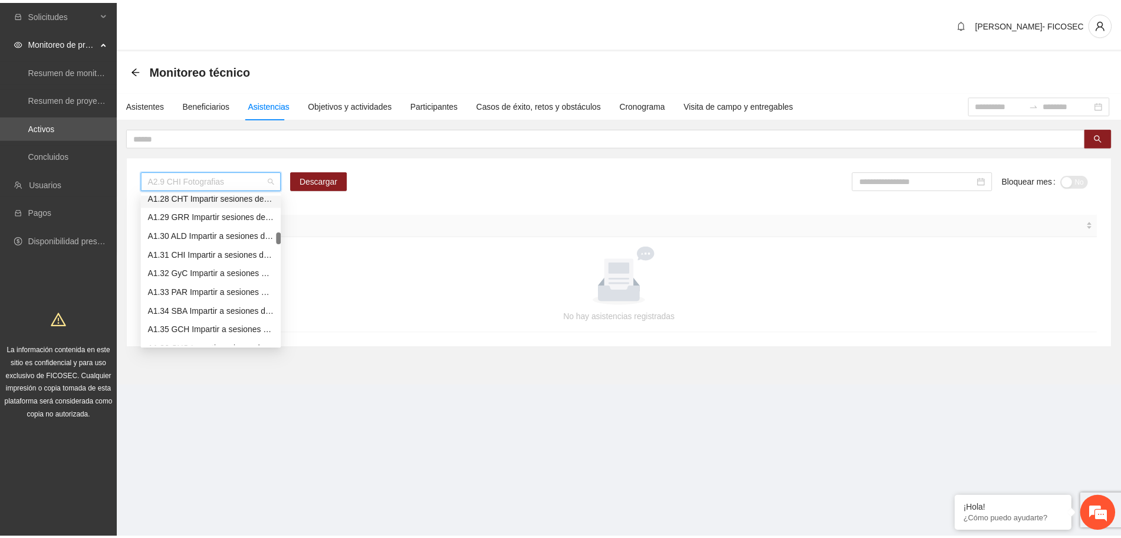
scroll to position [590, 0]
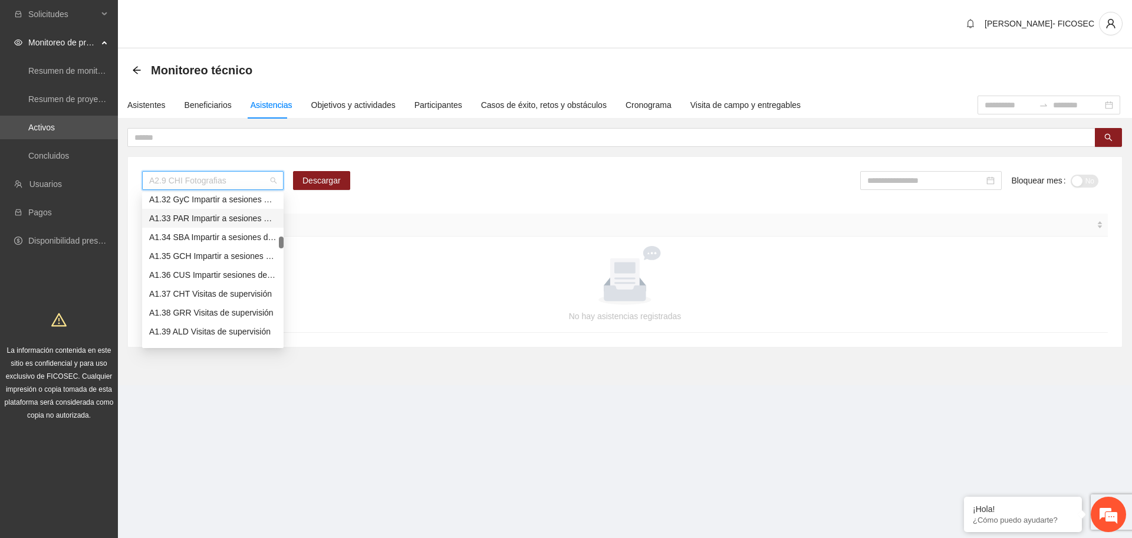
click at [200, 217] on div "A1.33 PAR Impartir a sesiones de comunidad de diálogo" at bounding box center [212, 218] width 127 height 13
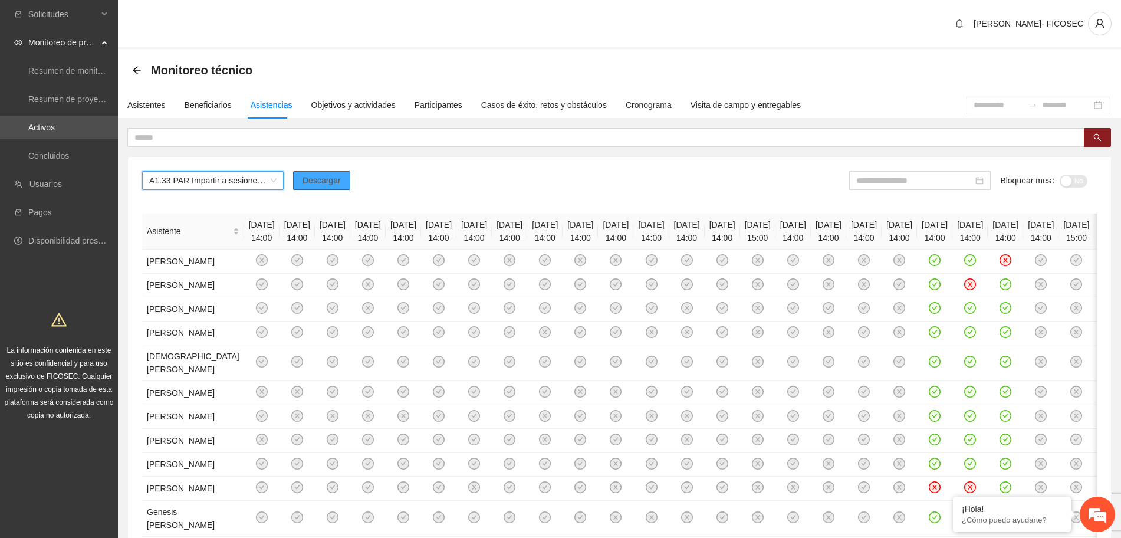
click at [328, 181] on span "Descargar" at bounding box center [321, 180] width 38 height 13
click at [513, 175] on div "A1.33 PAR Impartir a sesiones de comunidad de diálogo Descargar Bloquear mes No" at bounding box center [619, 185] width 954 height 28
click at [887, 175] on input at bounding box center [914, 180] width 117 height 13
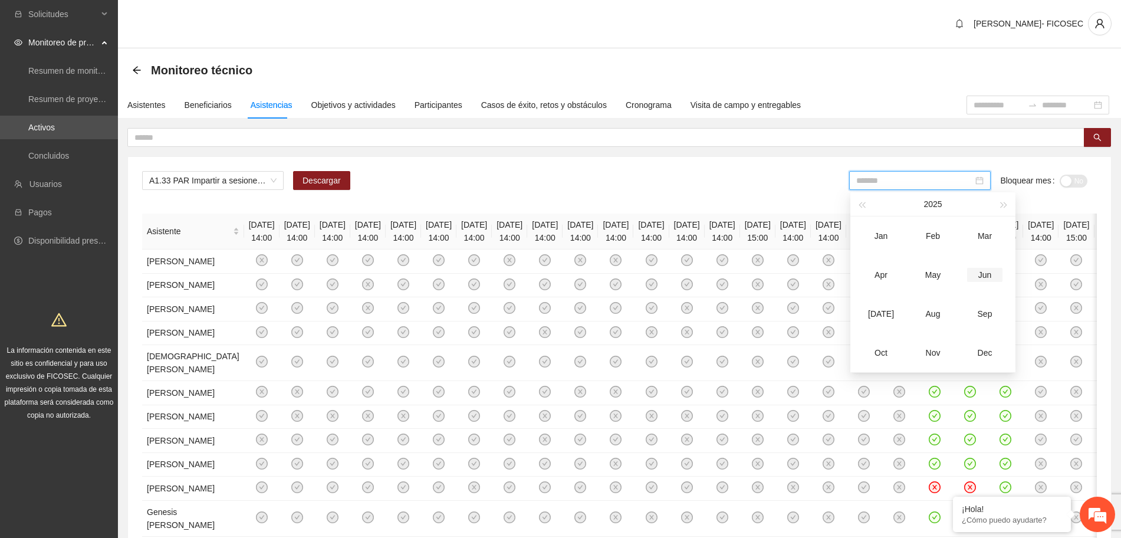
click at [983, 276] on div "Jun" at bounding box center [984, 275] width 35 height 14
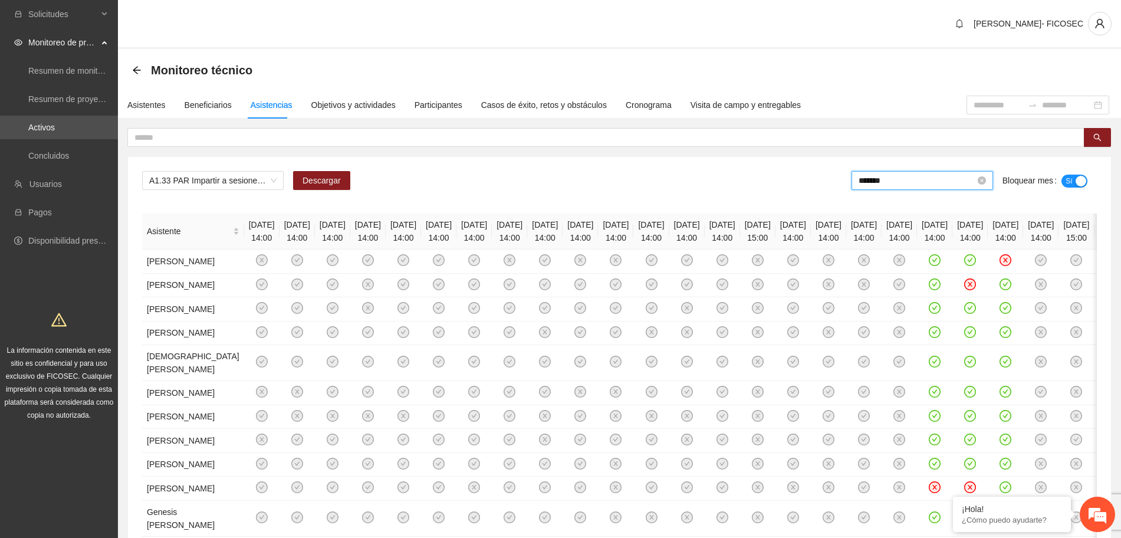
click at [897, 177] on input "*******" at bounding box center [916, 180] width 117 height 13
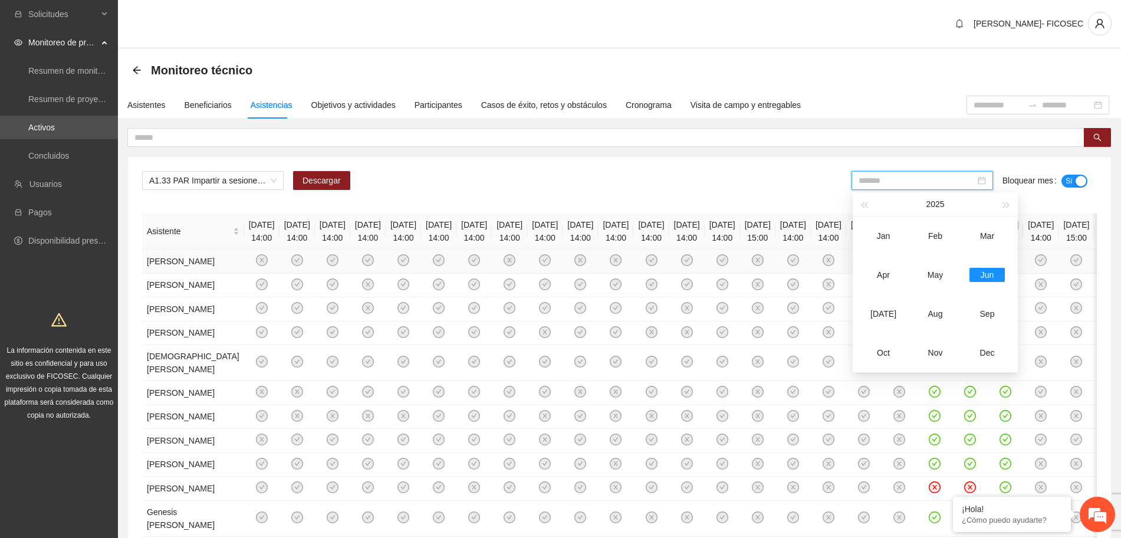
drag, startPoint x: 884, startPoint y: 315, endPoint x: 926, endPoint y: 296, distance: 45.6
click at [884, 315] on div "[DATE]" at bounding box center [882, 314] width 35 height 14
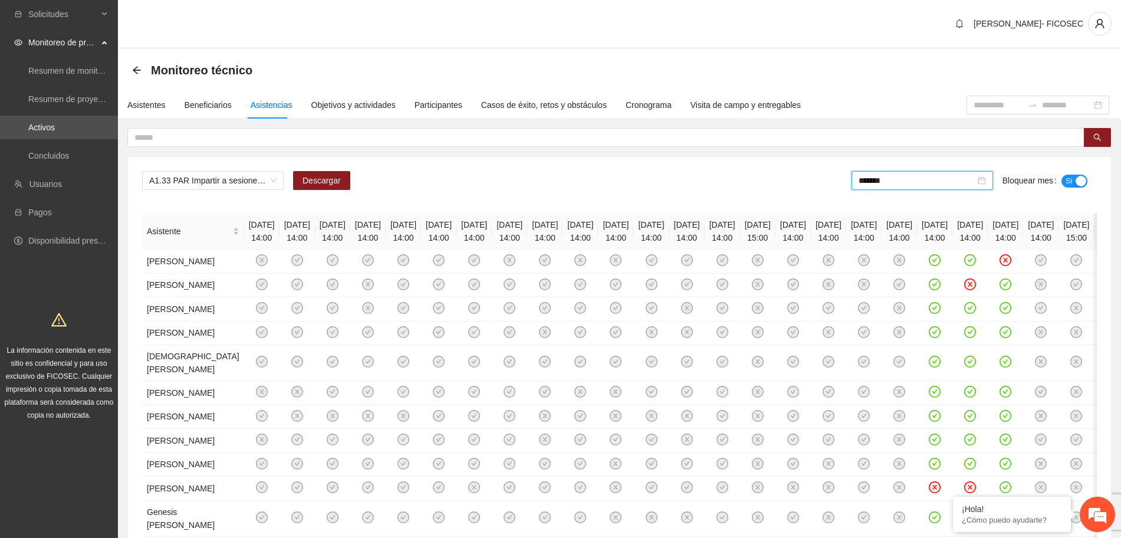
click at [1079, 176] on div "button" at bounding box center [1080, 181] width 11 height 11
click at [426, 166] on div "A1.33 PAR Impartir a sesiones de comunidad de diálogo Descargar ******* Bloquea…" at bounding box center [619, 477] width 983 height 641
click at [219, 178] on span "A1.33 PAR Impartir a sesiones de comunidad de diálogo" at bounding box center [212, 181] width 127 height 18
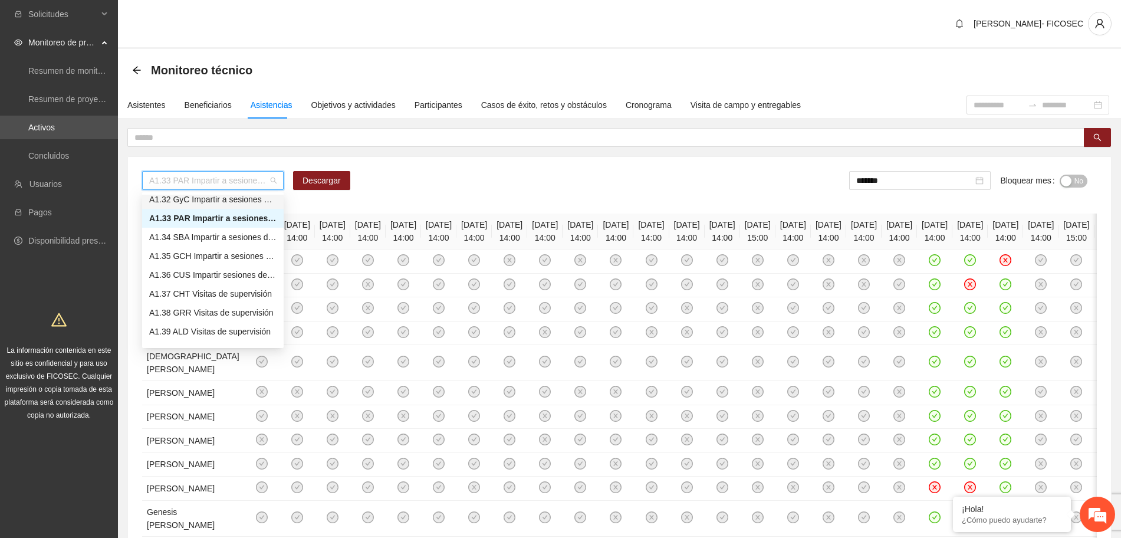
click at [179, 199] on div "A1.32 GyC Impartir a sesiones de comunidad de diálogo" at bounding box center [212, 199] width 127 height 13
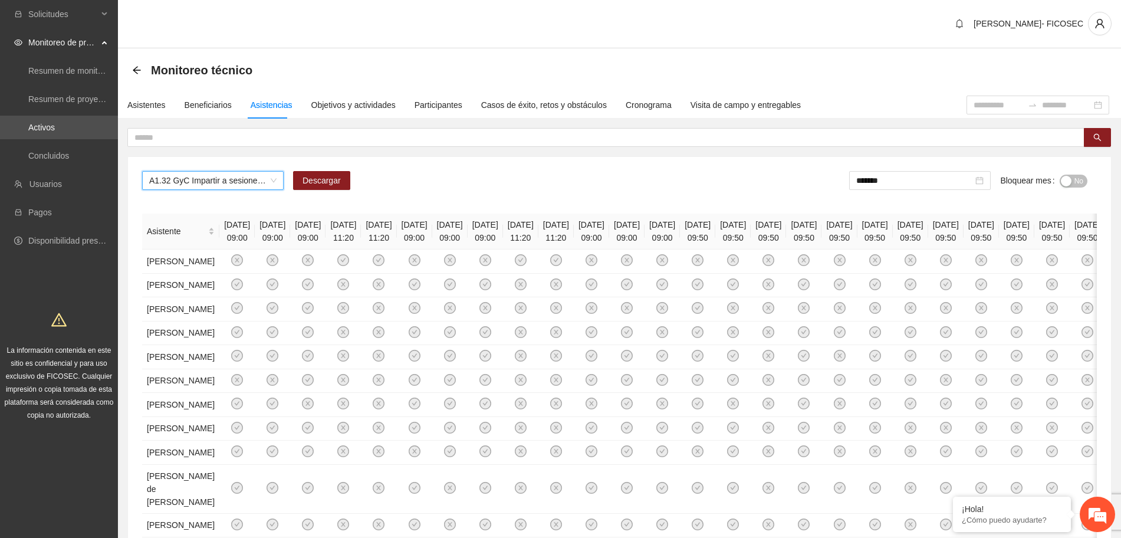
click at [1075, 177] on span "No" at bounding box center [1078, 181] width 9 height 13
click at [201, 180] on span "A1.32 GyC Impartir a sesiones de comunidad de diálogo" at bounding box center [212, 181] width 127 height 18
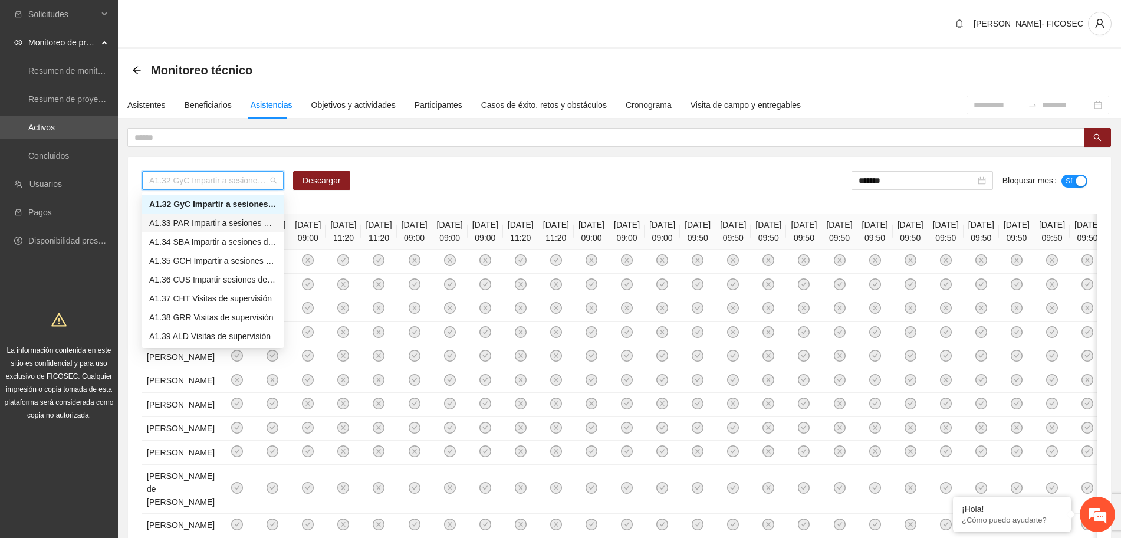
click at [200, 225] on div "A1.33 PAR Impartir a sesiones de comunidad de diálogo" at bounding box center [212, 222] width 127 height 13
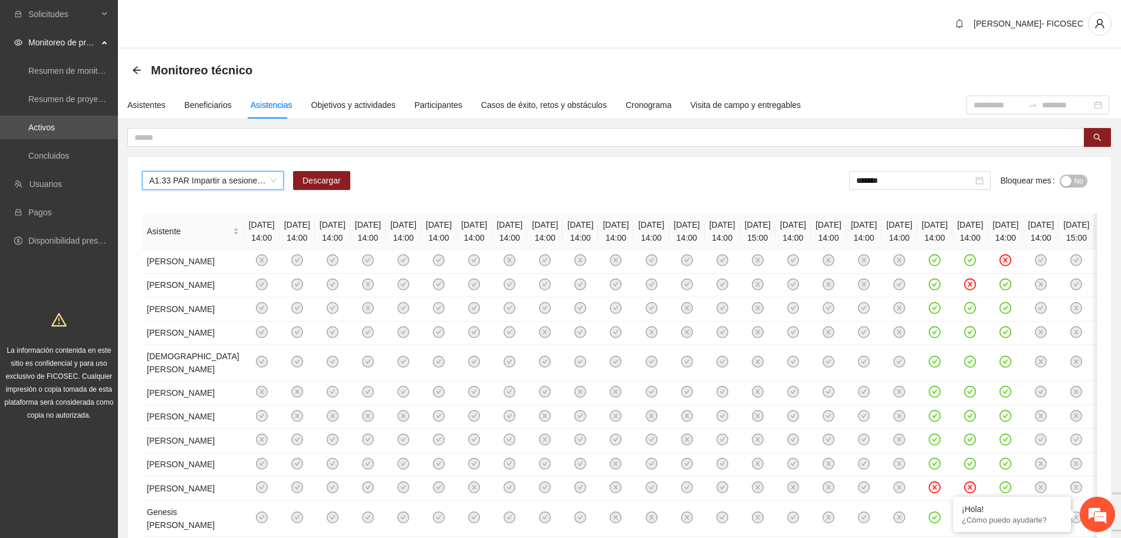
click at [709, 197] on div "A1.33 PAR Impartir a sesiones de comunidad de diálogo A1.33 PAR Impartir a sesi…" at bounding box center [619, 185] width 954 height 28
click at [198, 185] on span "A1.33 PAR Impartir a sesiones de comunidad de diálogo" at bounding box center [212, 181] width 127 height 18
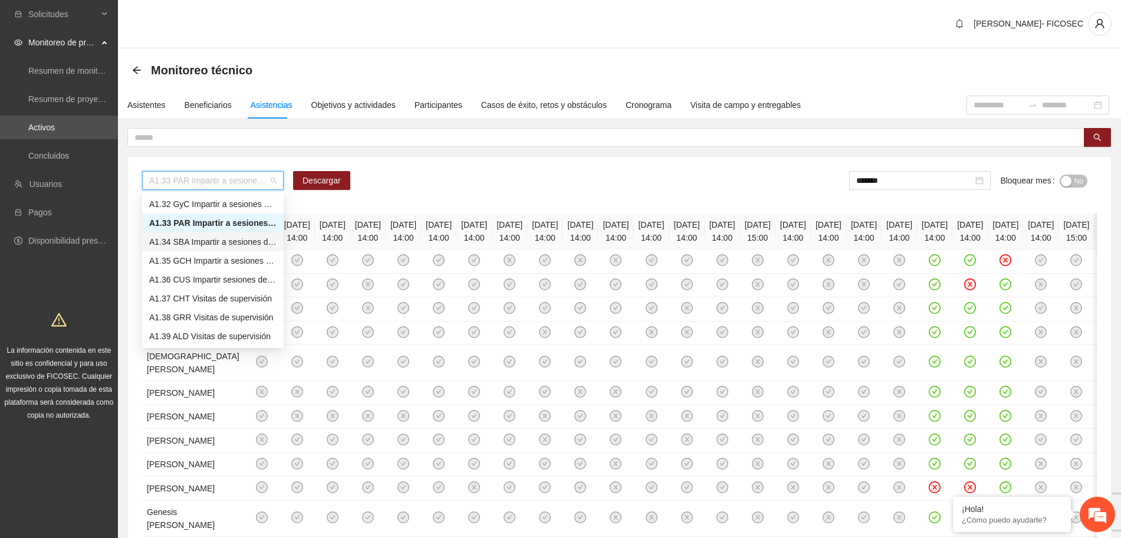
click at [207, 242] on div "A1.34 SBA Impartir a sesiones de comunidad de diálogo" at bounding box center [212, 241] width 127 height 13
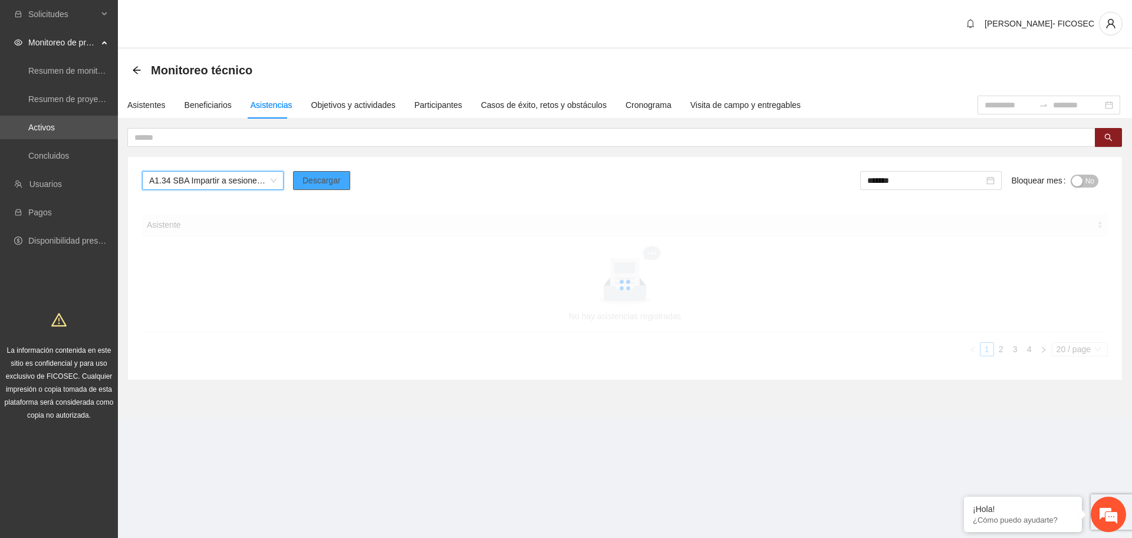
click at [330, 184] on span "Descargar" at bounding box center [321, 180] width 38 height 13
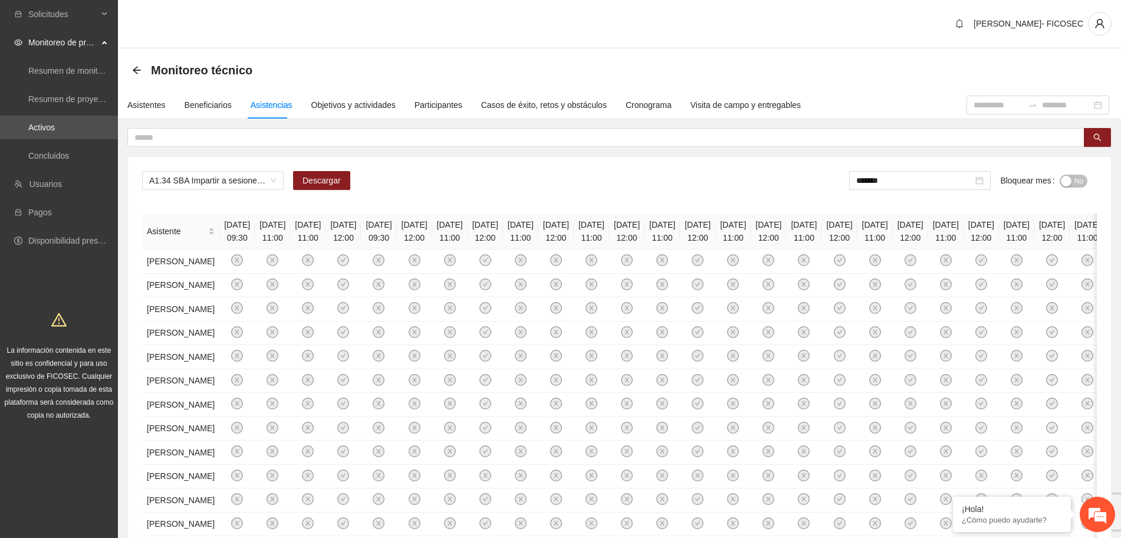
click at [1074, 185] on span "No" at bounding box center [1078, 181] width 9 height 13
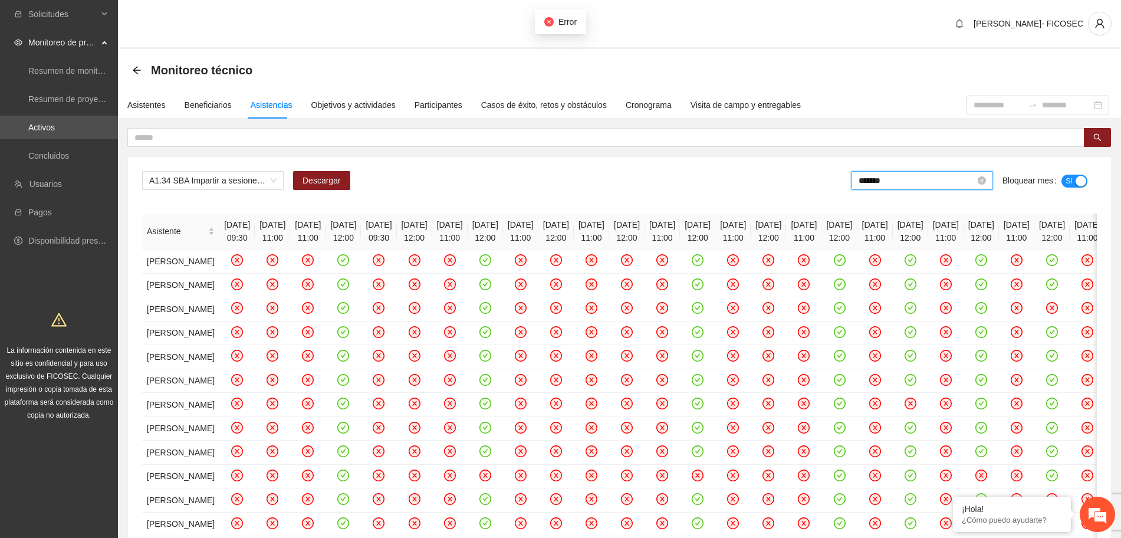
click at [909, 182] on input "*******" at bounding box center [916, 180] width 117 height 13
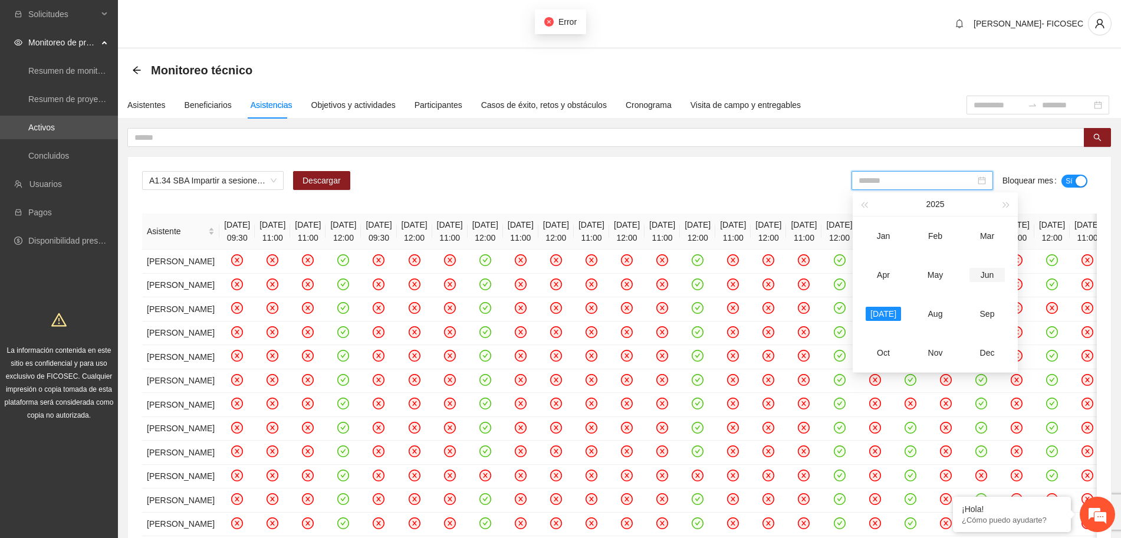
click at [990, 266] on td "Jun" at bounding box center [987, 274] width 52 height 39
type input "*******"
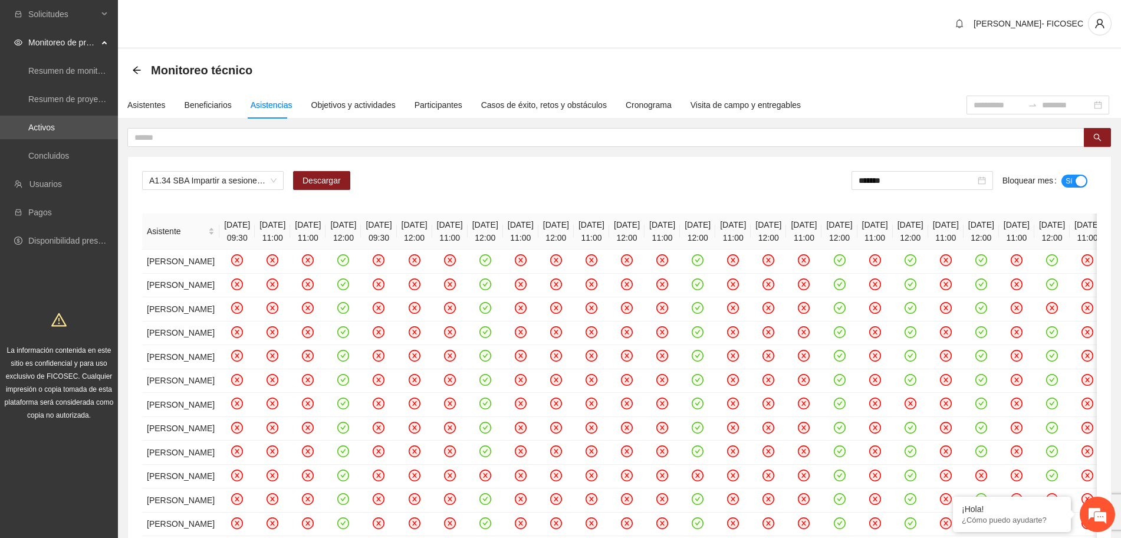
click at [628, 168] on div "A1.34 SBA Impartir a sesiones de comunidad de diálogo Descargar ******* Bloquea…" at bounding box center [619, 465] width 983 height 617
click at [194, 175] on span "A1.34 SBA Impartir a sesiones de comunidad de diálogo" at bounding box center [212, 181] width 127 height 18
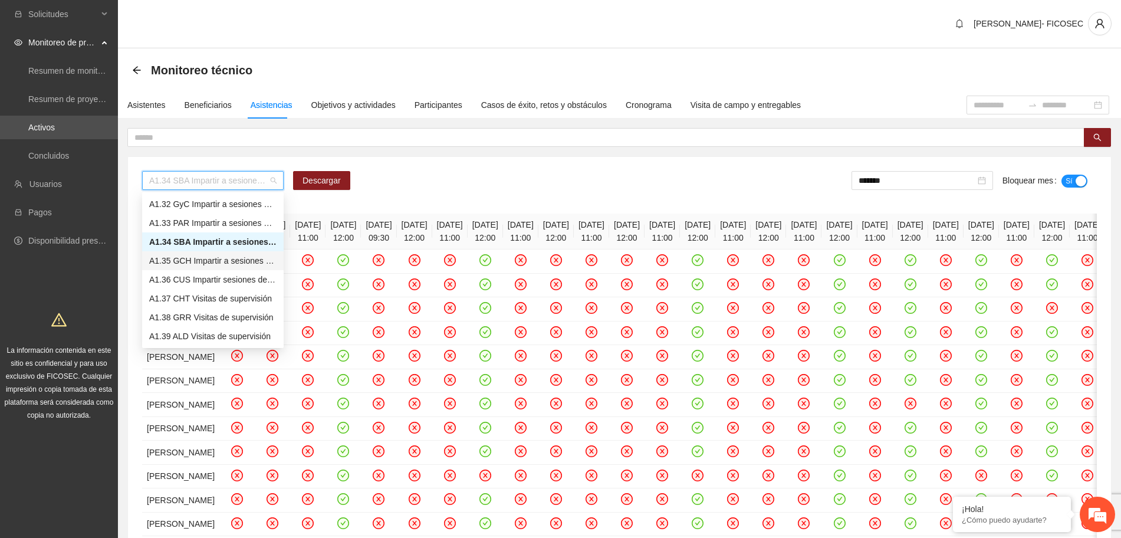
click at [194, 256] on div "A1.35 GCH Impartir a sesiones de comunidad de diálogo" at bounding box center [212, 260] width 127 height 13
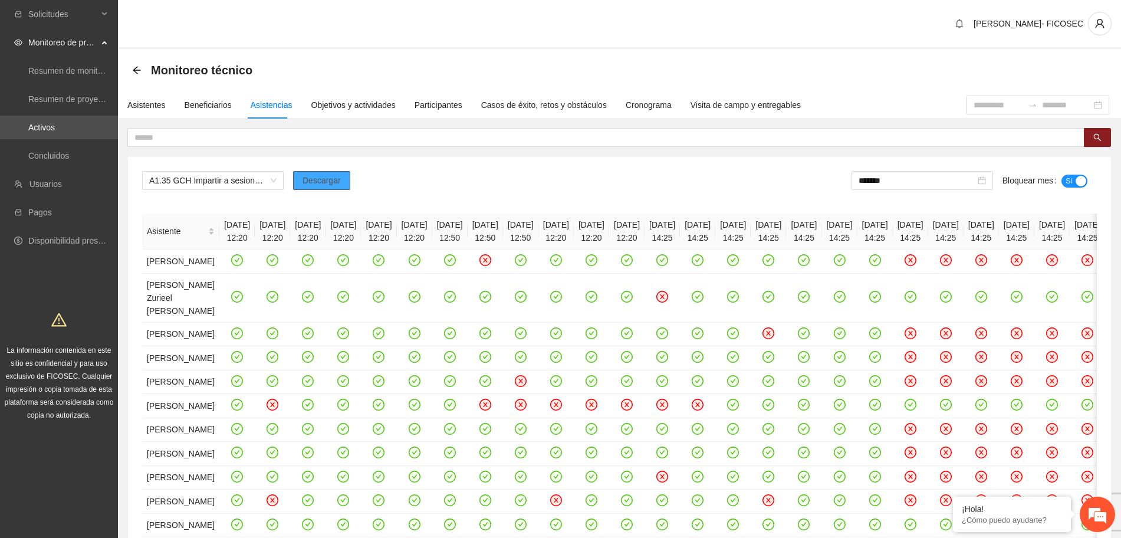
click at [341, 186] on button "Descargar" at bounding box center [321, 180] width 57 height 19
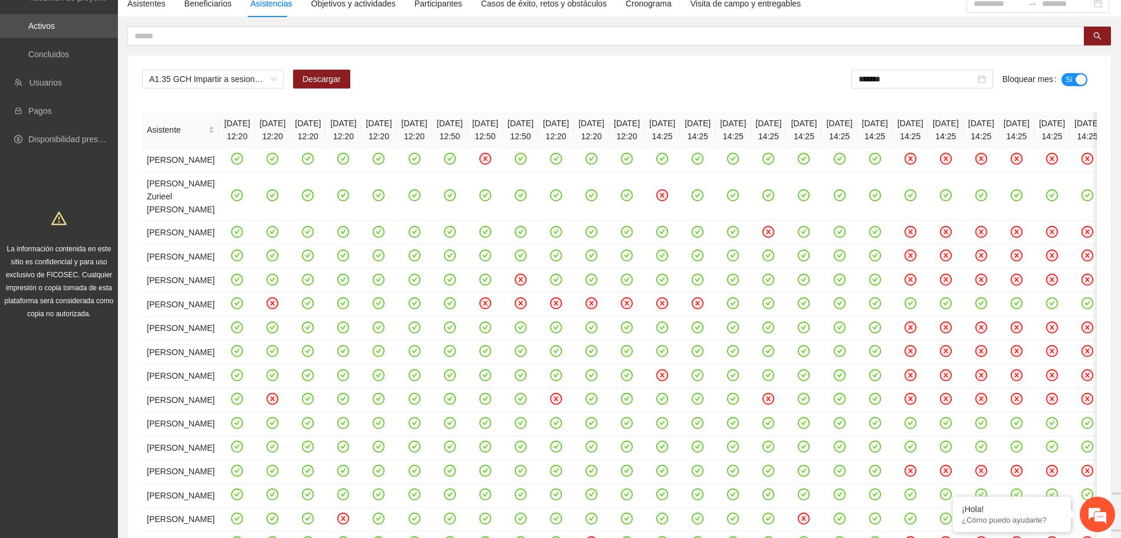
scroll to position [147, 0]
